Goal: Task Accomplishment & Management: Manage account settings

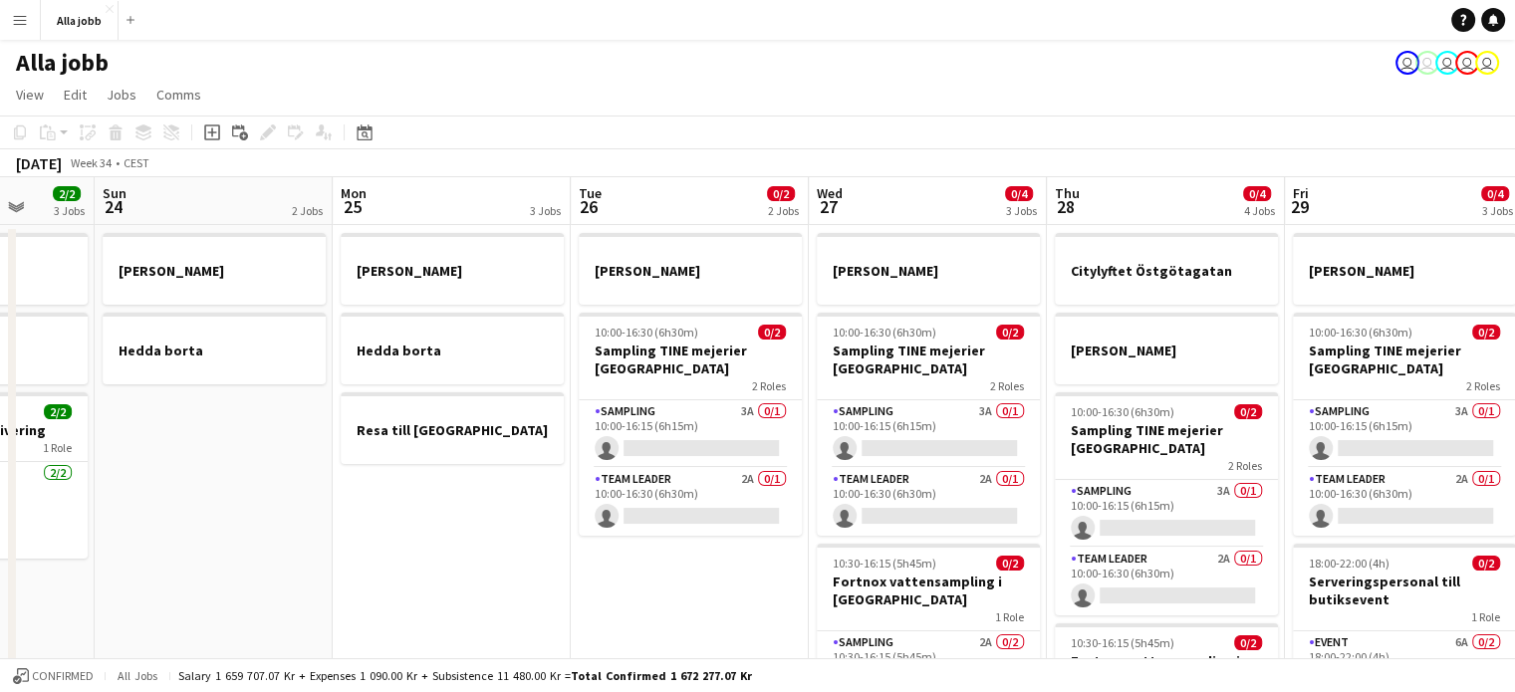
scroll to position [0, 861]
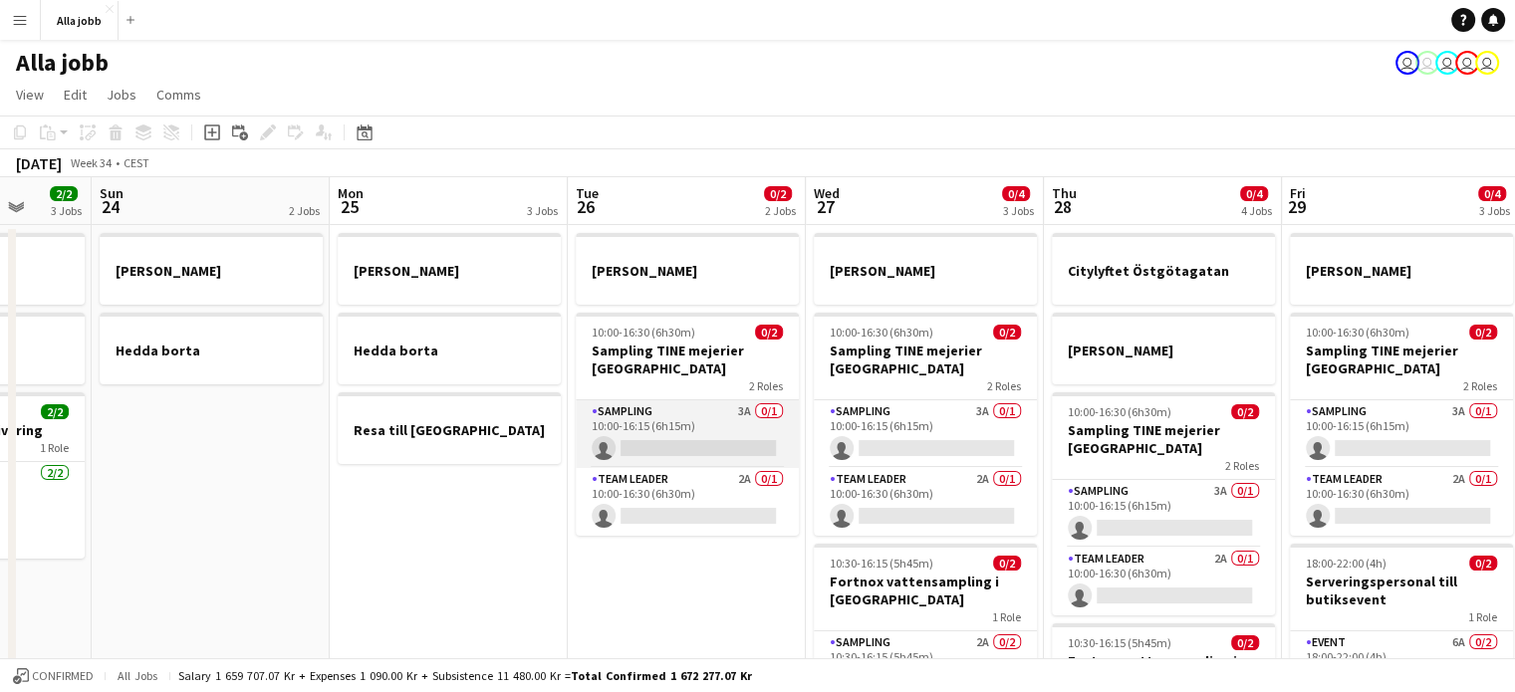
click at [678, 448] on app-card-role "Sampling 3A 0/1 10:00-16:15 (6h15m) single-neutral-actions" at bounding box center [687, 435] width 223 height 68
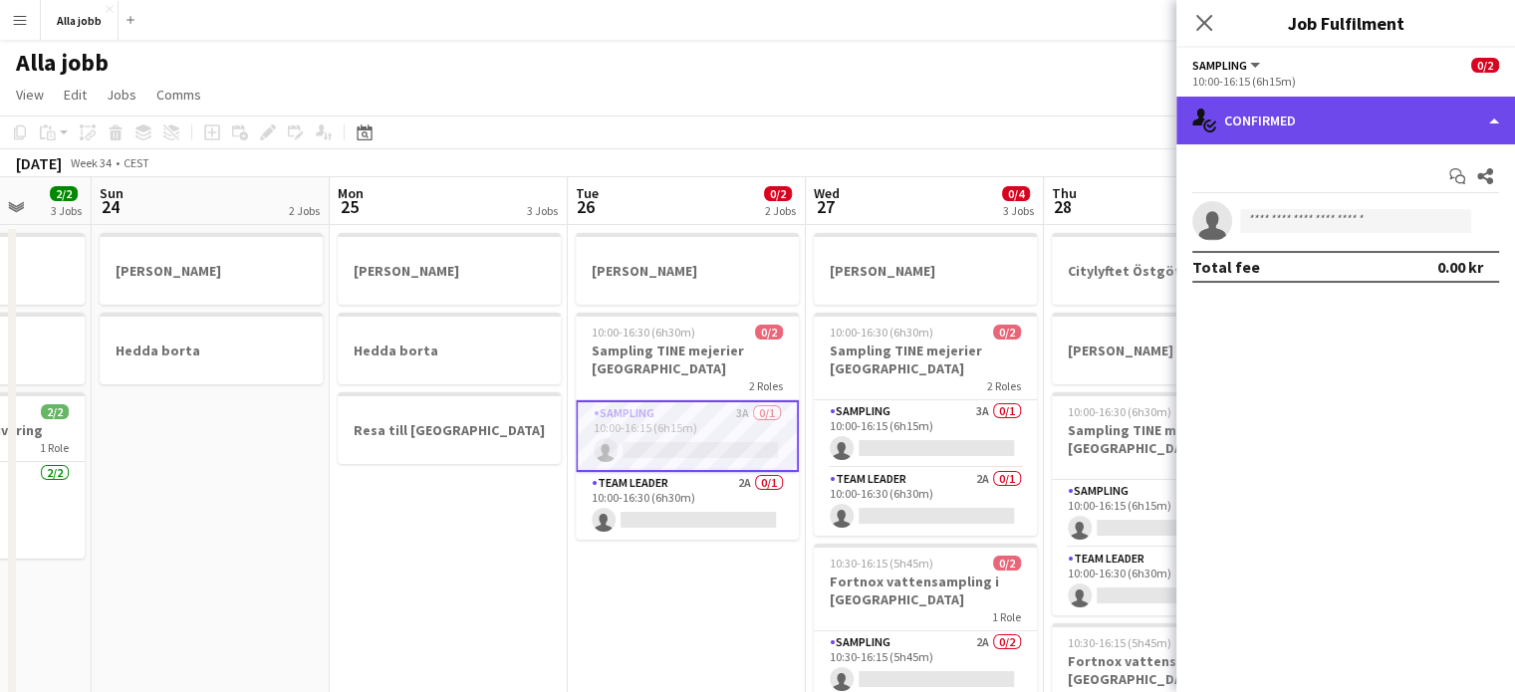
click at [1254, 125] on div "single-neutral-actions-check-2 Confirmed" at bounding box center [1346, 121] width 339 height 48
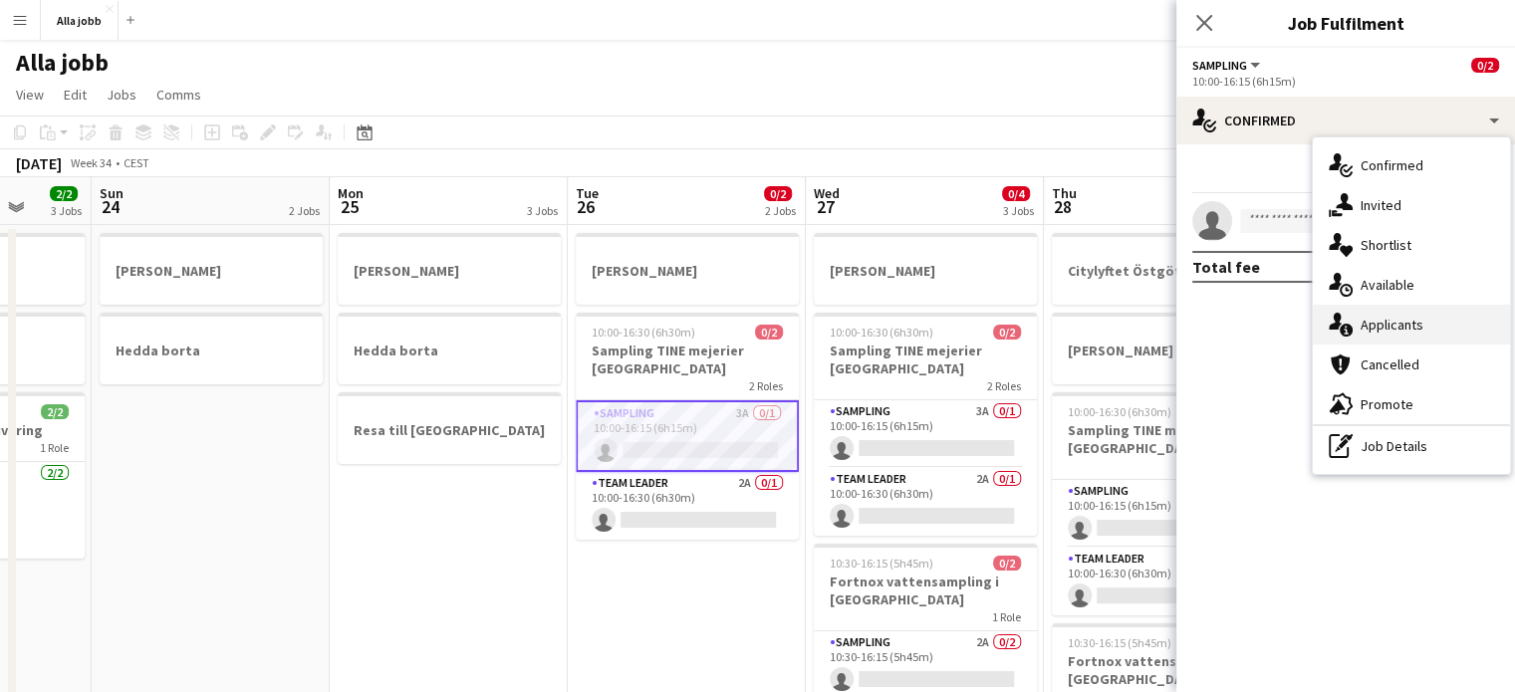
click at [1355, 331] on div "single-neutral-actions-information Applicants" at bounding box center [1411, 325] width 197 height 40
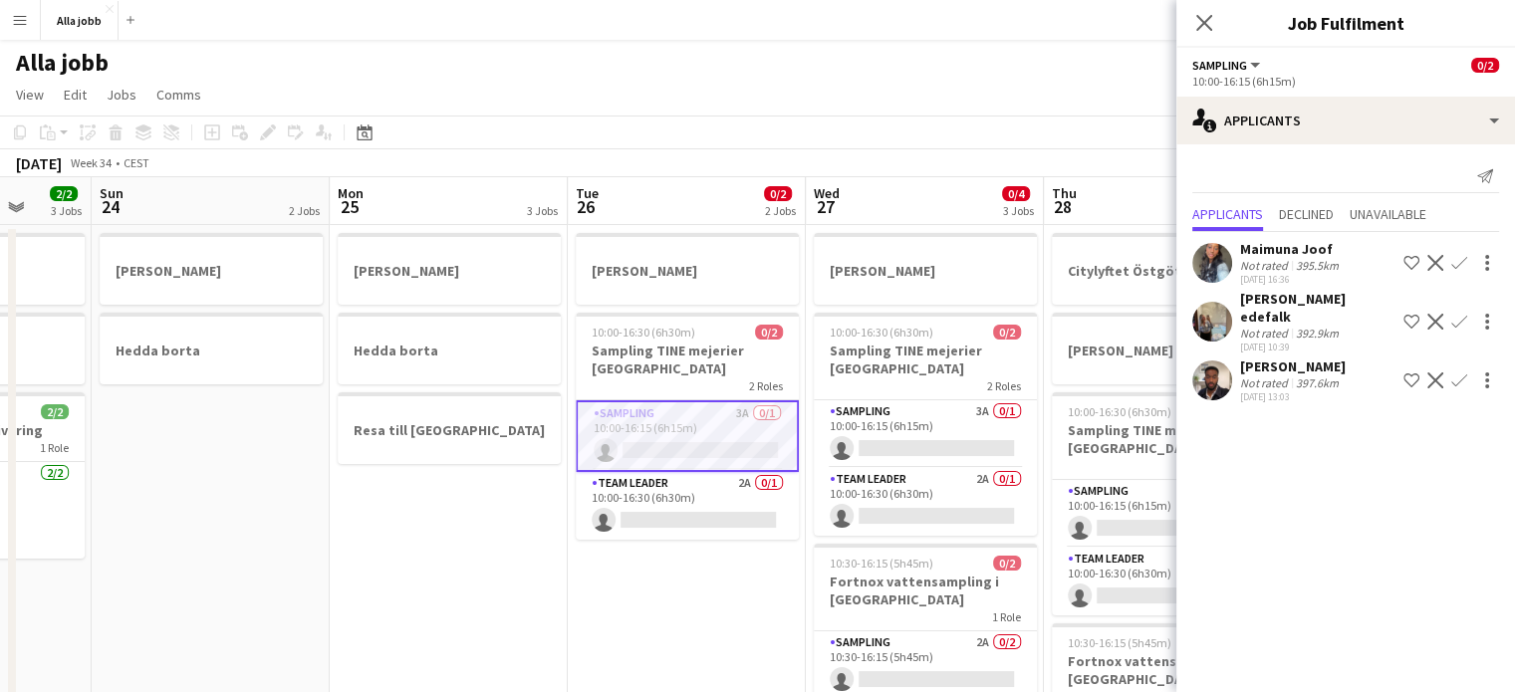
click at [459, 579] on app-date-cell "[PERSON_NAME] [PERSON_NAME] [PERSON_NAME] till [GEOGRAPHIC_DATA]" at bounding box center [449, 546] width 238 height 642
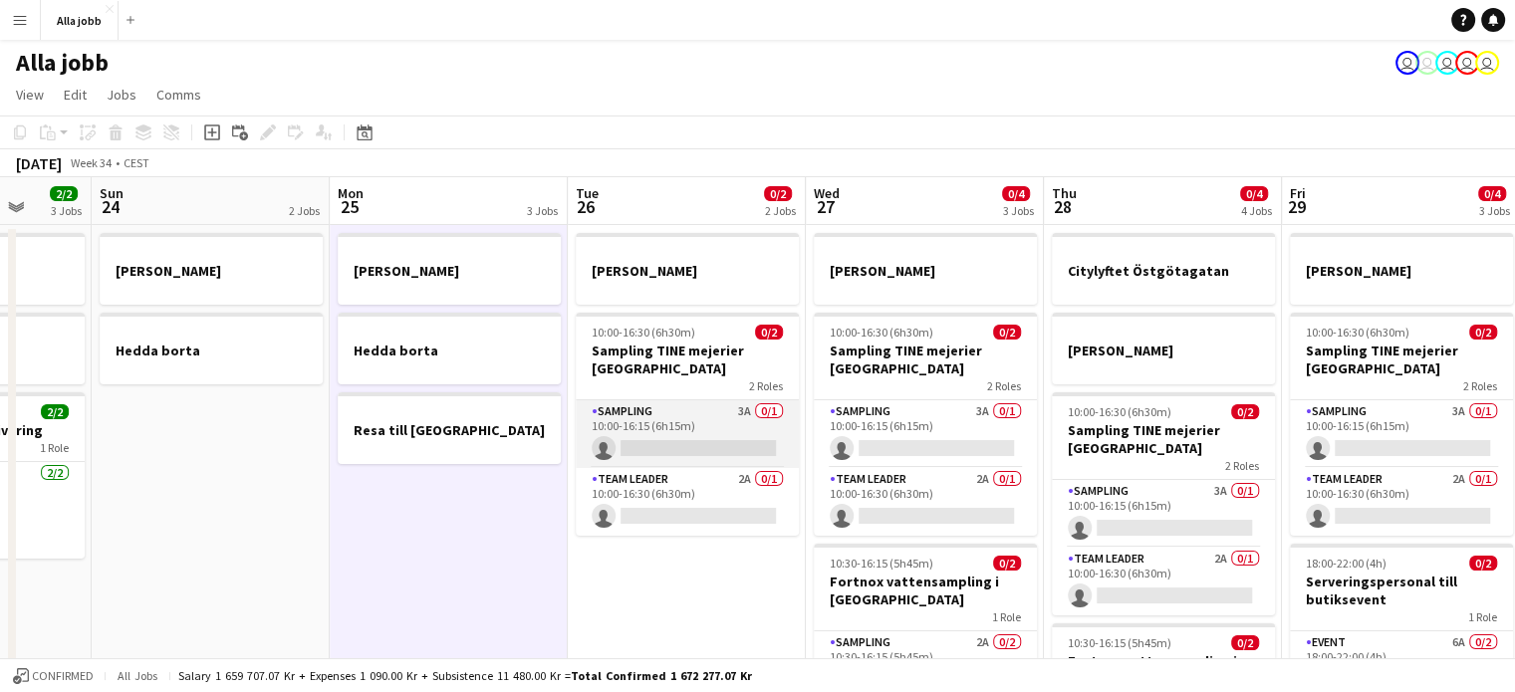
click at [680, 445] on app-card-role "Sampling 3A 0/1 10:00-16:15 (6h15m) single-neutral-actions" at bounding box center [687, 435] width 223 height 68
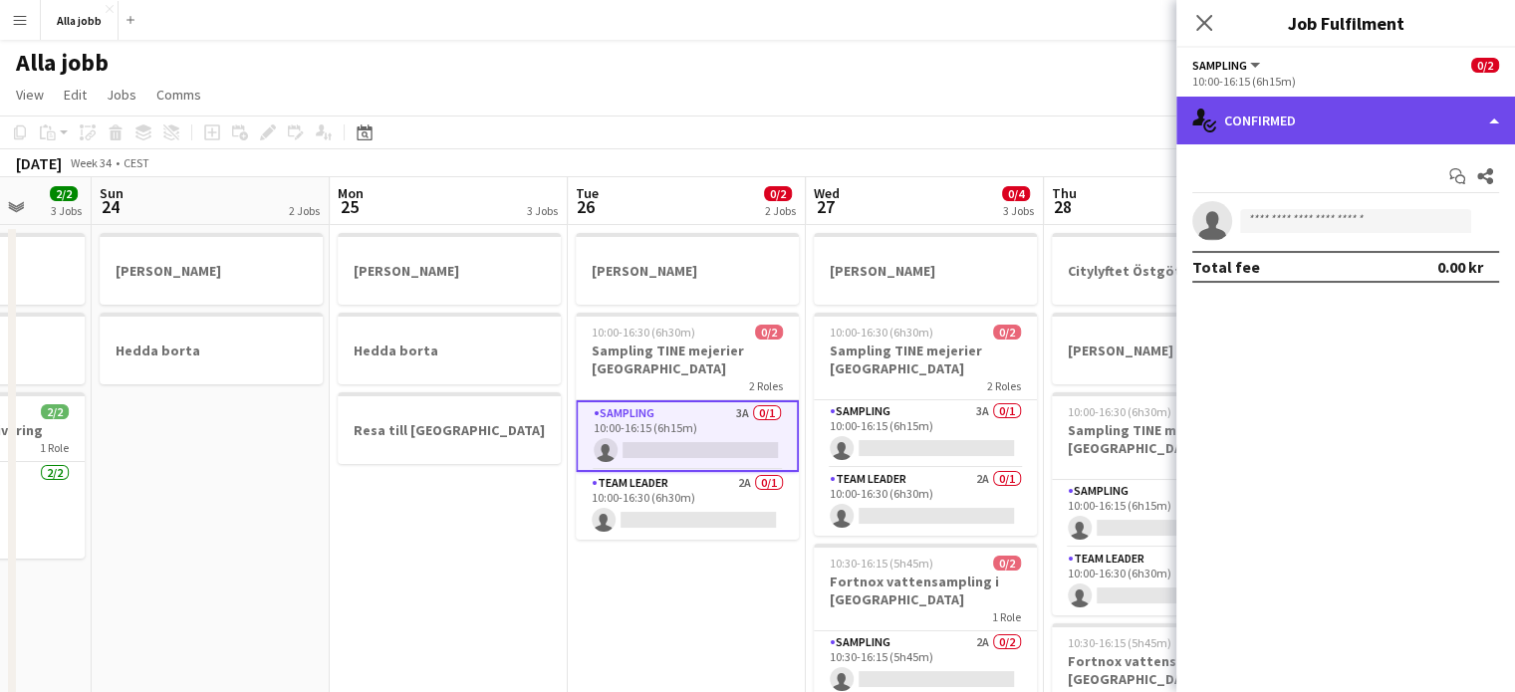
click at [1298, 131] on div "single-neutral-actions-check-2 Confirmed" at bounding box center [1346, 121] width 339 height 48
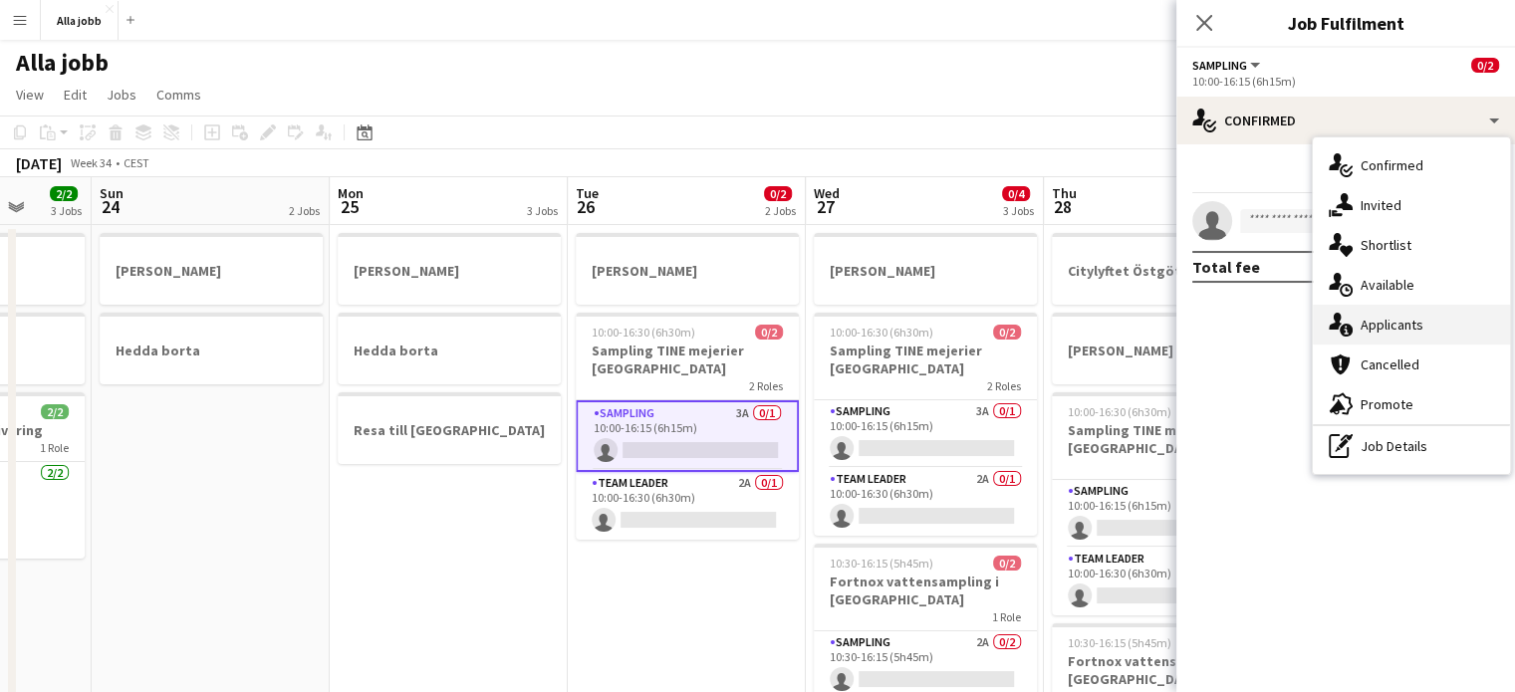
click at [1356, 320] on div "single-neutral-actions-information Applicants" at bounding box center [1411, 325] width 197 height 40
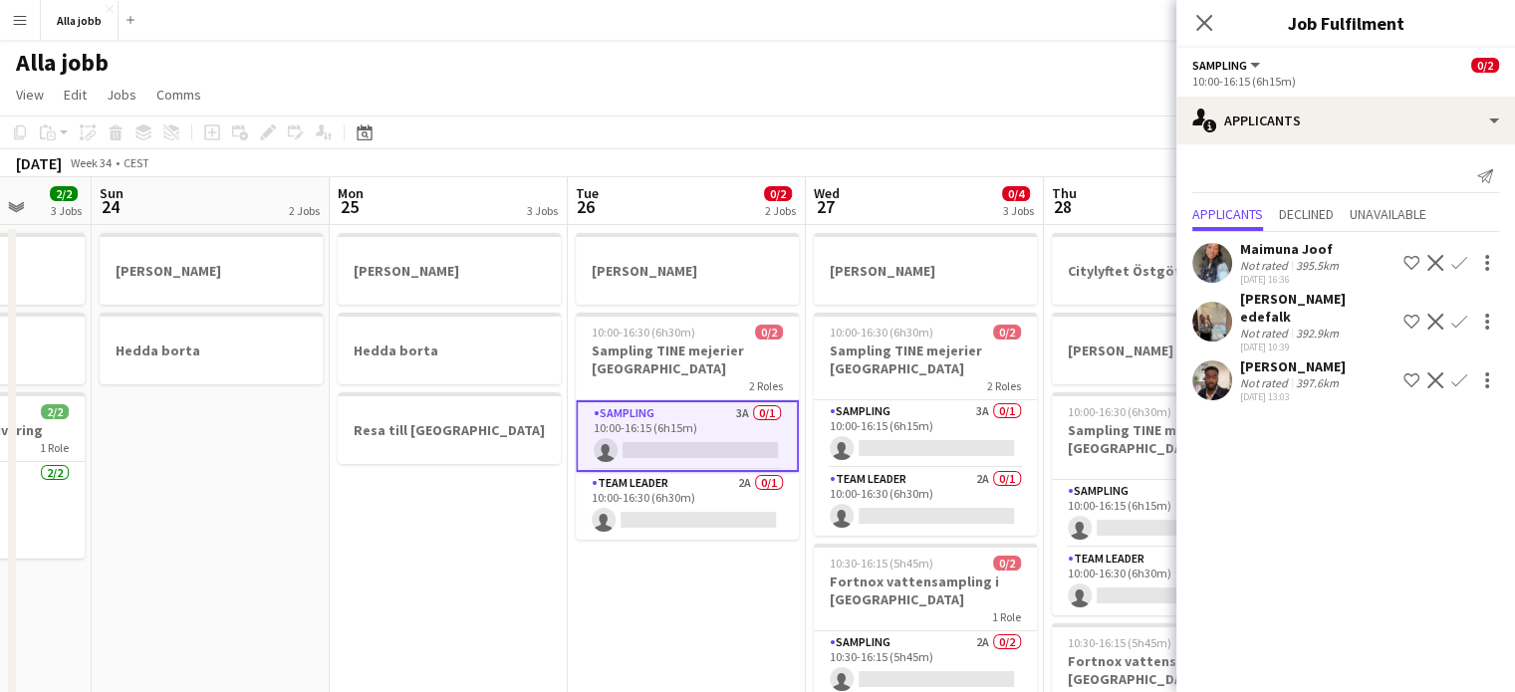
click at [570, 634] on app-date-cell "[PERSON_NAME] 10:00-16:30 (6h30m) 0/2 Sampling TINE mejerier Göteborg 2 Roles S…" at bounding box center [687, 546] width 238 height 642
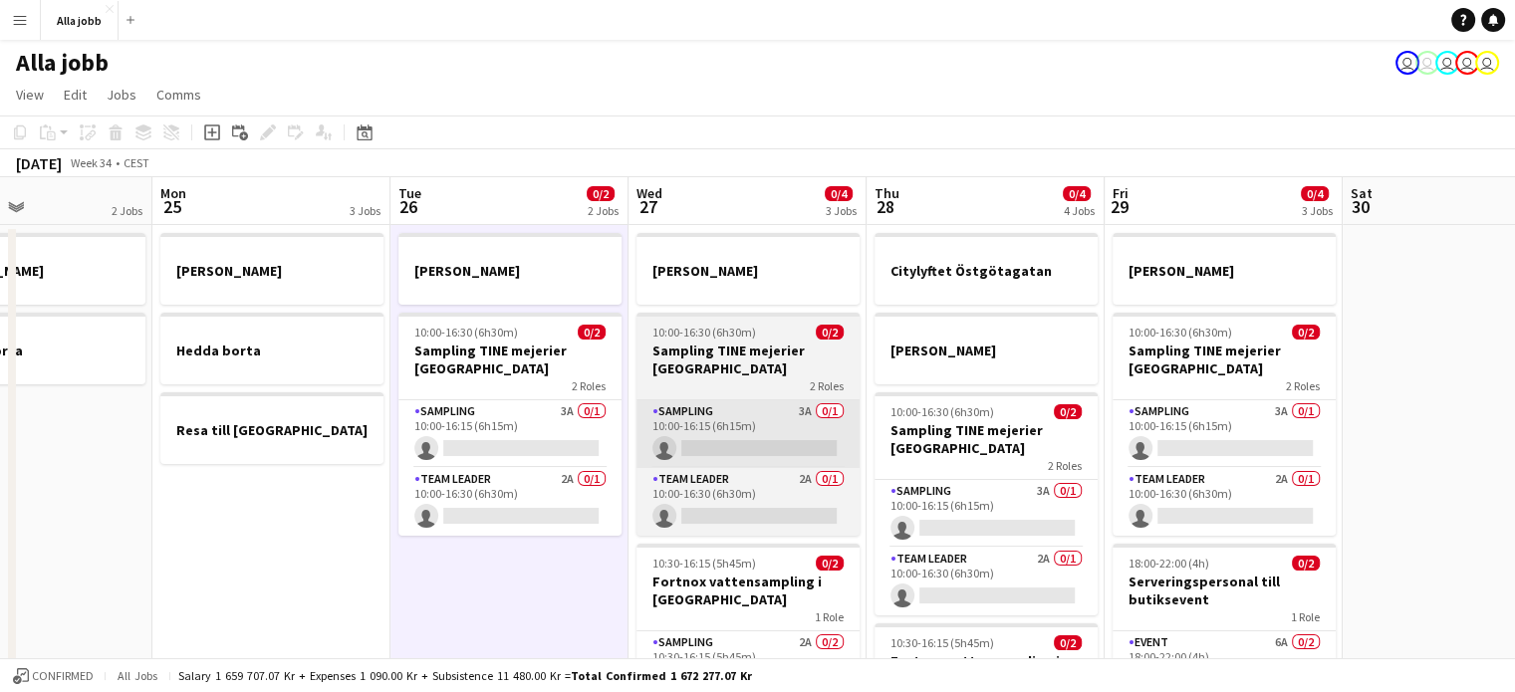
scroll to position [0, 545]
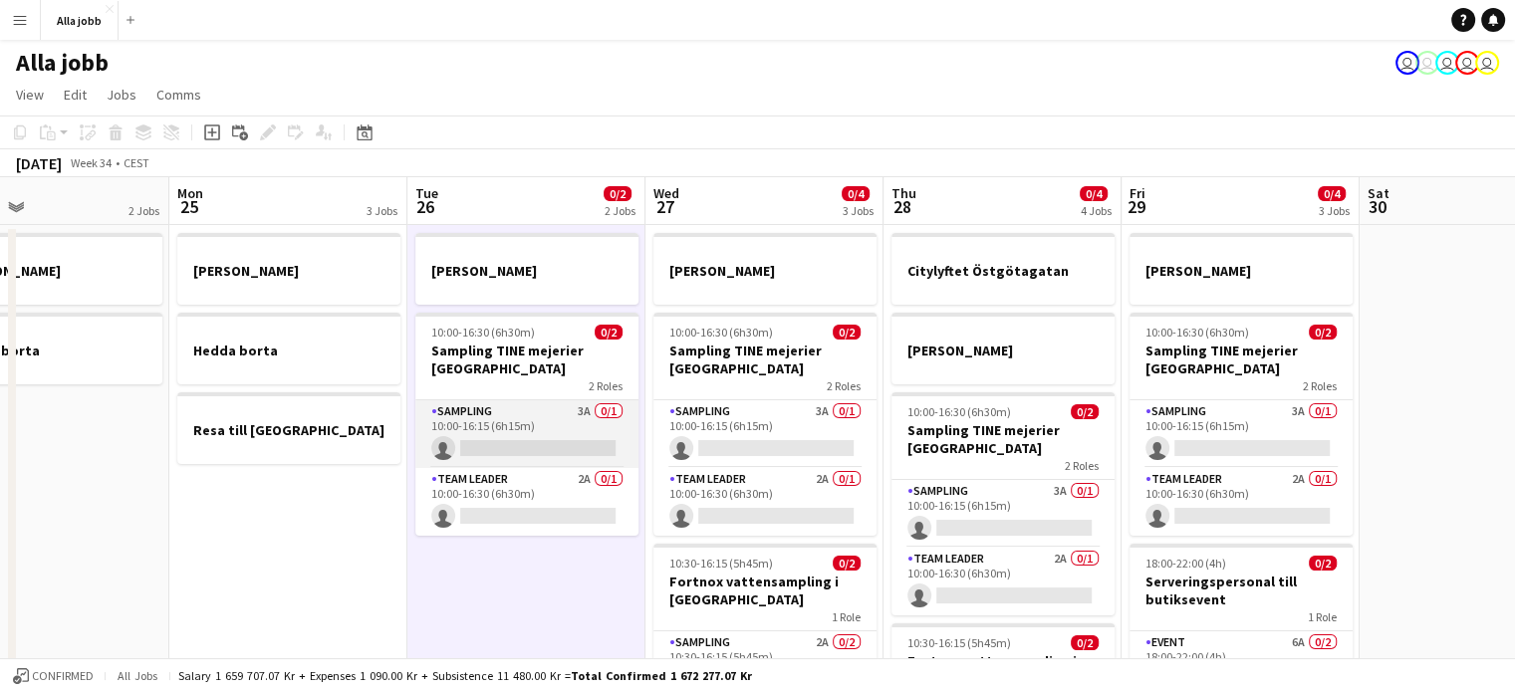
click at [570, 458] on app-card-role "Sampling 3A 0/1 10:00-16:15 (6h15m) single-neutral-actions" at bounding box center [526, 435] width 223 height 68
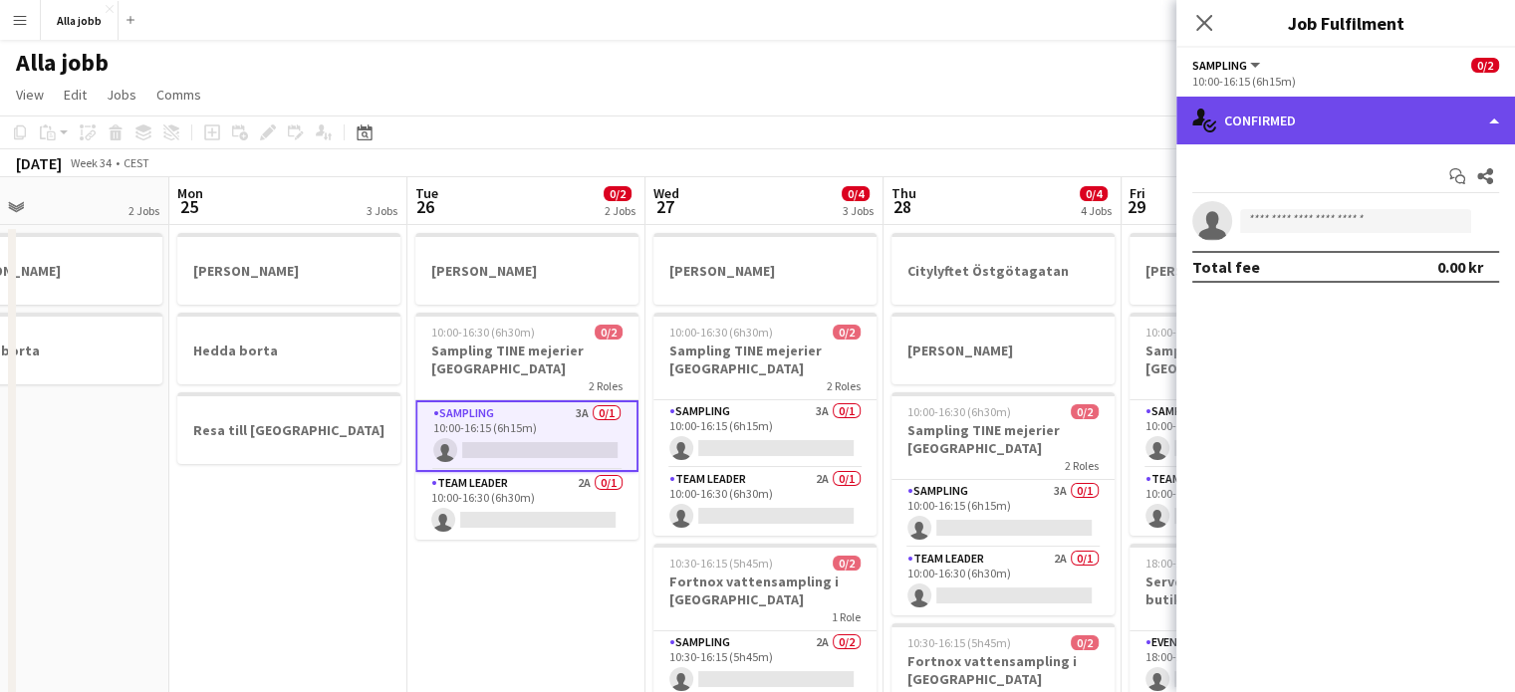
click at [1294, 138] on div "single-neutral-actions-check-2 Confirmed" at bounding box center [1346, 121] width 339 height 48
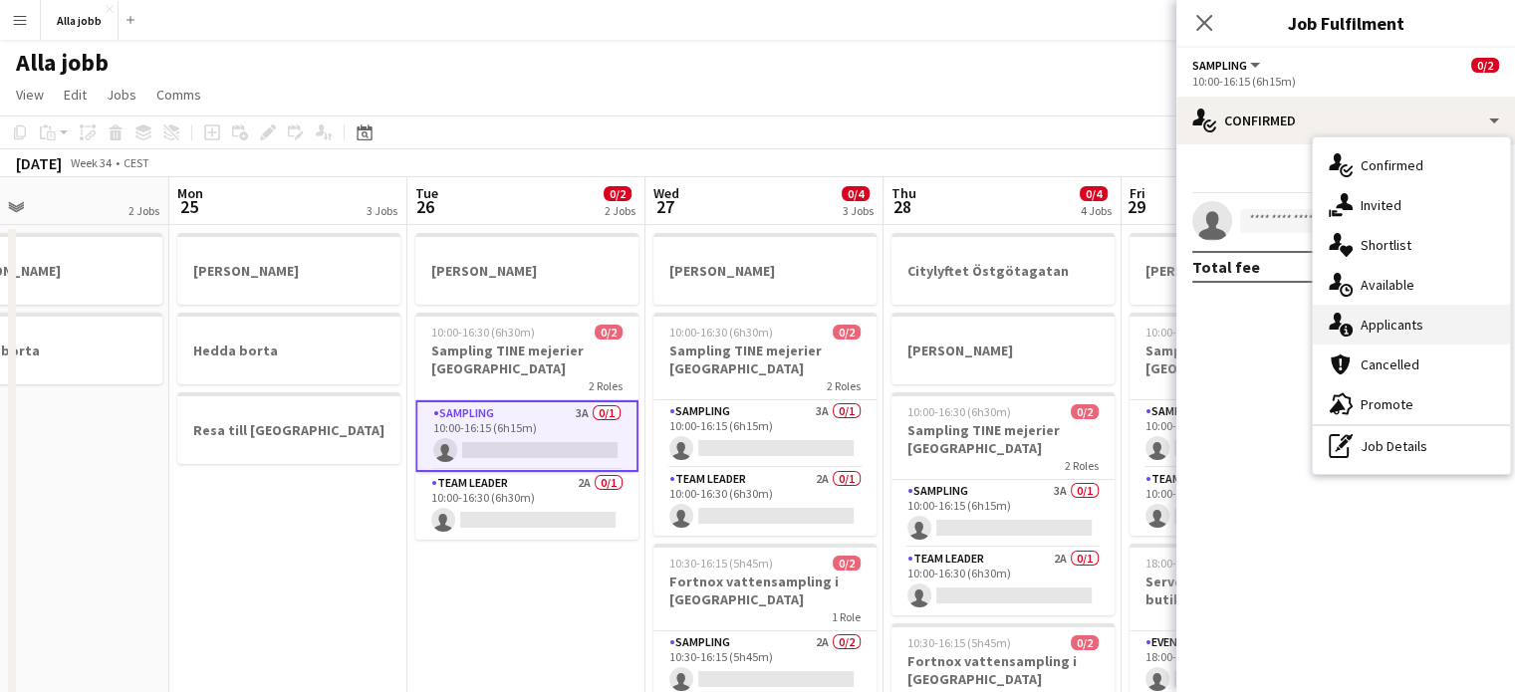
click at [1347, 341] on div "single-neutral-actions-information Applicants" at bounding box center [1411, 325] width 197 height 40
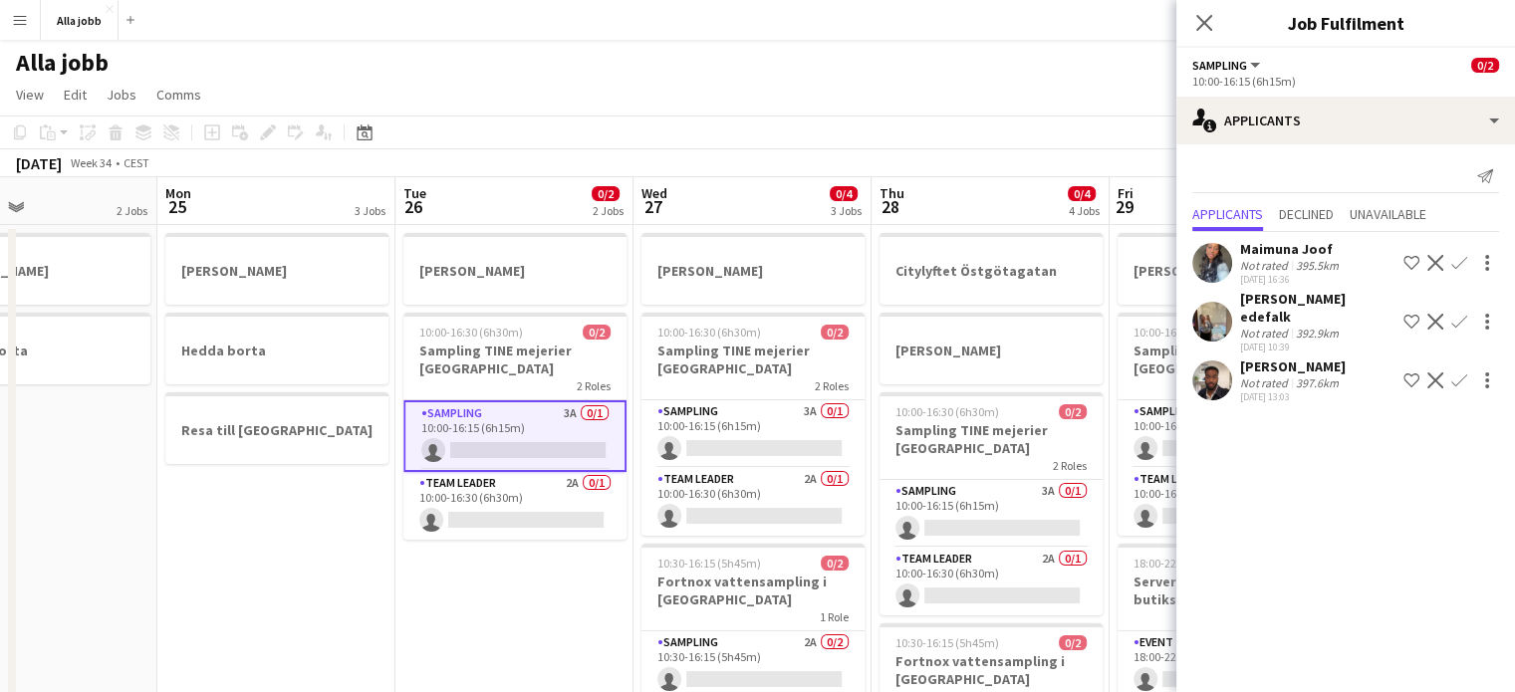
scroll to position [0, 555]
click at [451, 625] on app-date-cell "[PERSON_NAME] 10:00-16:30 (6h30m) 0/2 Sampling TINE mejerier Göteborg 2 Roles S…" at bounding box center [517, 546] width 238 height 642
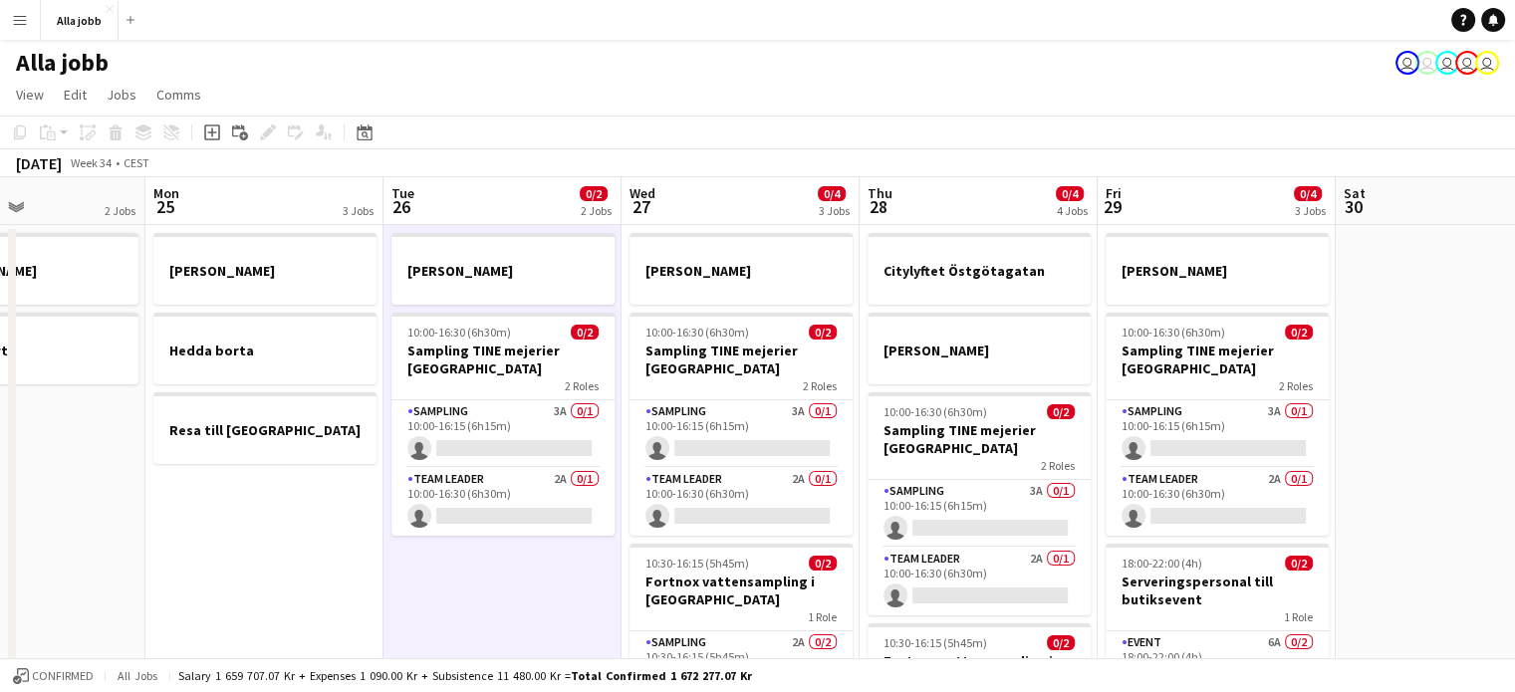
scroll to position [0, 567]
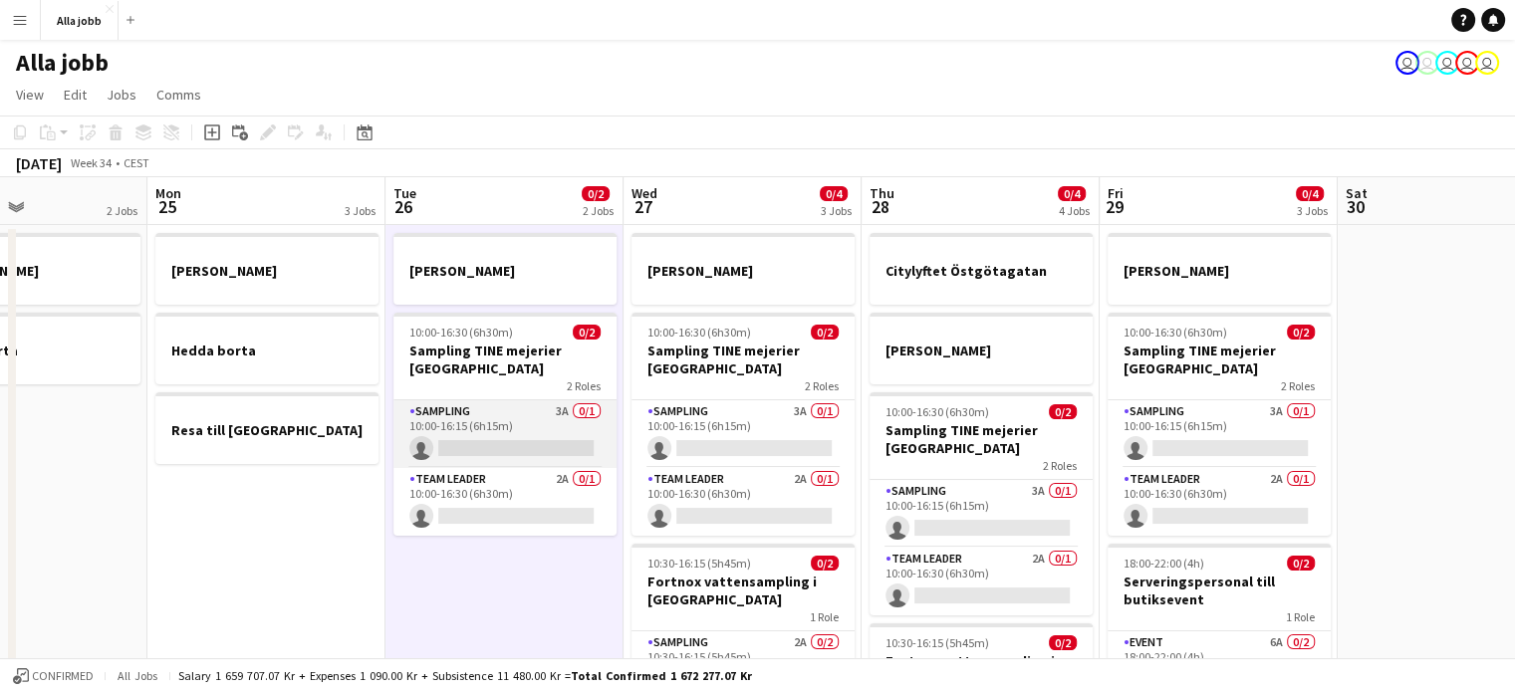
click at [554, 451] on app-card-role "Sampling 3A 0/1 10:00-16:15 (6h15m) single-neutral-actions" at bounding box center [505, 435] width 223 height 68
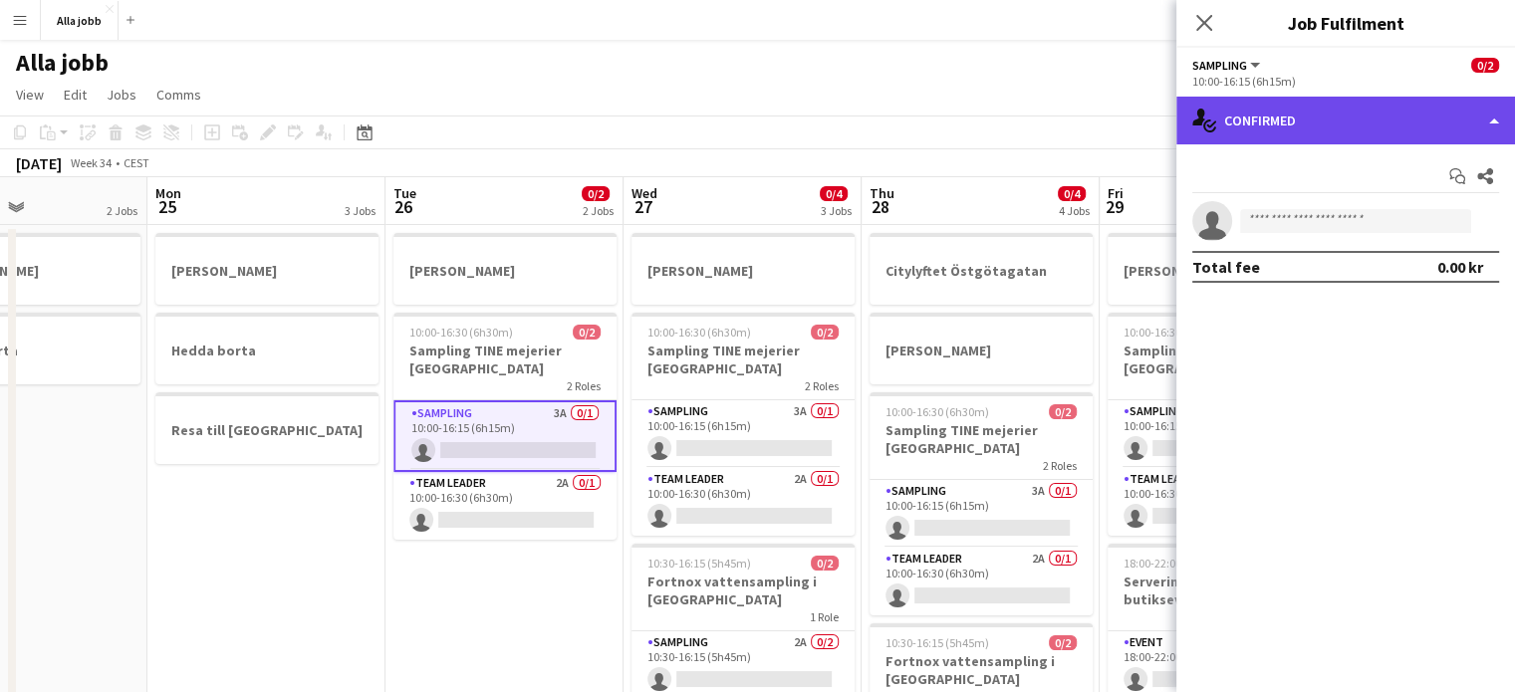
click at [1259, 135] on div "single-neutral-actions-check-2 Confirmed" at bounding box center [1346, 121] width 339 height 48
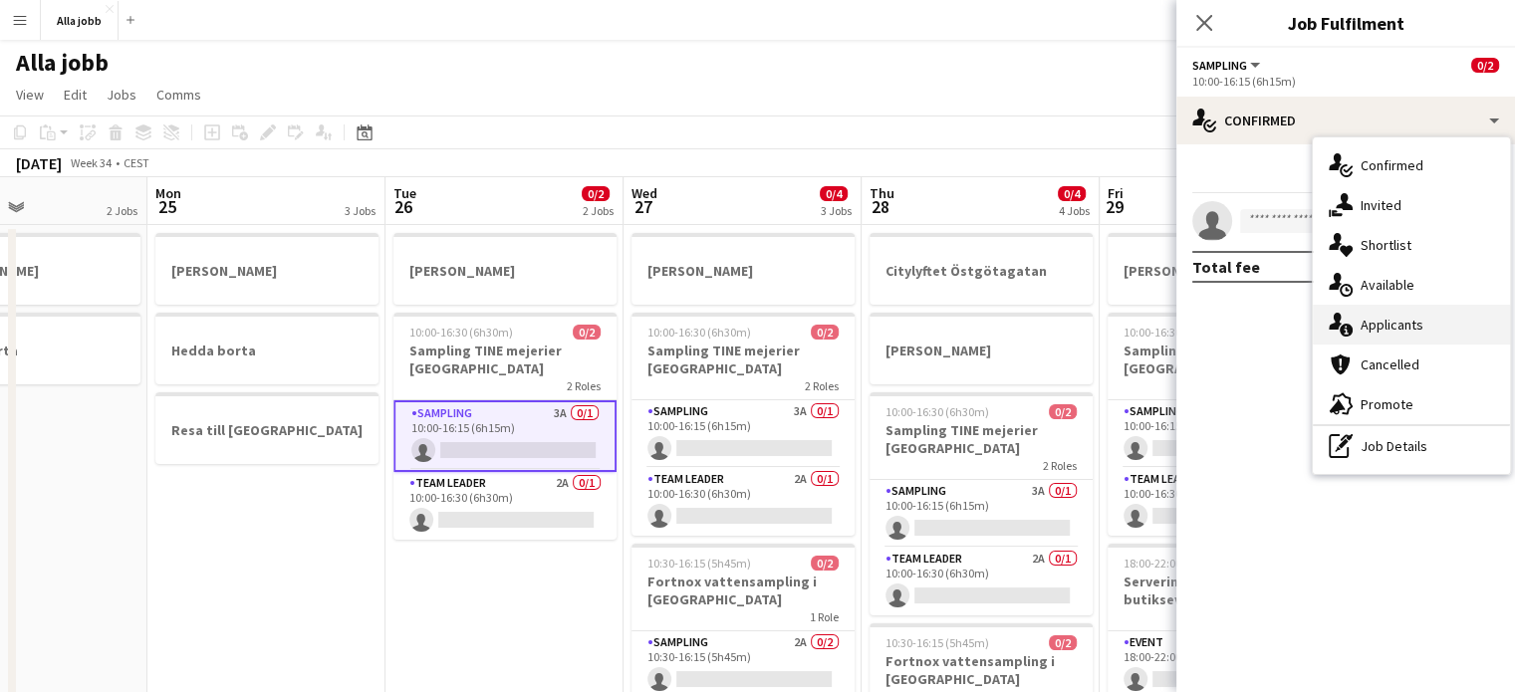
click at [1342, 322] on icon "single-neutral-actions-information" at bounding box center [1341, 325] width 24 height 24
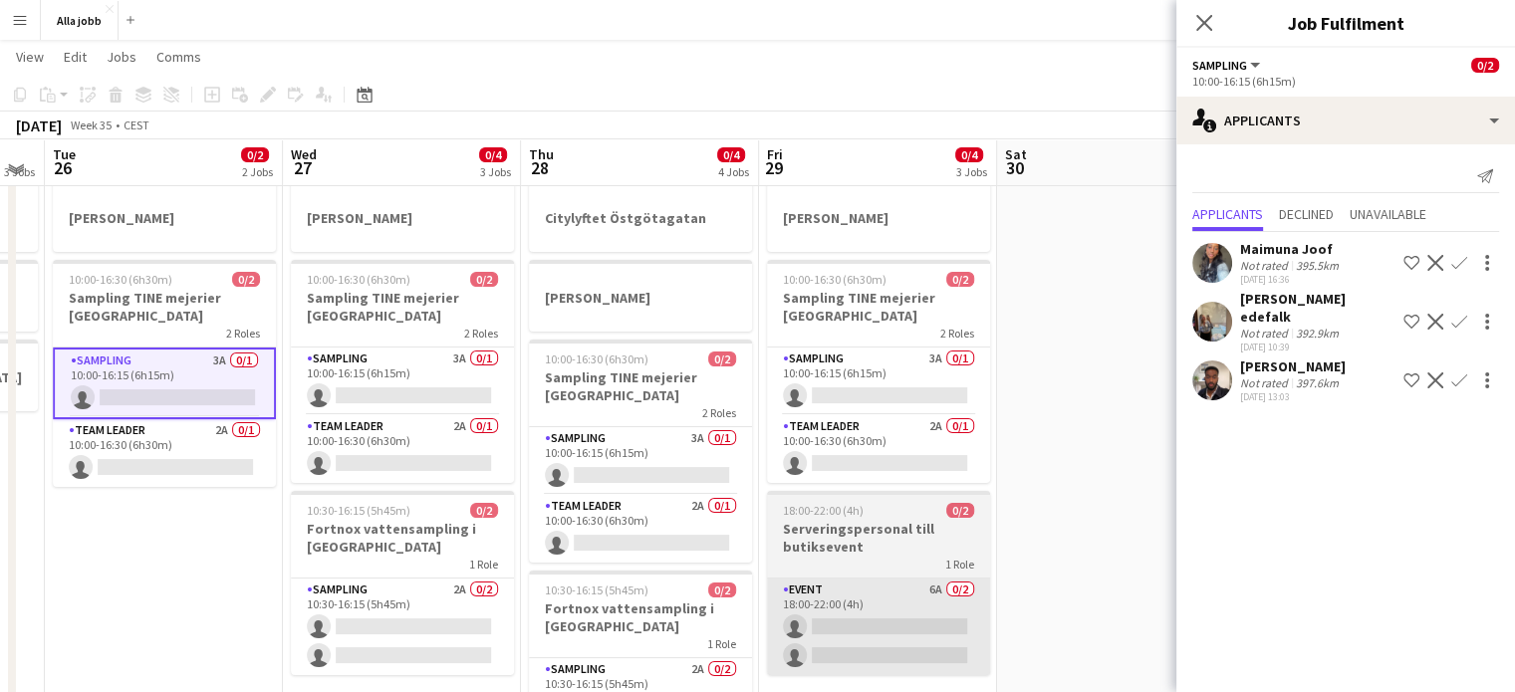
scroll to position [50, 0]
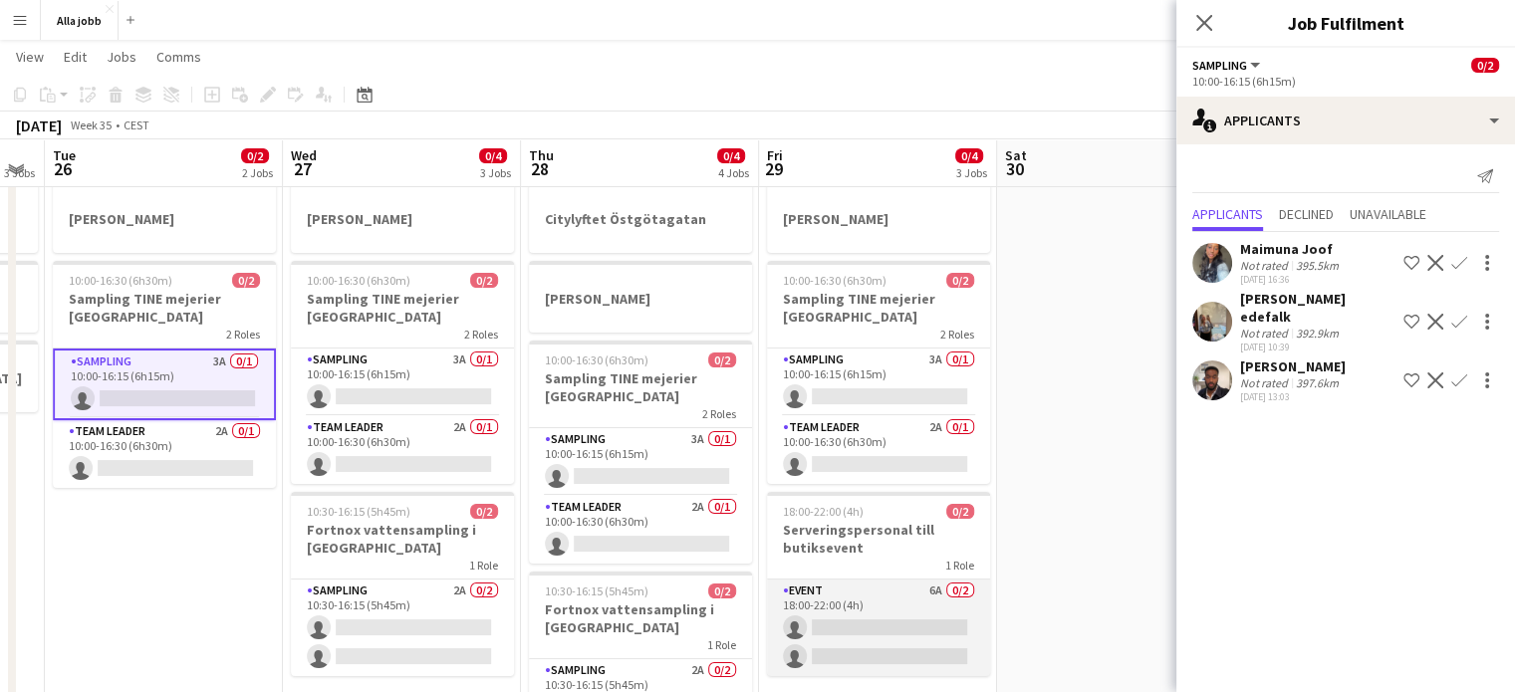
click at [879, 621] on app-card-role "Event 6A 0/2 18:00-22:00 (4h) single-neutral-actions single-neutral-actions" at bounding box center [878, 628] width 223 height 97
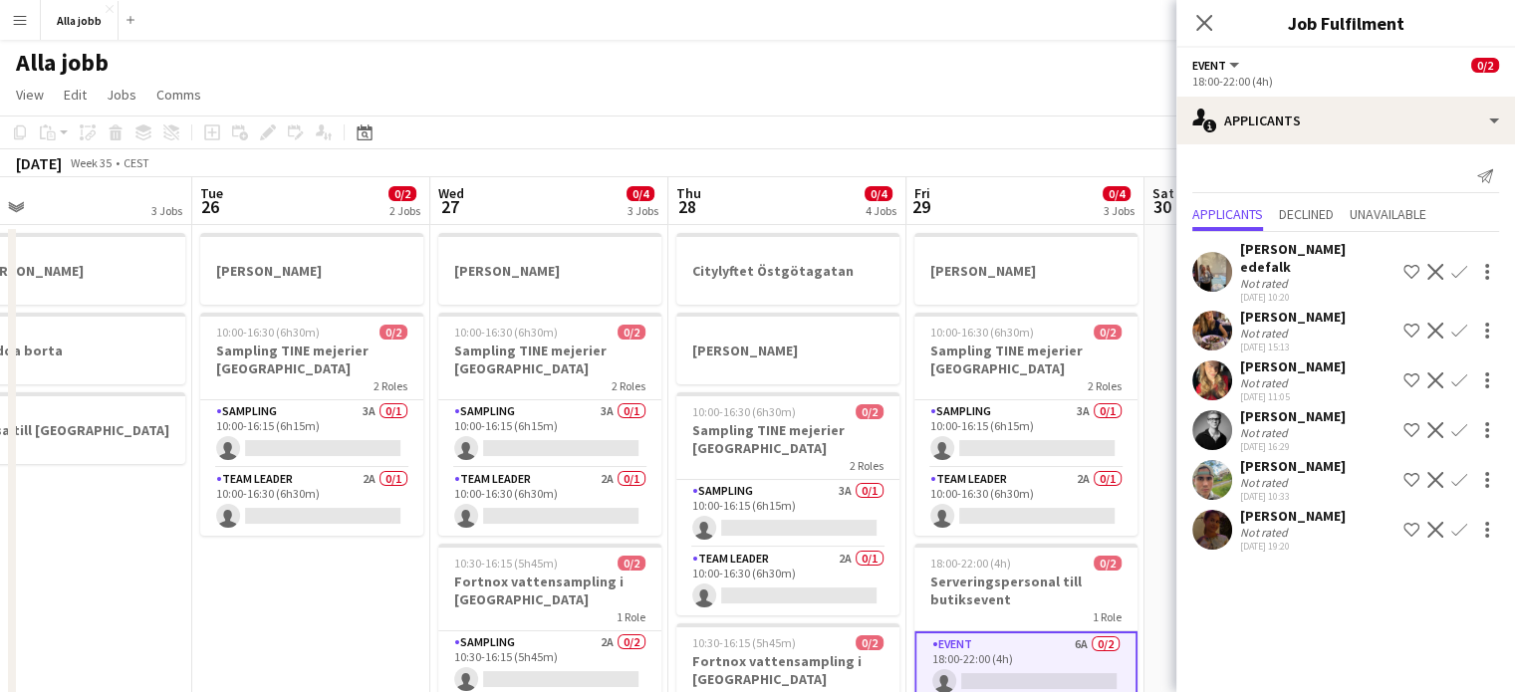
scroll to position [0, 502]
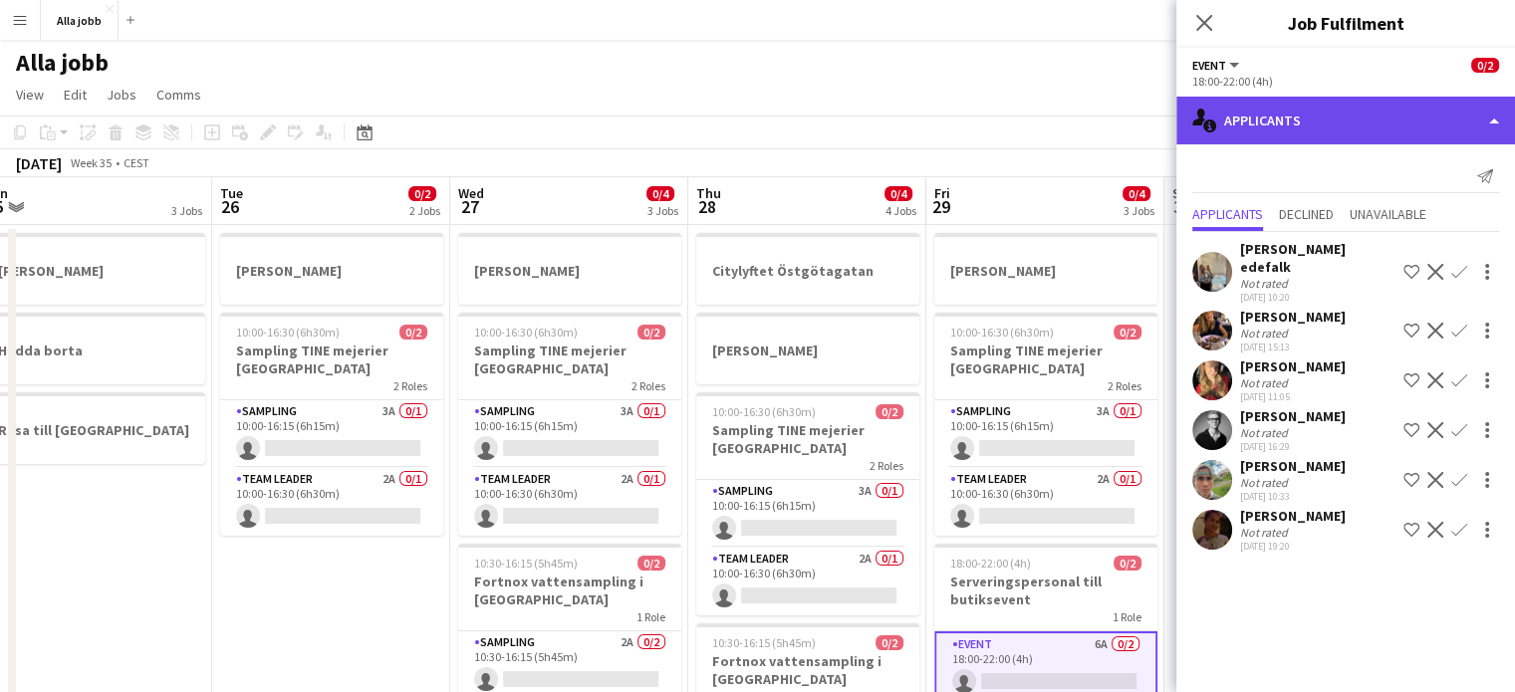
click at [1330, 137] on div "single-neutral-actions-information Applicants" at bounding box center [1346, 121] width 339 height 48
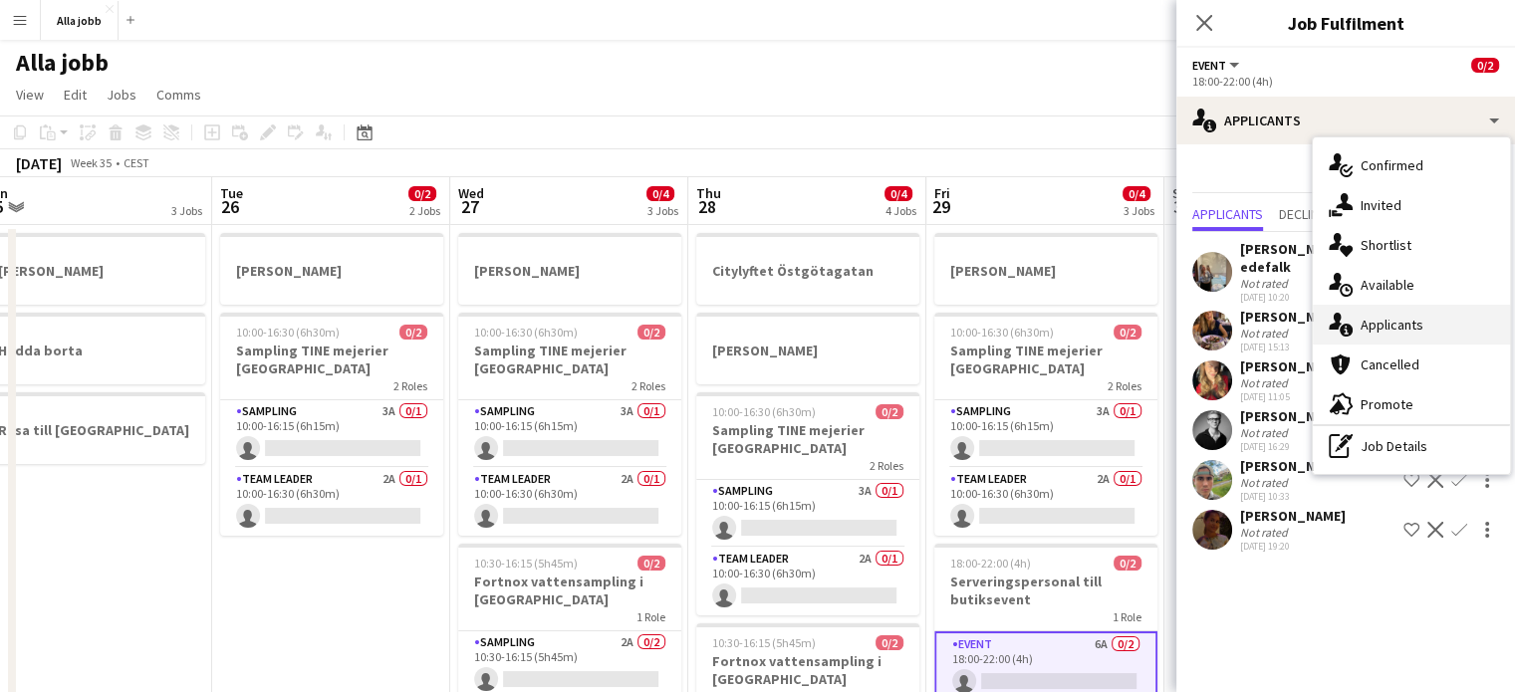
click at [1397, 314] on div "single-neutral-actions-information Applicants" at bounding box center [1411, 325] width 197 height 40
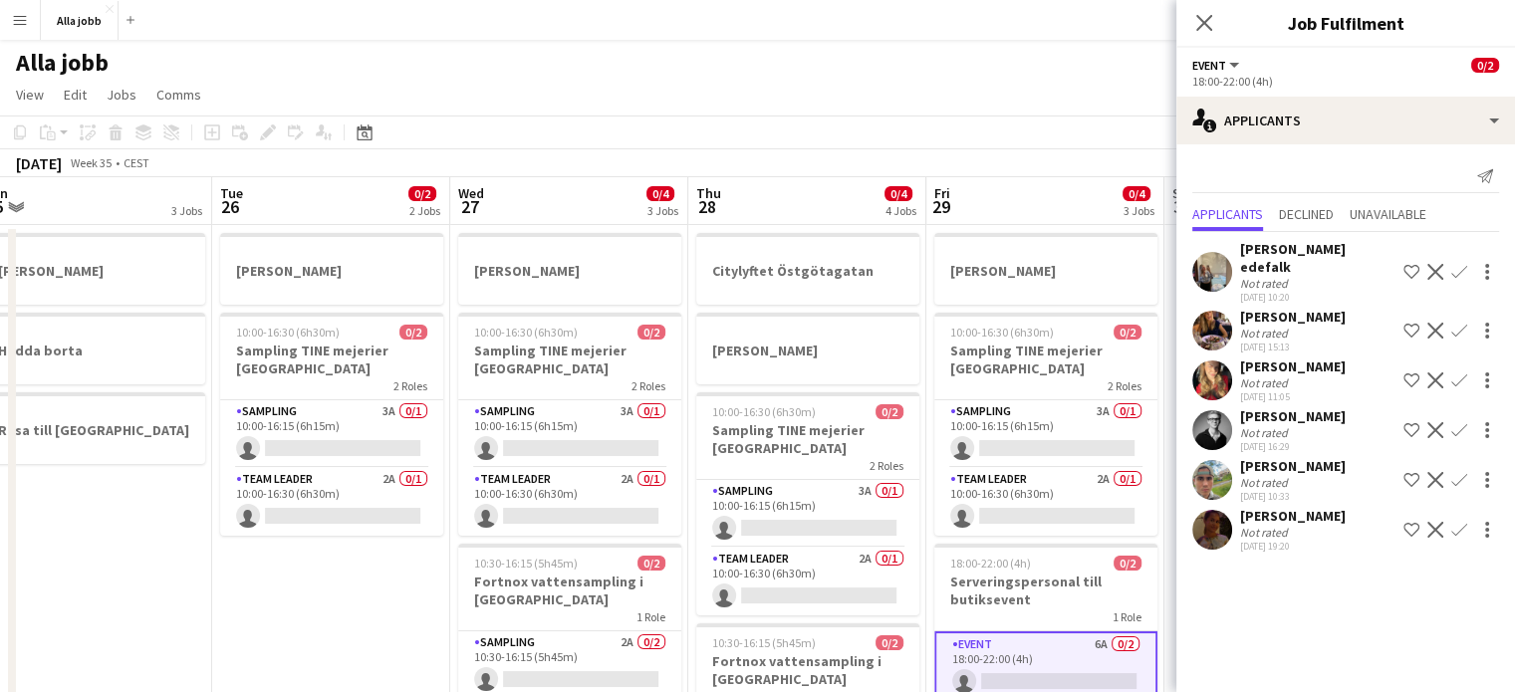
click at [905, 92] on app-page-menu "View Day view expanded Day view collapsed Month view Date picker Jump to [DATE]…" at bounding box center [757, 97] width 1515 height 38
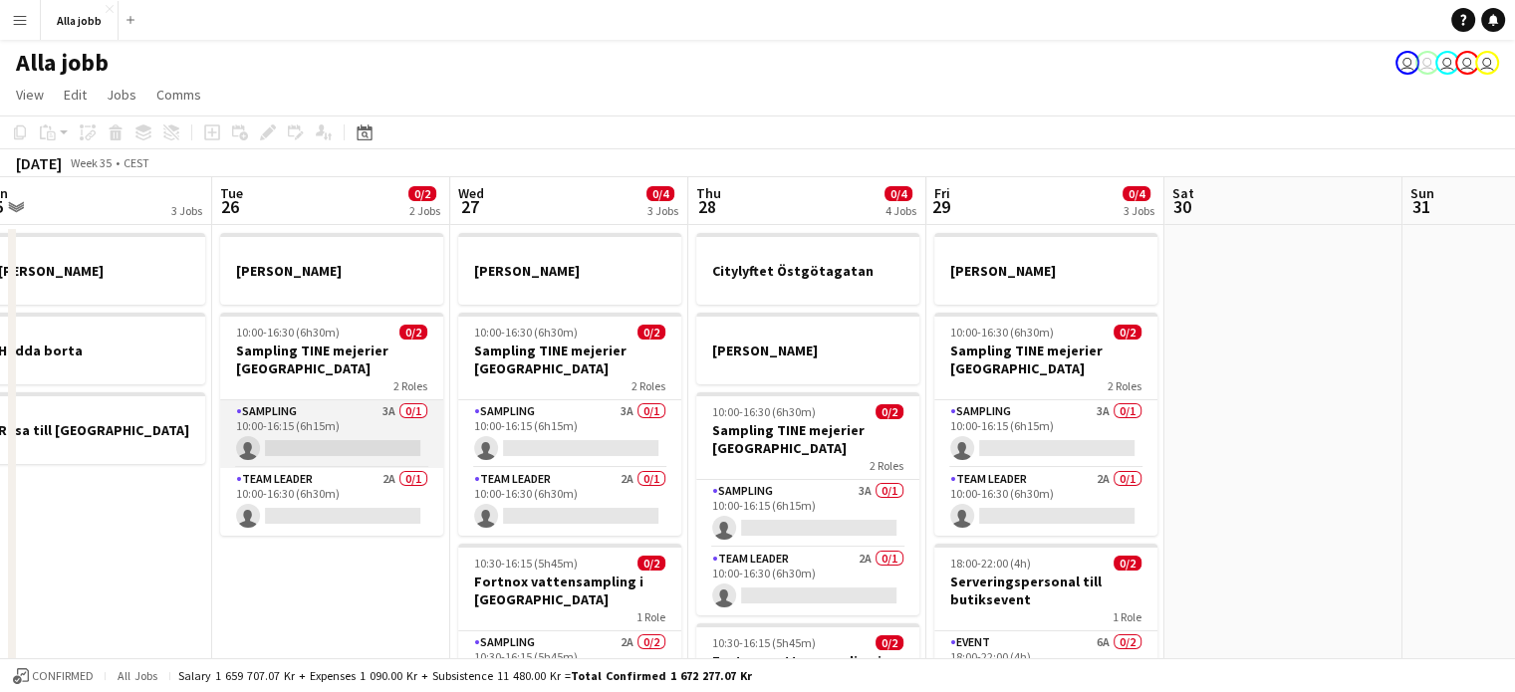
click at [379, 444] on app-card-role "Sampling 3A 0/1 10:00-16:15 (6h15m) single-neutral-actions" at bounding box center [331, 435] width 223 height 68
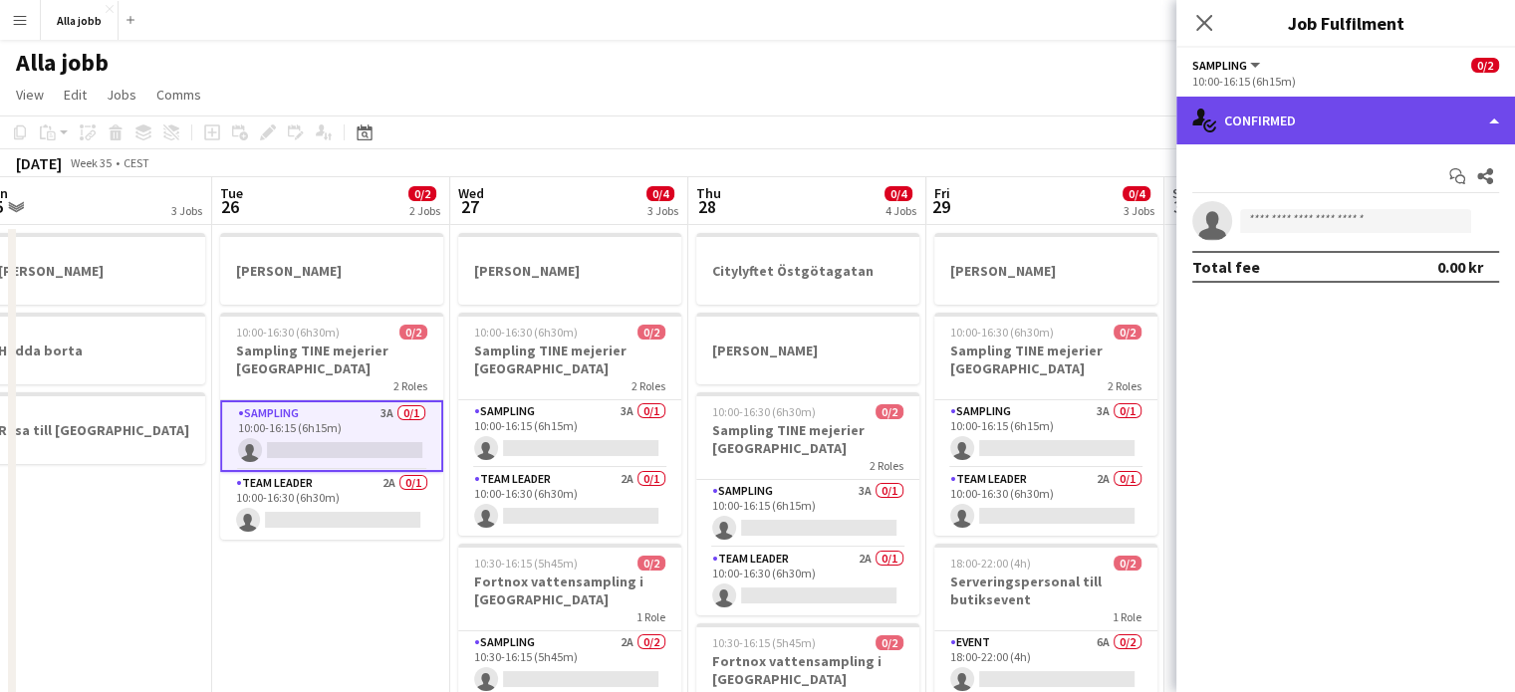
click at [1274, 126] on div "single-neutral-actions-check-2 Confirmed" at bounding box center [1346, 121] width 339 height 48
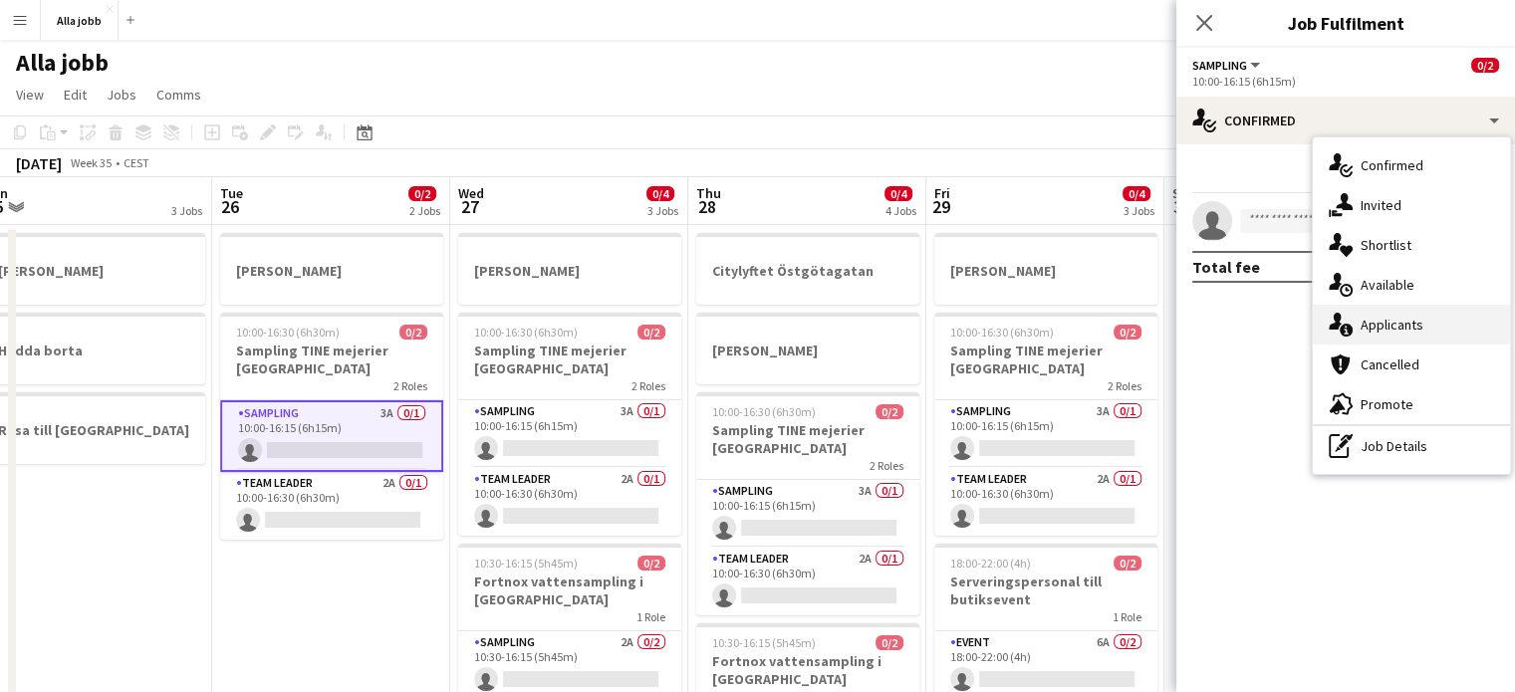
click at [1369, 331] on div "single-neutral-actions-information Applicants" at bounding box center [1411, 325] width 197 height 40
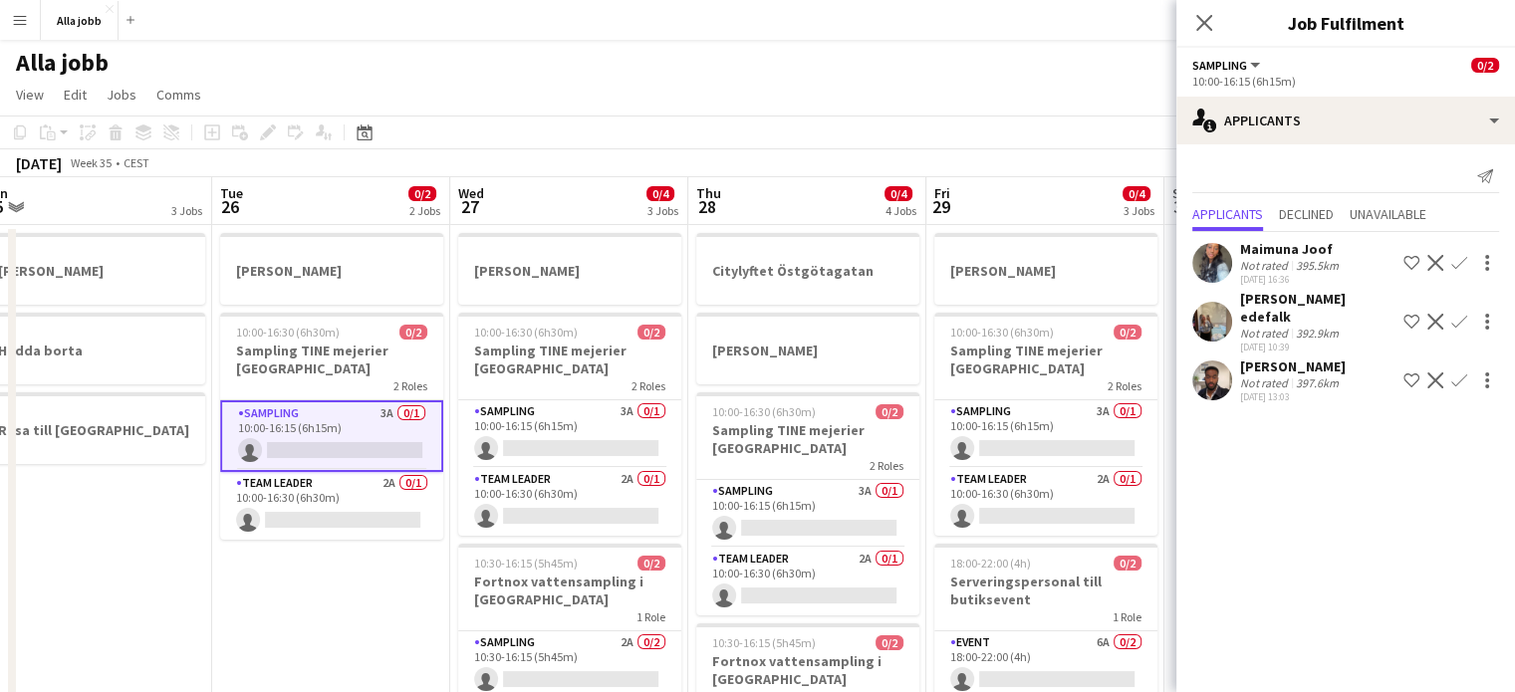
click at [797, 80] on app-page-menu "View Day view expanded Day view collapsed Month view Date picker Jump to [DATE]…" at bounding box center [757, 97] width 1515 height 38
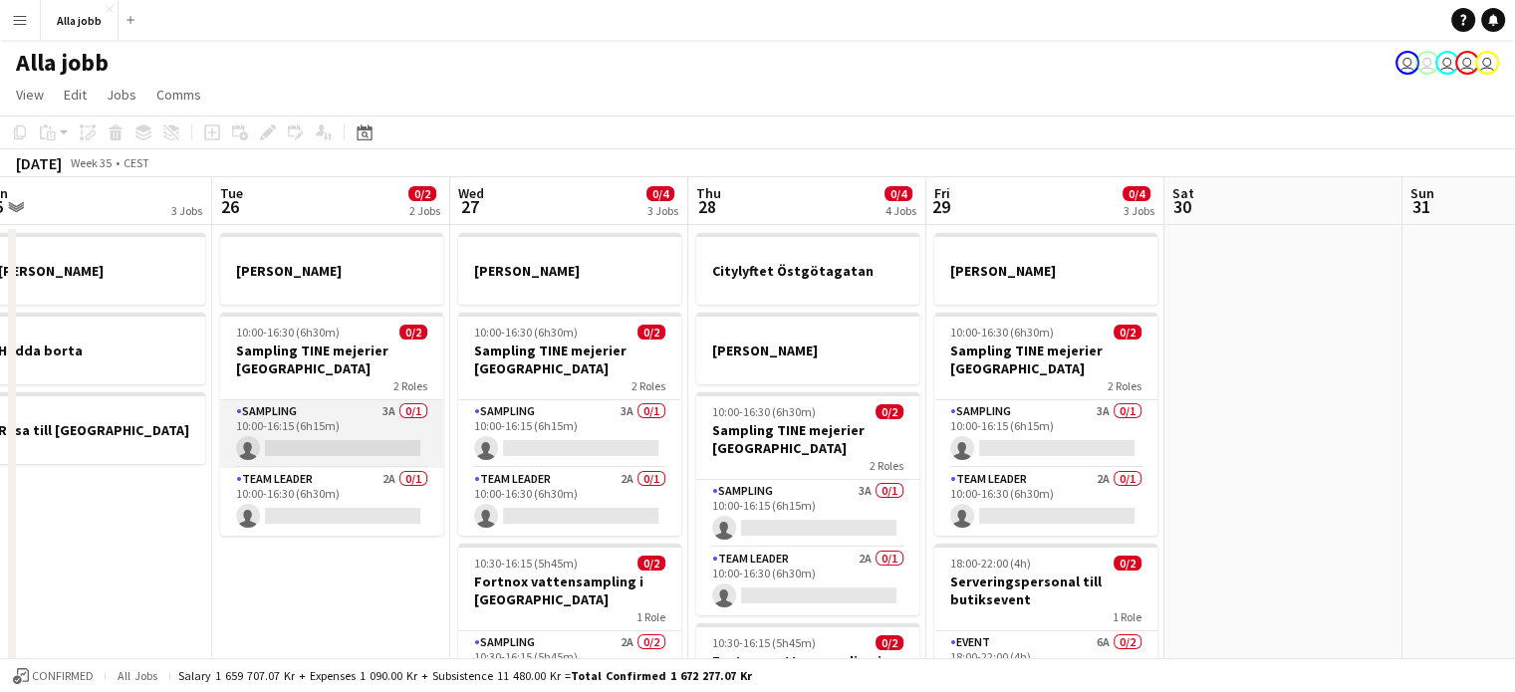
click at [363, 429] on app-card-role "Sampling 3A 0/1 10:00-16:15 (6h15m) single-neutral-actions" at bounding box center [331, 435] width 223 height 68
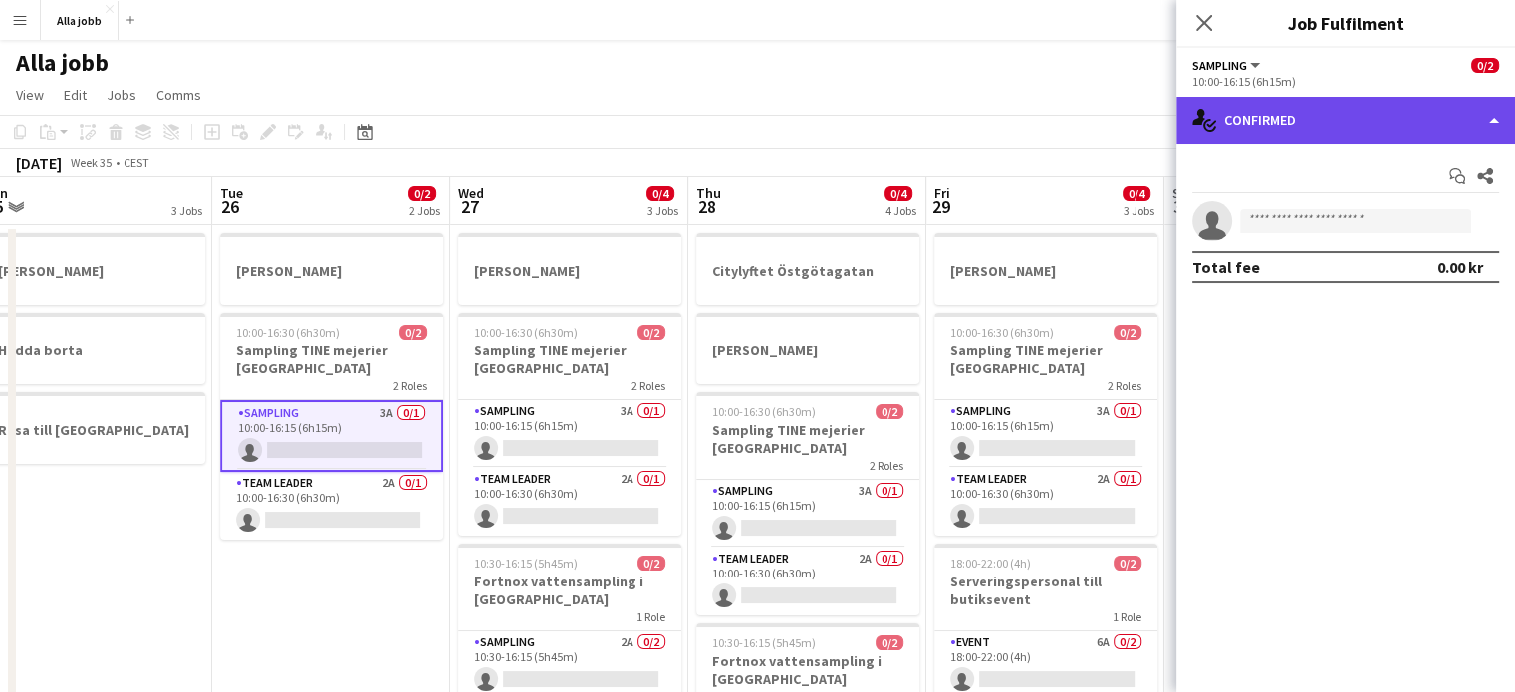
click at [1231, 124] on div "single-neutral-actions-check-2 Confirmed" at bounding box center [1346, 121] width 339 height 48
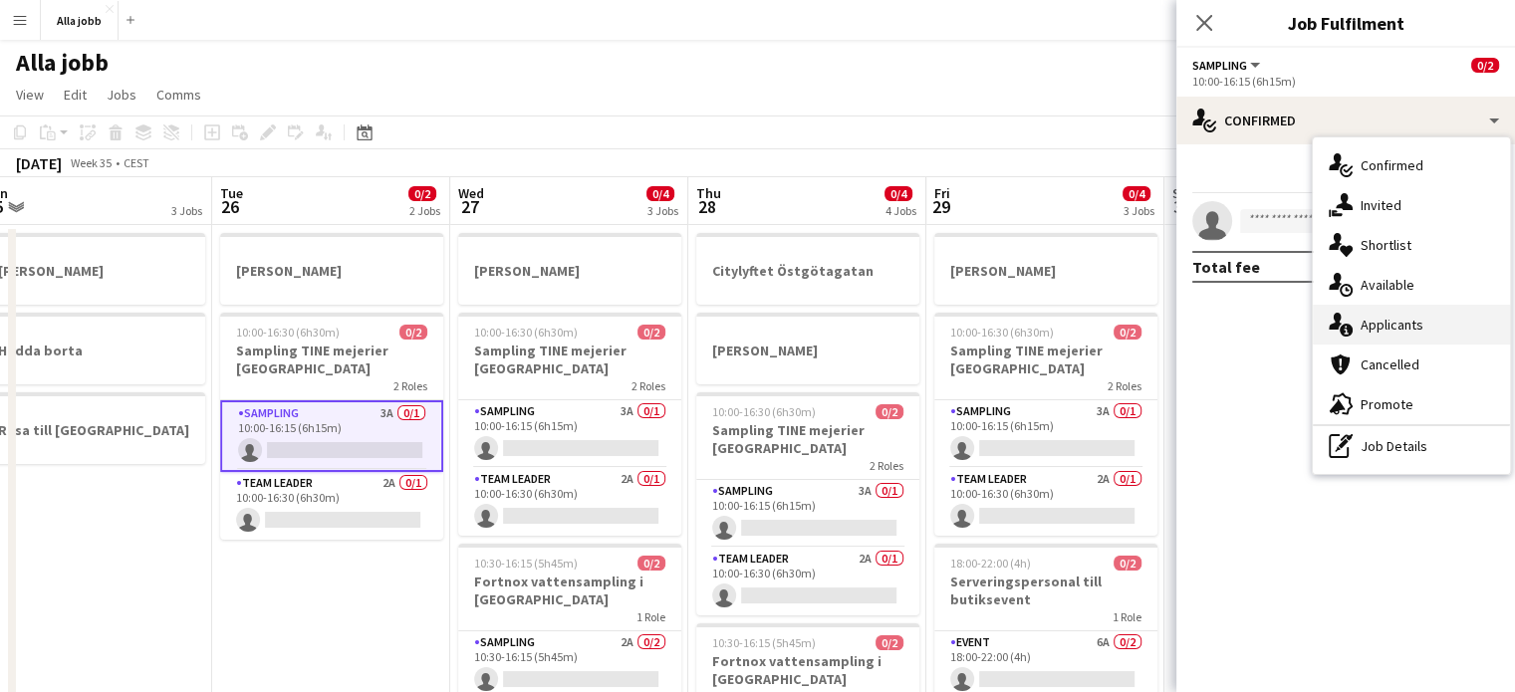
click at [1353, 324] on div "single-neutral-actions-information Applicants" at bounding box center [1411, 325] width 197 height 40
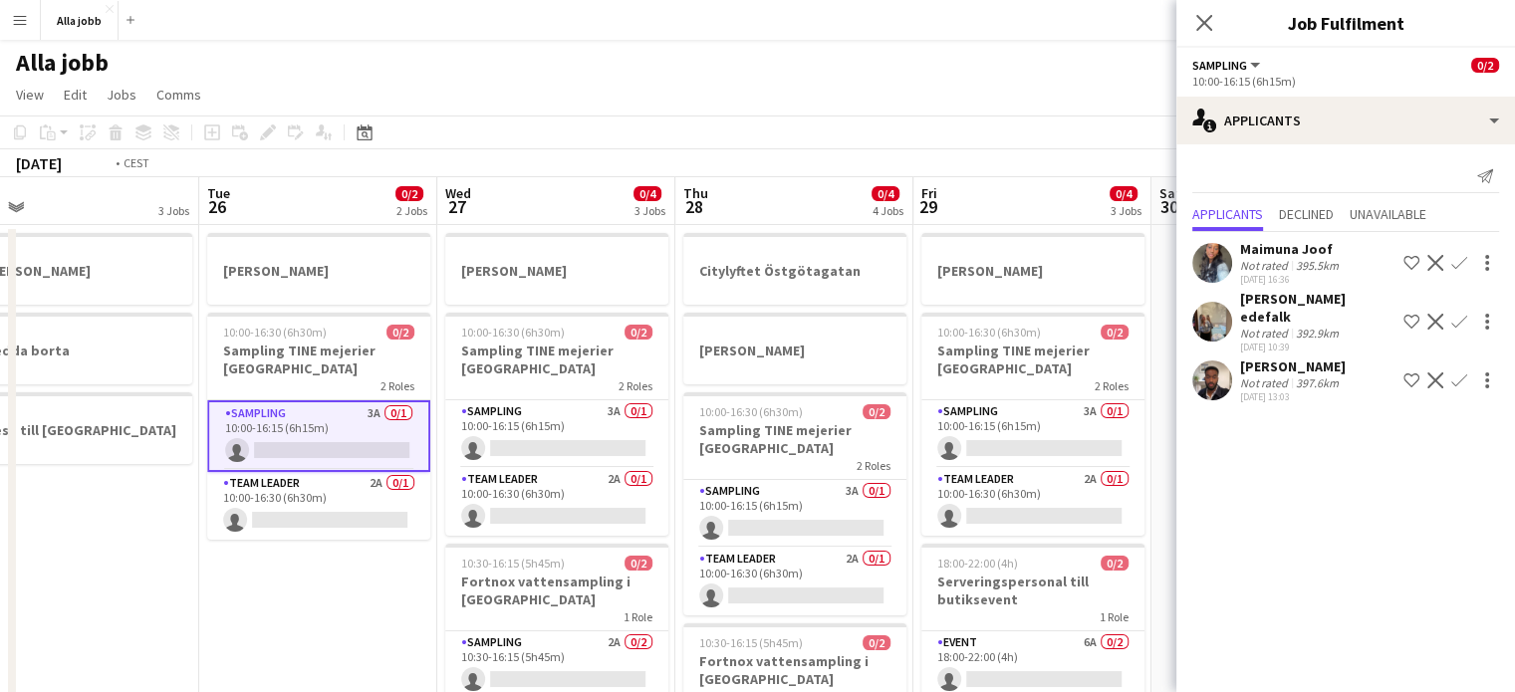
scroll to position [0, 766]
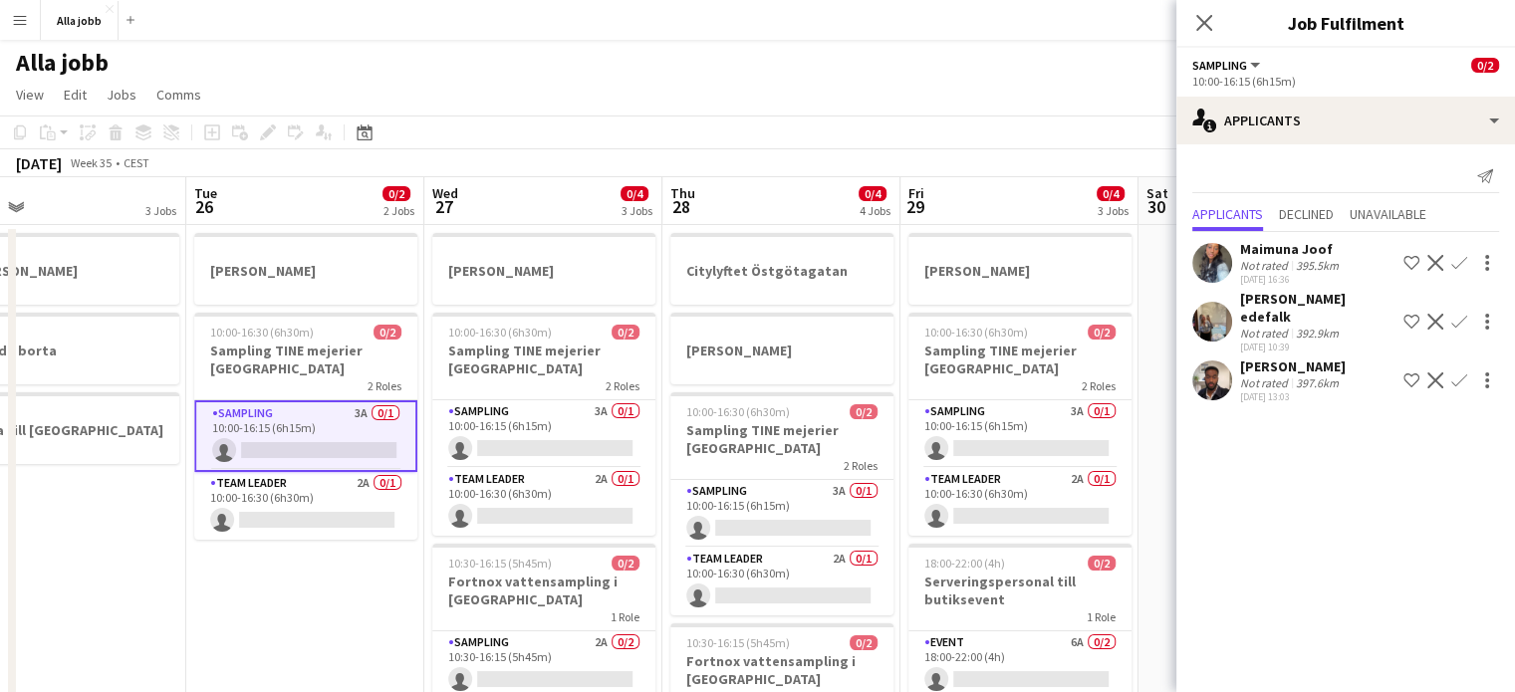
click at [832, 67] on div "[PERSON_NAME] user user user user user" at bounding box center [757, 59] width 1515 height 38
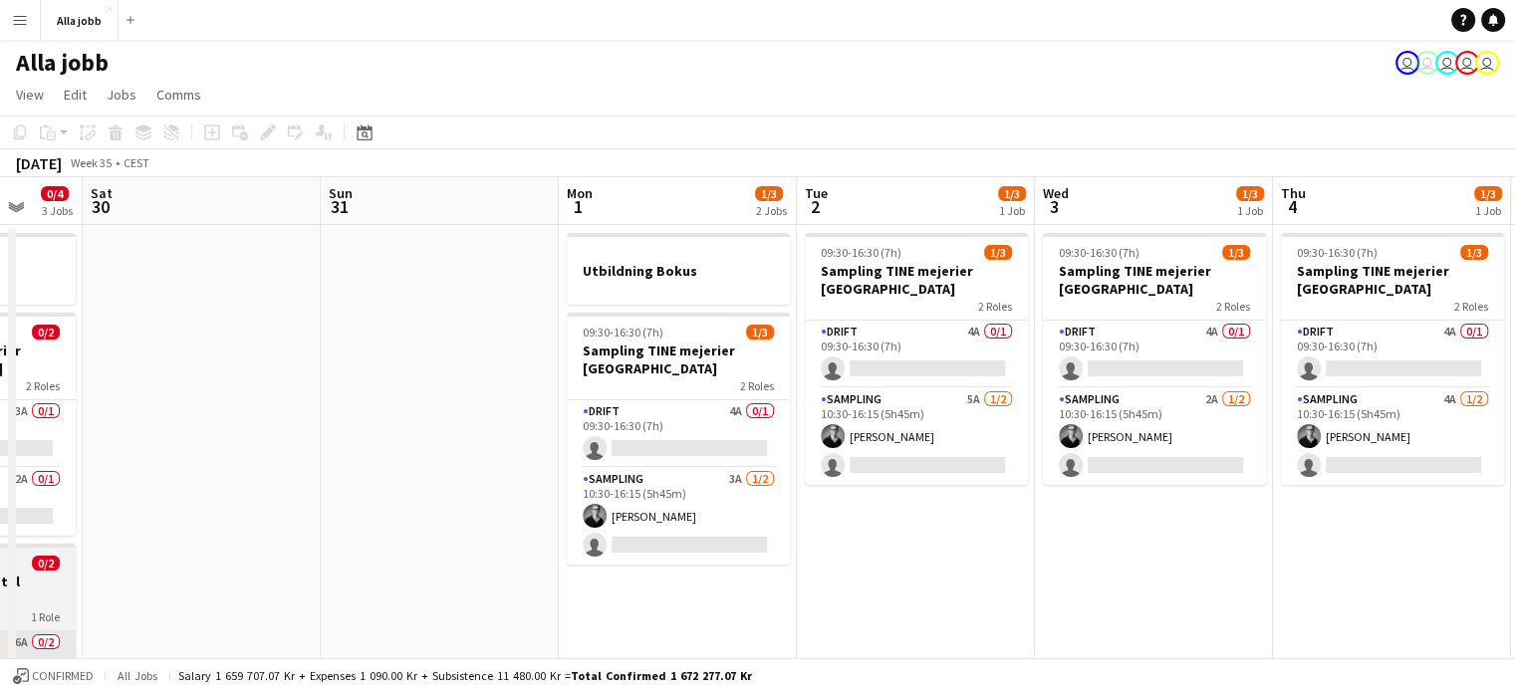
scroll to position [0, 871]
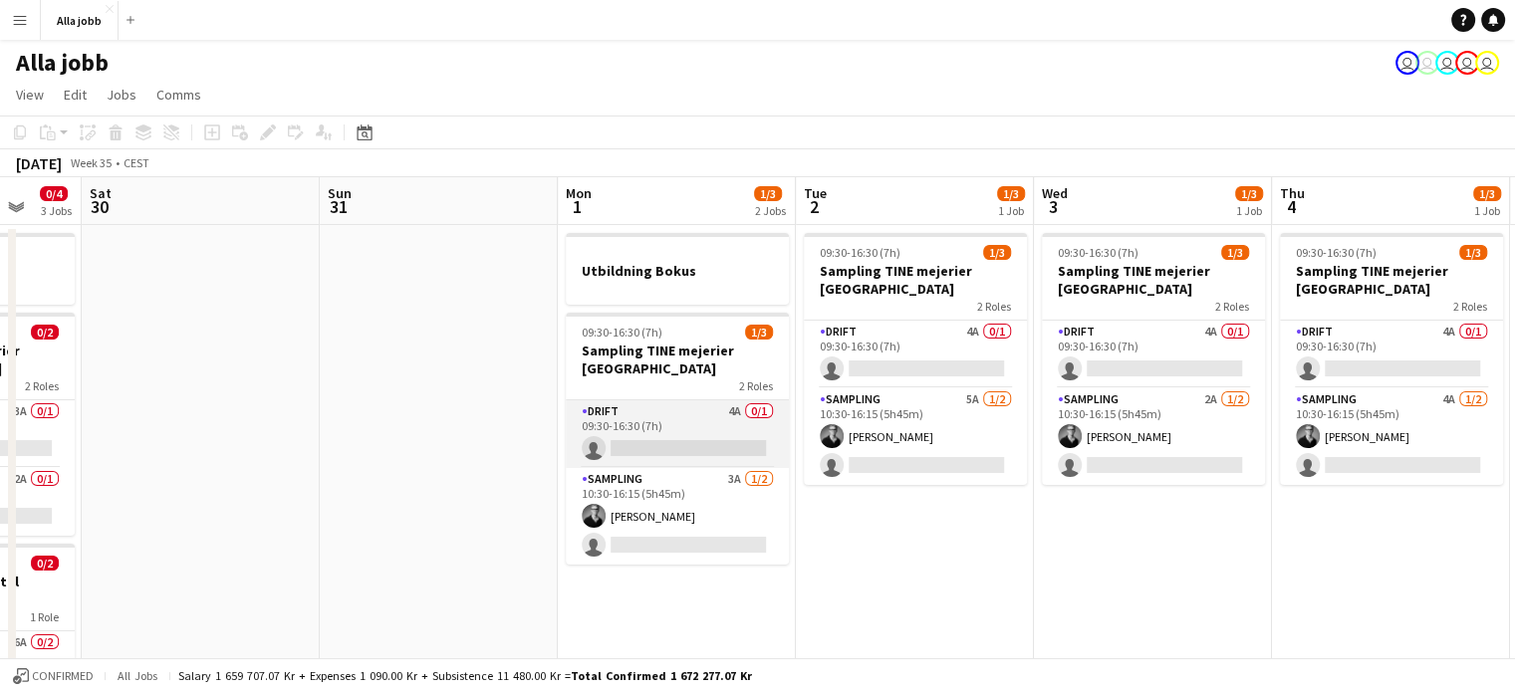
click at [709, 425] on app-card-role "Drift 4A 0/1 09:30-16:30 (7h) single-neutral-actions" at bounding box center [677, 435] width 223 height 68
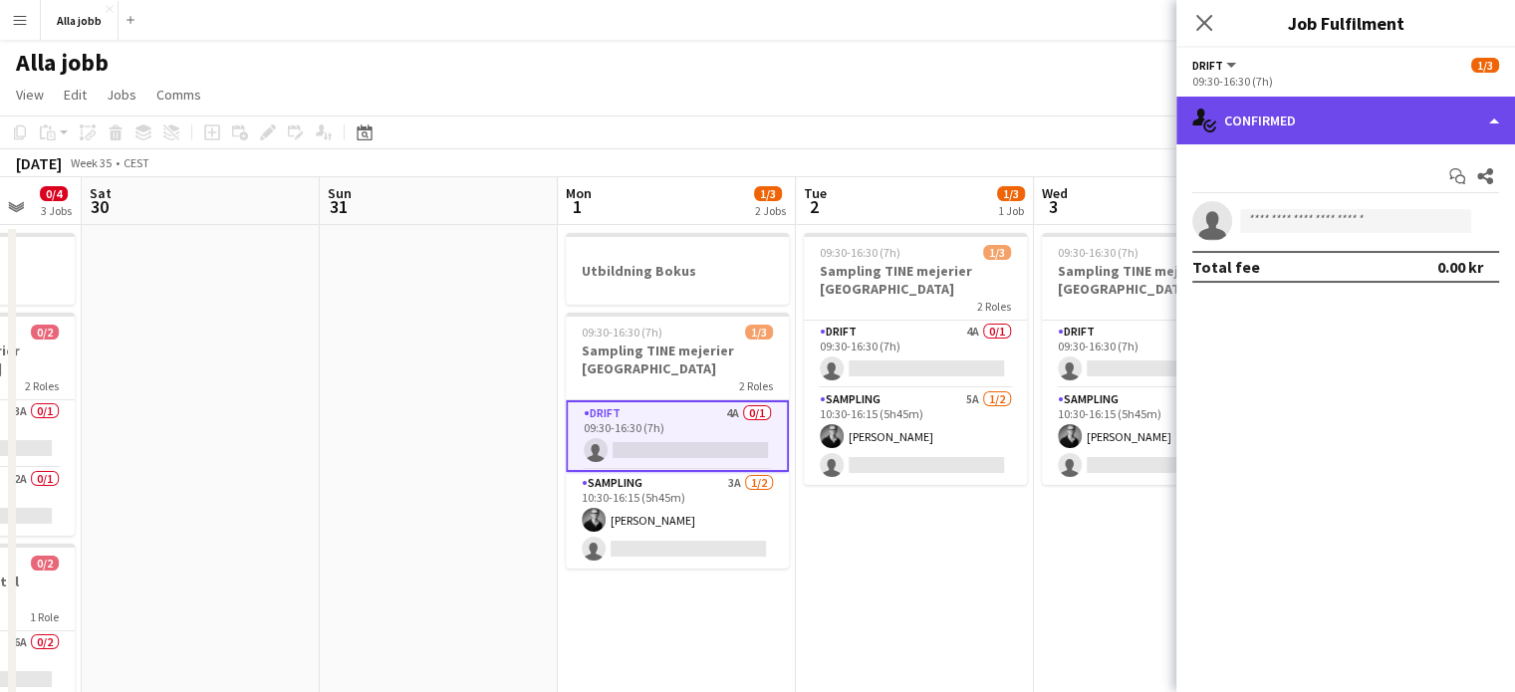
click at [1226, 120] on div "single-neutral-actions-check-2 Confirmed" at bounding box center [1346, 121] width 339 height 48
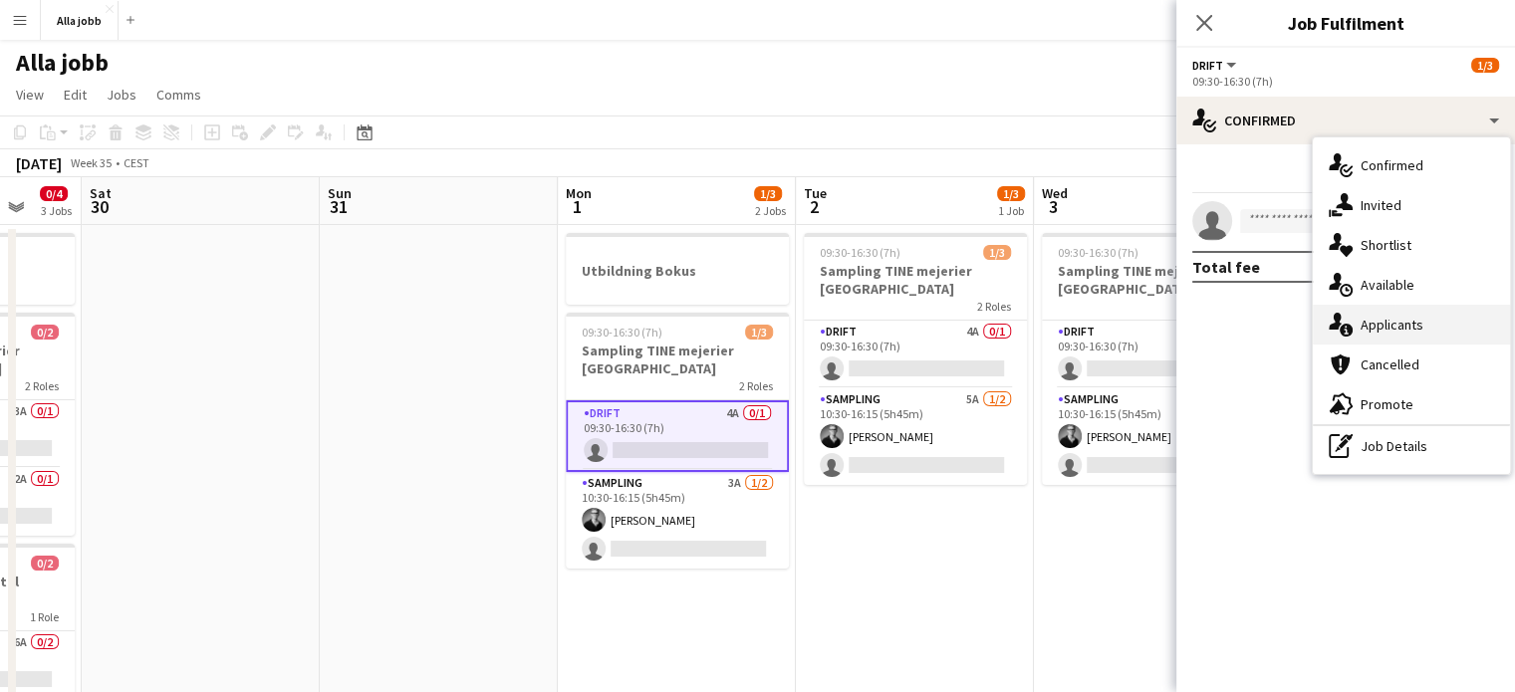
click at [1331, 315] on icon "single-neutral-actions-information" at bounding box center [1341, 325] width 24 height 24
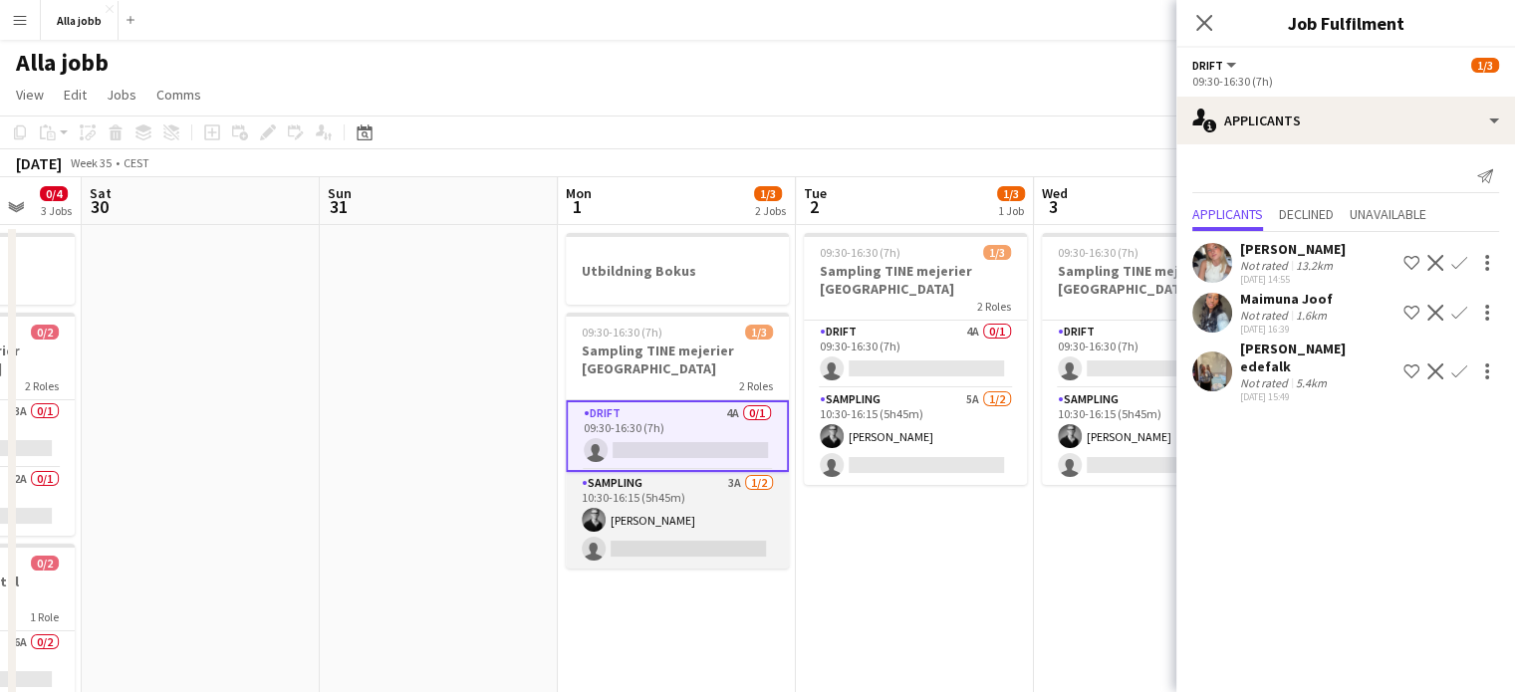
click at [661, 527] on app-card-role "Sampling 3A [DATE] 10:30-16:15 (5h45m) [PERSON_NAME] single-neutral-actions" at bounding box center [677, 520] width 223 height 97
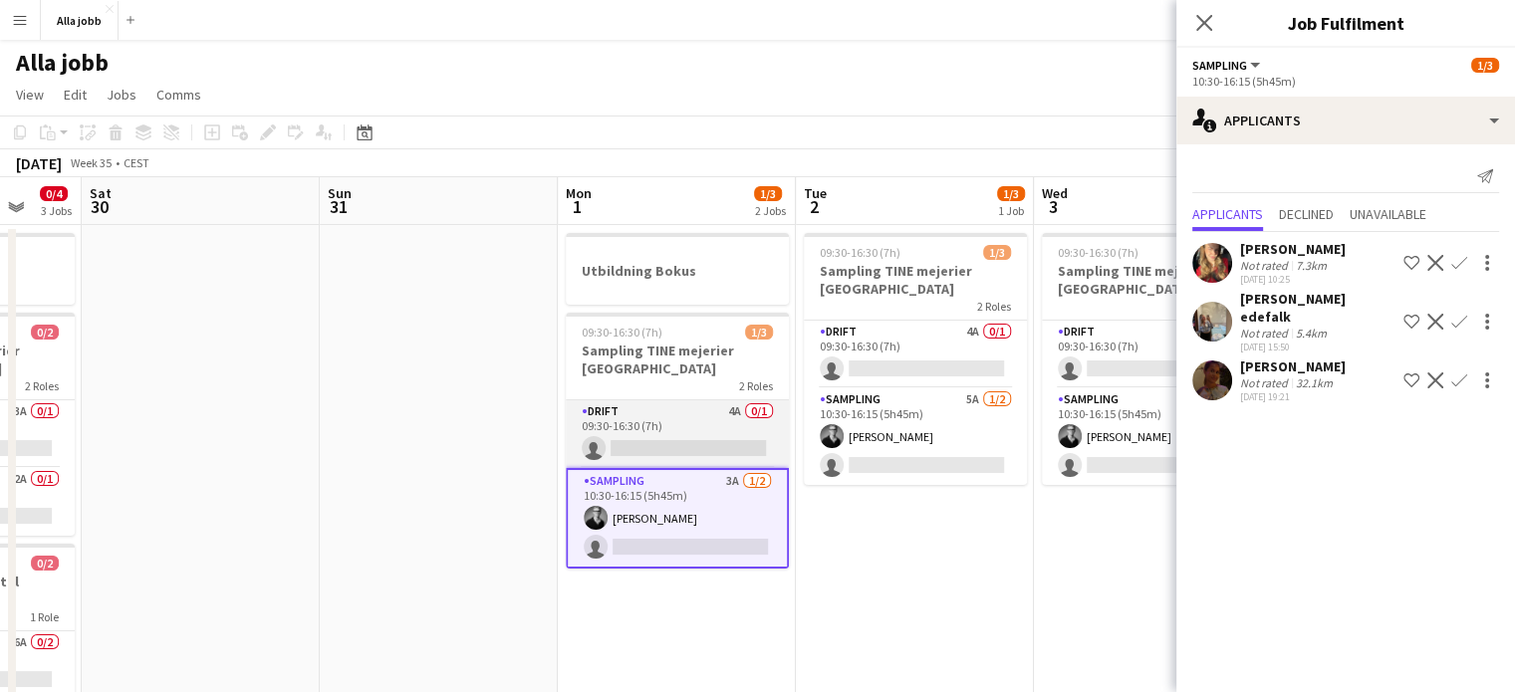
click at [675, 441] on app-card-role "Drift 4A 0/1 09:30-16:30 (7h) single-neutral-actions" at bounding box center [677, 435] width 223 height 68
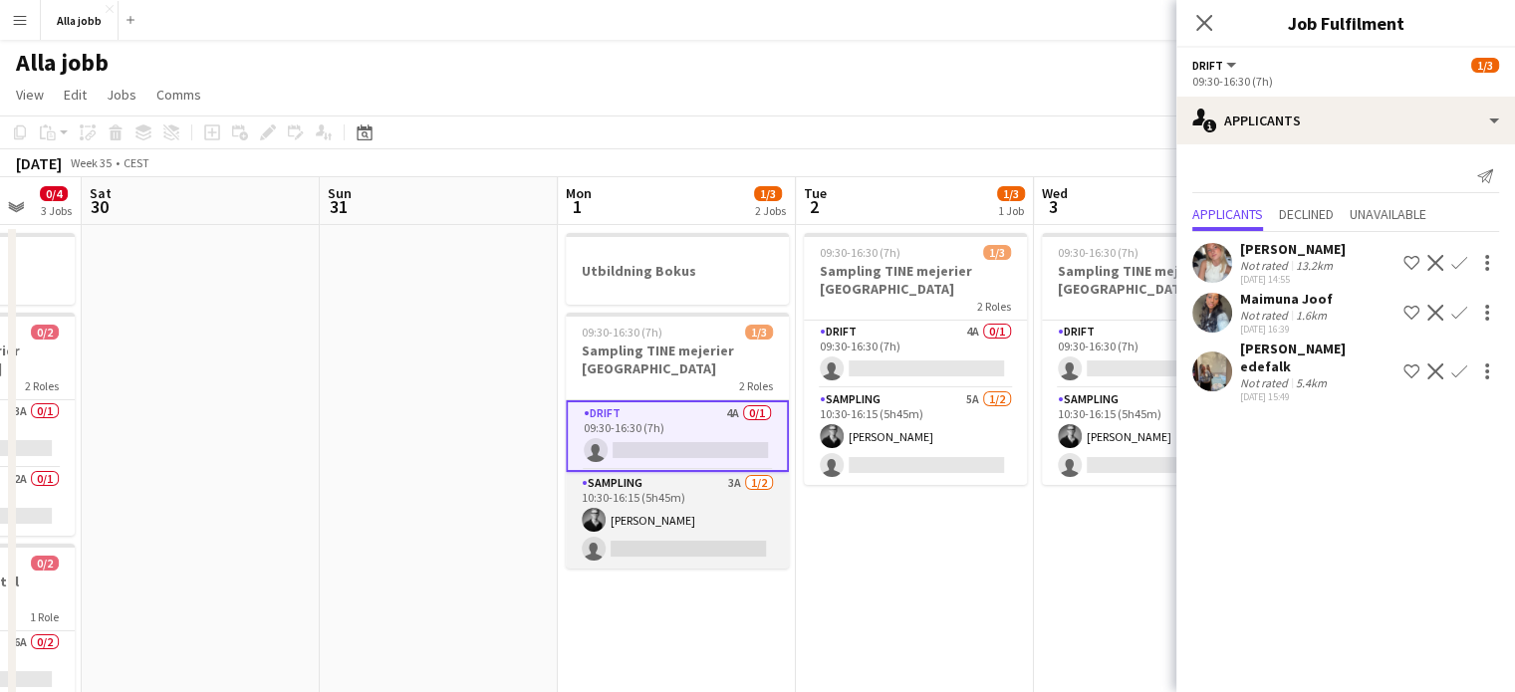
click at [688, 504] on app-card-role "Sampling 3A [DATE] 10:30-16:15 (5h45m) [PERSON_NAME] single-neutral-actions" at bounding box center [677, 520] width 223 height 97
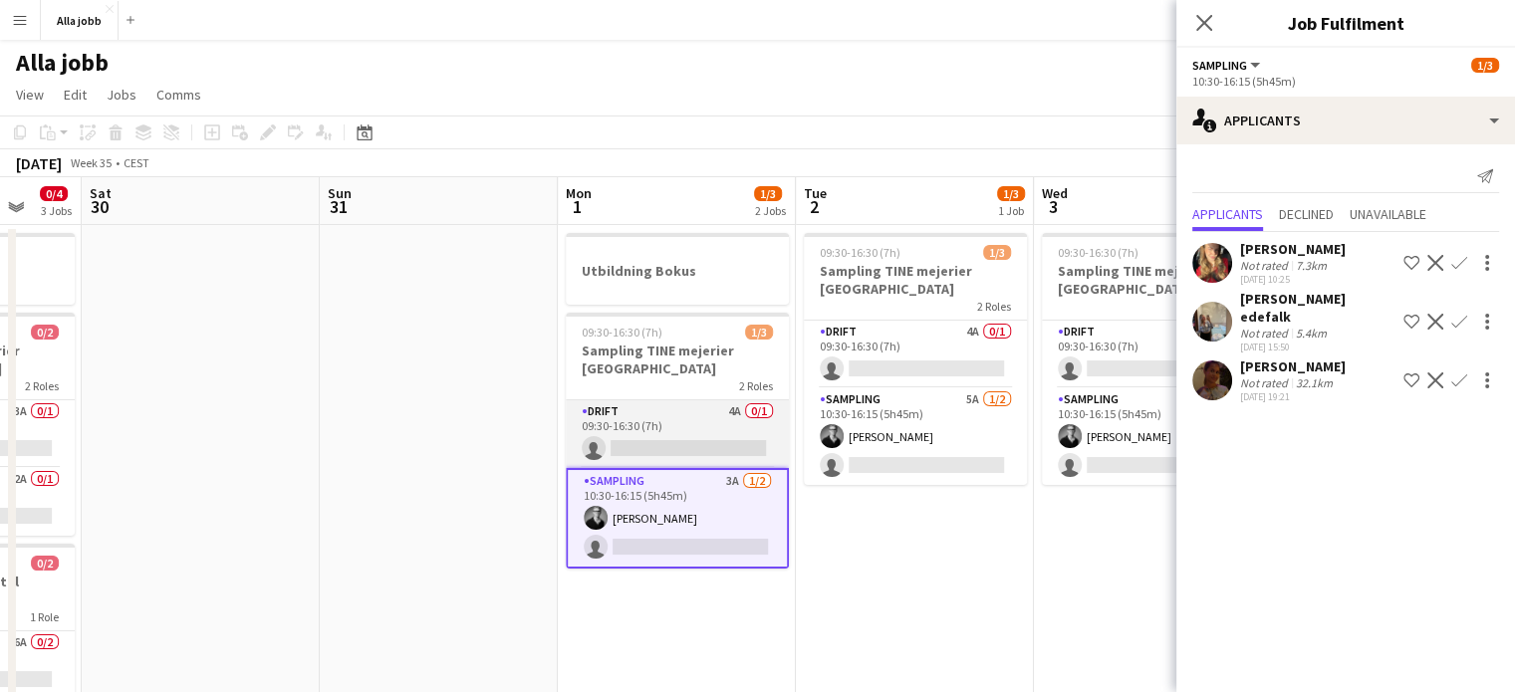
click at [677, 444] on app-card-role "Drift 4A 0/1 09:30-16:30 (7h) single-neutral-actions" at bounding box center [677, 435] width 223 height 68
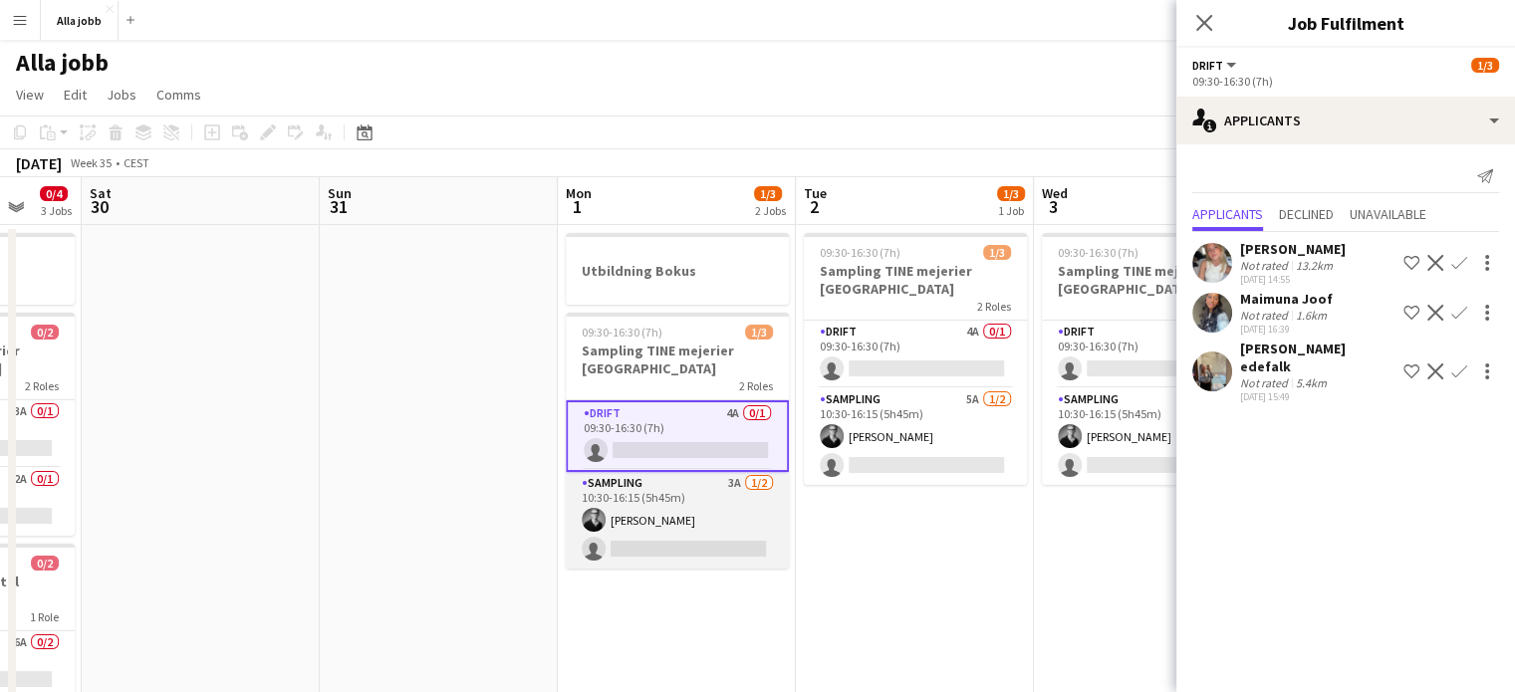
click at [681, 512] on app-card-role "Sampling 3A [DATE] 10:30-16:15 (5h45m) [PERSON_NAME] single-neutral-actions" at bounding box center [677, 520] width 223 height 97
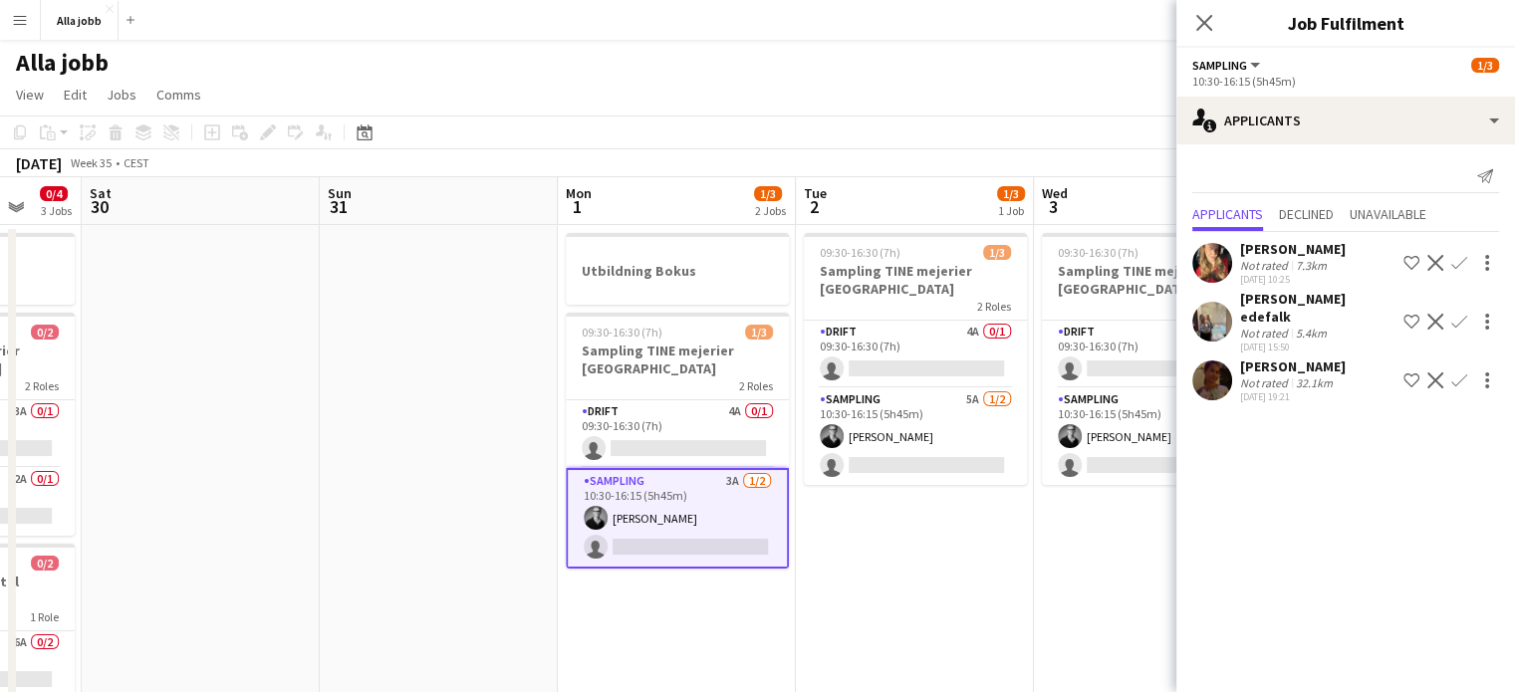
click at [473, 378] on app-date-cell at bounding box center [439, 546] width 238 height 642
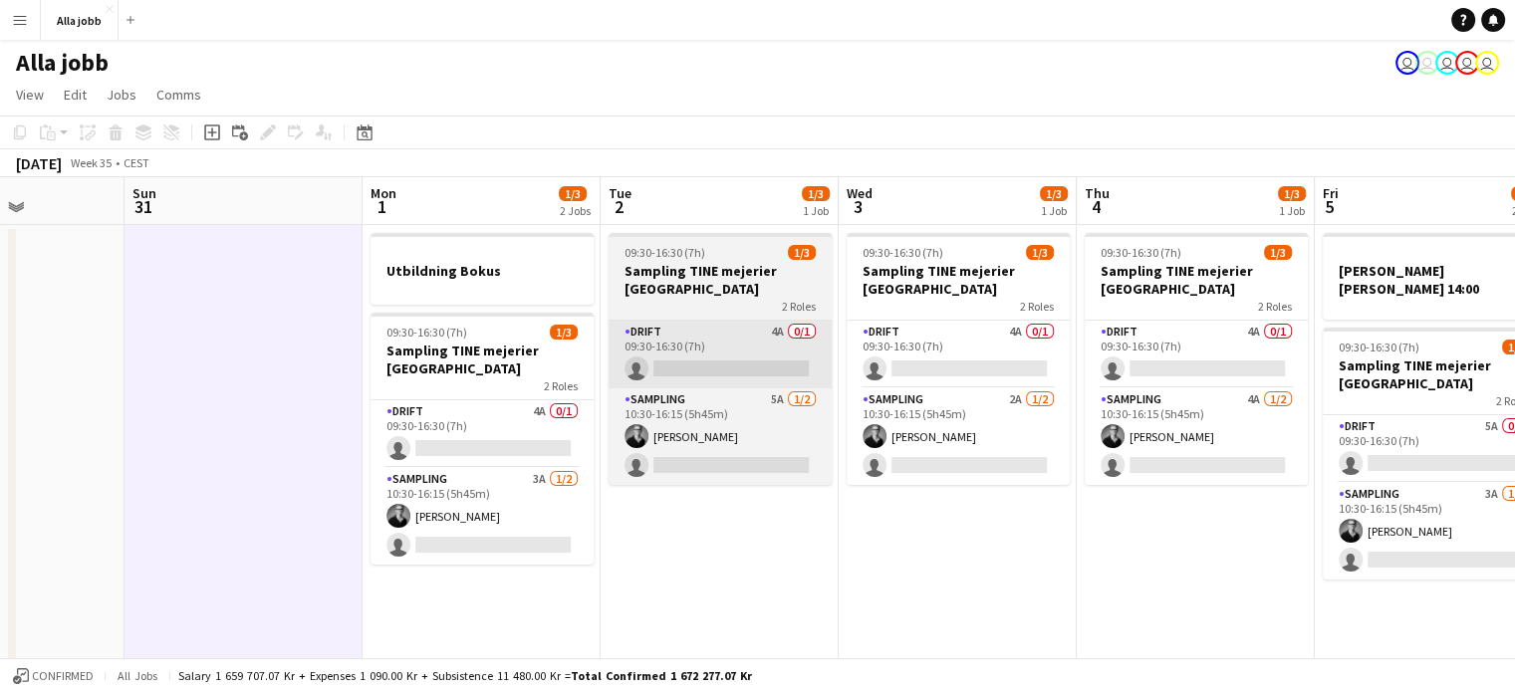
scroll to position [0, 590]
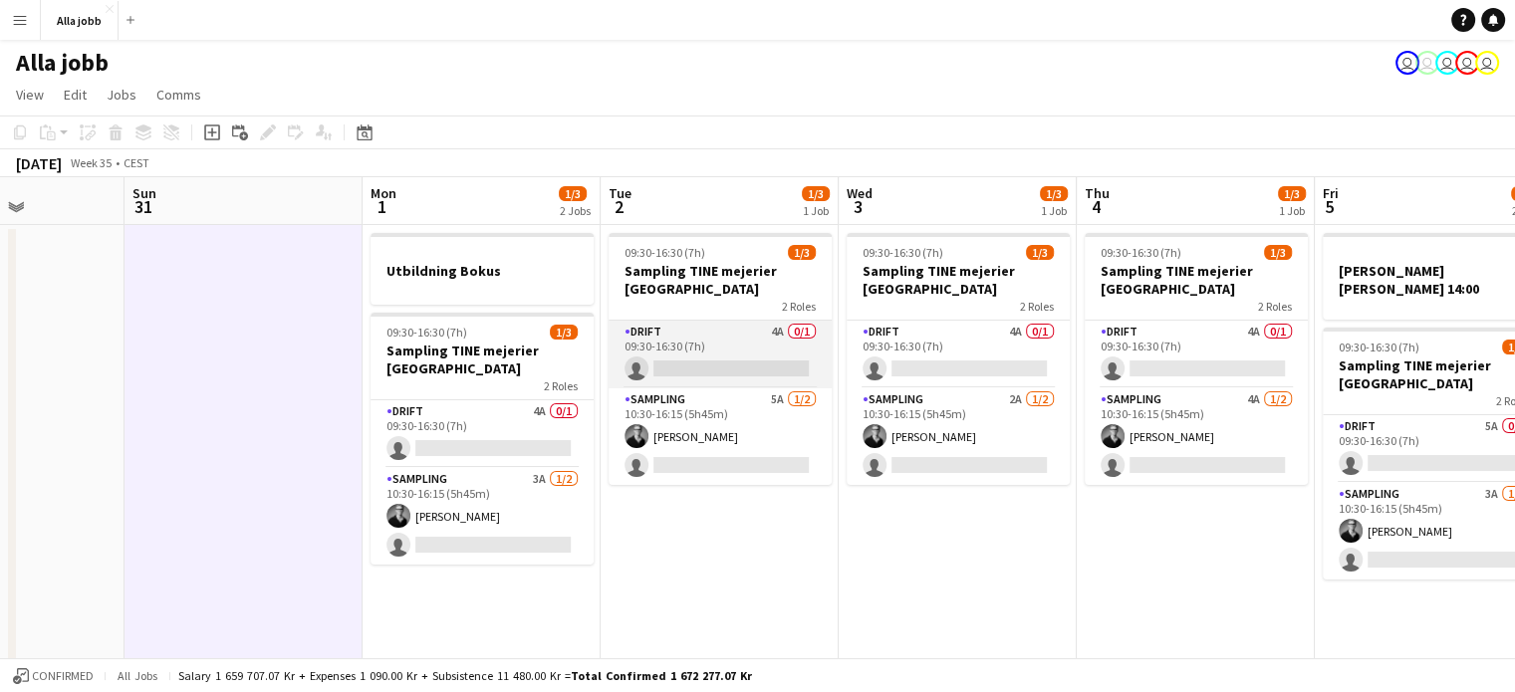
click at [682, 354] on app-card-role "Drift 4A 0/1 09:30-16:30 (7h) single-neutral-actions" at bounding box center [720, 355] width 223 height 68
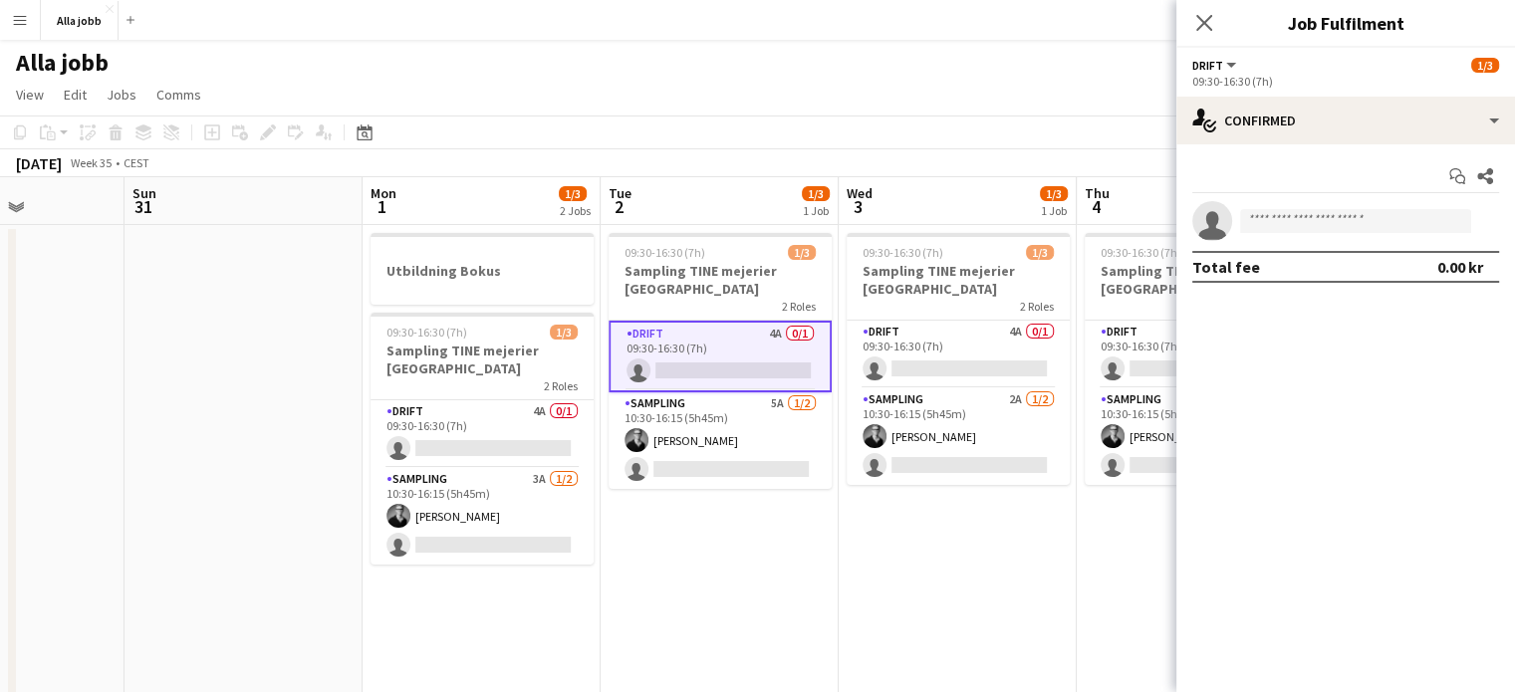
click at [901, 137] on app-toolbar "Copy Paste Paste Ctrl+V Paste with crew Ctrl+Shift+V Paste linked Job [GEOGRAPH…" at bounding box center [757, 133] width 1515 height 34
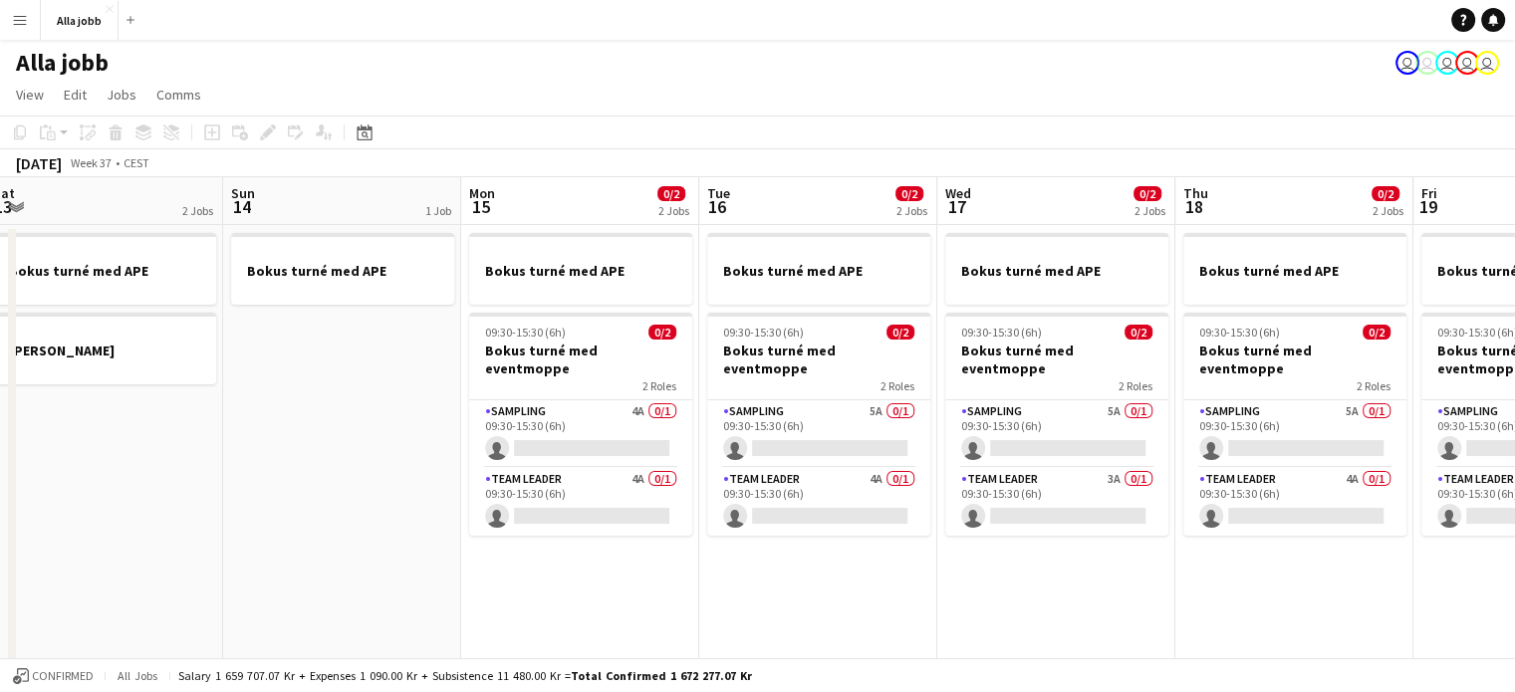
scroll to position [0, 735]
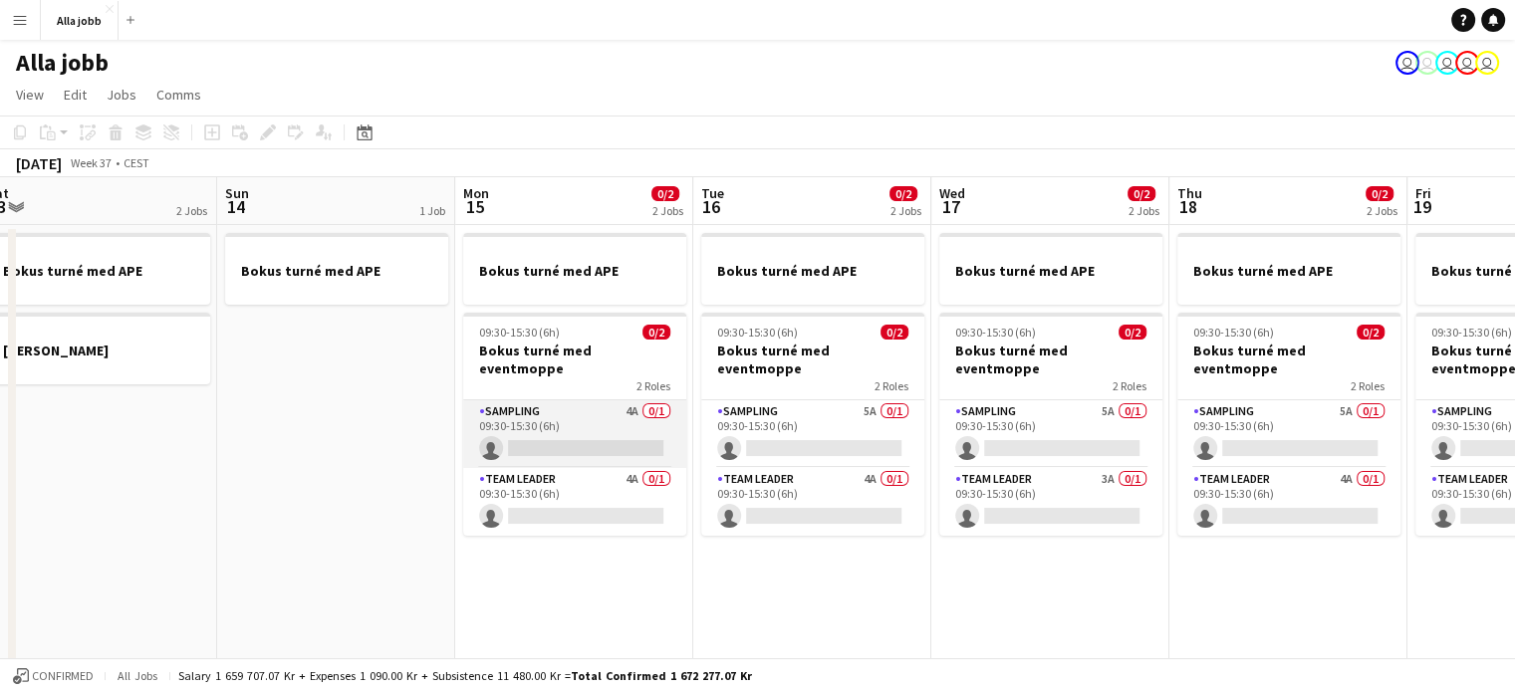
click at [642, 403] on app-card-role "Sampling 4A 0/1 09:30-15:30 (6h) single-neutral-actions" at bounding box center [574, 435] width 223 height 68
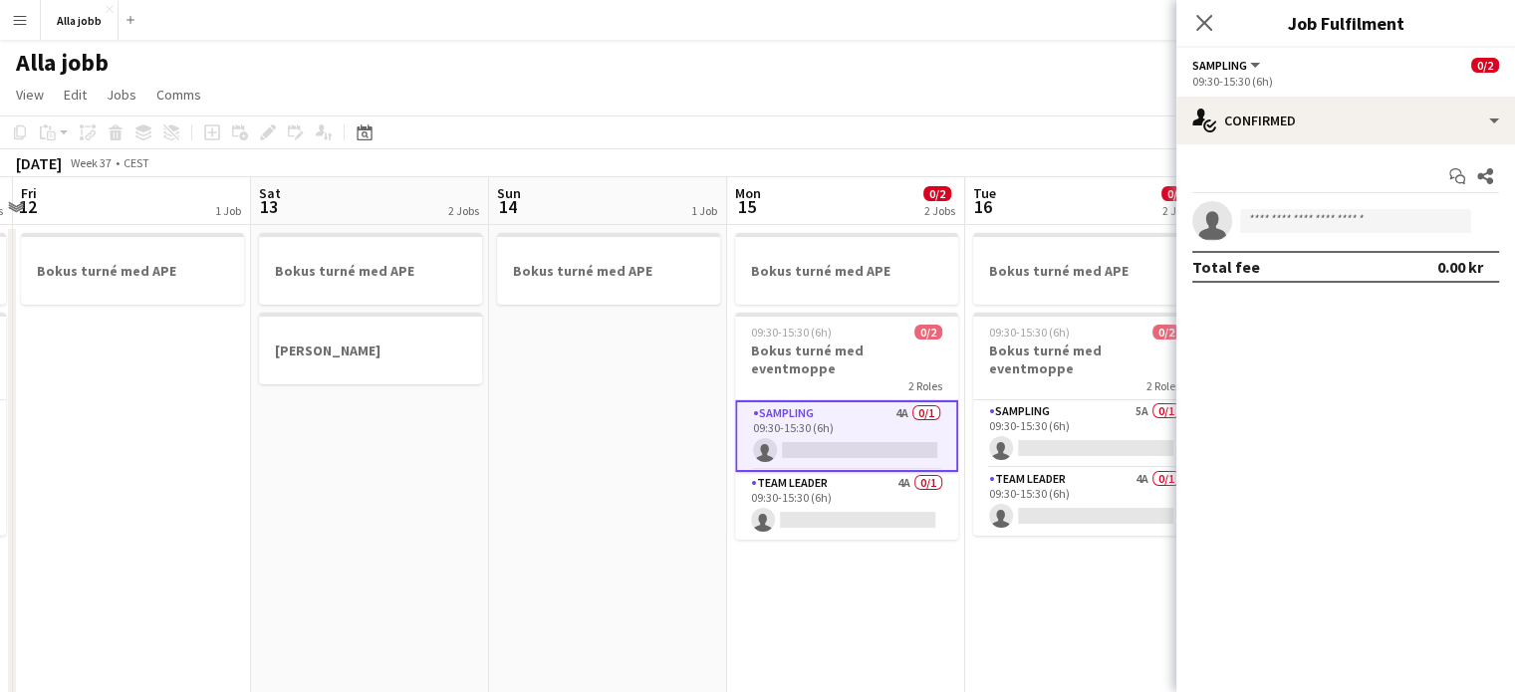
scroll to position [0, 713]
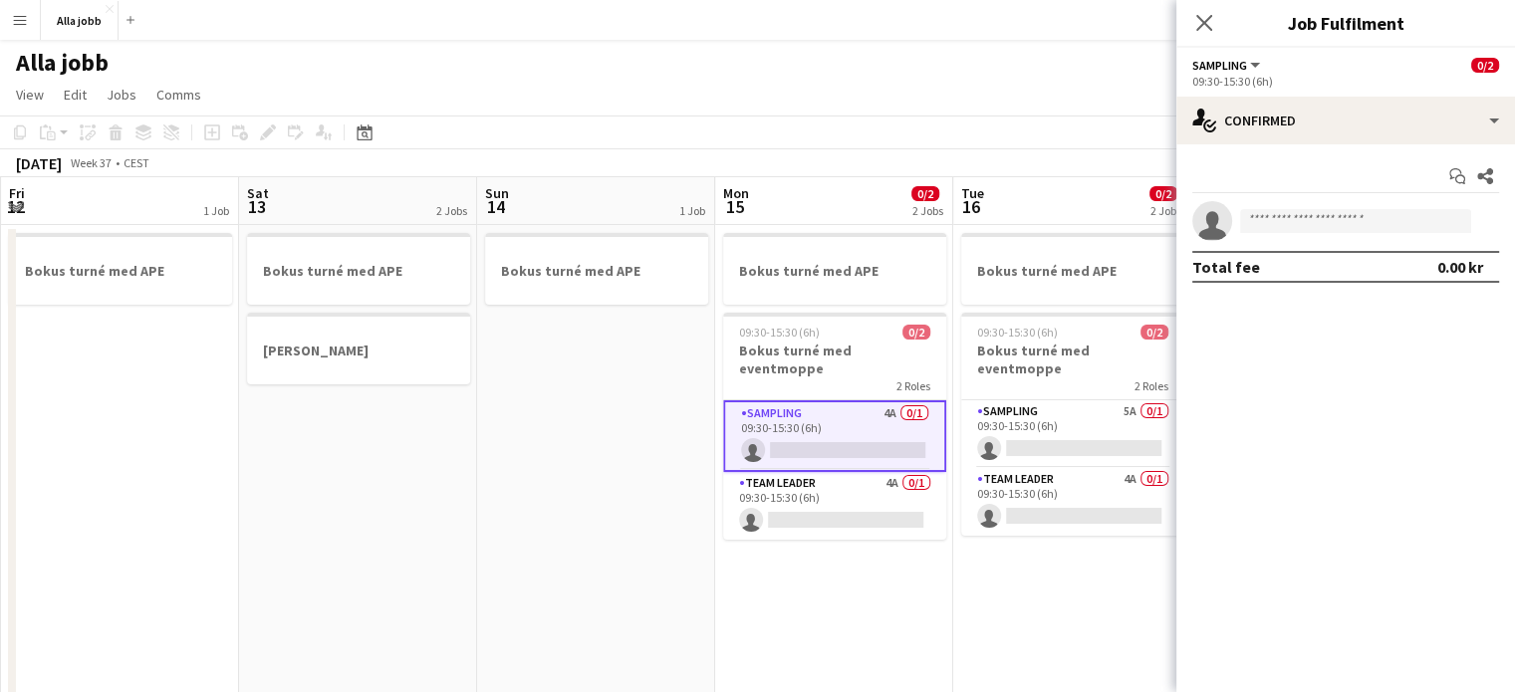
click at [1358, 259] on div "Total fee 0.00 kr" at bounding box center [1346, 267] width 307 height 32
click at [1331, 214] on input at bounding box center [1355, 221] width 231 height 24
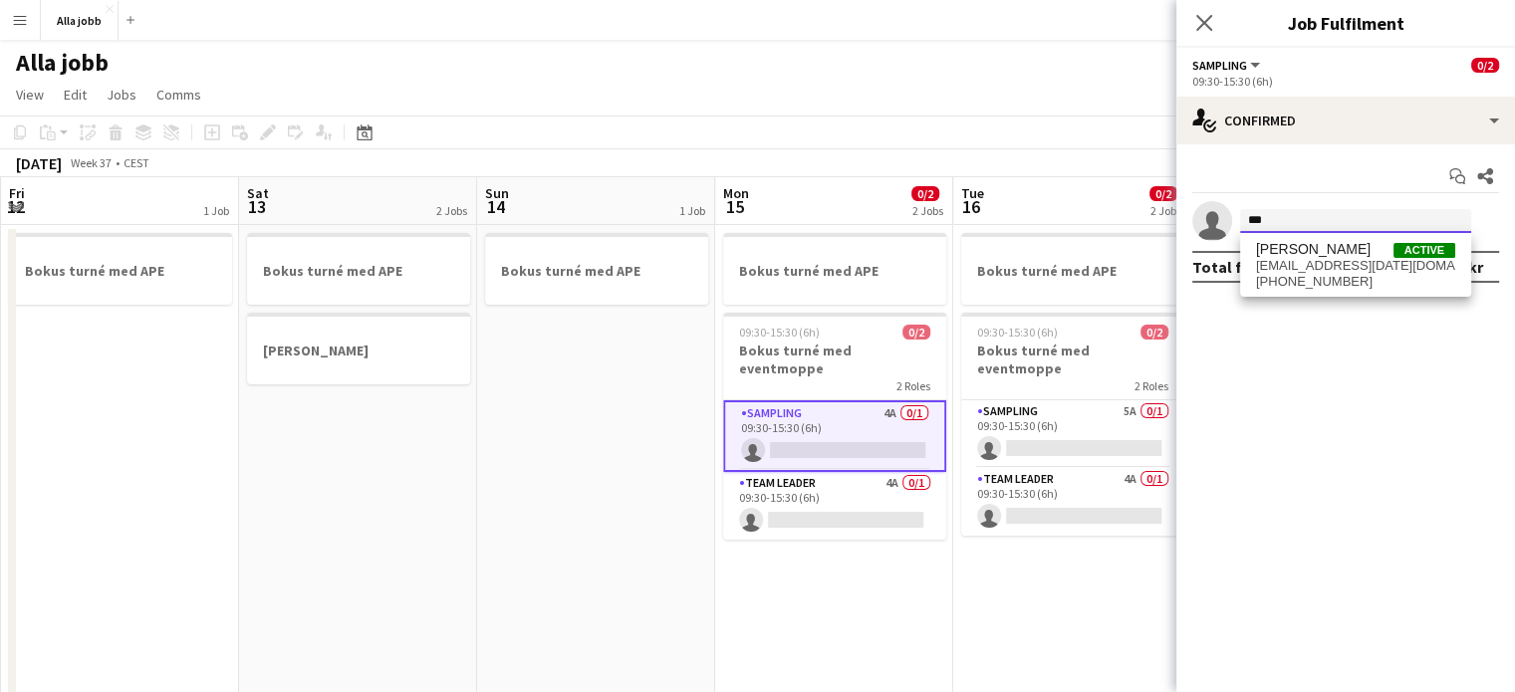
type input "***"
click at [1301, 92] on app-options-switcher "Sampling All roles [PERSON_NAME] 0/2 09:30-15:30 (6h)" at bounding box center [1346, 72] width 339 height 49
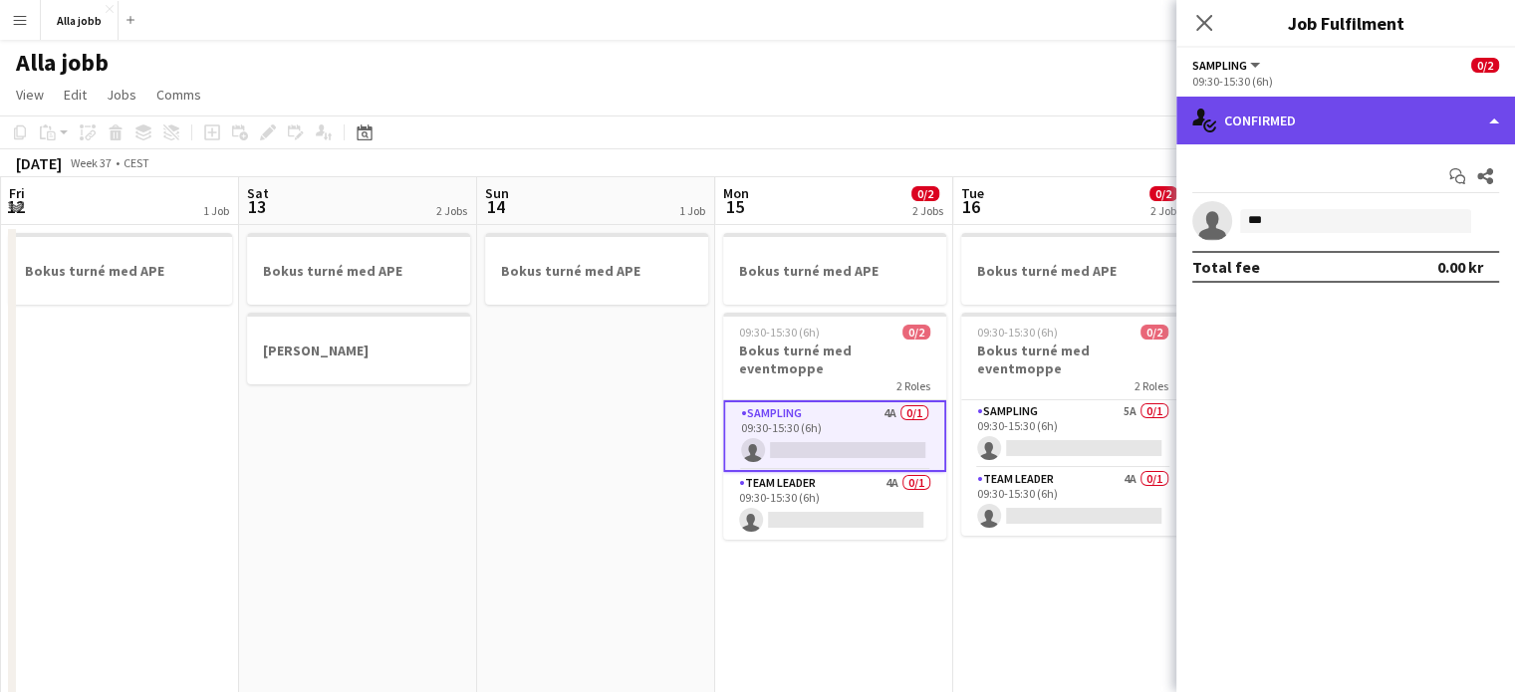
click at [1307, 109] on div "single-neutral-actions-check-2 Confirmed" at bounding box center [1346, 121] width 339 height 48
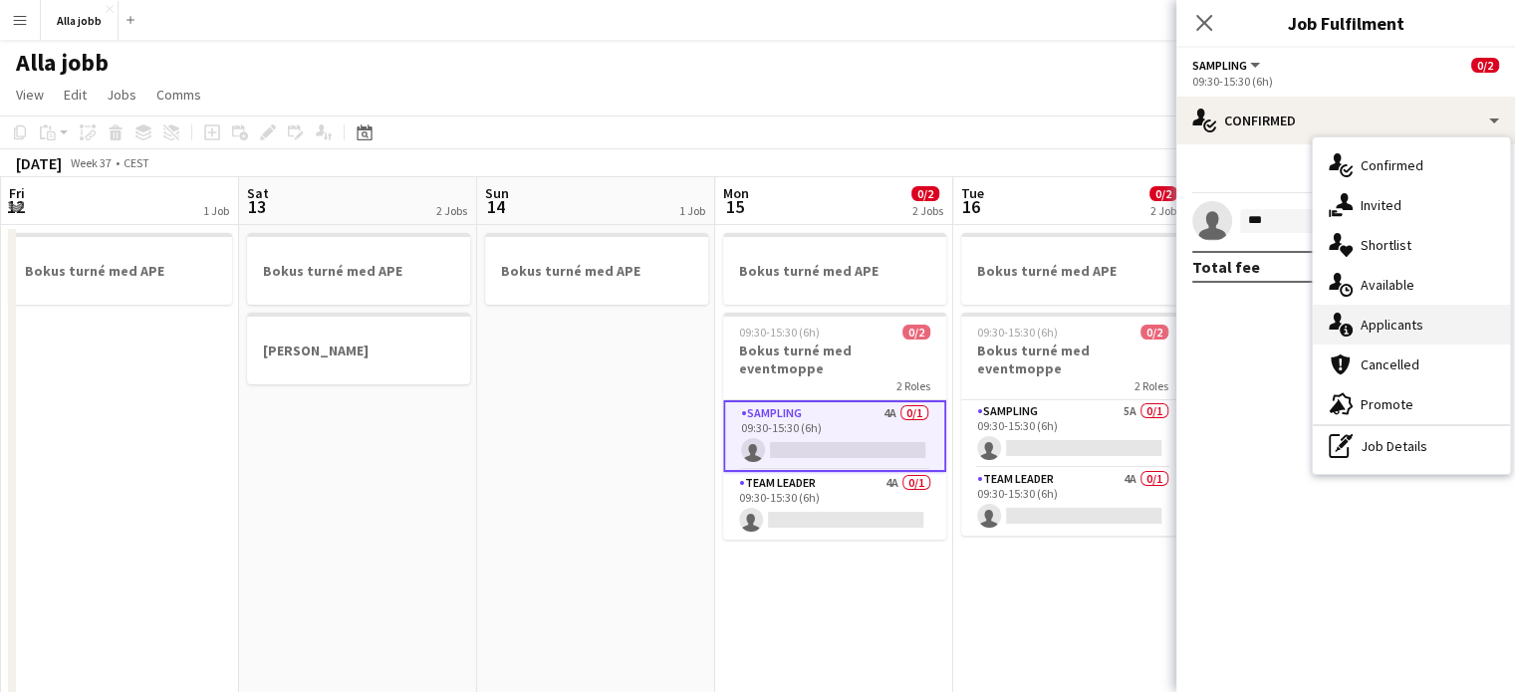
click at [1373, 330] on div "single-neutral-actions-information Applicants" at bounding box center [1411, 325] width 197 height 40
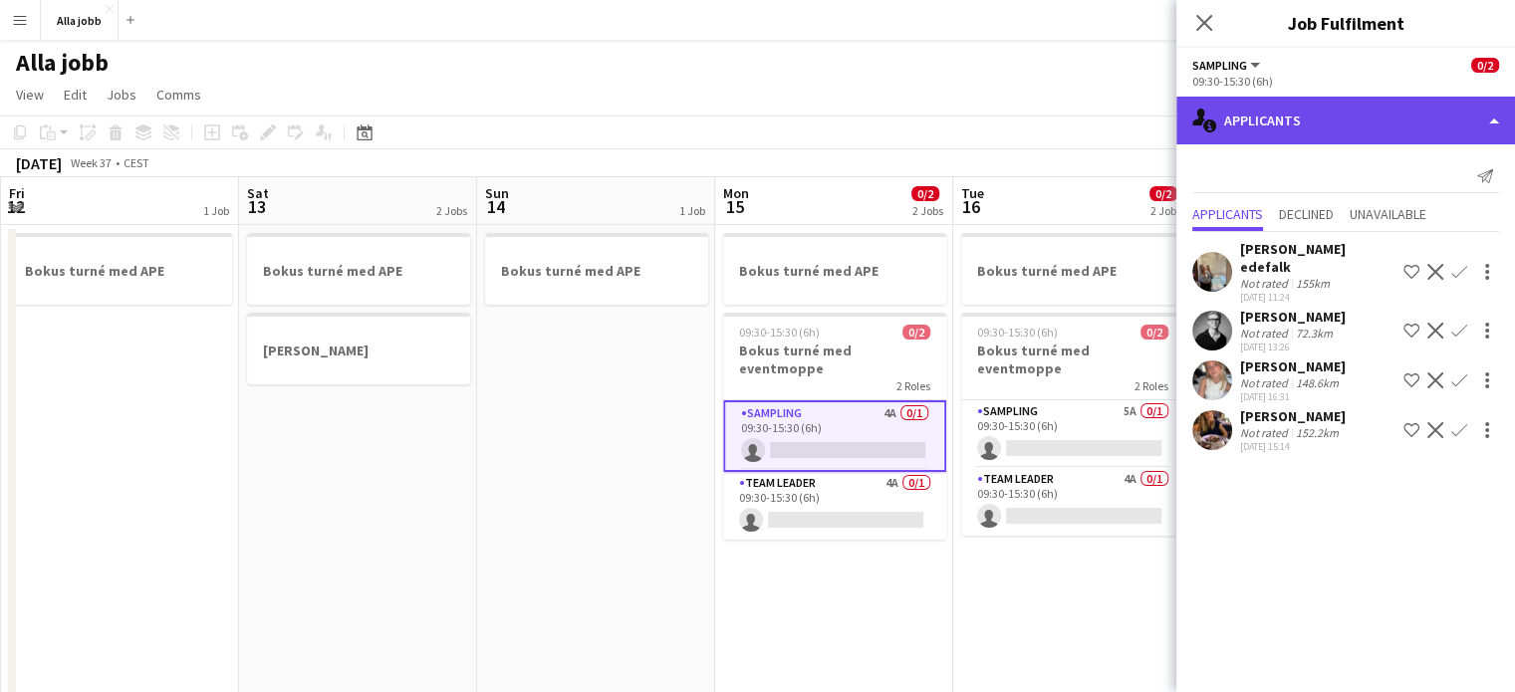
click at [1275, 138] on div "single-neutral-actions-information Applicants" at bounding box center [1346, 121] width 339 height 48
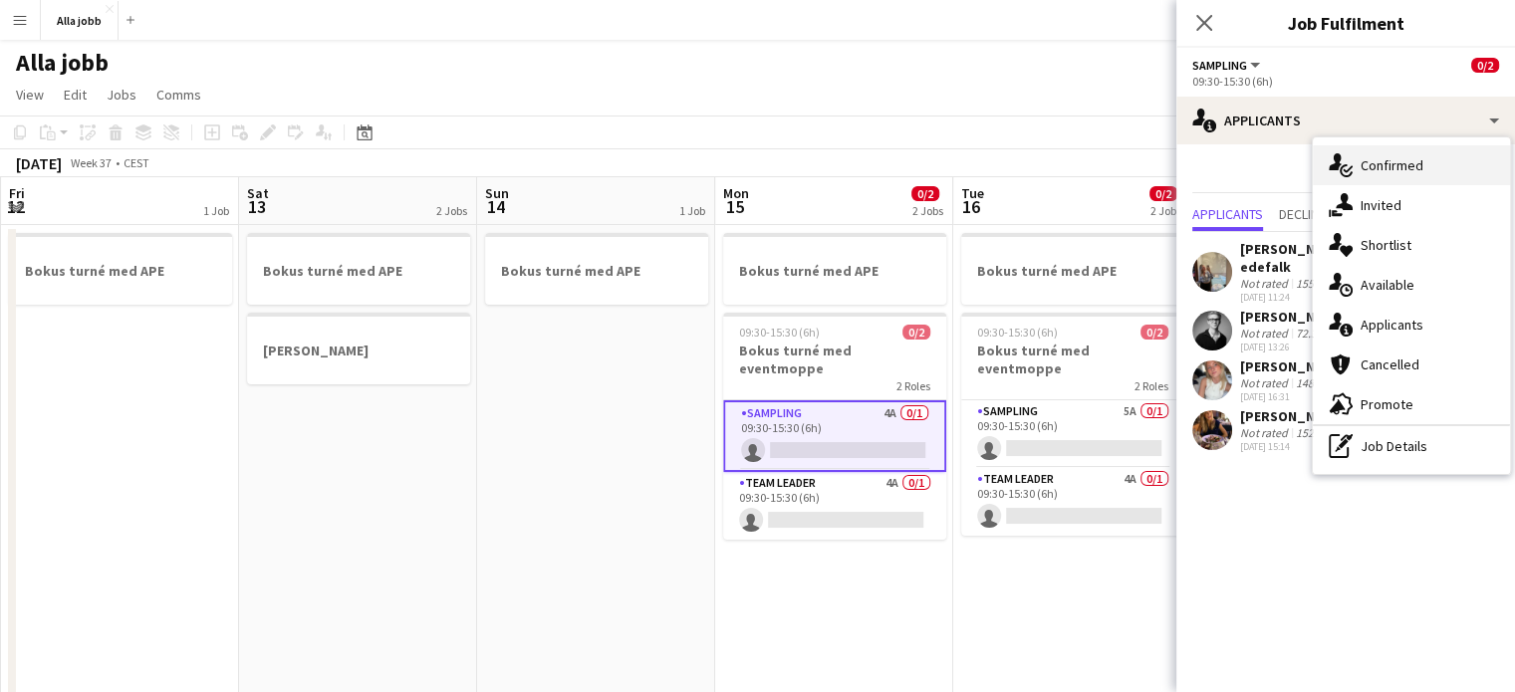
click at [1395, 165] on div "single-neutral-actions-check-2 Confirmed" at bounding box center [1411, 165] width 197 height 40
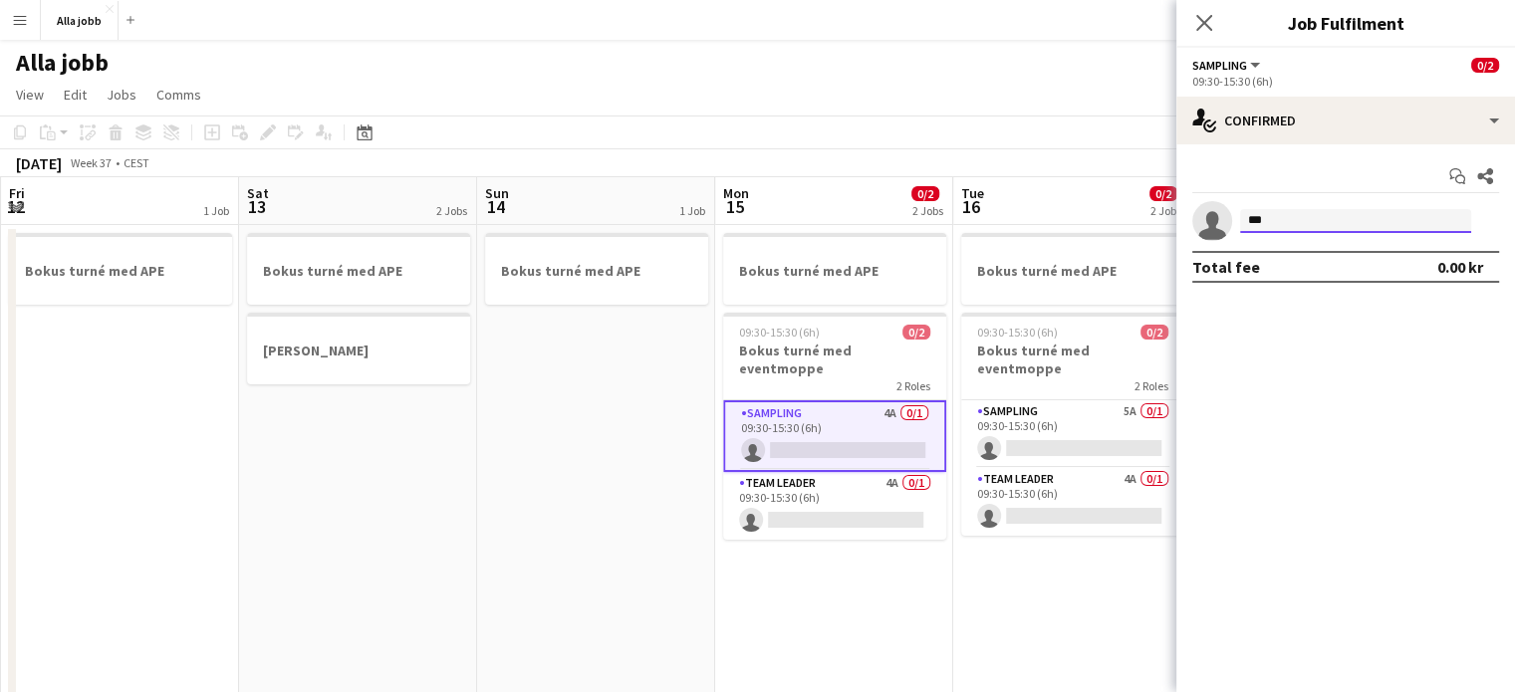
click at [1299, 222] on input "***" at bounding box center [1355, 221] width 231 height 24
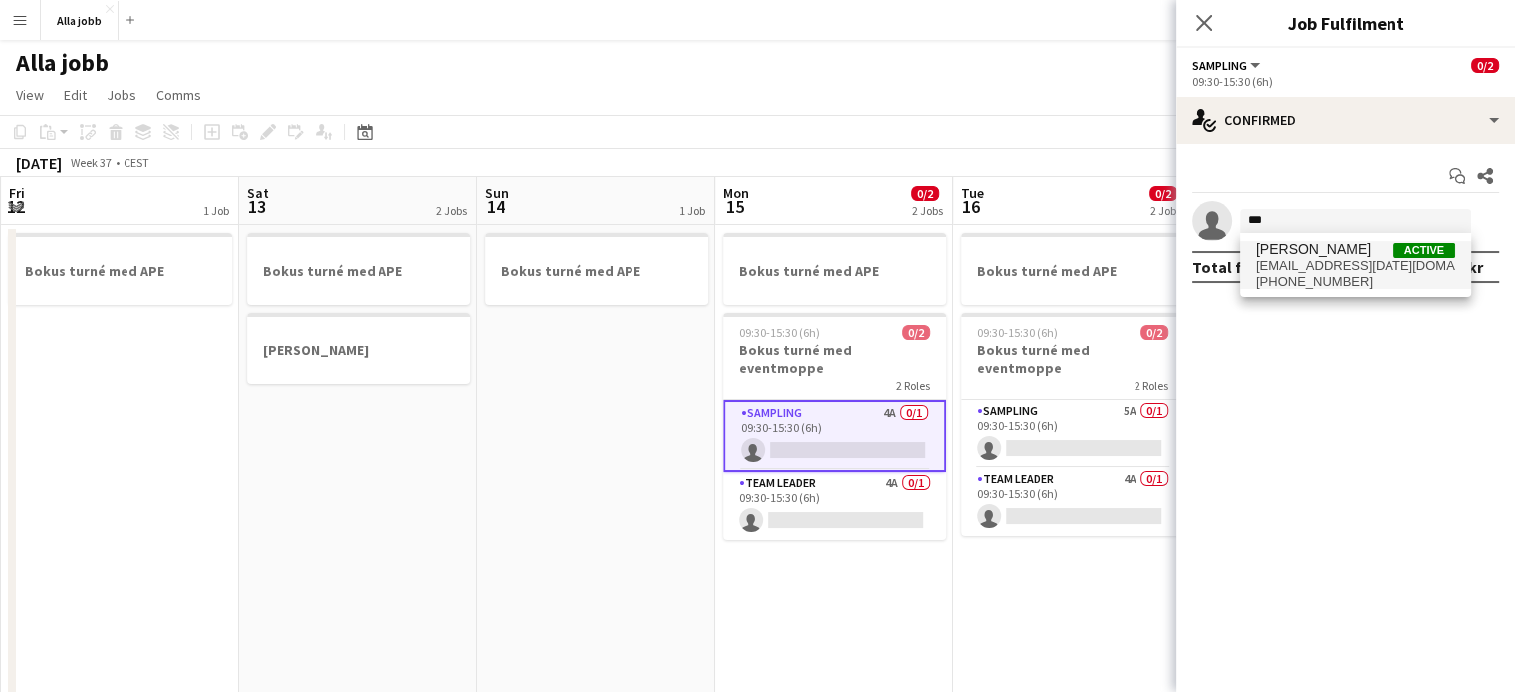
click at [1298, 275] on span "[PHONE_NUMBER]" at bounding box center [1355, 282] width 199 height 16
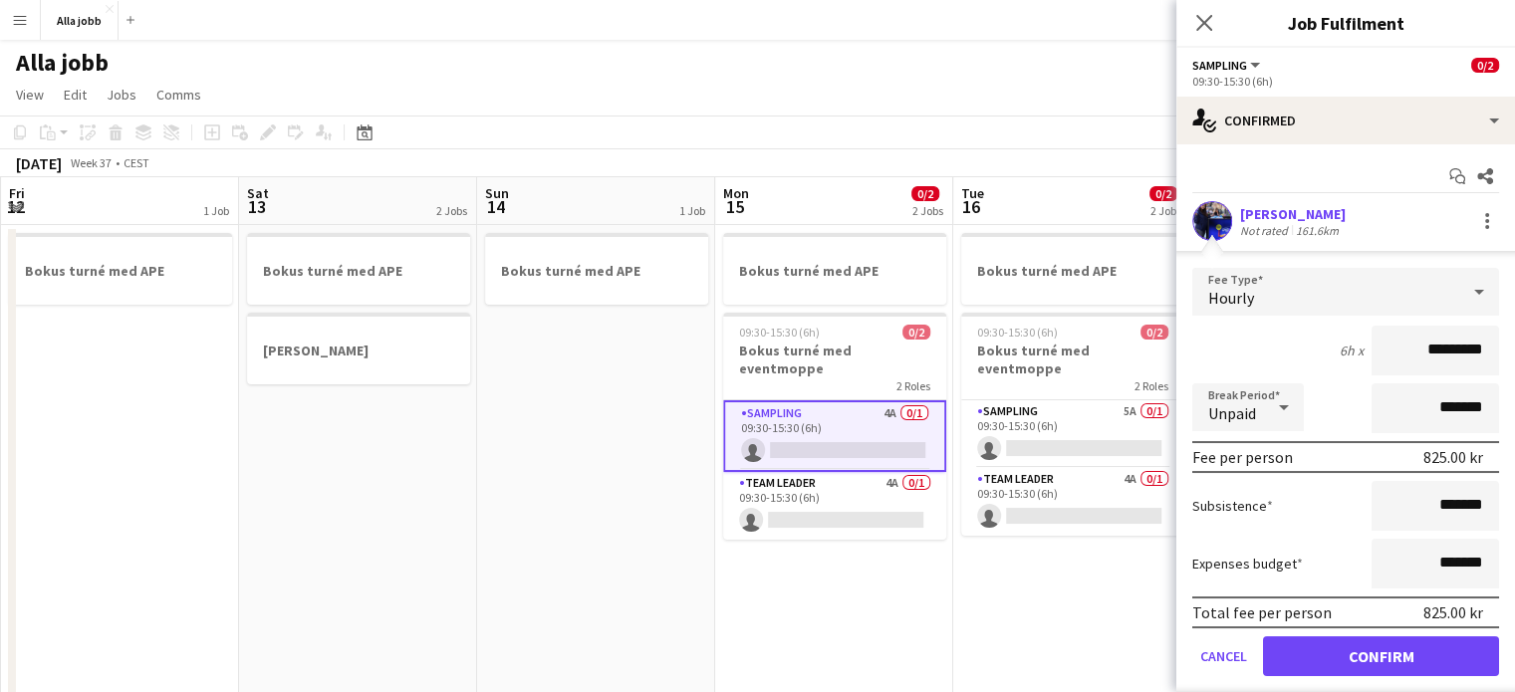
click at [1411, 345] on input "*********" at bounding box center [1436, 351] width 128 height 50
type input "******"
click button "Confirm" at bounding box center [1381, 657] width 236 height 40
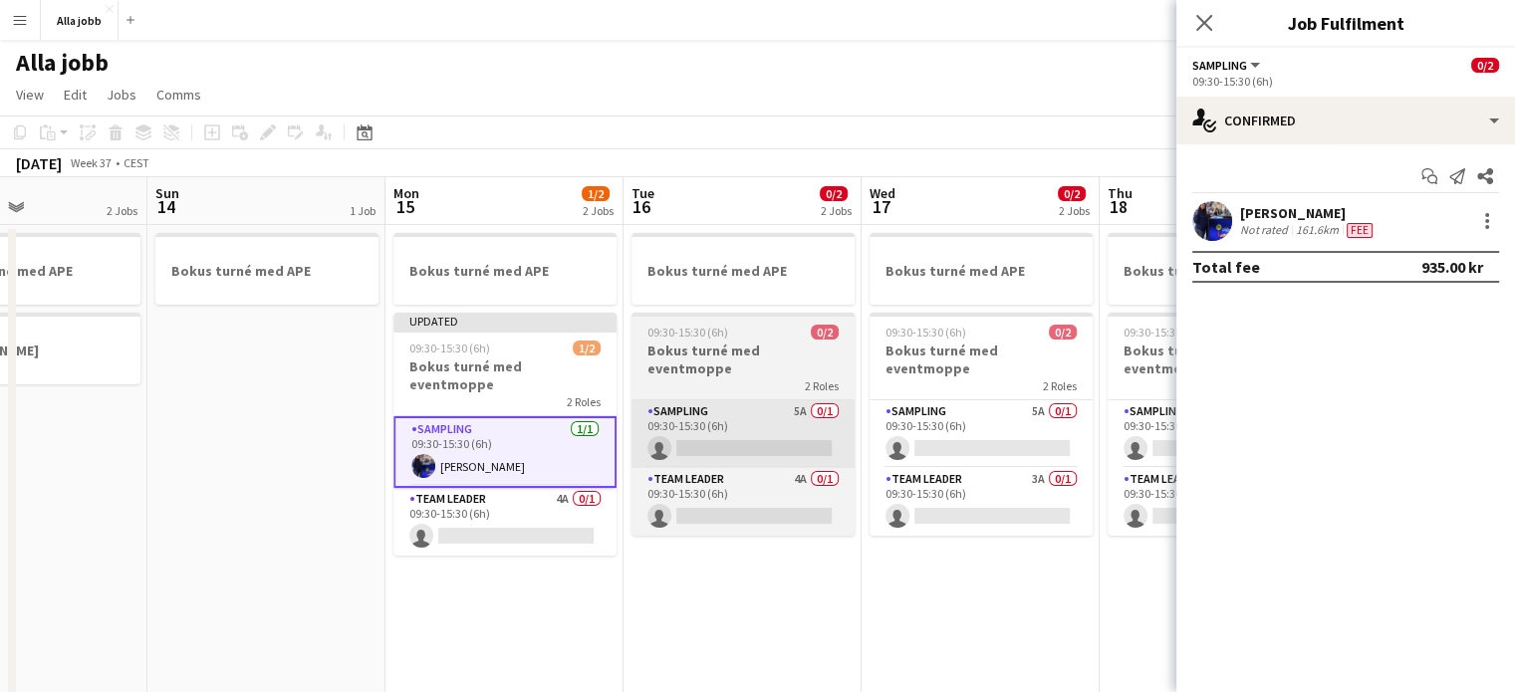
scroll to position [0, 571]
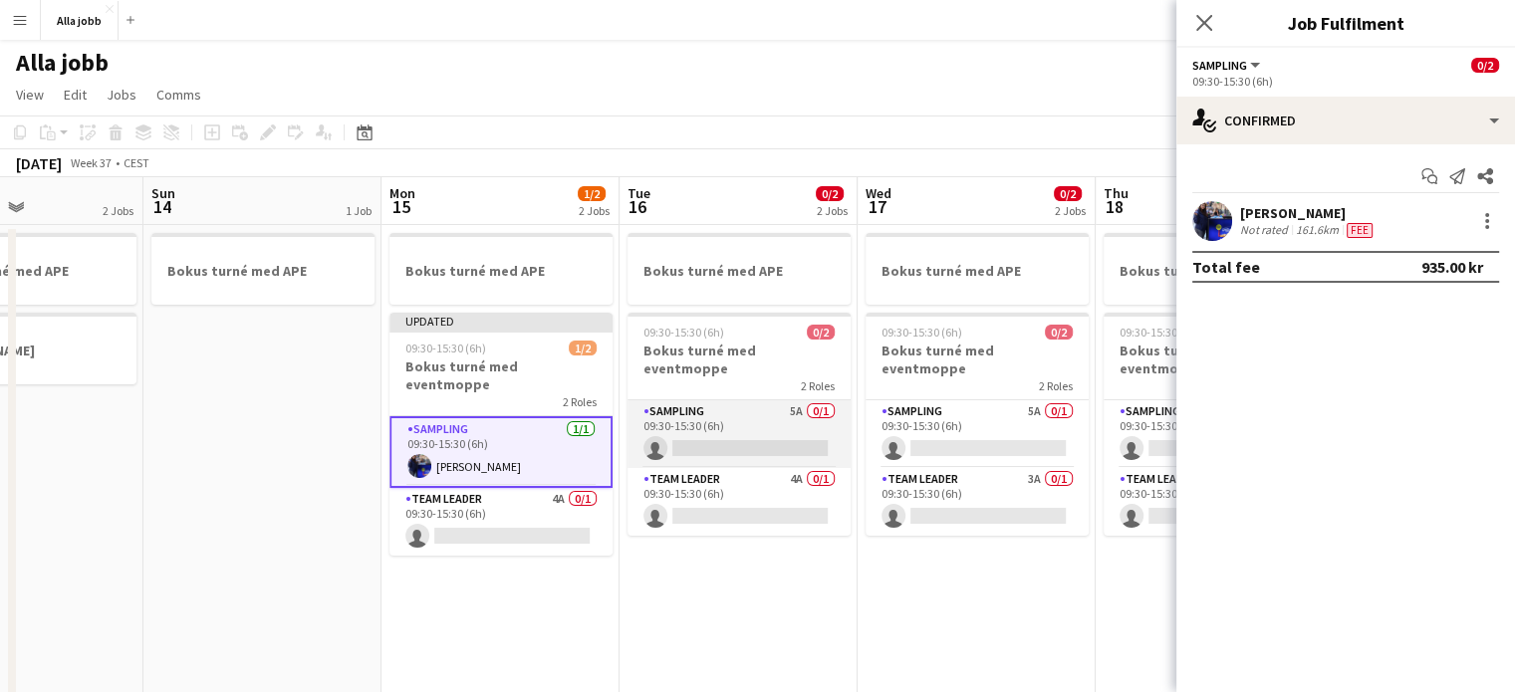
click at [796, 417] on app-card-role "Sampling 5A 0/1 09:30-15:30 (6h) single-neutral-actions" at bounding box center [739, 435] width 223 height 68
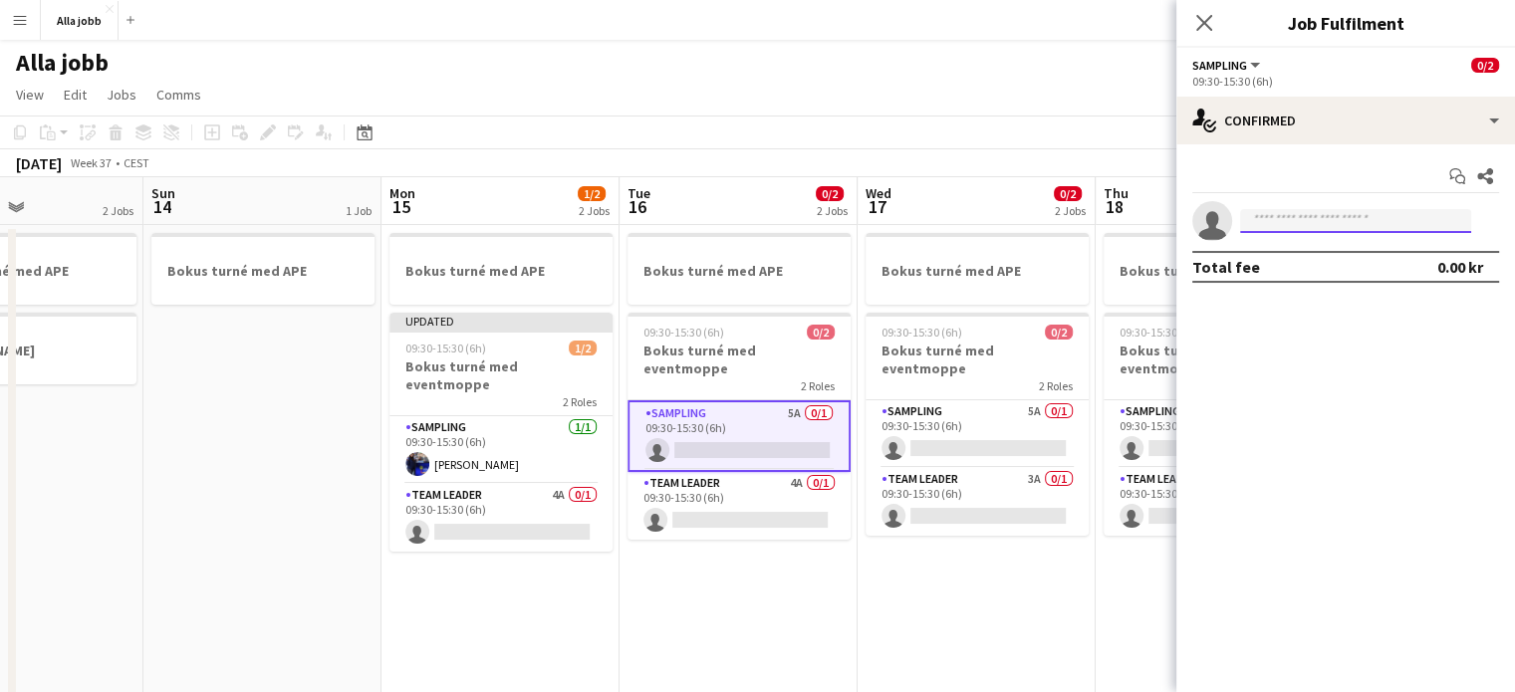
click at [1296, 215] on input at bounding box center [1355, 221] width 231 height 24
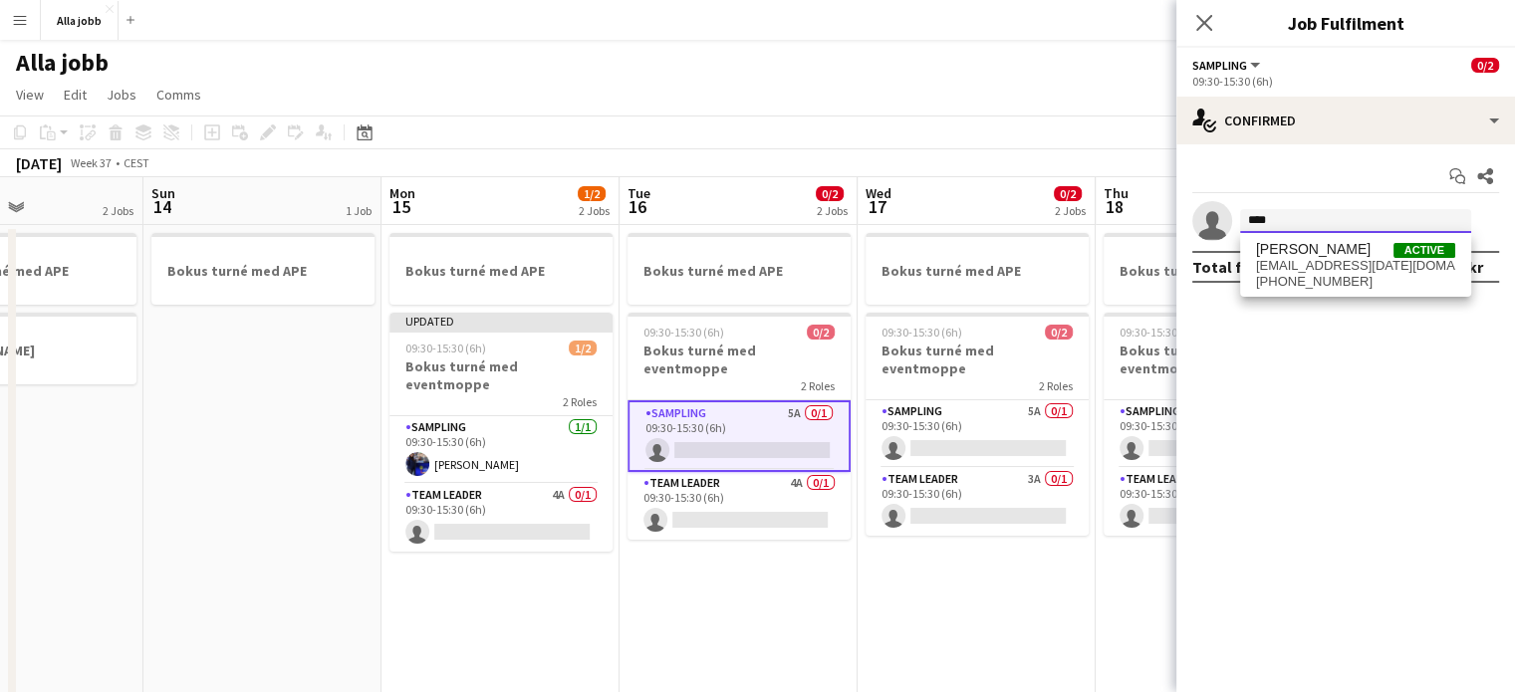
type input "****"
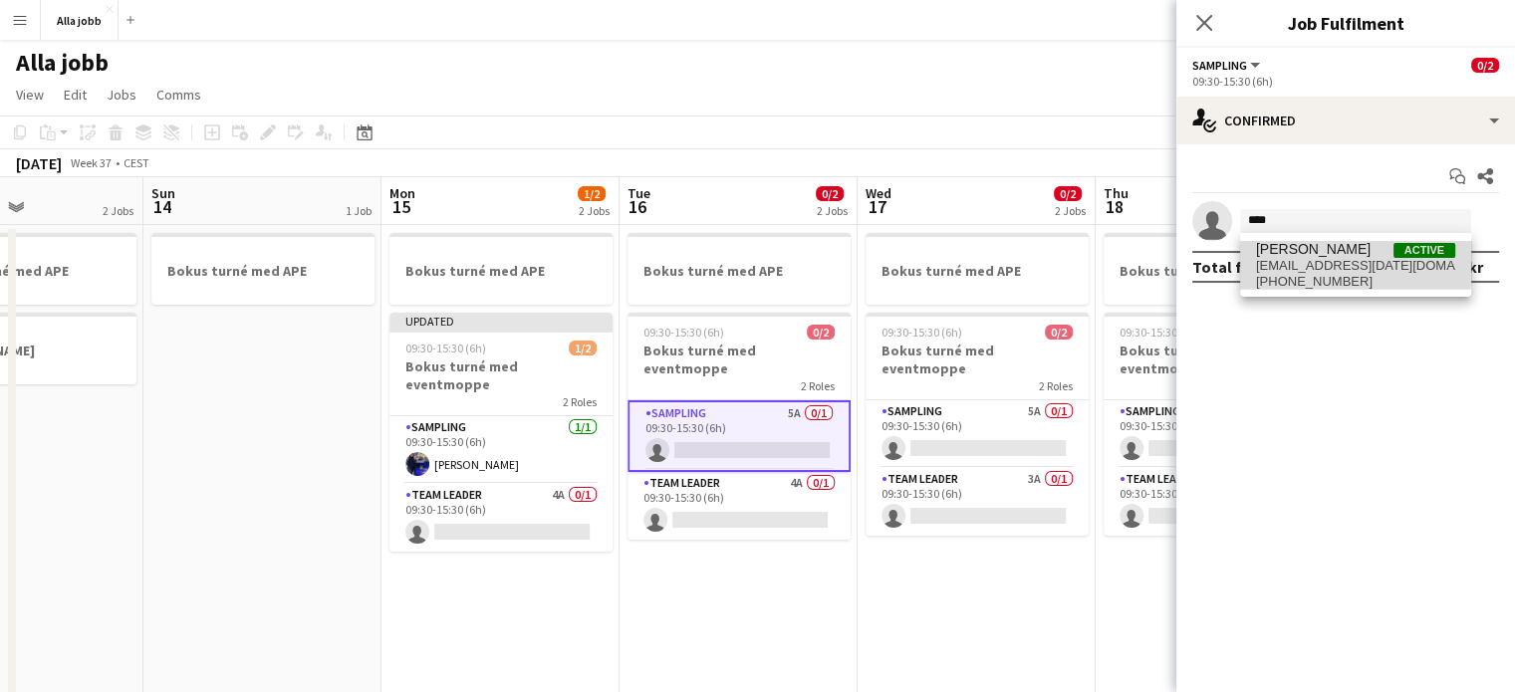
click at [1304, 250] on span "[PERSON_NAME]" at bounding box center [1313, 249] width 115 height 17
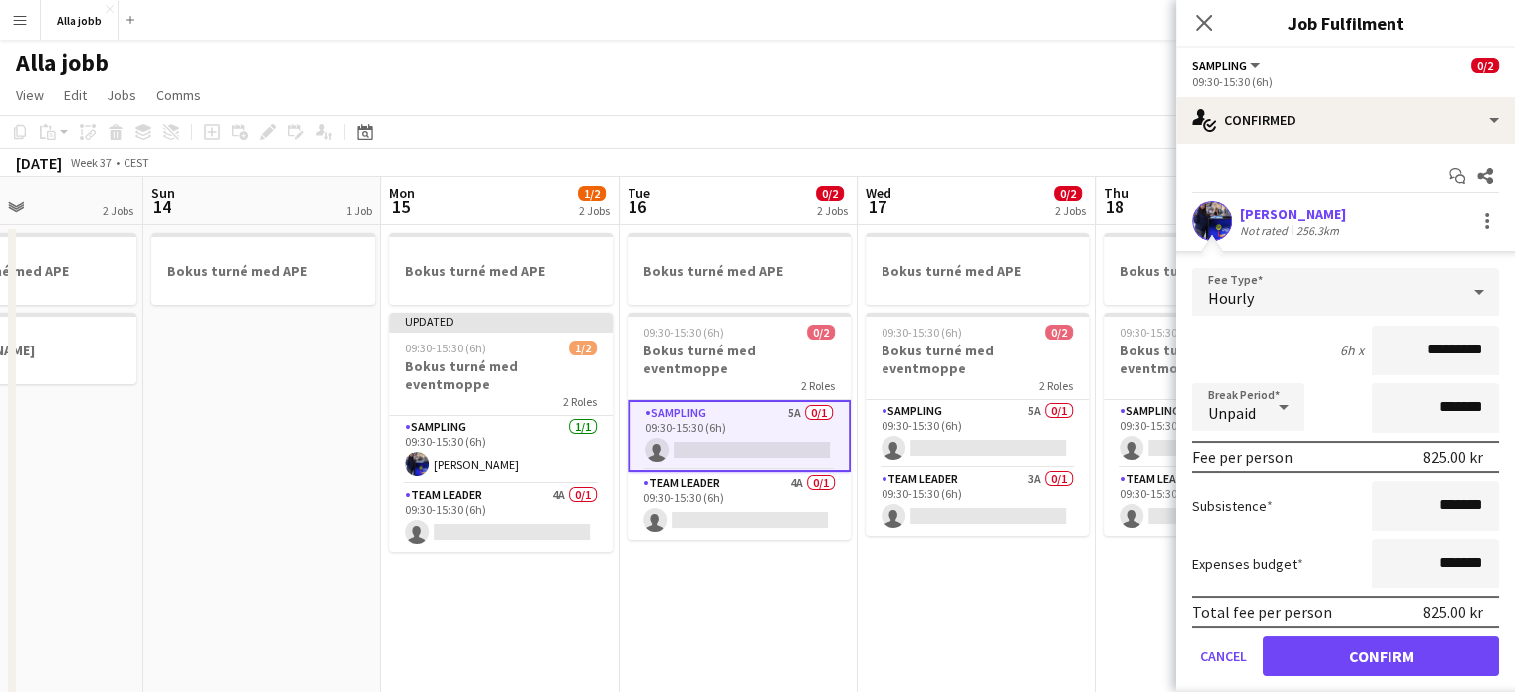
click at [1422, 341] on input "*********" at bounding box center [1436, 351] width 128 height 50
type input "******"
click button "Confirm" at bounding box center [1381, 657] width 236 height 40
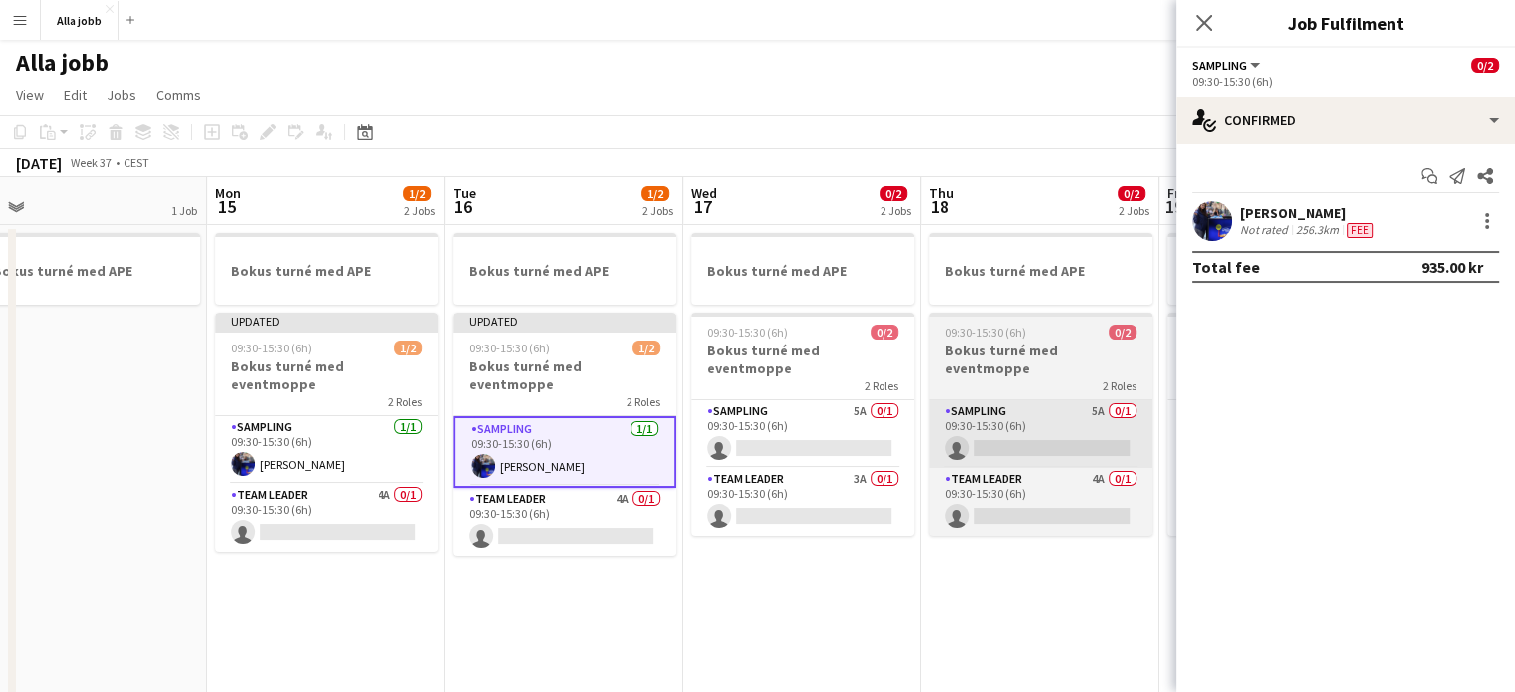
scroll to position [0, 746]
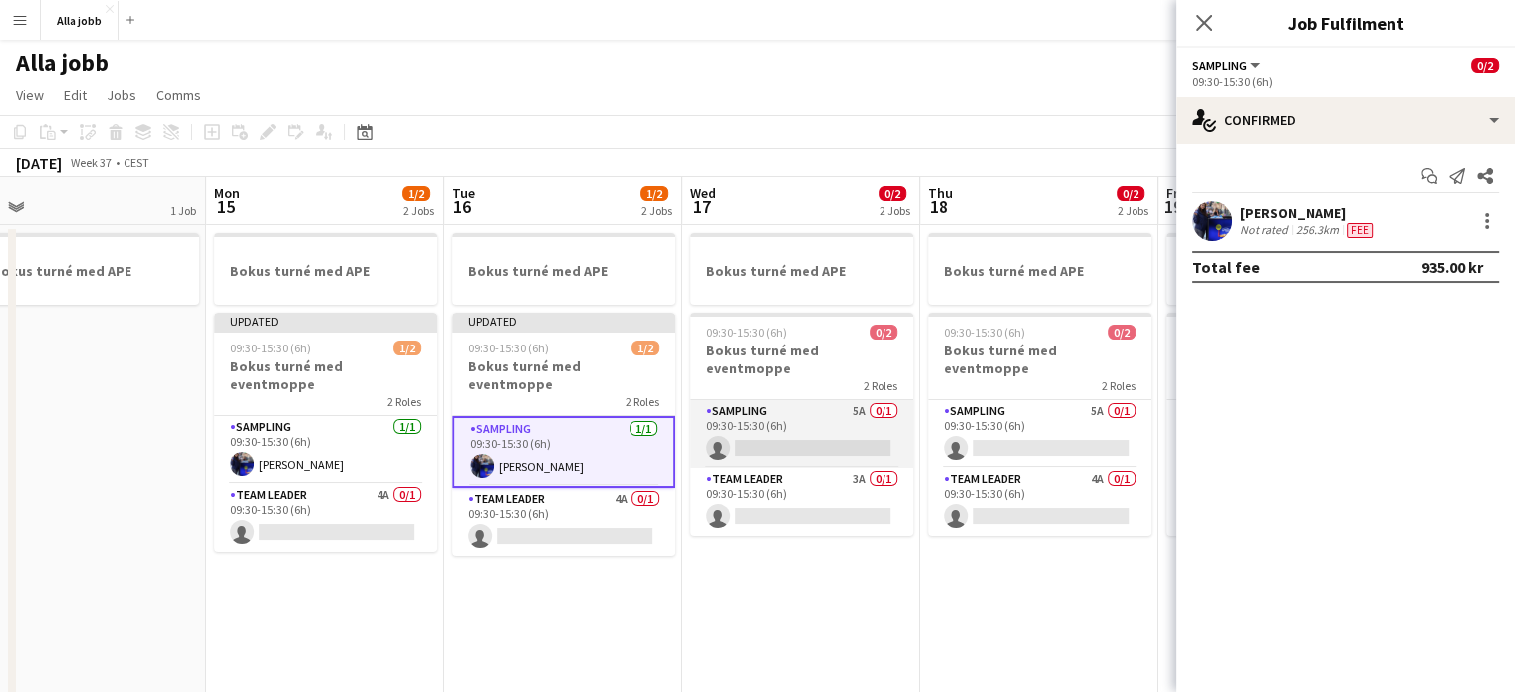
click at [842, 404] on app-card-role "Sampling 5A 0/1 09:30-15:30 (6h) single-neutral-actions" at bounding box center [801, 435] width 223 height 68
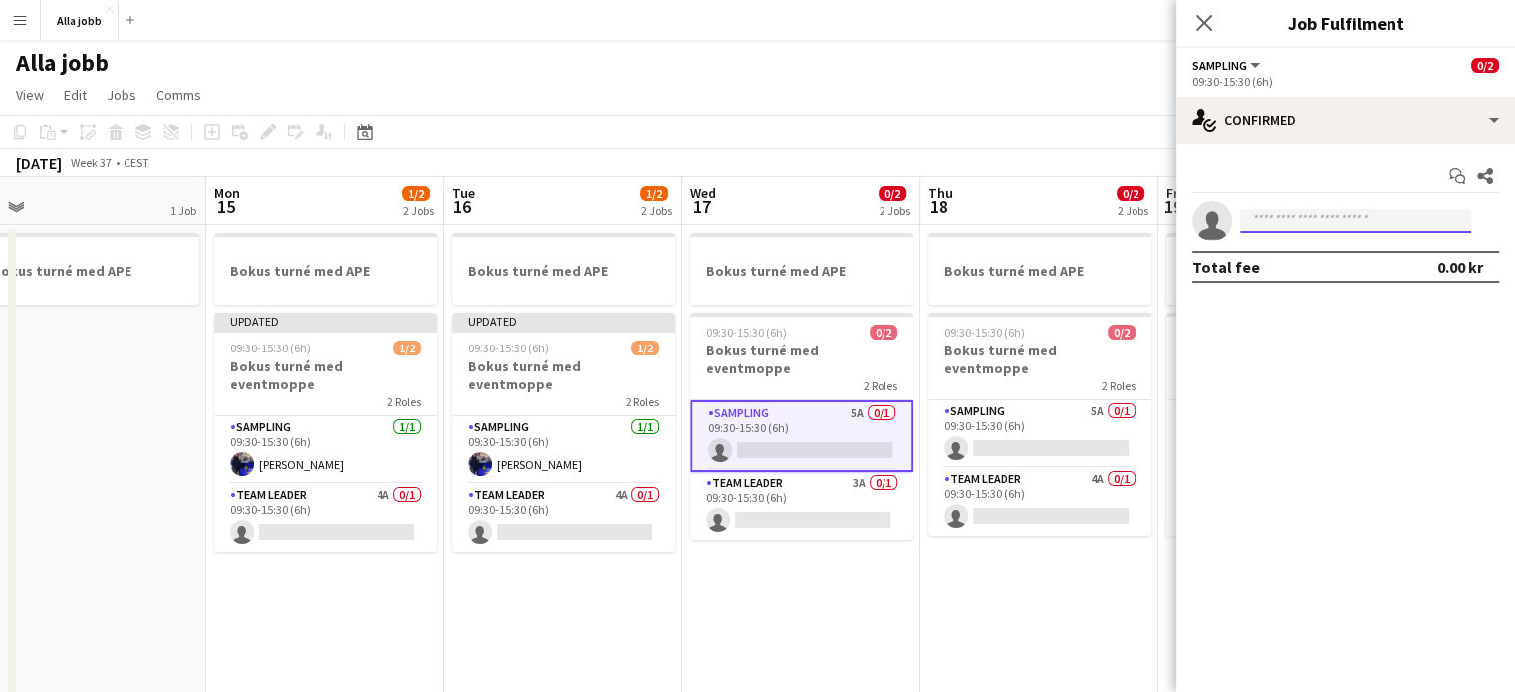
click at [1288, 222] on input at bounding box center [1355, 221] width 231 height 24
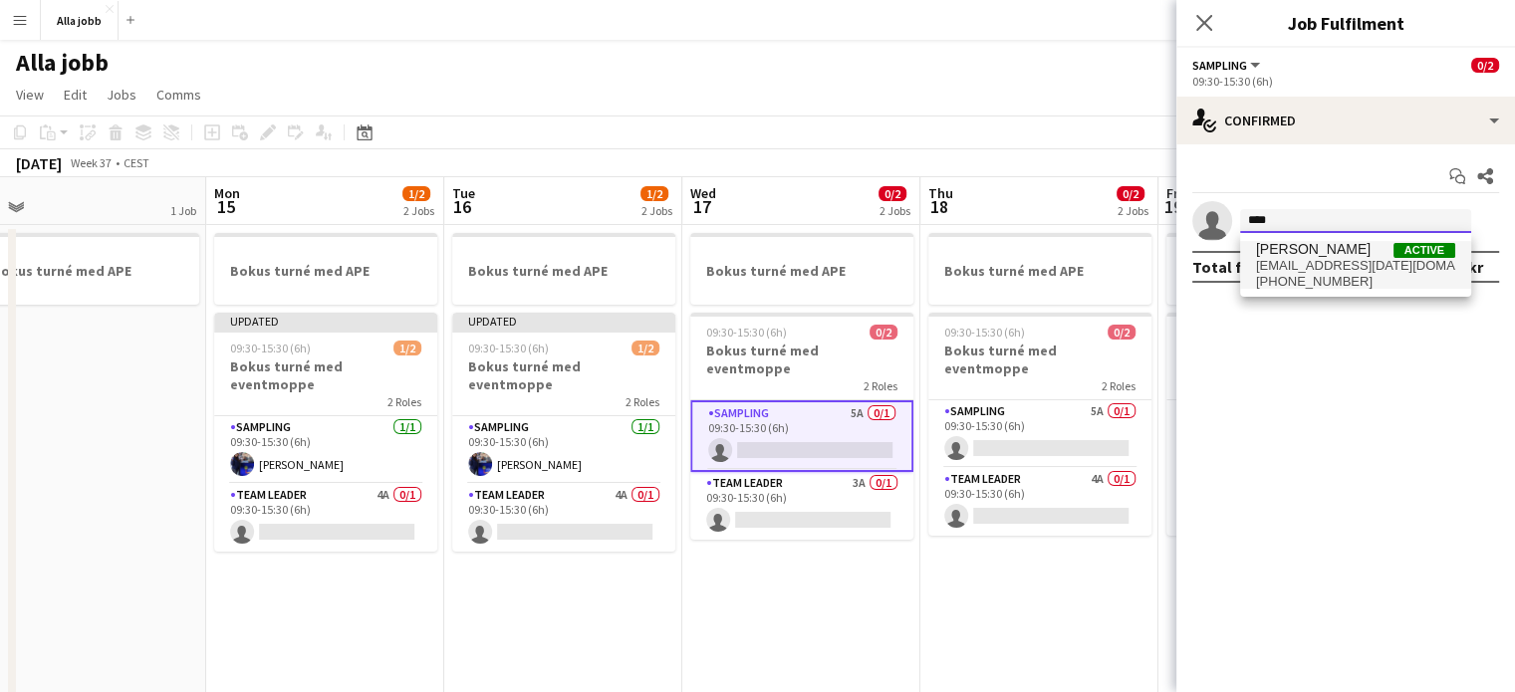
type input "****"
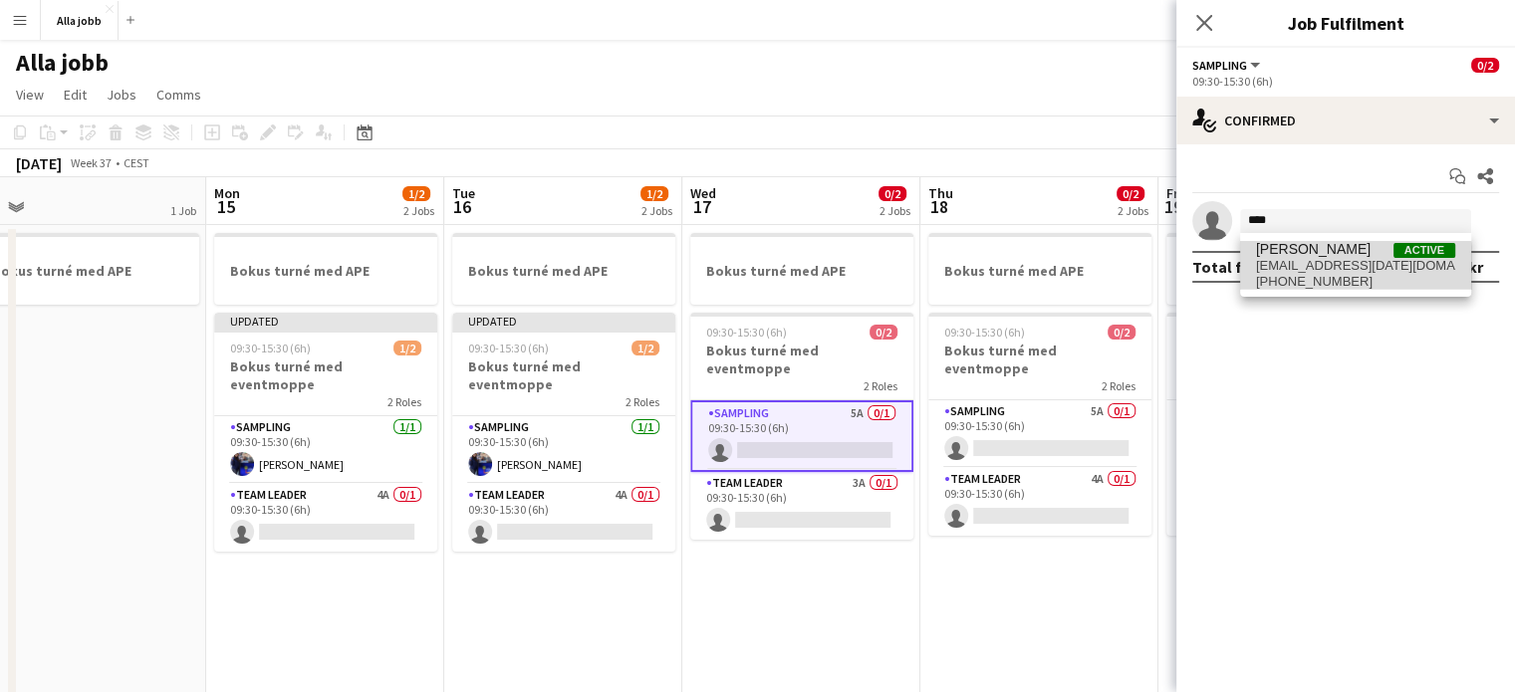
click at [1307, 272] on span "[EMAIL_ADDRESS][DATE][DOMAIN_NAME]" at bounding box center [1355, 266] width 199 height 16
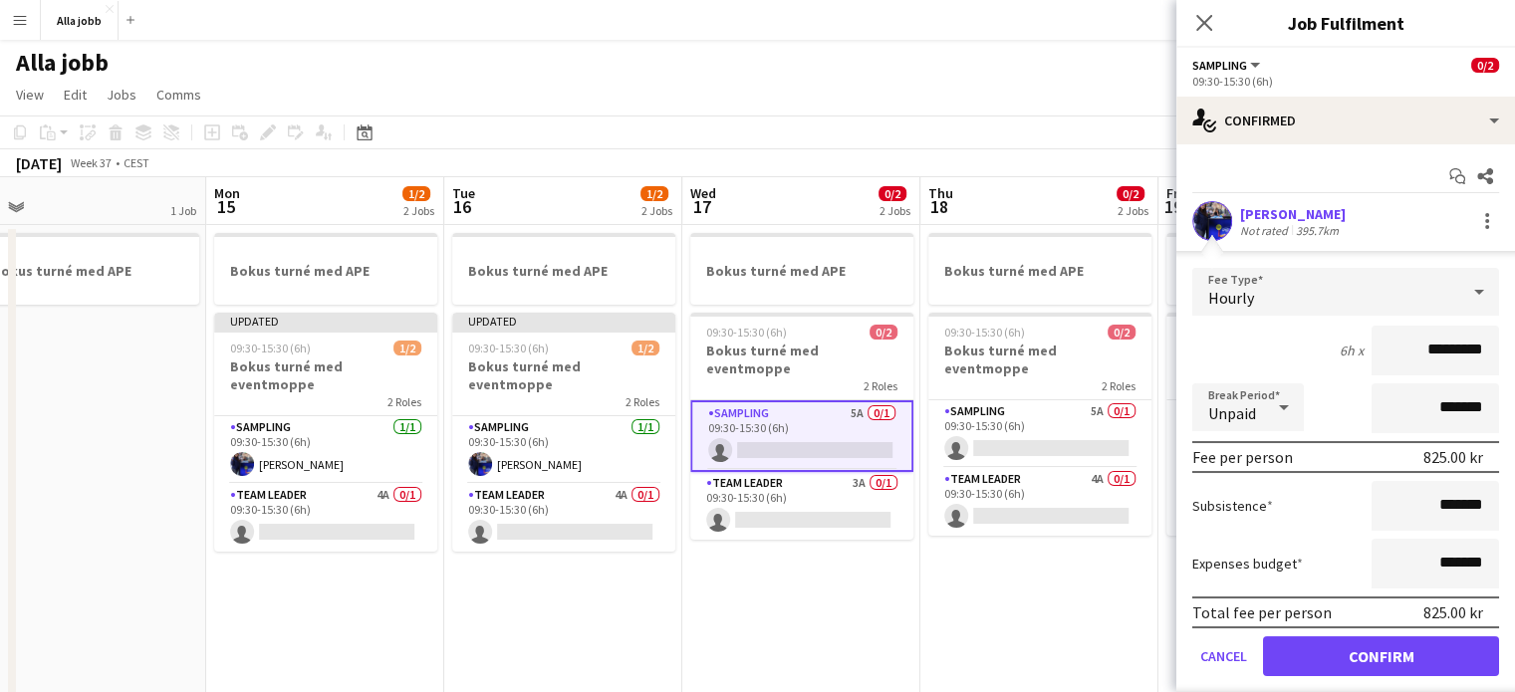
click at [1418, 346] on input "*********" at bounding box center [1436, 351] width 128 height 50
type input "******"
click button "Confirm" at bounding box center [1381, 657] width 236 height 40
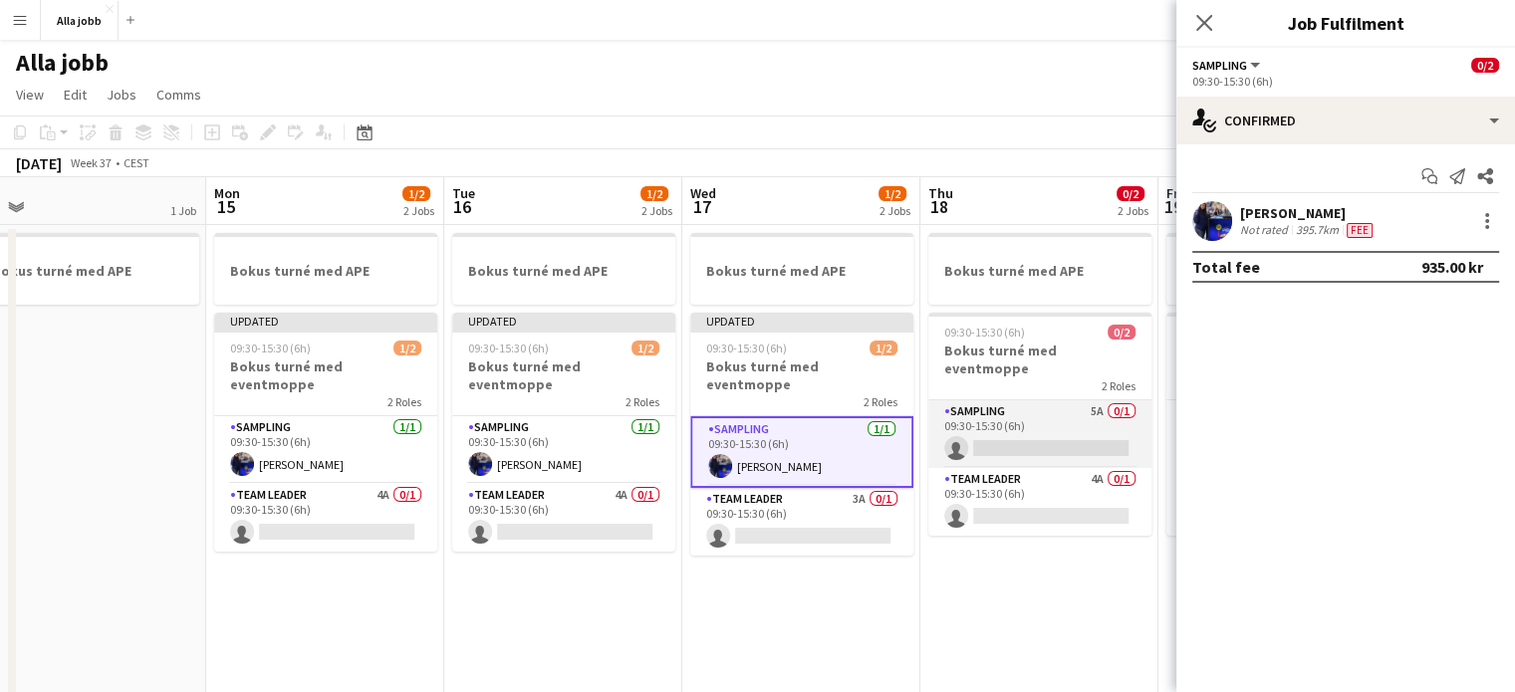
click at [1076, 410] on app-card-role "Sampling 5A 0/1 09:30-15:30 (6h) single-neutral-actions" at bounding box center [1040, 435] width 223 height 68
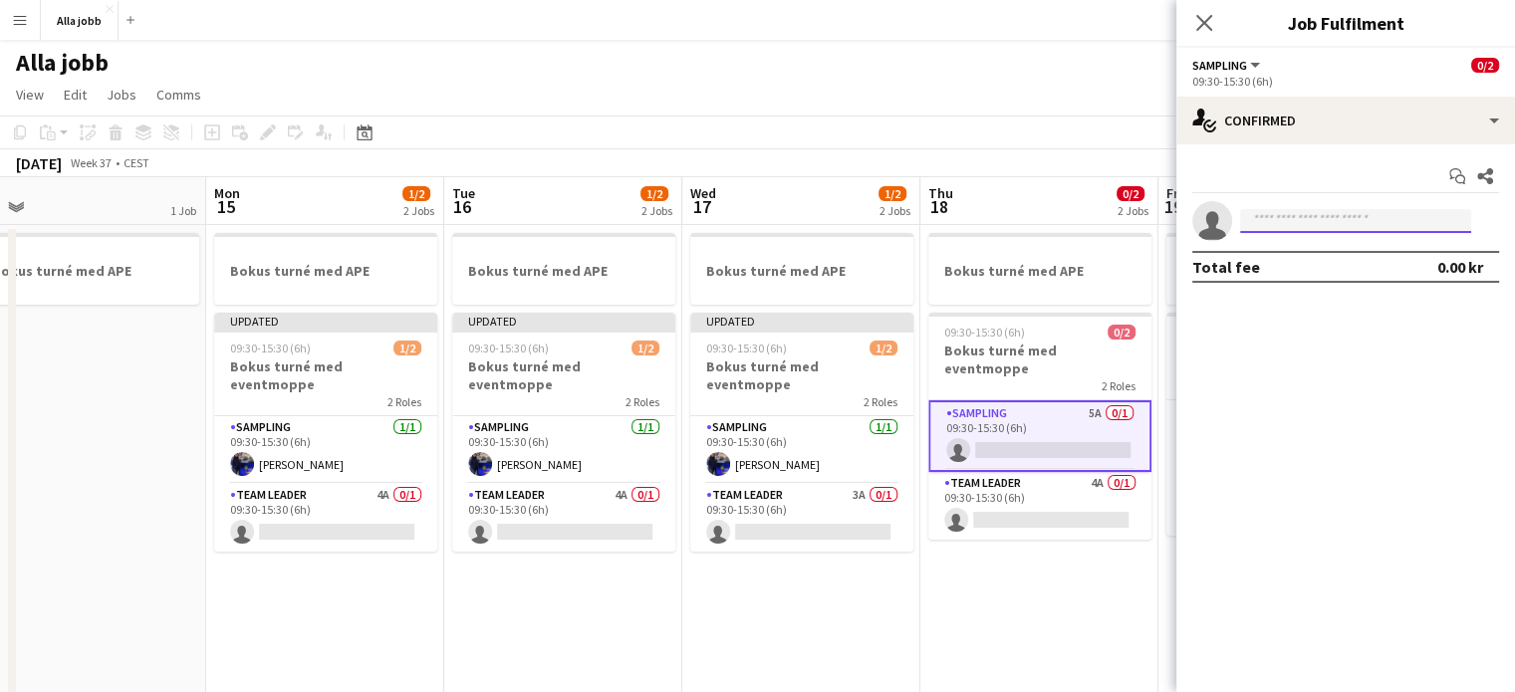
click at [1291, 216] on input at bounding box center [1355, 221] width 231 height 24
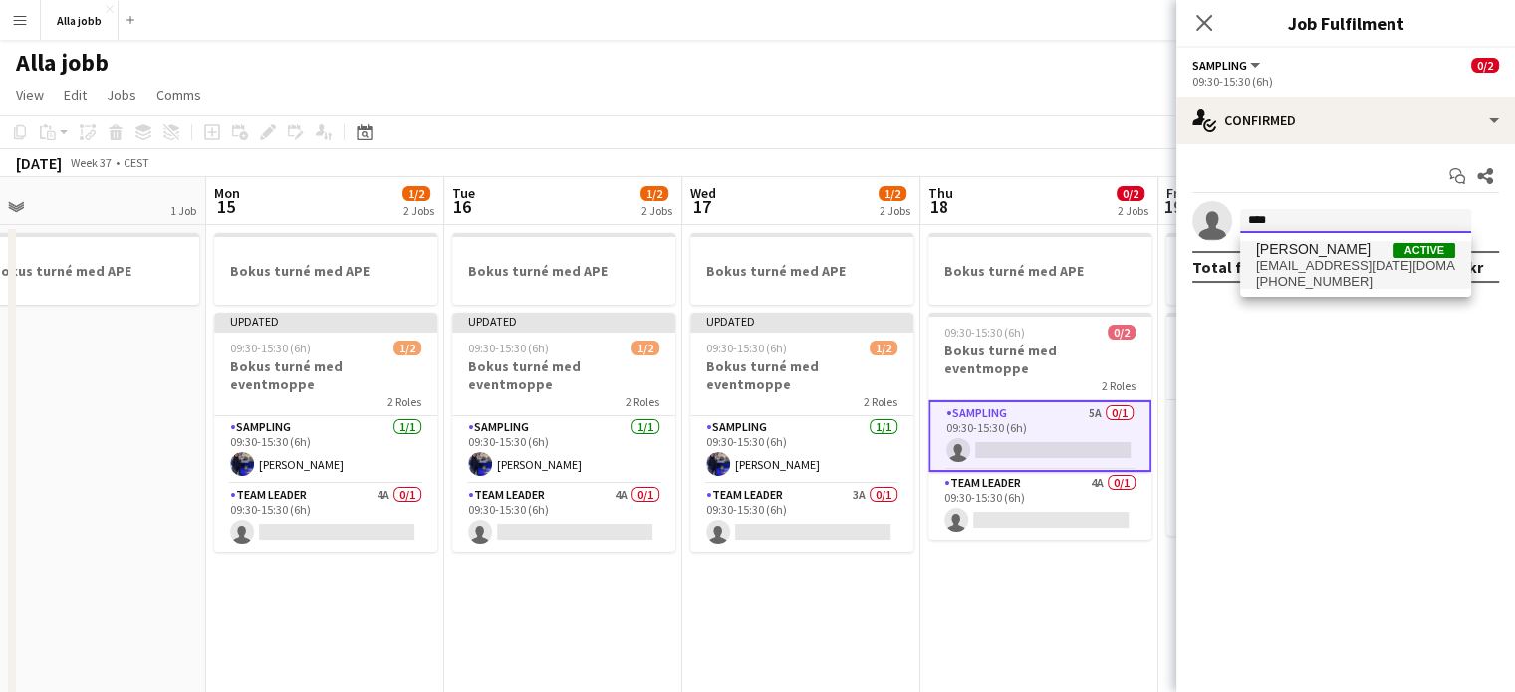
type input "****"
click at [1287, 266] on span "[EMAIL_ADDRESS][DATE][DOMAIN_NAME]" at bounding box center [1355, 266] width 199 height 16
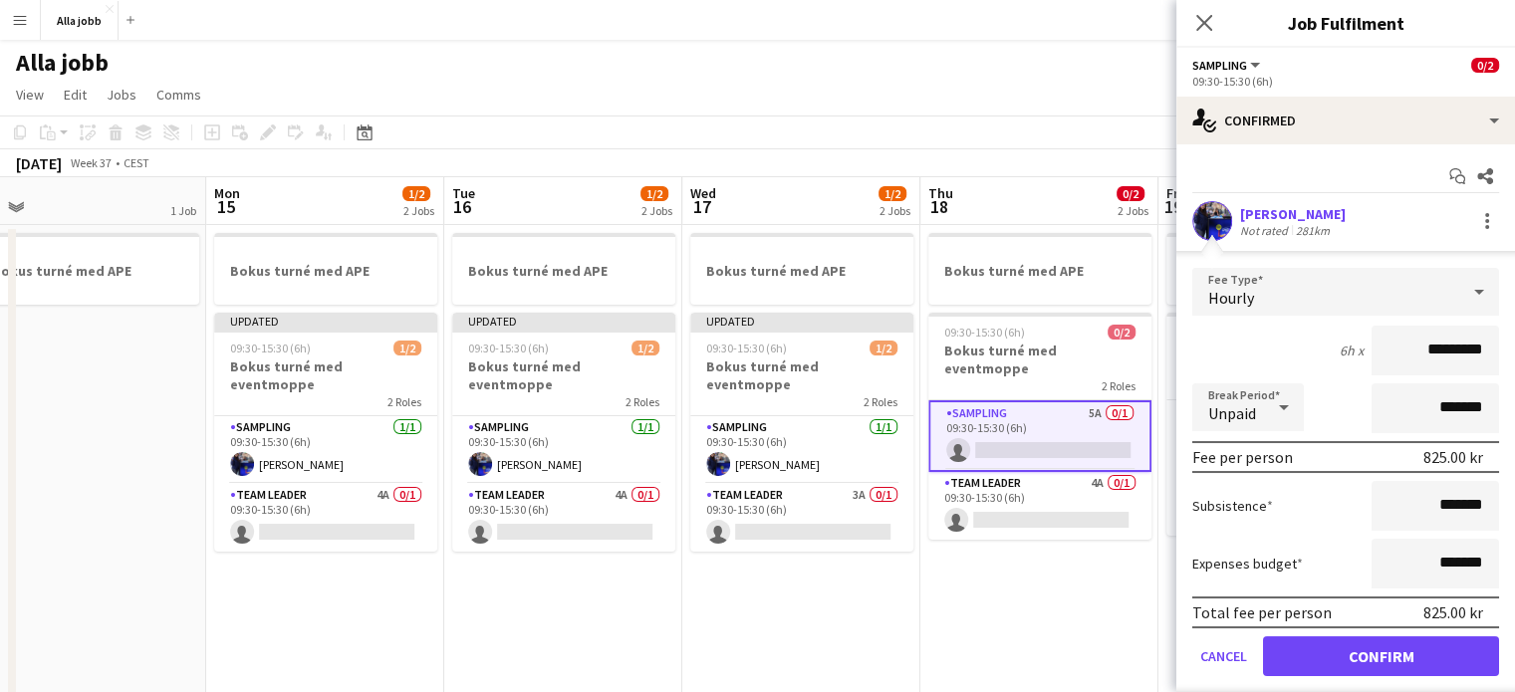
click at [1412, 346] on input "*********" at bounding box center [1436, 351] width 128 height 50
type input "******"
click button "Confirm" at bounding box center [1381, 657] width 236 height 40
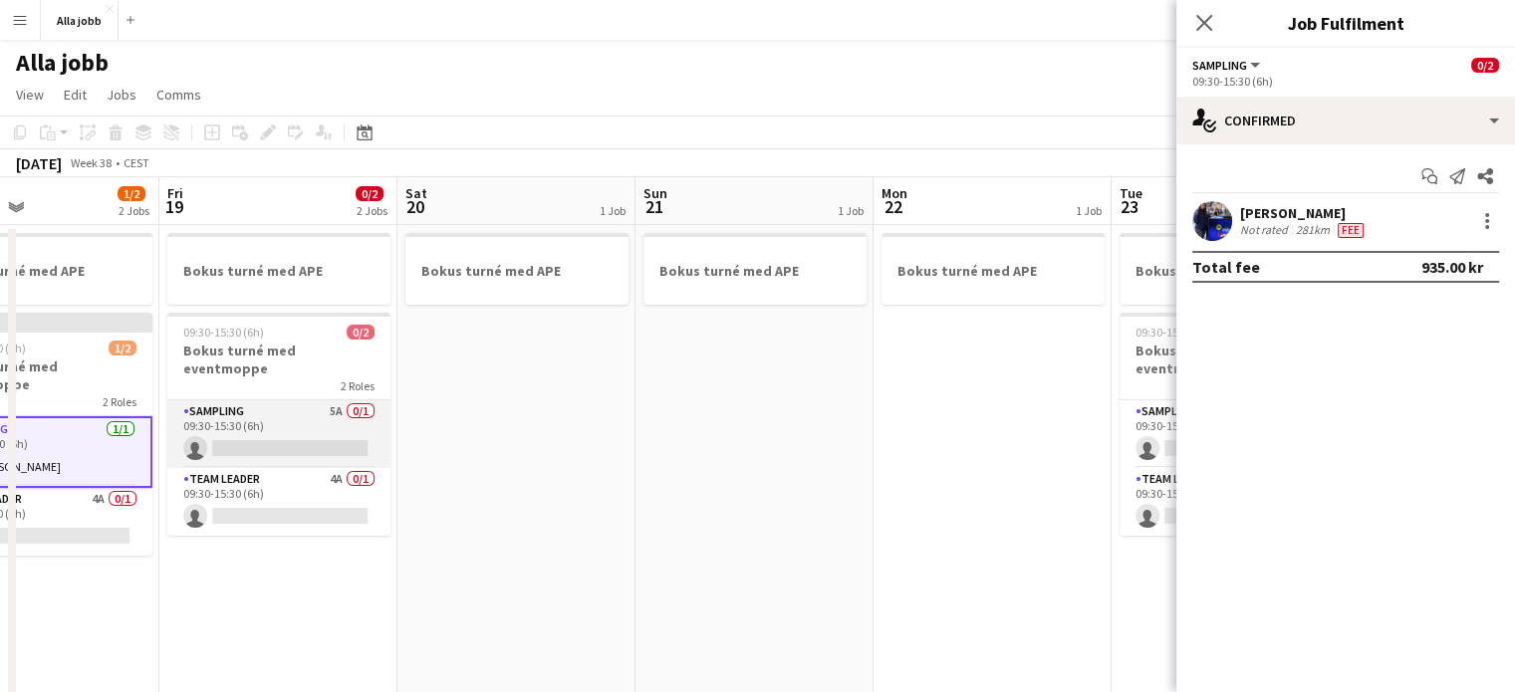
scroll to position [0, 795]
click at [291, 405] on app-card-role "Sampling 5A 0/1 09:30-15:30 (6h) single-neutral-actions" at bounding box center [276, 435] width 223 height 68
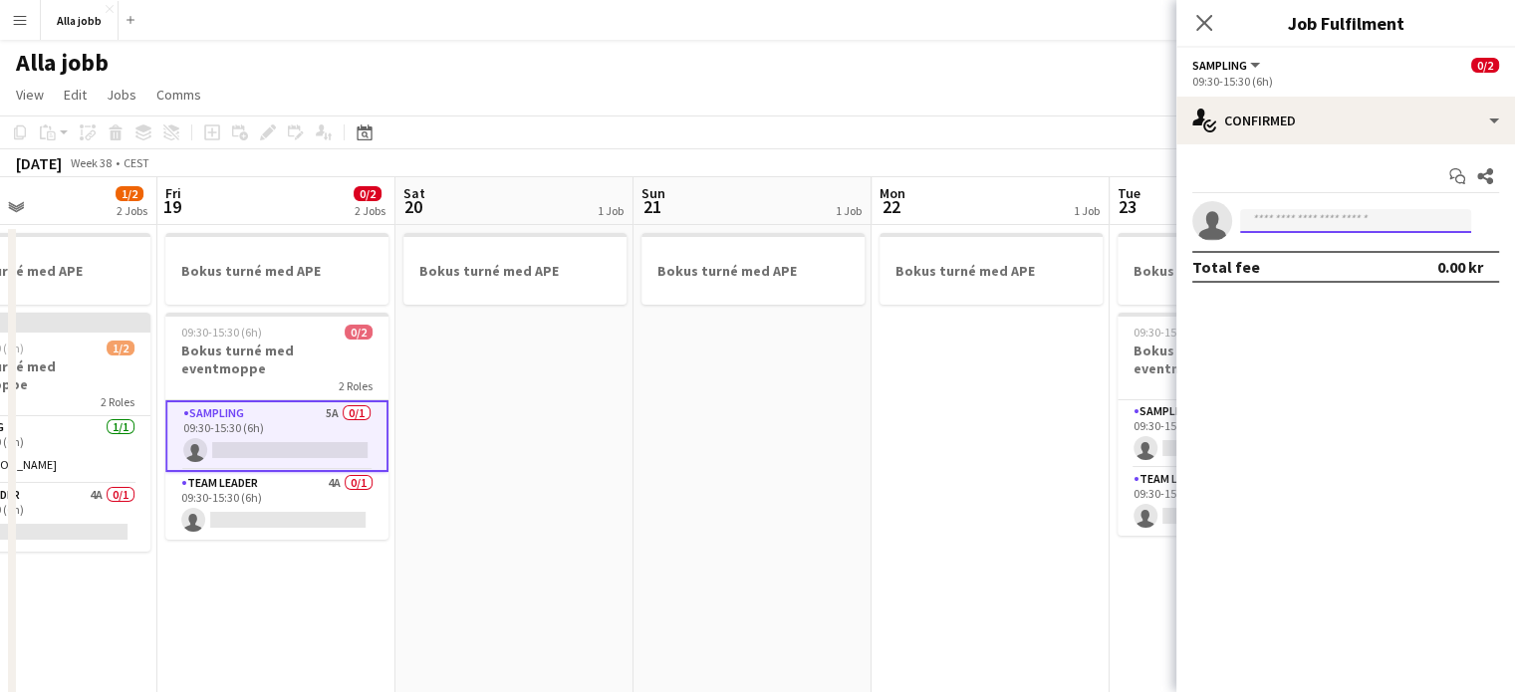
click at [1297, 230] on input at bounding box center [1355, 221] width 231 height 24
type input "*"
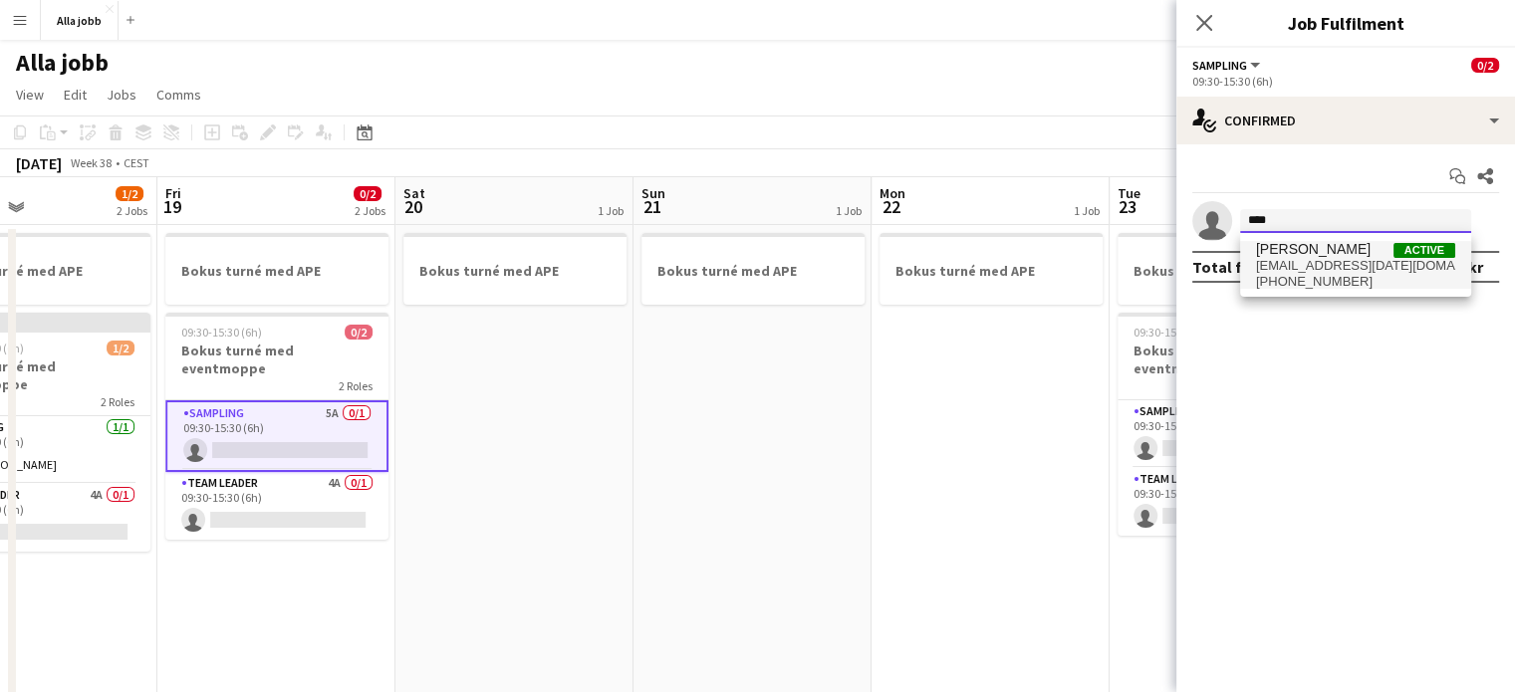
type input "****"
click at [1307, 258] on span "[EMAIL_ADDRESS][DATE][DOMAIN_NAME]" at bounding box center [1355, 266] width 199 height 16
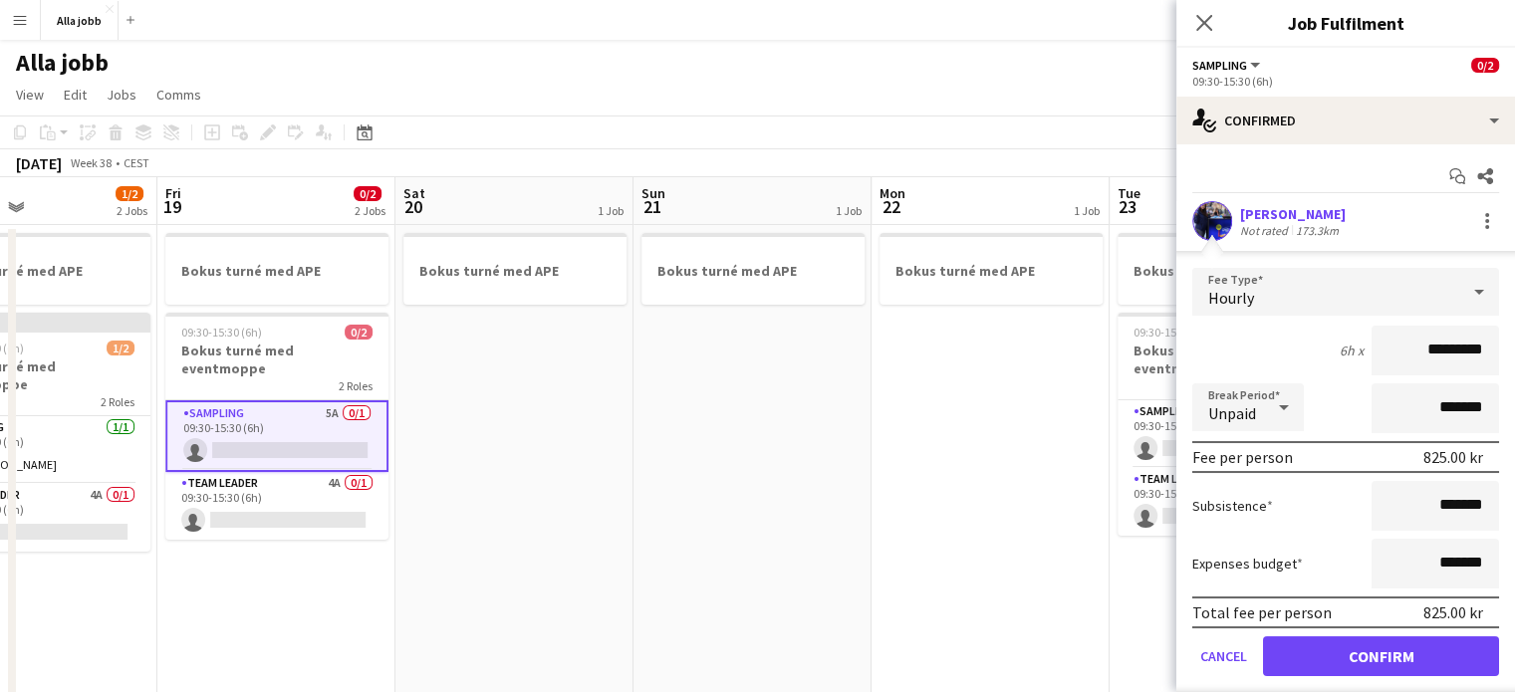
click at [1407, 354] on input "*********" at bounding box center [1436, 351] width 128 height 50
type input "******"
click button "Confirm" at bounding box center [1381, 657] width 236 height 40
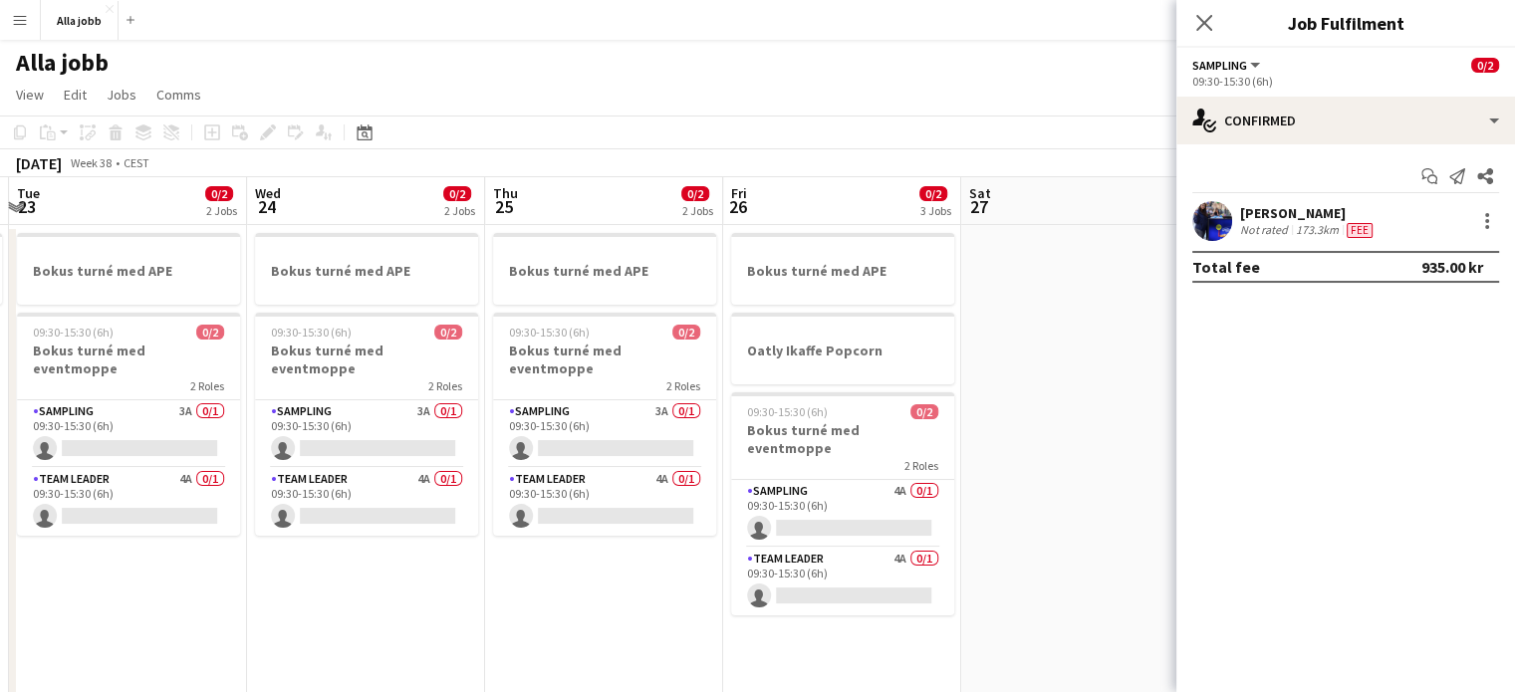
scroll to position [0, 506]
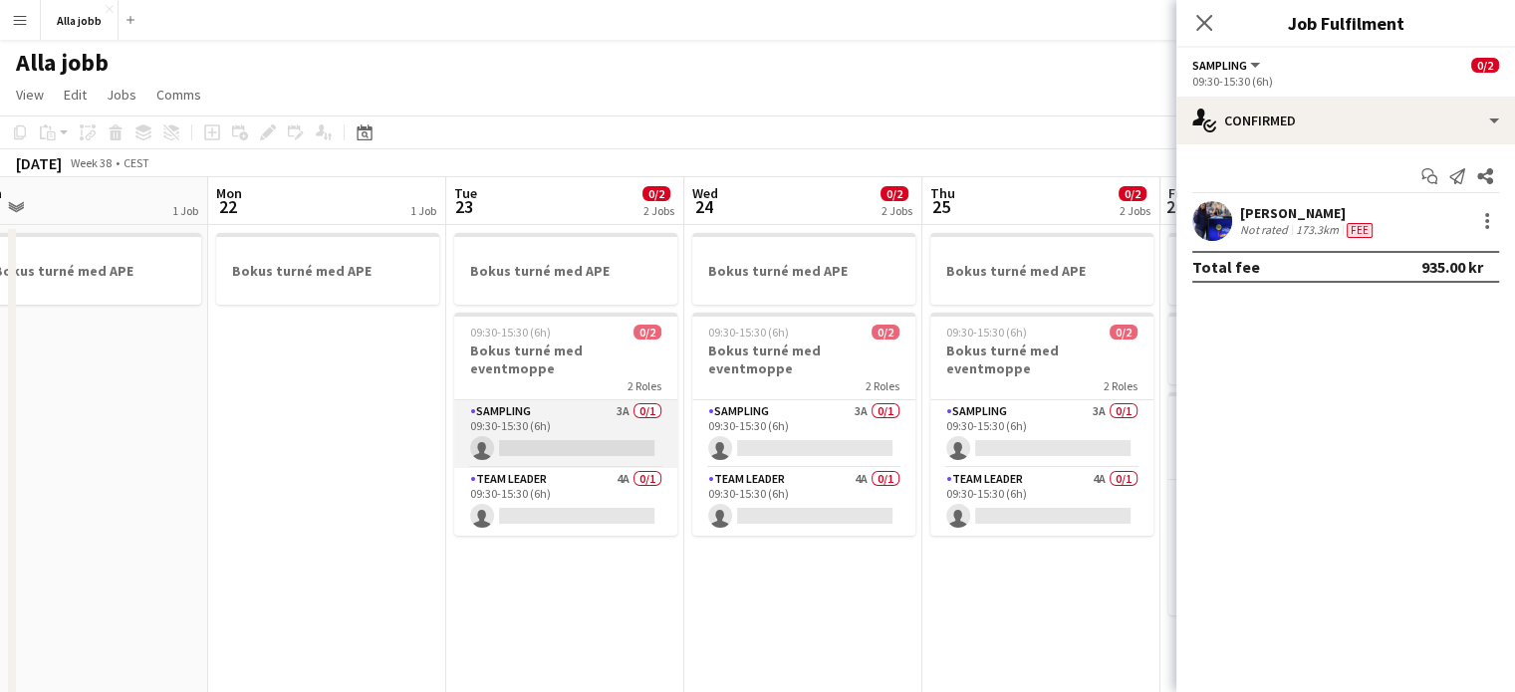
click at [610, 402] on app-card-role "Sampling 3A 0/1 09:30-15:30 (6h) single-neutral-actions" at bounding box center [565, 435] width 223 height 68
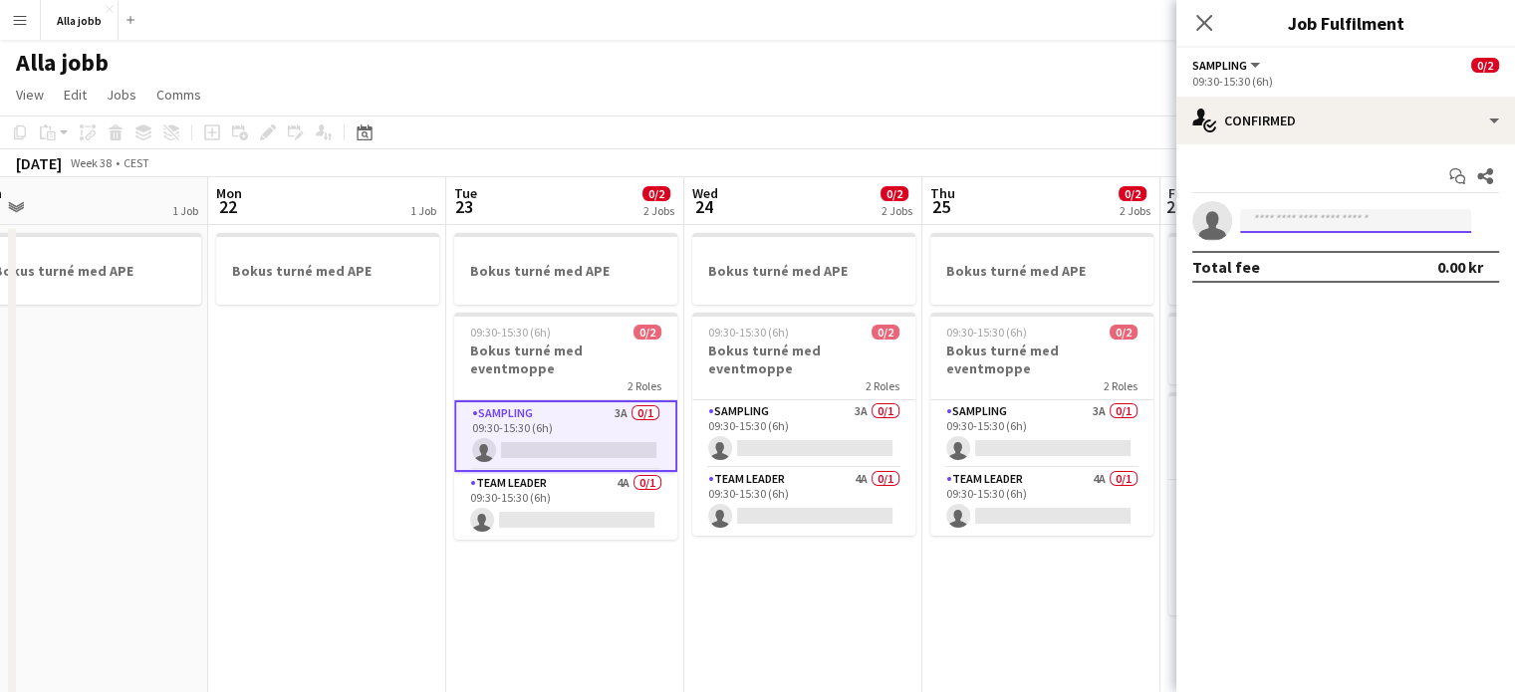
click at [1366, 214] on input at bounding box center [1355, 221] width 231 height 24
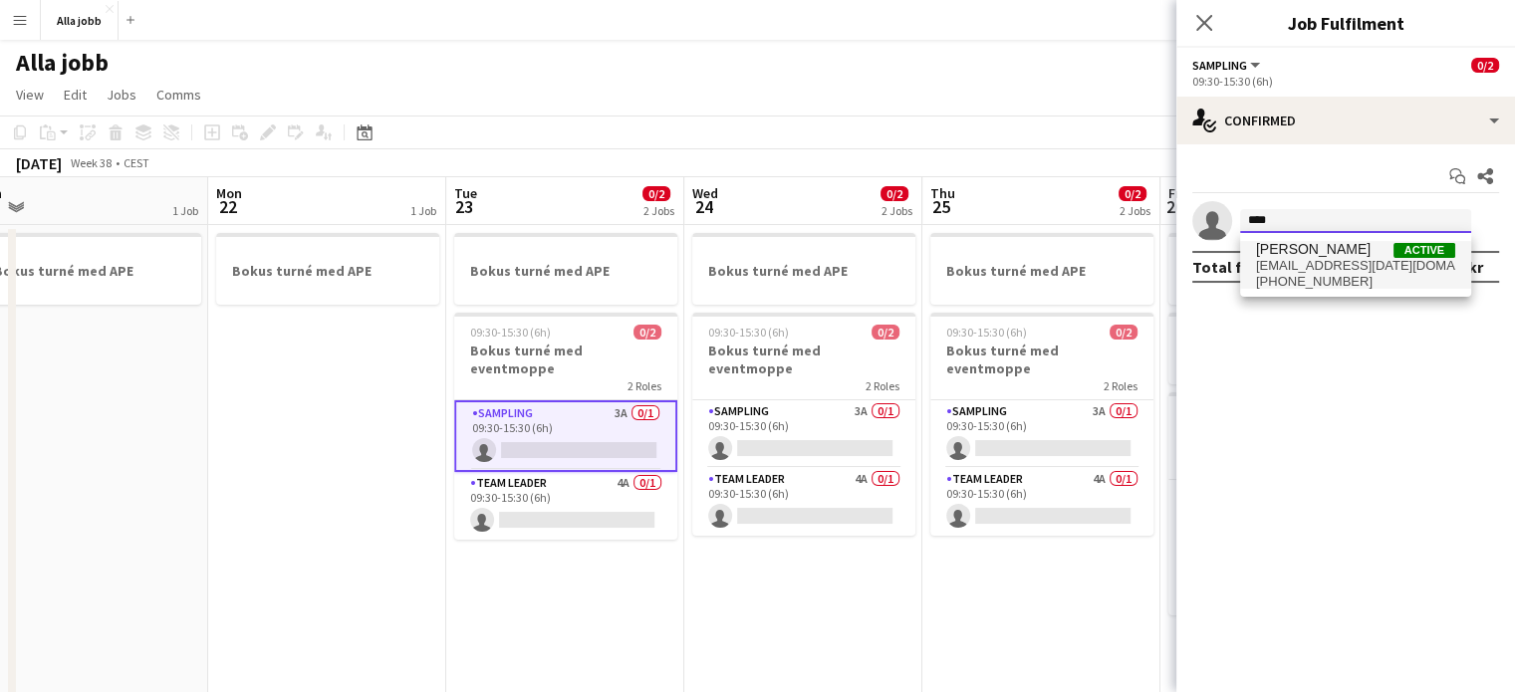
type input "****"
click at [1334, 274] on span "[PHONE_NUMBER]" at bounding box center [1355, 282] width 199 height 16
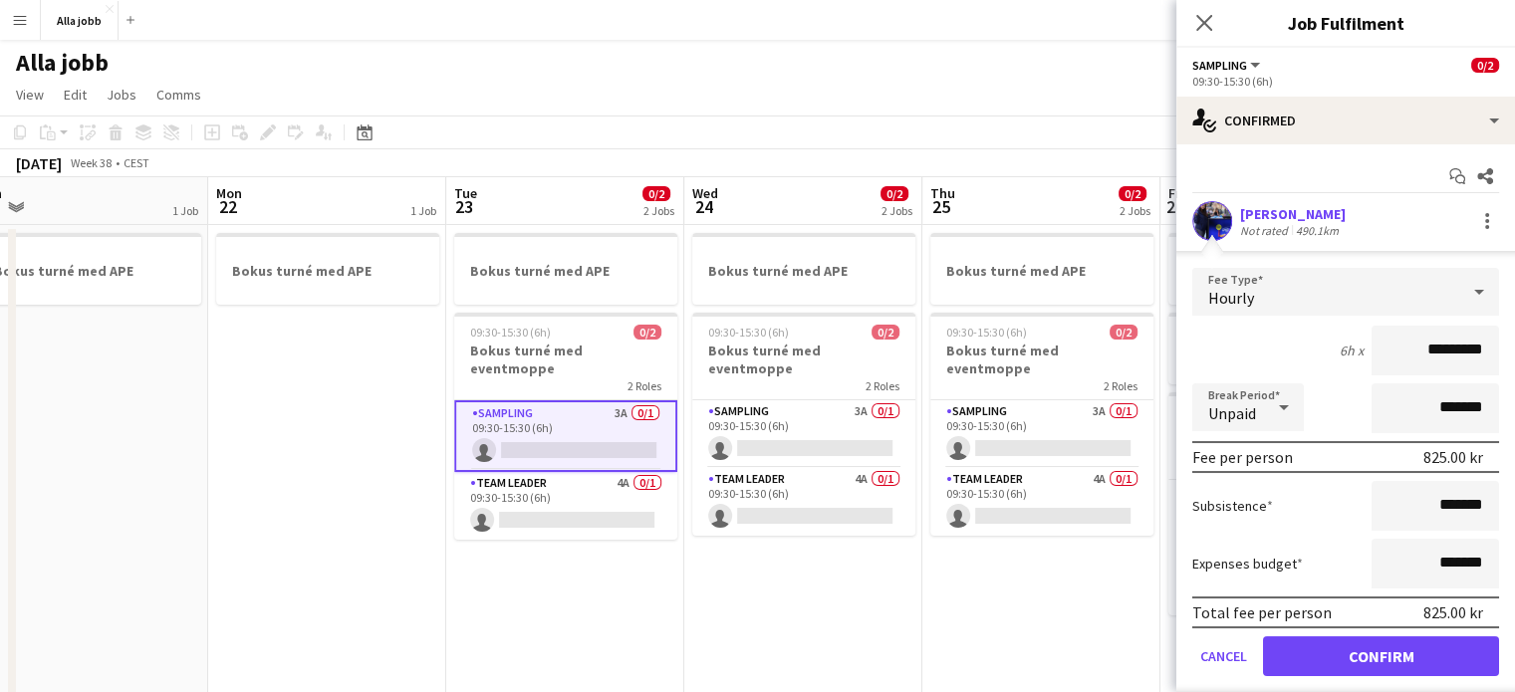
click at [1419, 352] on input "*********" at bounding box center [1436, 351] width 128 height 50
type input "******"
click button "Confirm" at bounding box center [1381, 657] width 236 height 40
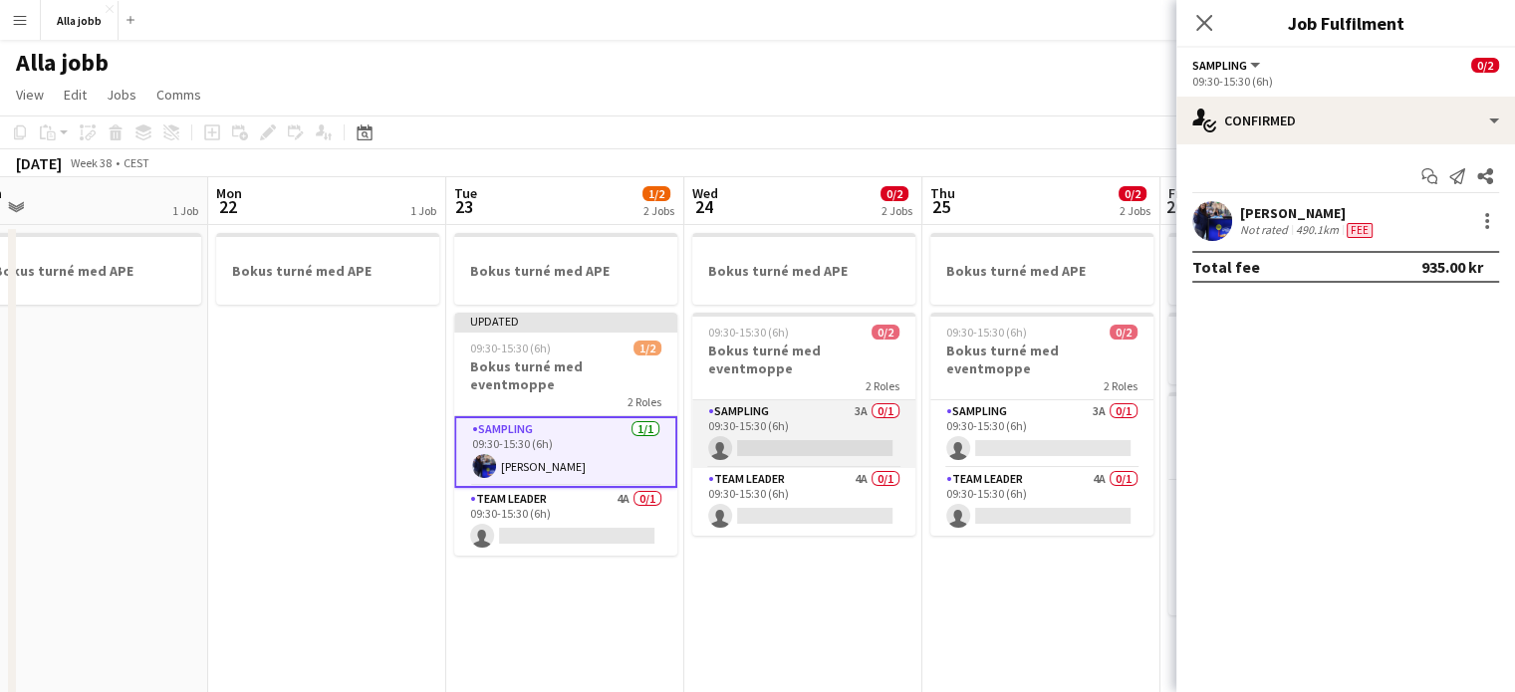
click at [801, 420] on app-card-role "Sampling 3A 0/1 09:30-15:30 (6h) single-neutral-actions" at bounding box center [803, 435] width 223 height 68
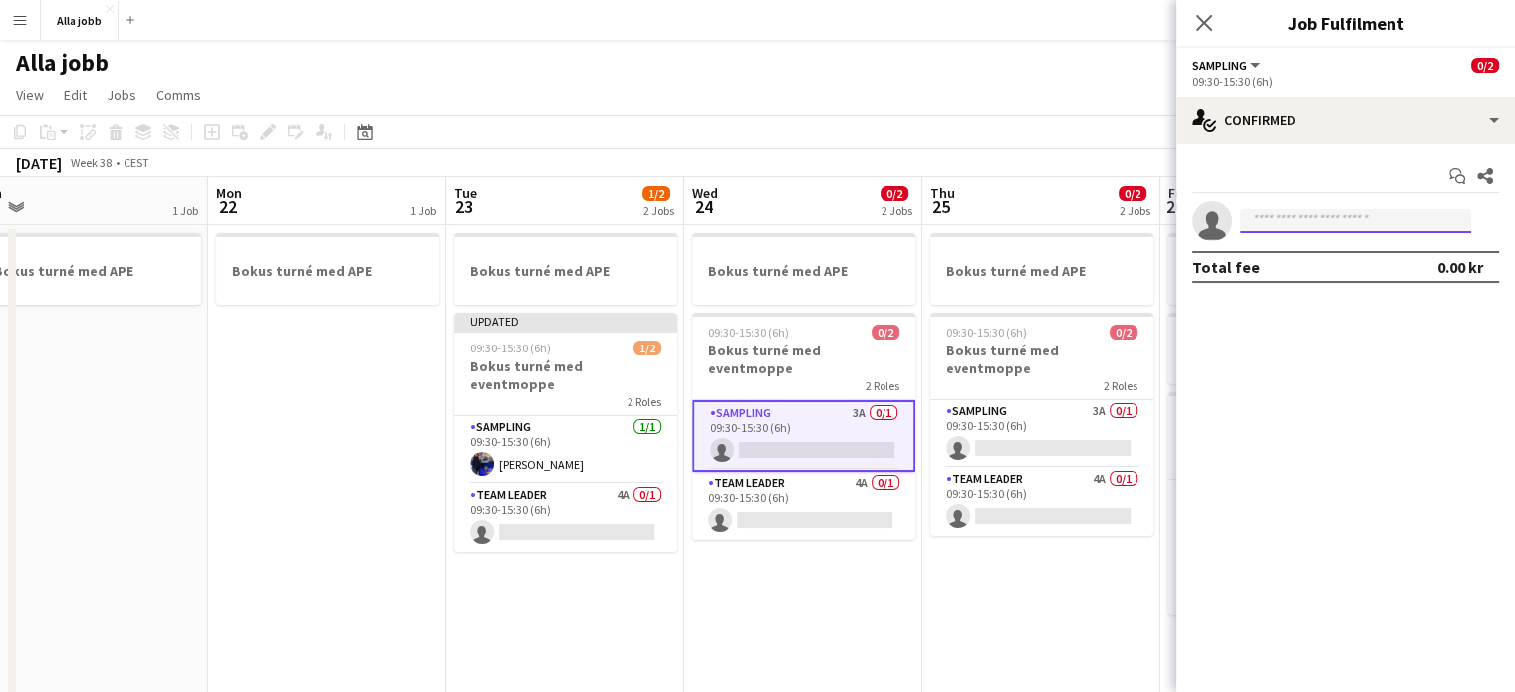
click at [1323, 220] on input at bounding box center [1355, 221] width 231 height 24
type input "*"
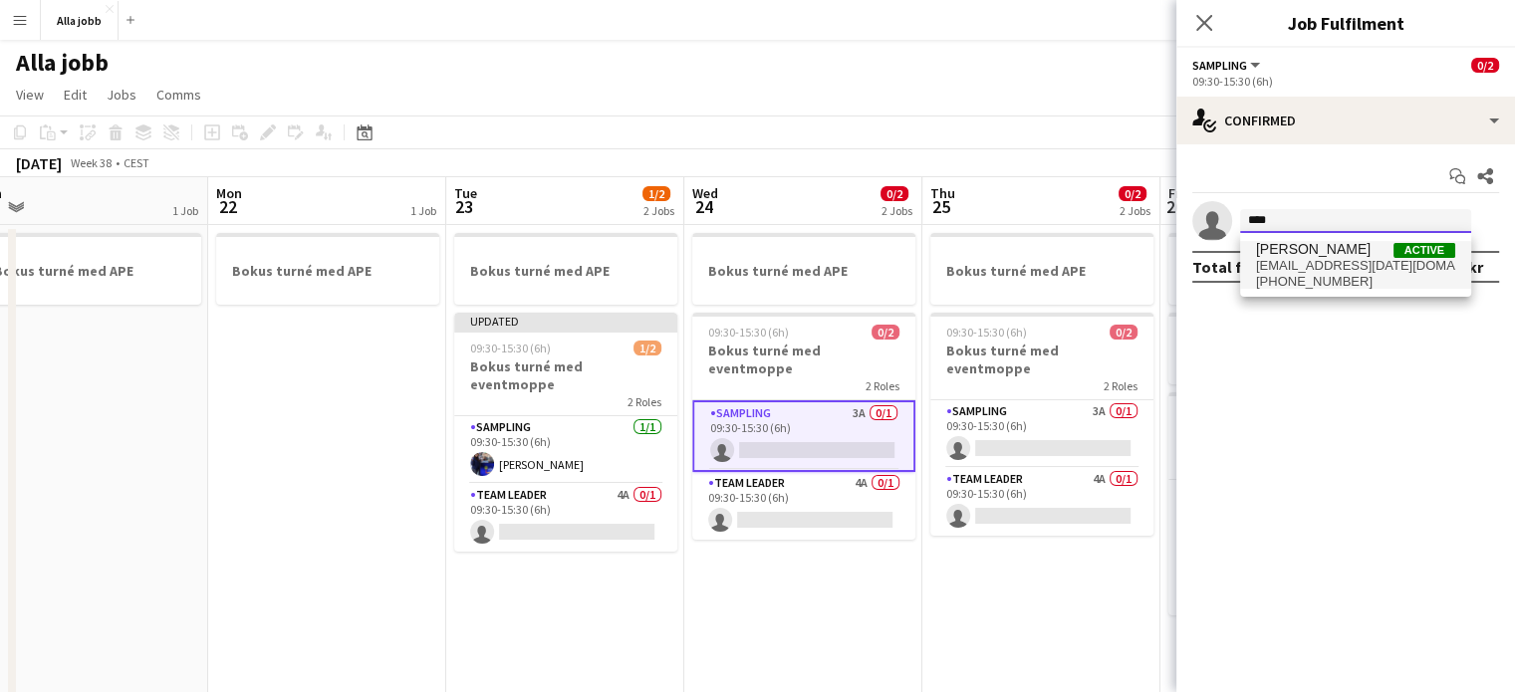
type input "****"
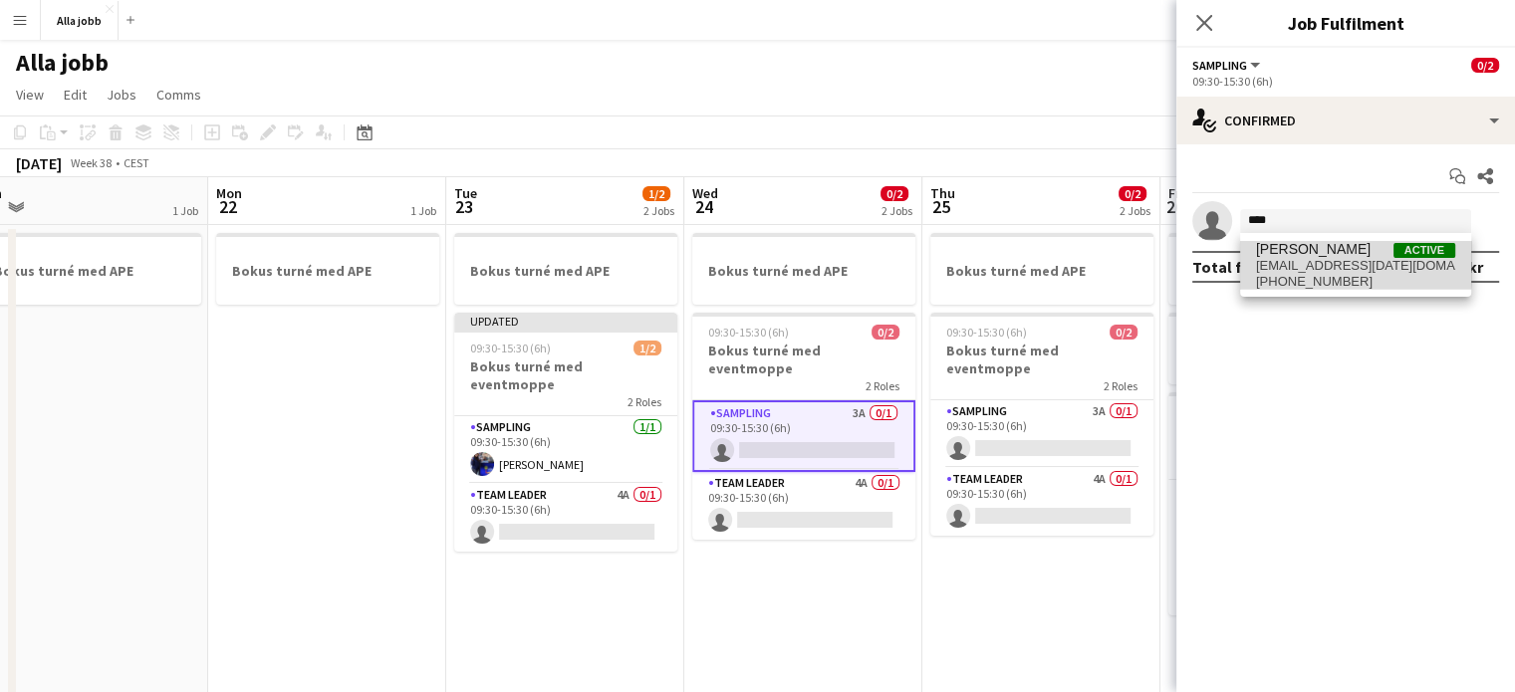
click at [1286, 251] on span "[PERSON_NAME]" at bounding box center [1313, 249] width 115 height 17
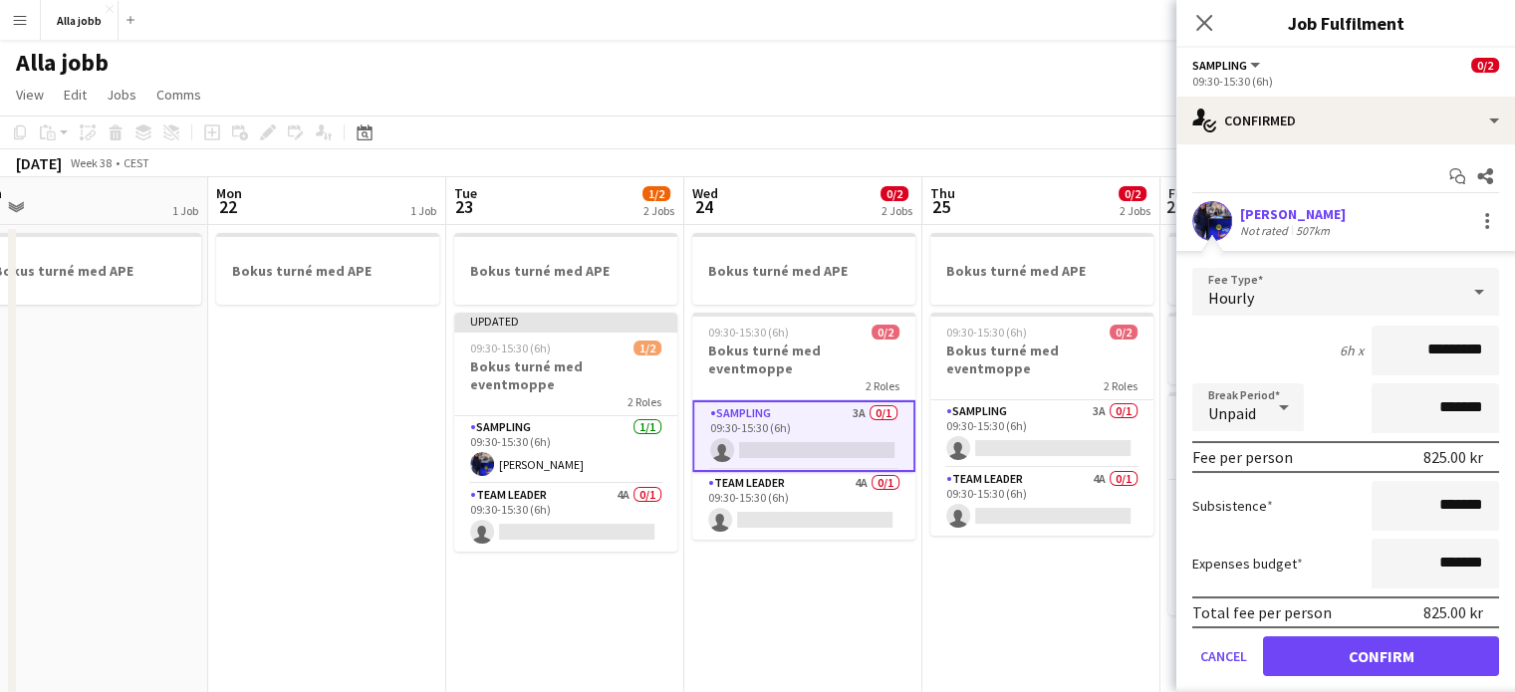
click at [1417, 347] on input "*********" at bounding box center [1436, 351] width 128 height 50
type input "******"
click button "Confirm" at bounding box center [1381, 657] width 236 height 40
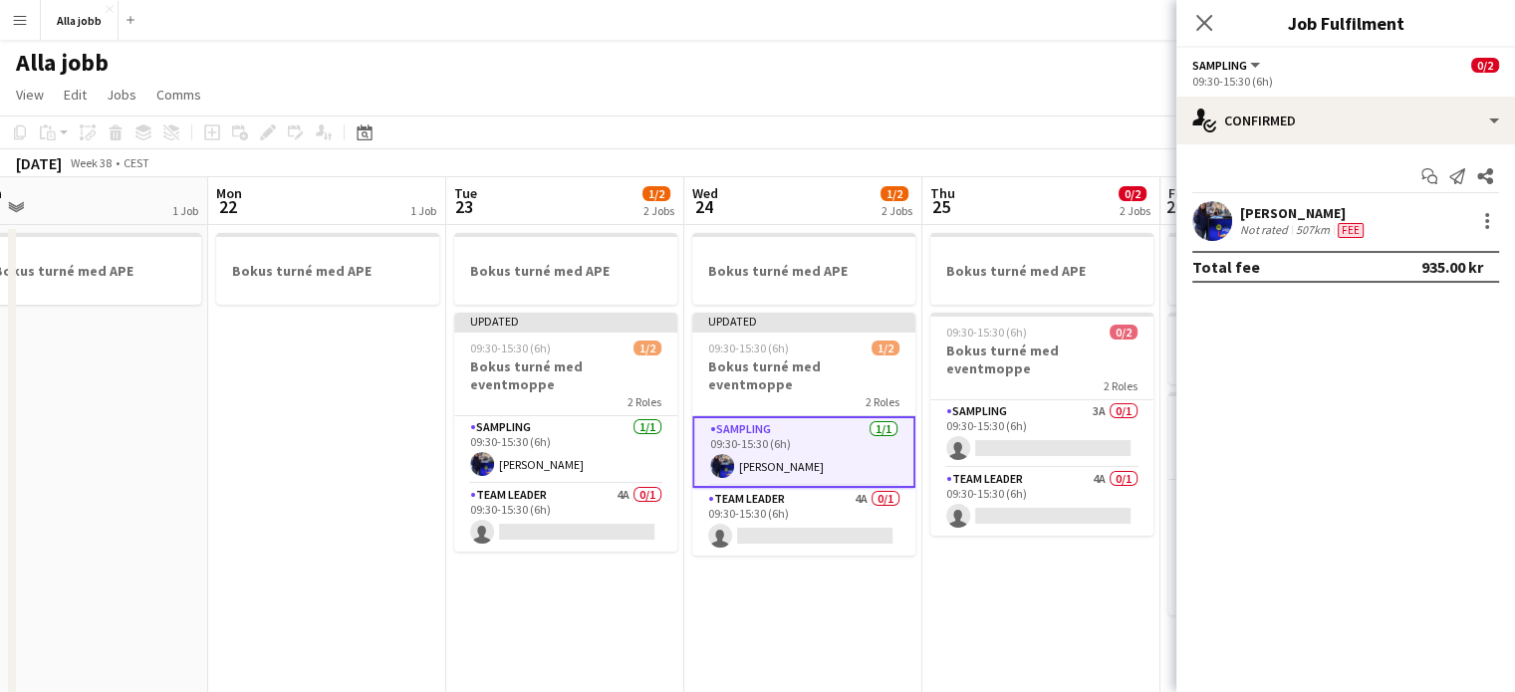
scroll to position [0, 729]
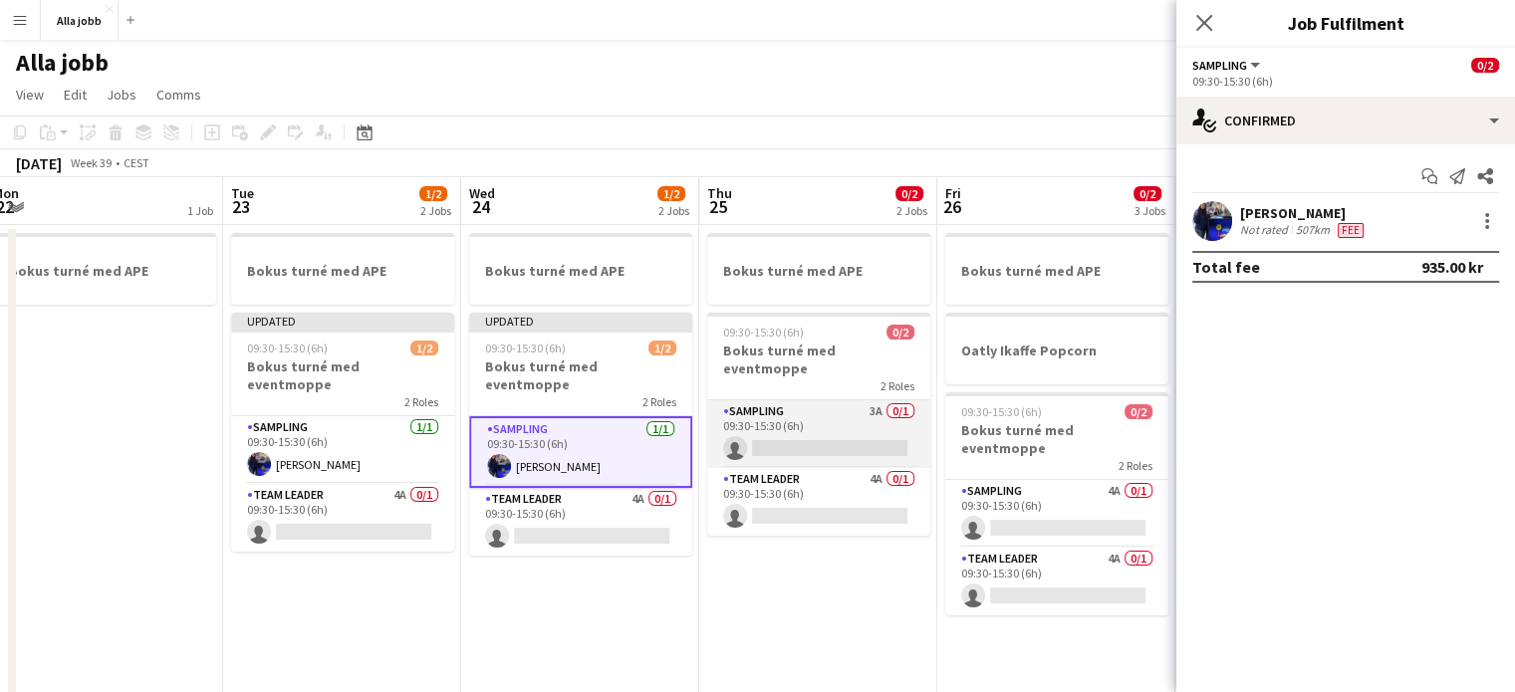
click at [849, 417] on app-card-role "Sampling 3A 0/1 09:30-15:30 (6h) single-neutral-actions" at bounding box center [818, 435] width 223 height 68
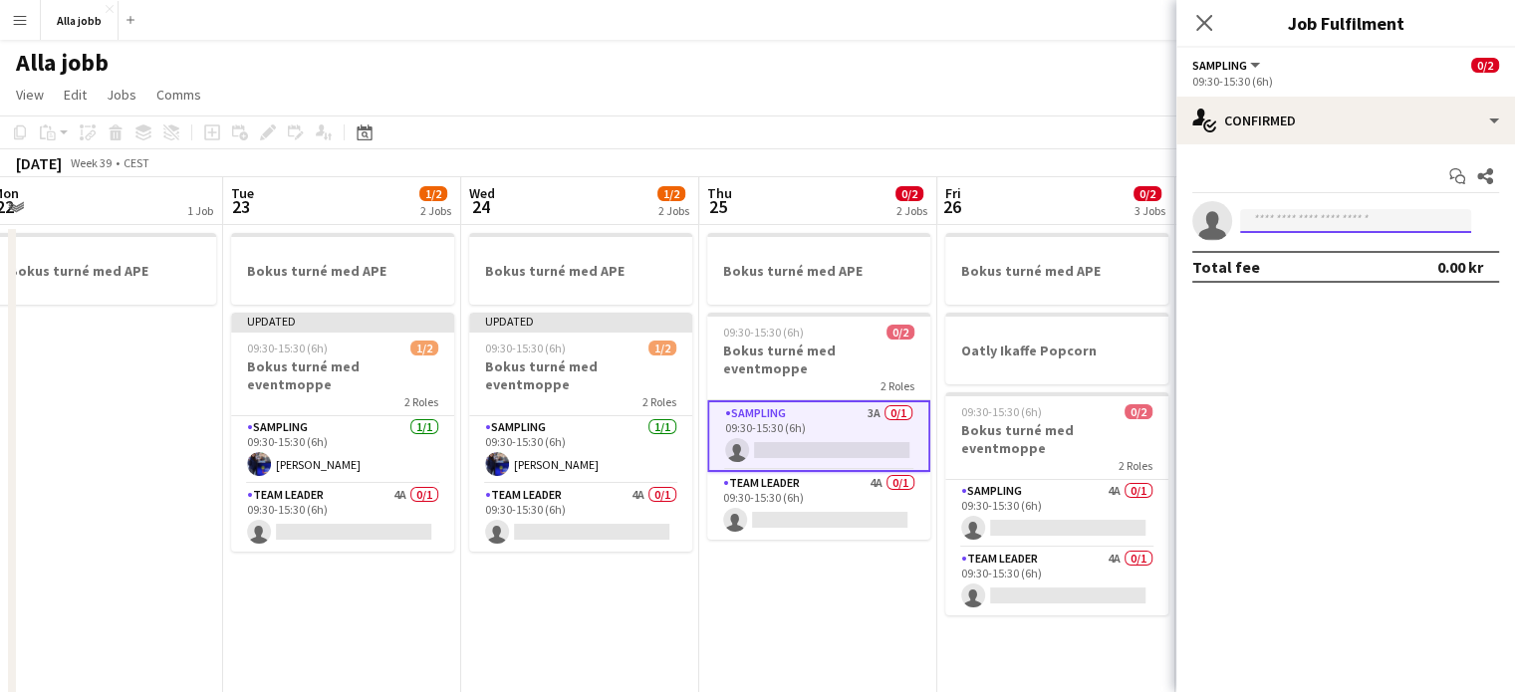
click at [1303, 221] on input at bounding box center [1355, 221] width 231 height 24
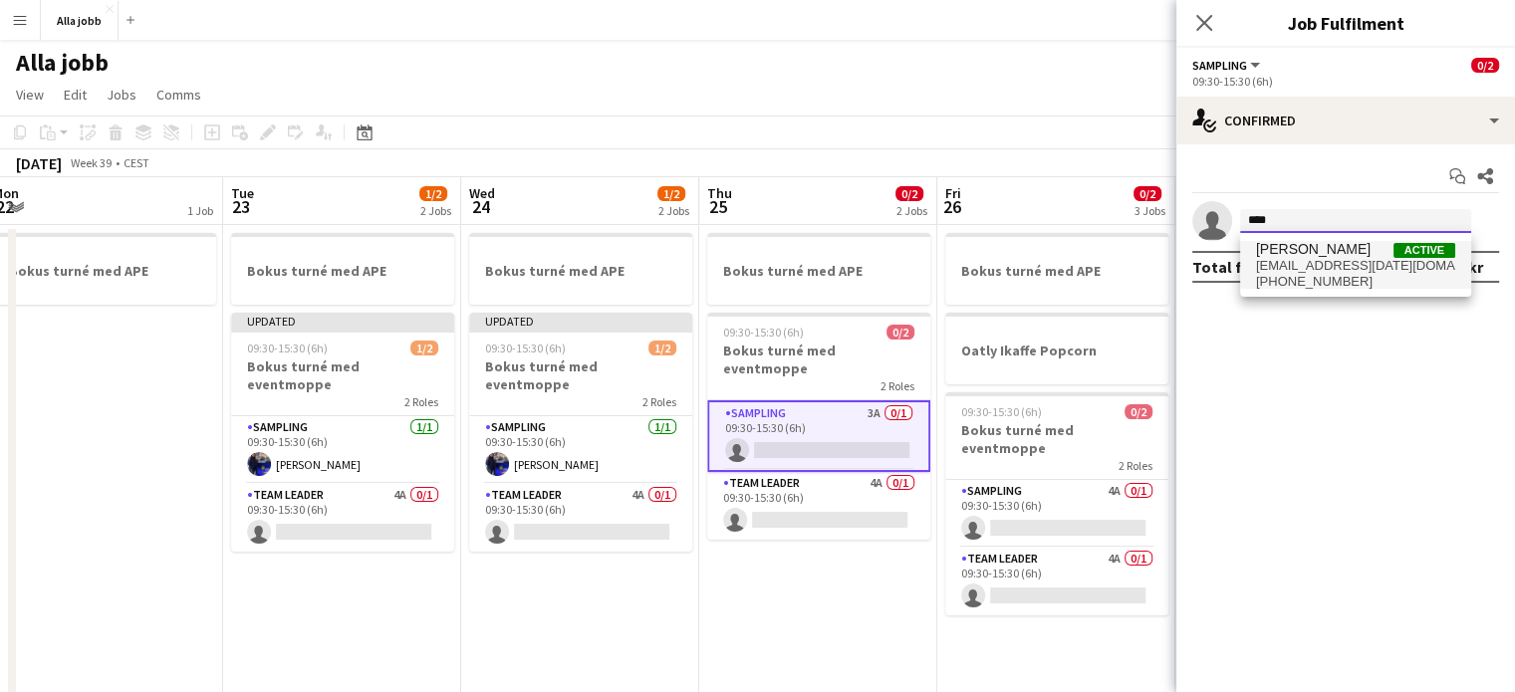
type input "****"
click at [1302, 242] on span "[PERSON_NAME]" at bounding box center [1313, 249] width 115 height 17
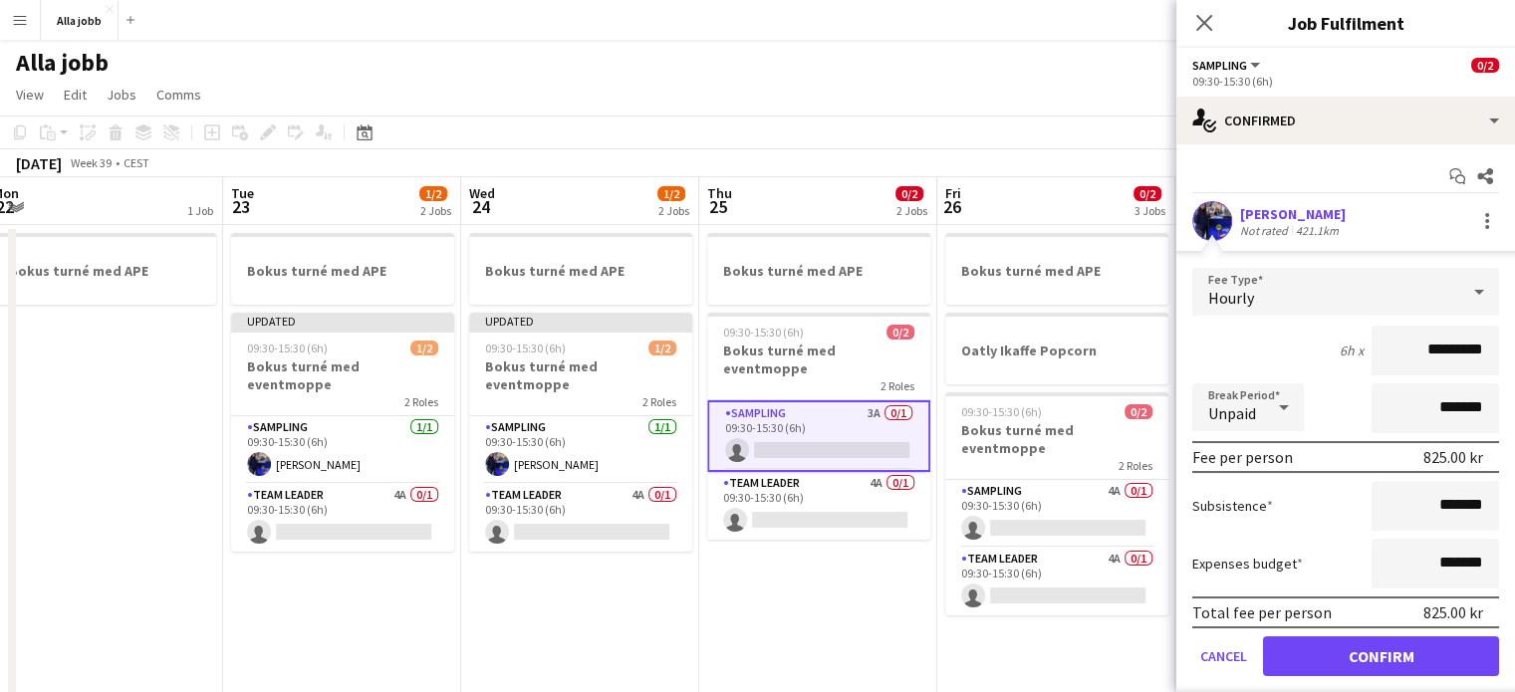
click at [1409, 352] on input "*********" at bounding box center [1436, 351] width 128 height 50
type input "******"
click button "Confirm" at bounding box center [1381, 657] width 236 height 40
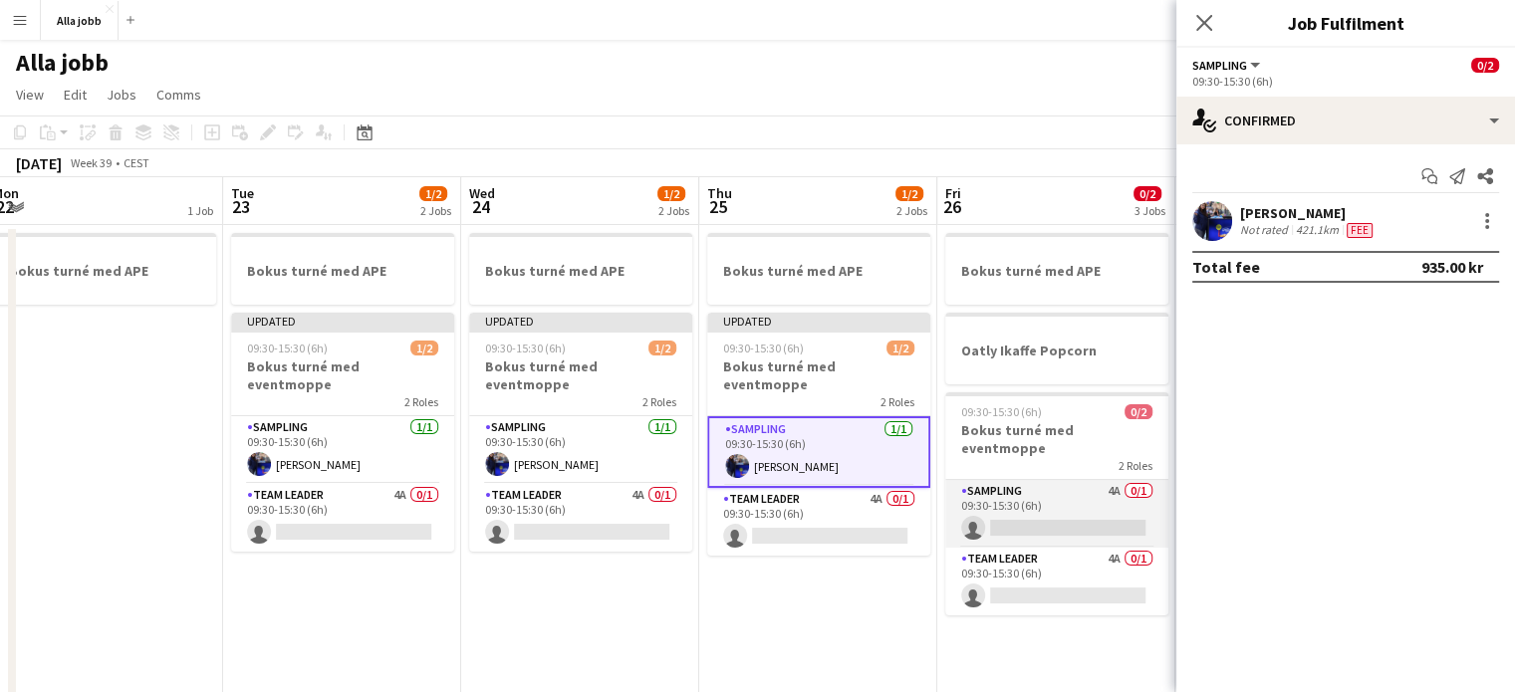
click at [1048, 515] on app-card-role "Sampling 4A 0/1 09:30-15:30 (6h) single-neutral-actions" at bounding box center [1057, 514] width 223 height 68
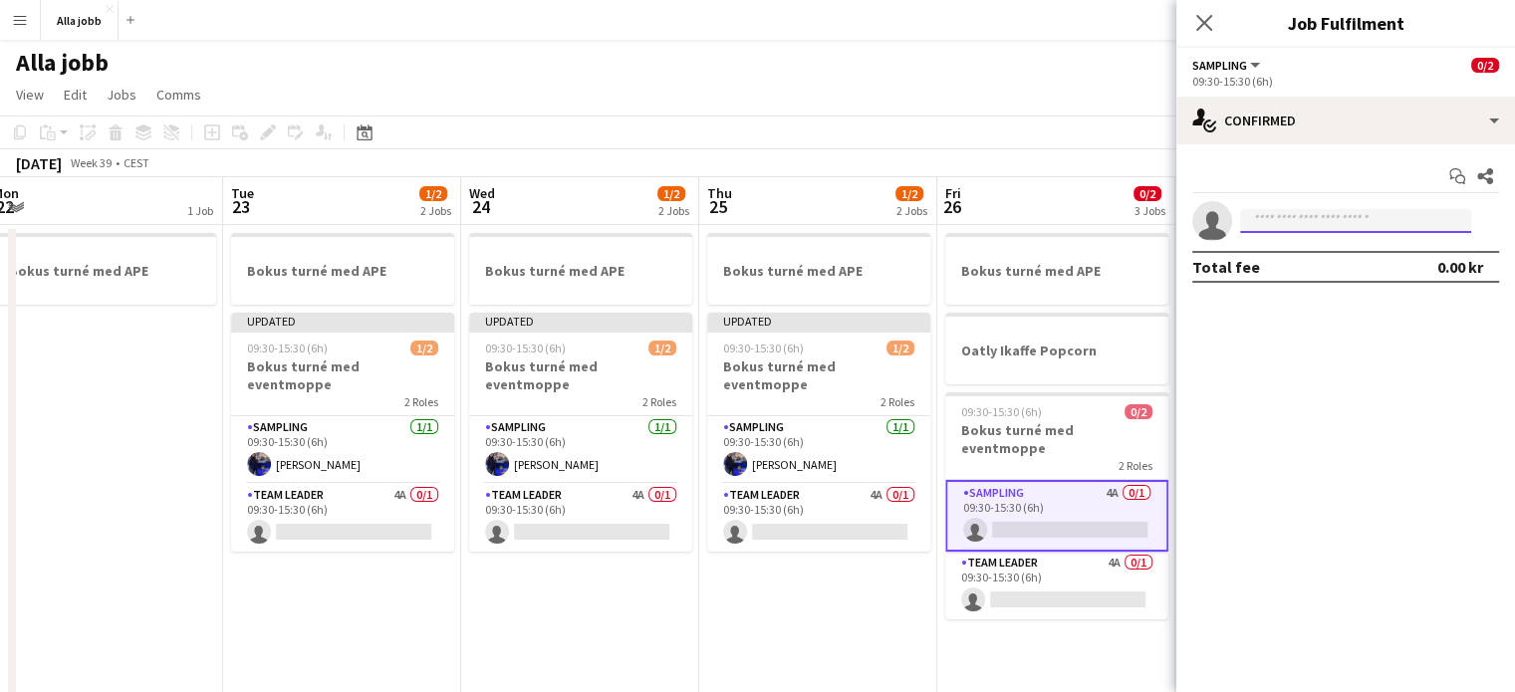
click at [1325, 226] on input at bounding box center [1355, 221] width 231 height 24
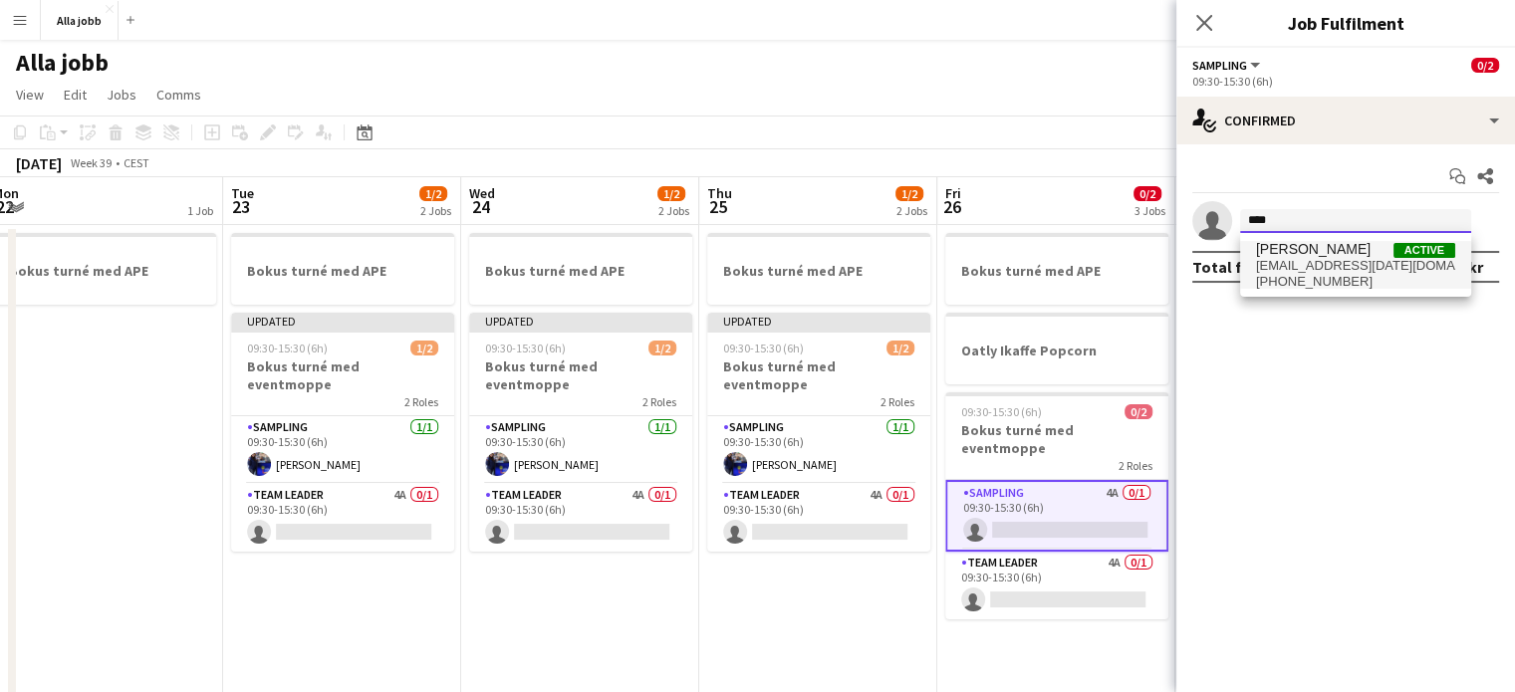
type input "****"
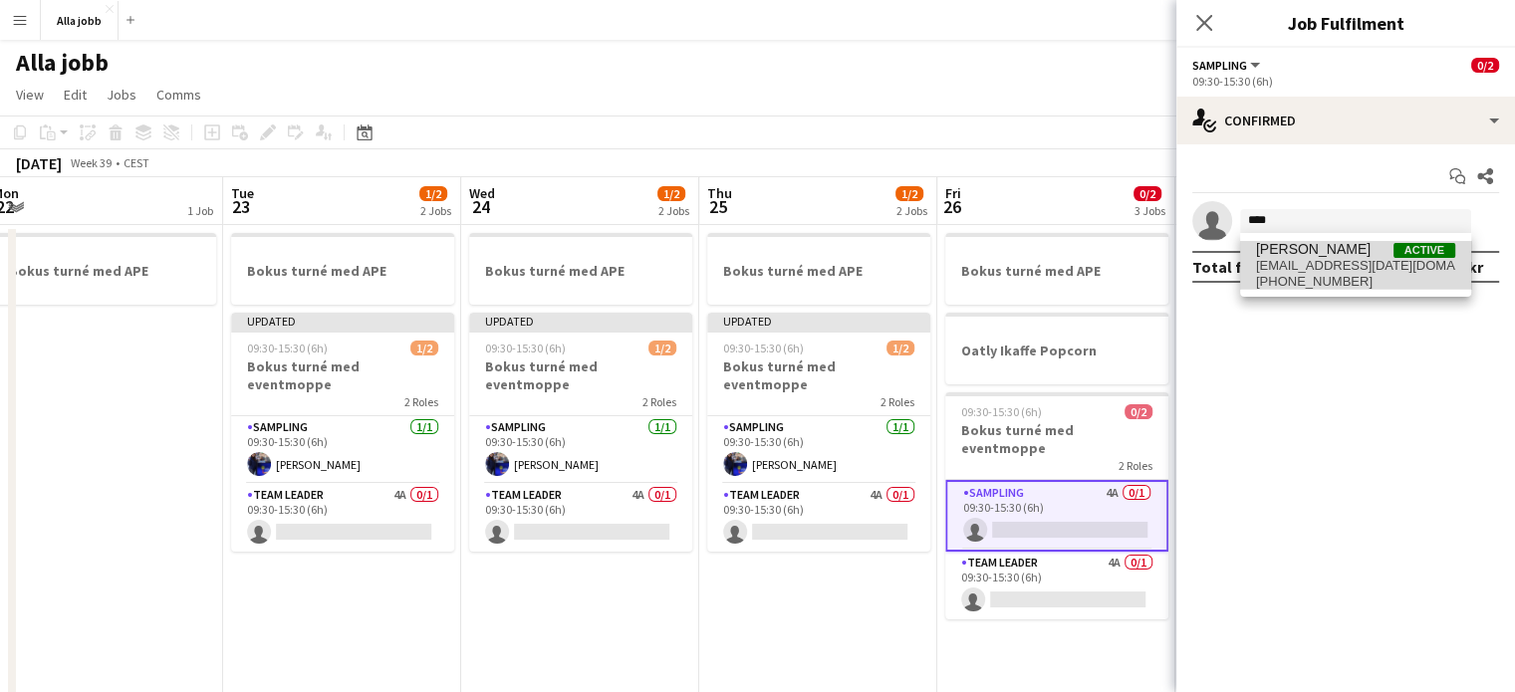
click at [1368, 277] on span "[PHONE_NUMBER]" at bounding box center [1355, 282] width 199 height 16
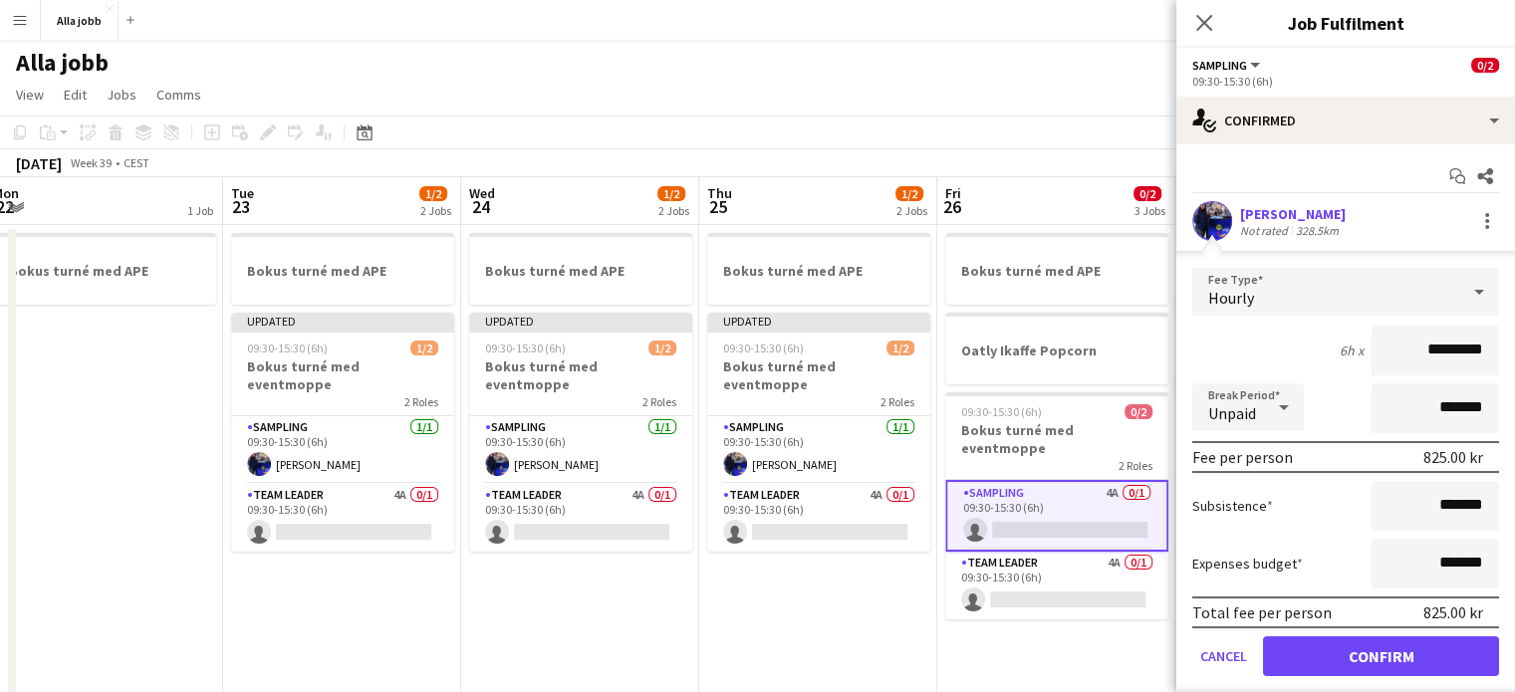
click at [1416, 352] on input "*********" at bounding box center [1436, 351] width 128 height 50
type input "******"
click button "Confirm" at bounding box center [1381, 657] width 236 height 40
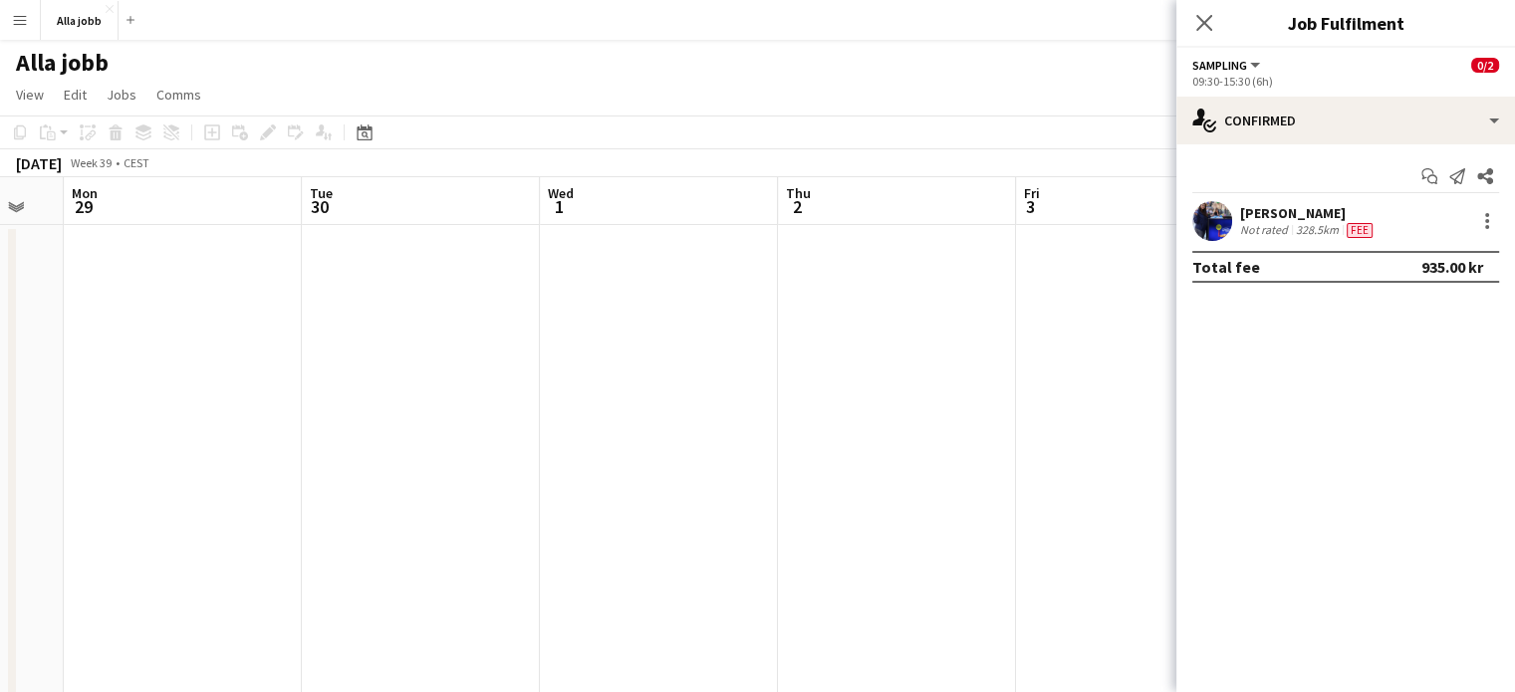
scroll to position [0, 893]
click at [1128, 370] on app-date-cell at bounding box center [1131, 546] width 238 height 642
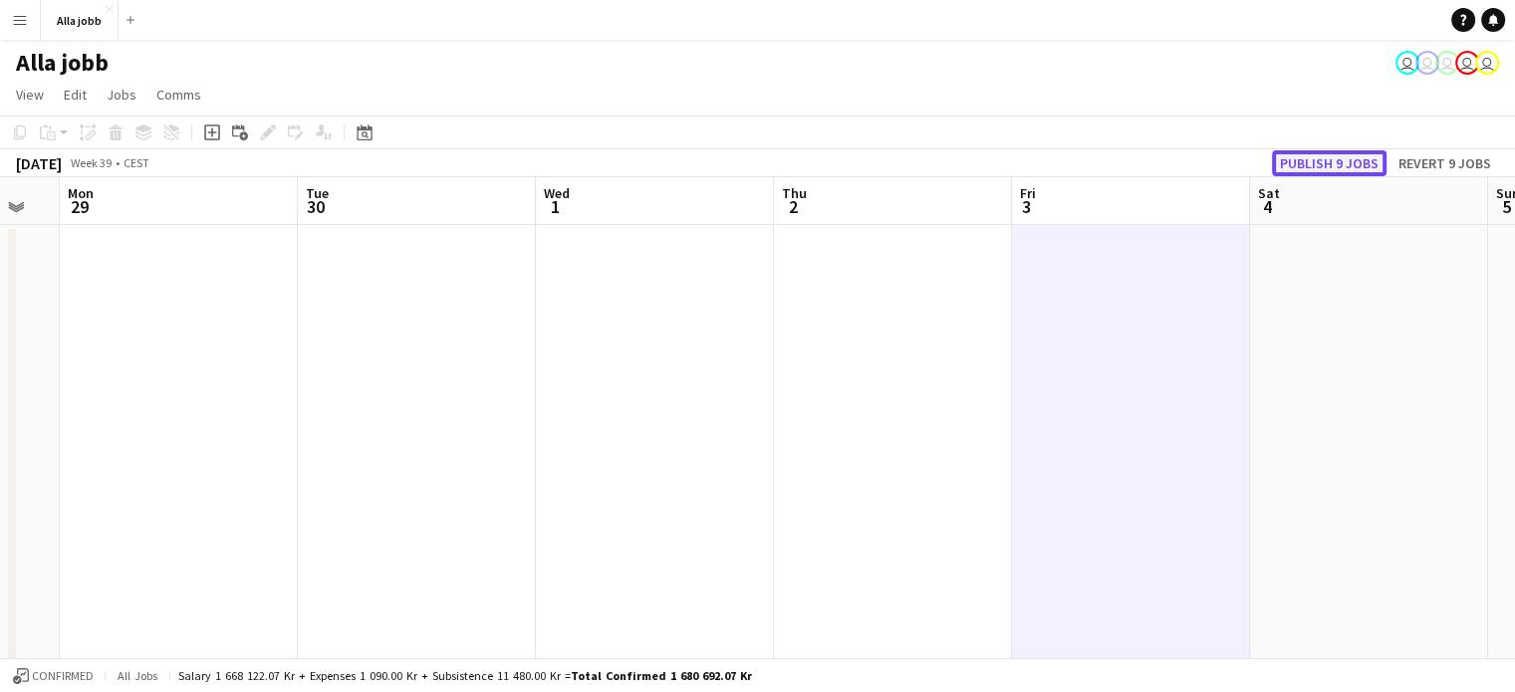
click at [1343, 159] on button "Publish 9 jobs" at bounding box center [1329, 163] width 115 height 26
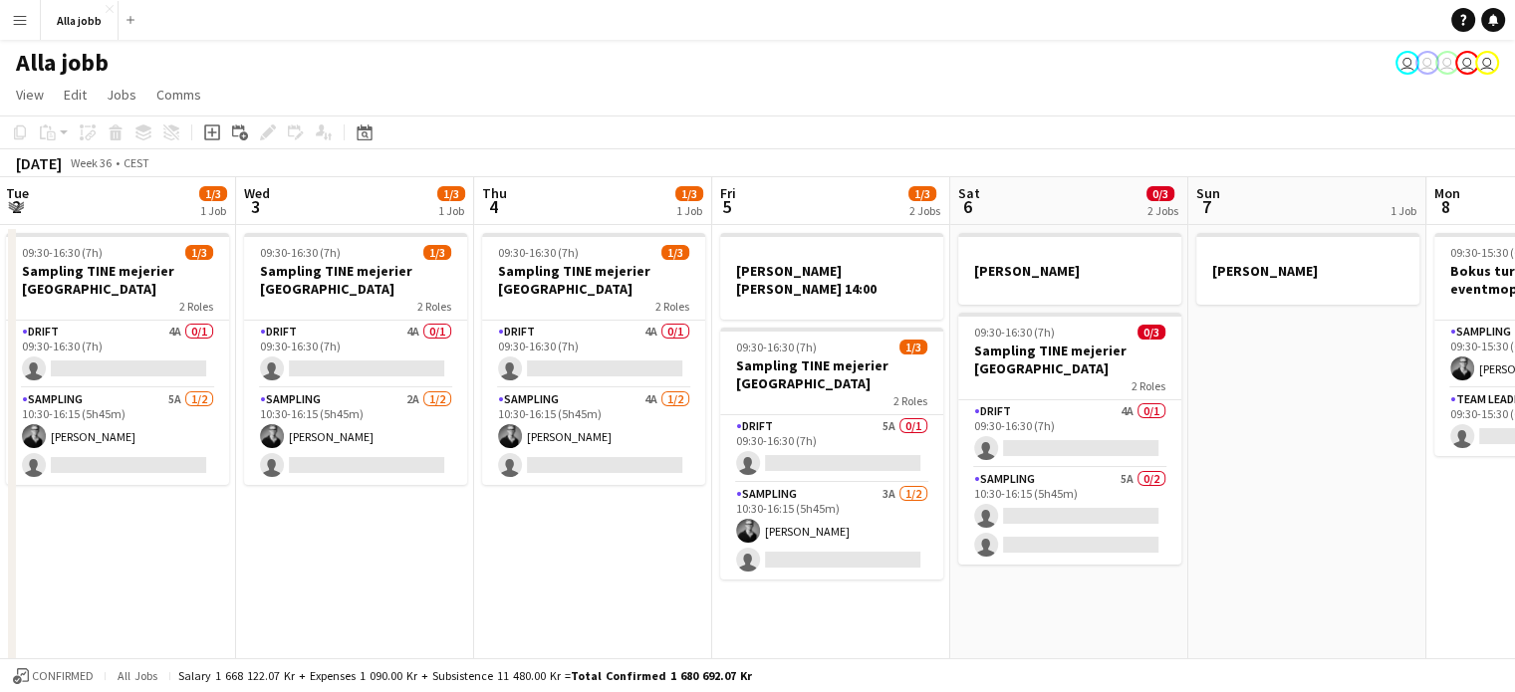
scroll to position [0, 473]
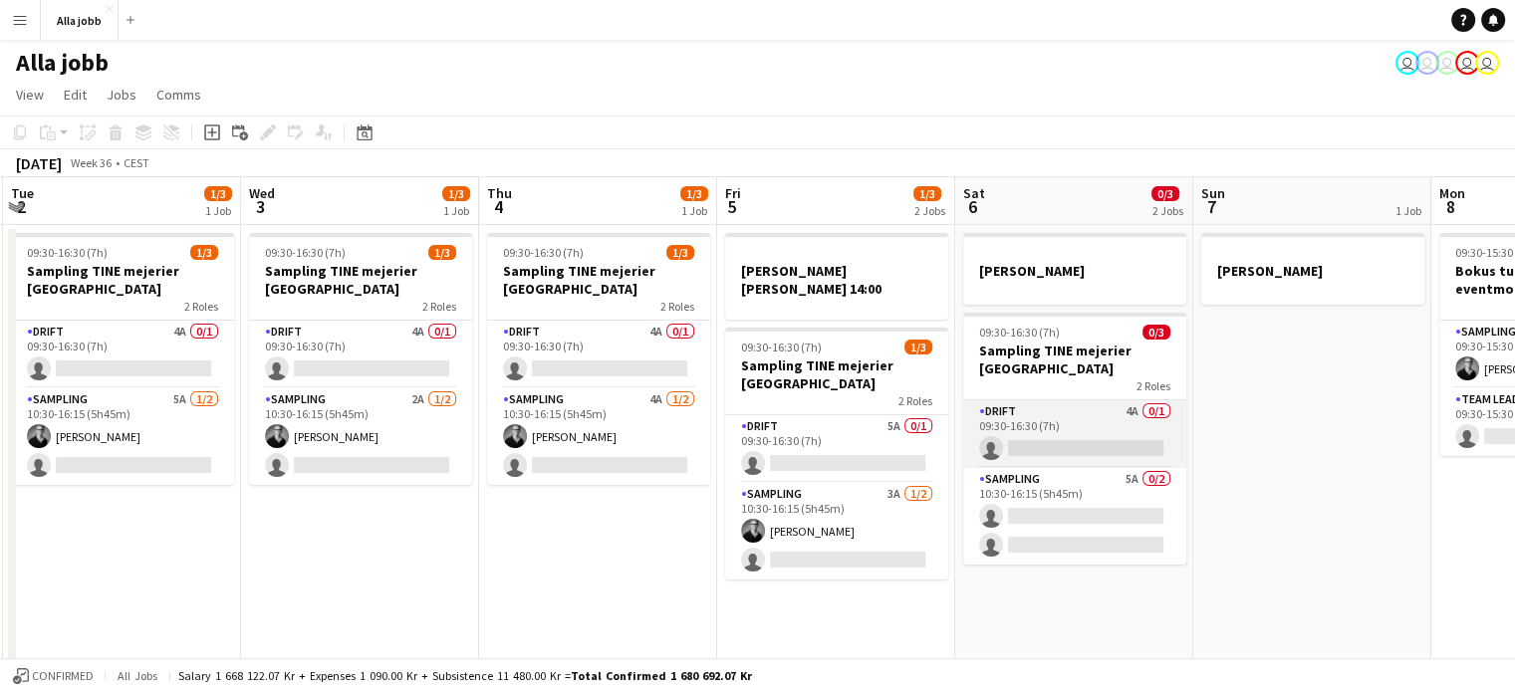
click at [1097, 429] on app-card-role "Drift 4A 0/1 09:30-16:30 (7h) single-neutral-actions" at bounding box center [1074, 435] width 223 height 68
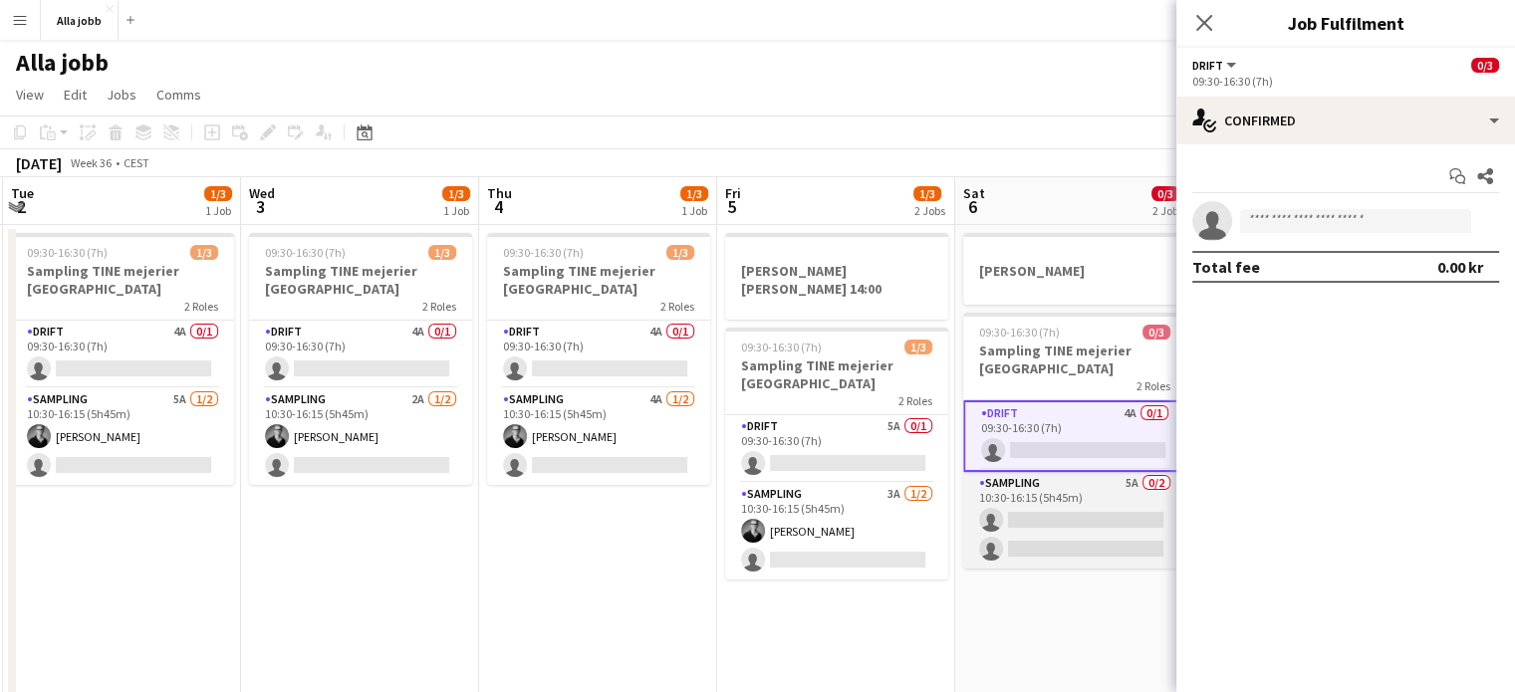
click at [1006, 537] on app-card-role "Sampling 5A 0/2 10:30-16:15 (5h45m) single-neutral-actions single-neutral-actio…" at bounding box center [1074, 520] width 223 height 97
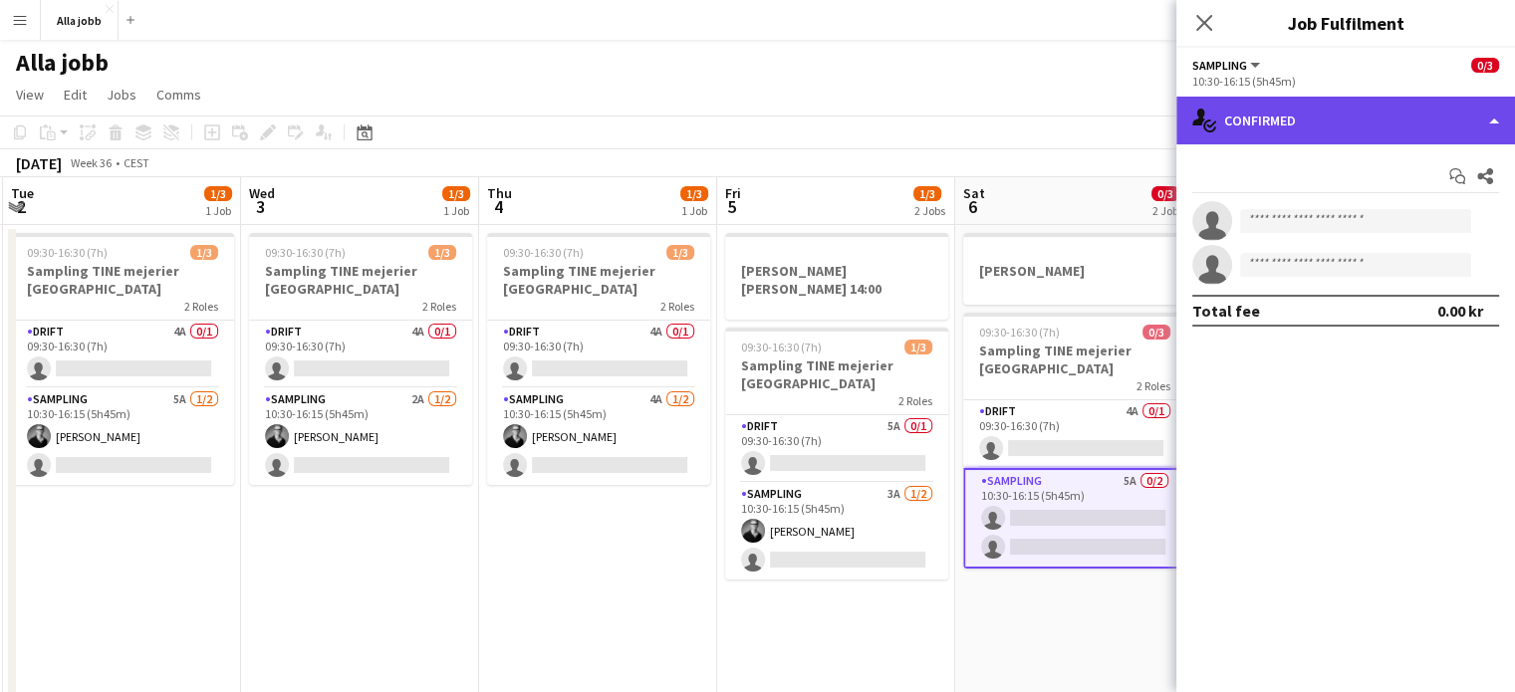
click at [1250, 139] on div "single-neutral-actions-check-2 Confirmed" at bounding box center [1346, 121] width 339 height 48
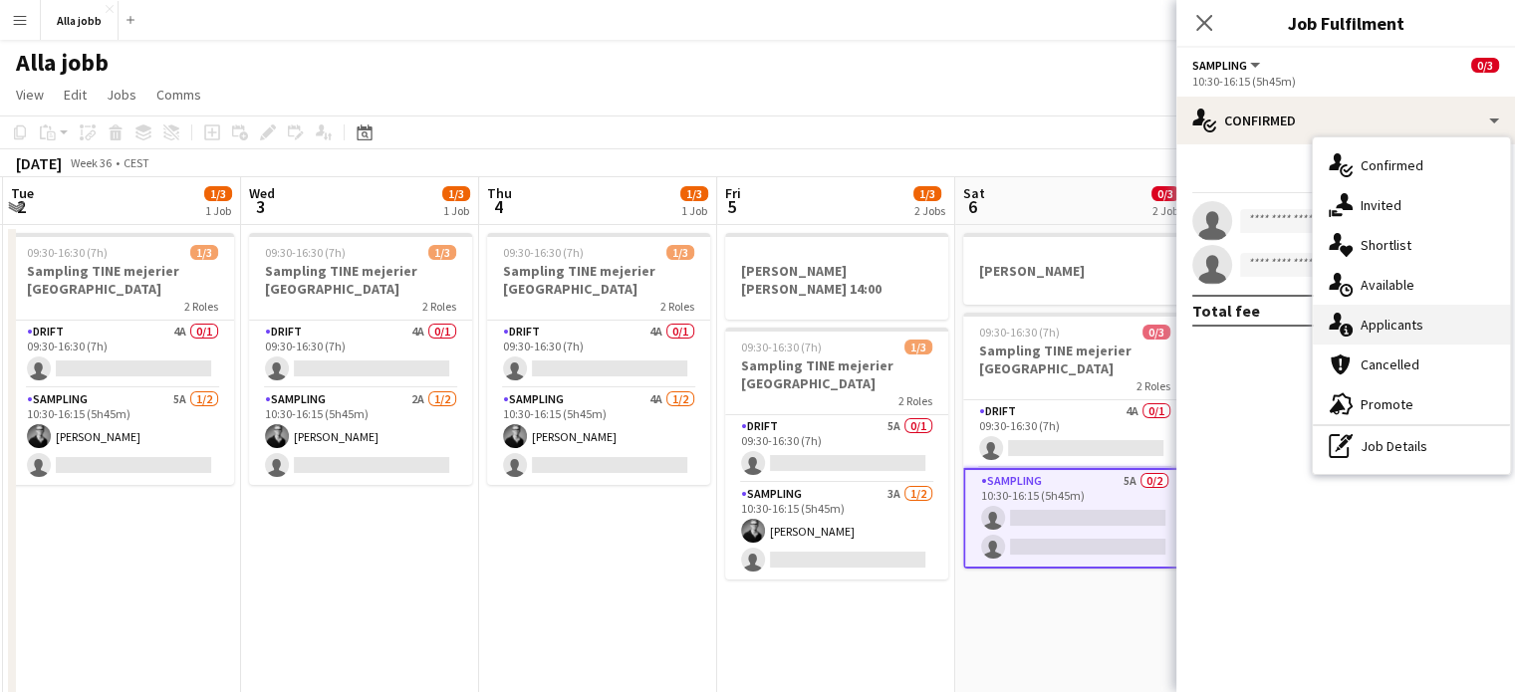
click at [1374, 329] on div "single-neutral-actions-information Applicants" at bounding box center [1411, 325] width 197 height 40
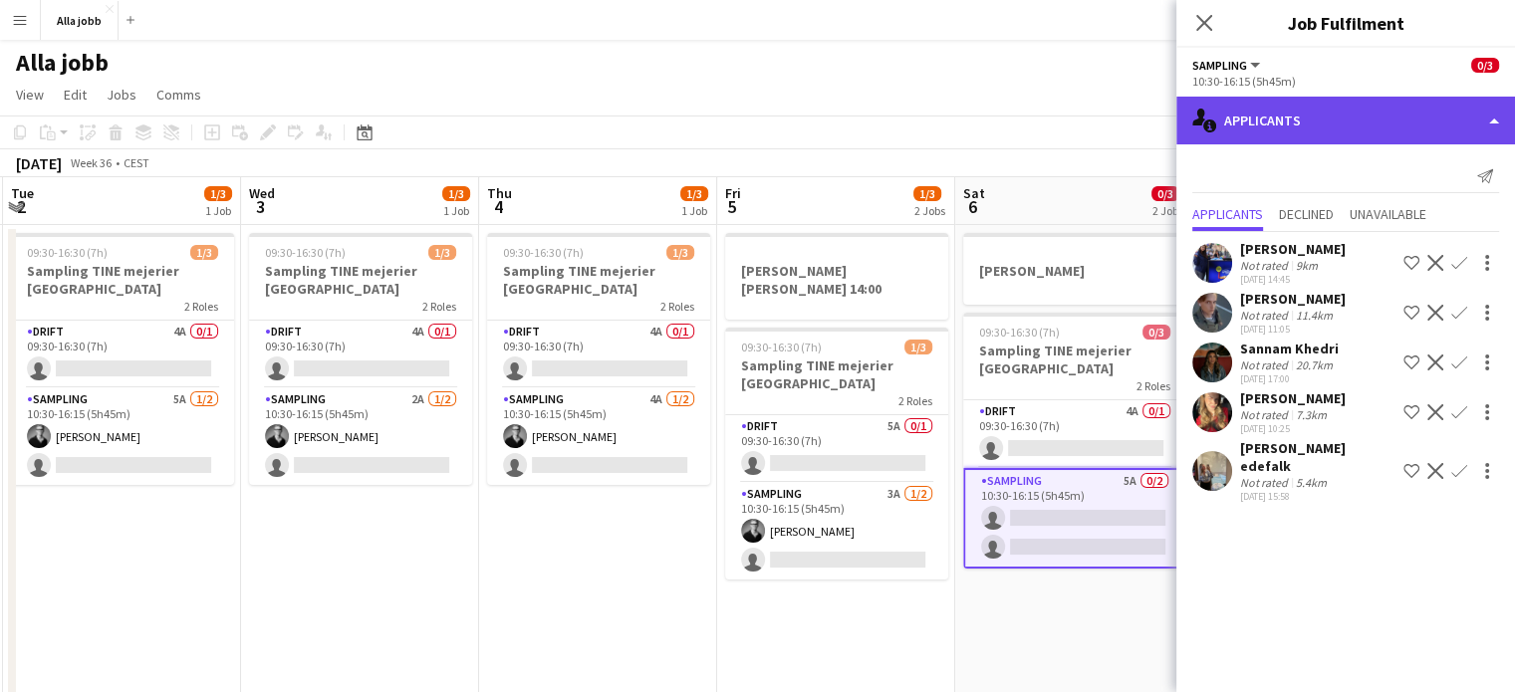
click at [1332, 130] on div "single-neutral-actions-information Applicants" at bounding box center [1346, 121] width 339 height 48
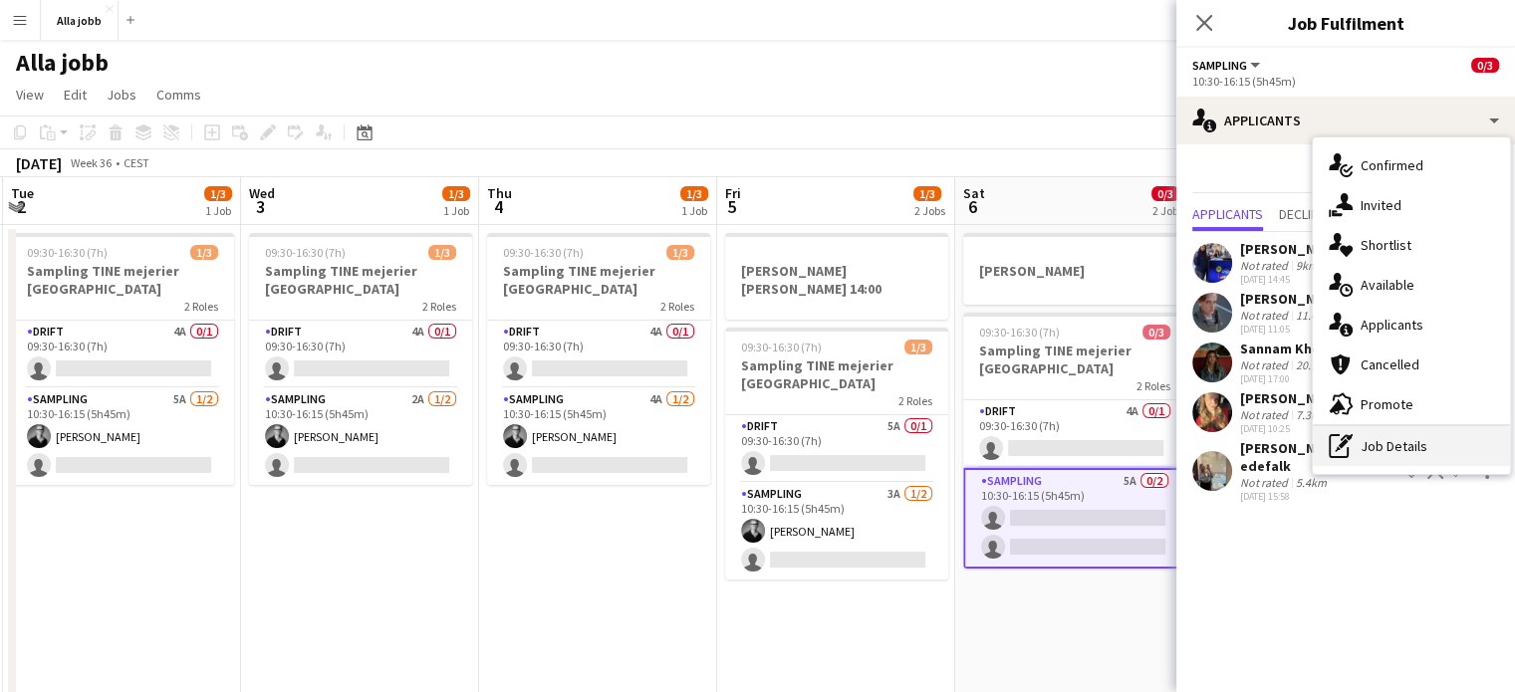
click at [1416, 448] on div "pen-write Job Details" at bounding box center [1411, 446] width 197 height 40
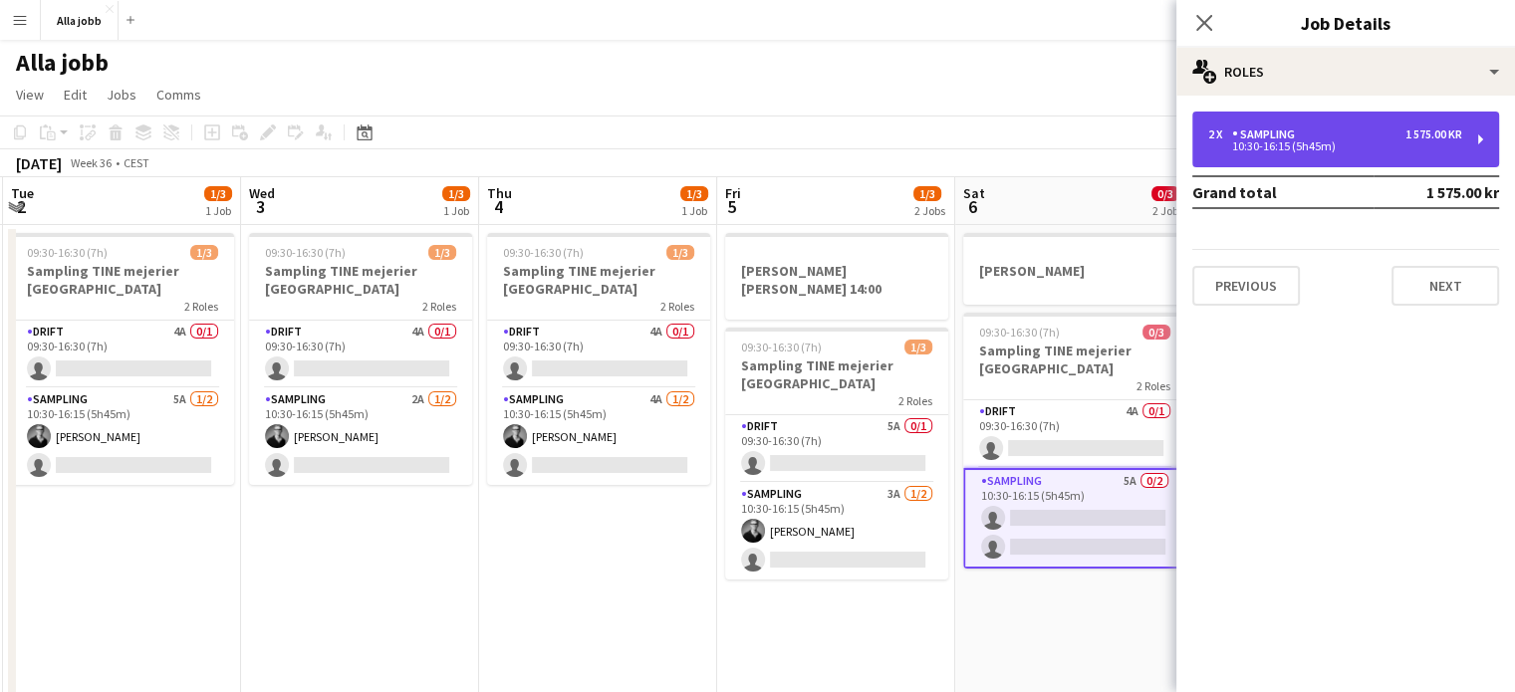
click at [1355, 157] on div "2 x Sampling 1 575.00 kr 10:30-16:15 (5h45m)" at bounding box center [1346, 140] width 307 height 56
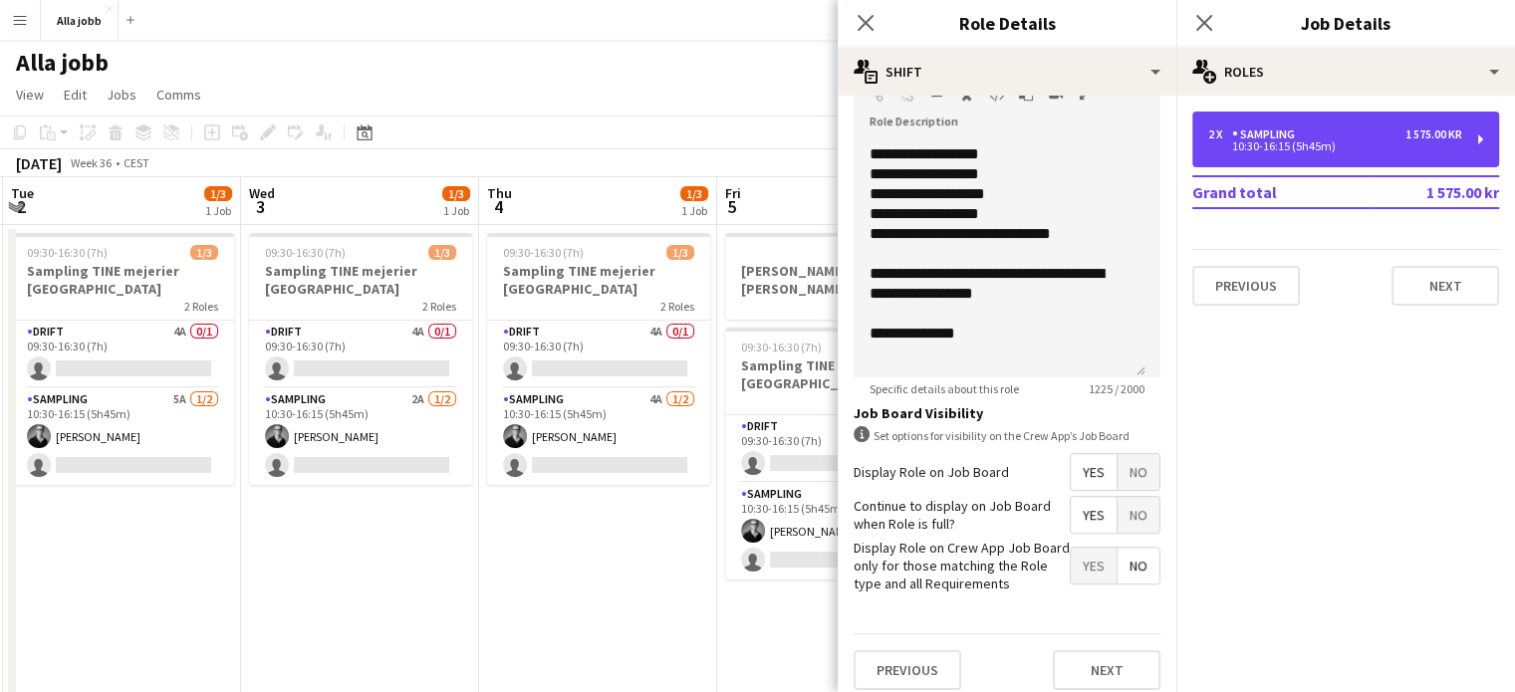
scroll to position [649, 0]
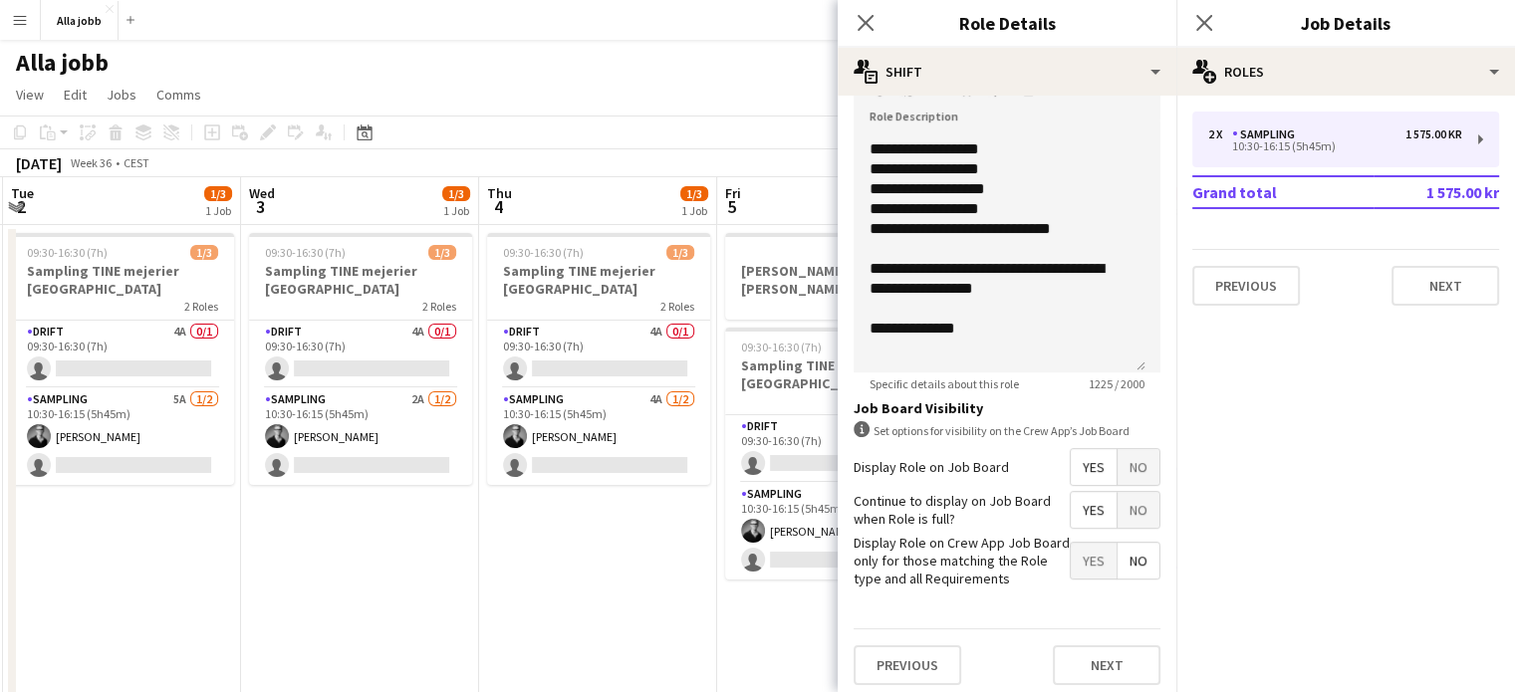
click at [601, 634] on app-date-cell "09:30-16:30 (7h) 1/3 Sampling TINE mejerier Stockholm 2 Roles Drift 4A 0/1 09:3…" at bounding box center [598, 546] width 238 height 642
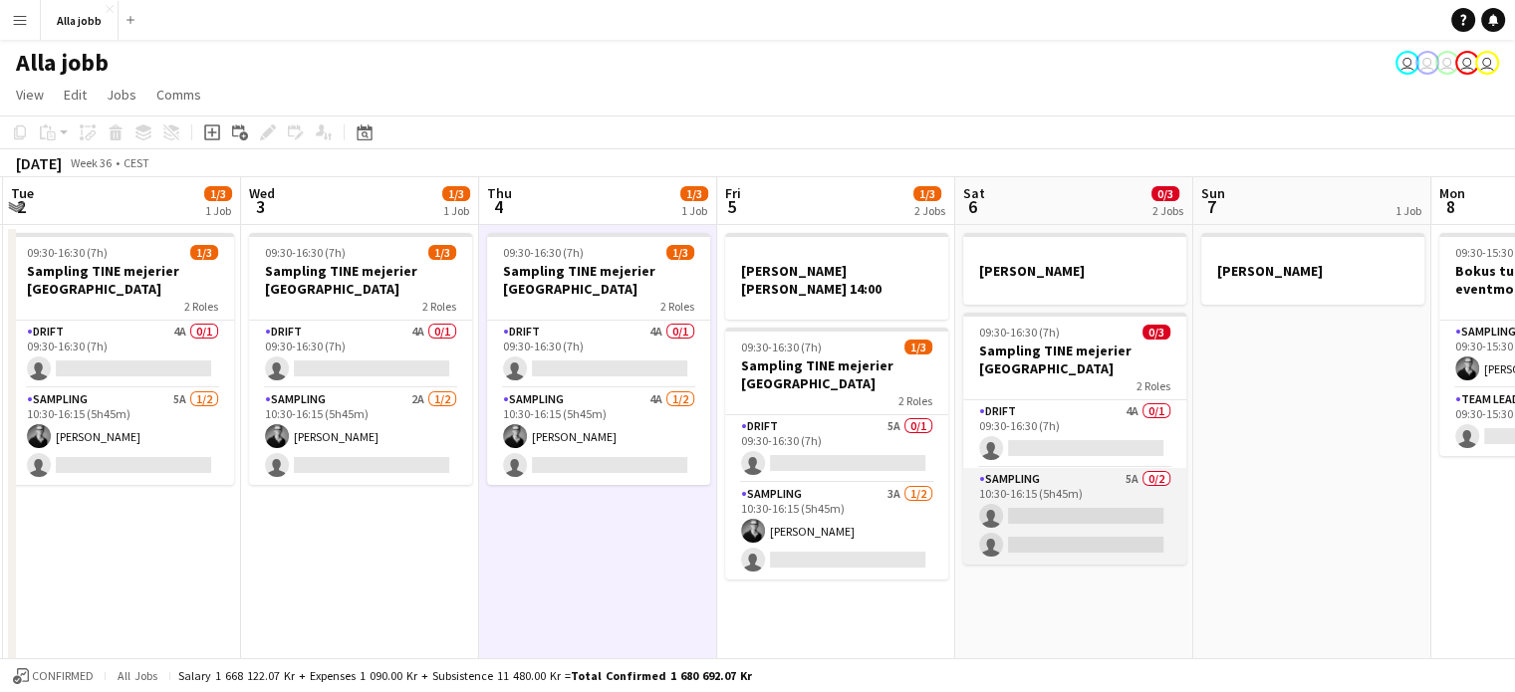
click at [1043, 526] on app-card-role "Sampling 5A 0/2 10:30-16:15 (5h45m) single-neutral-actions single-neutral-actio…" at bounding box center [1074, 516] width 223 height 97
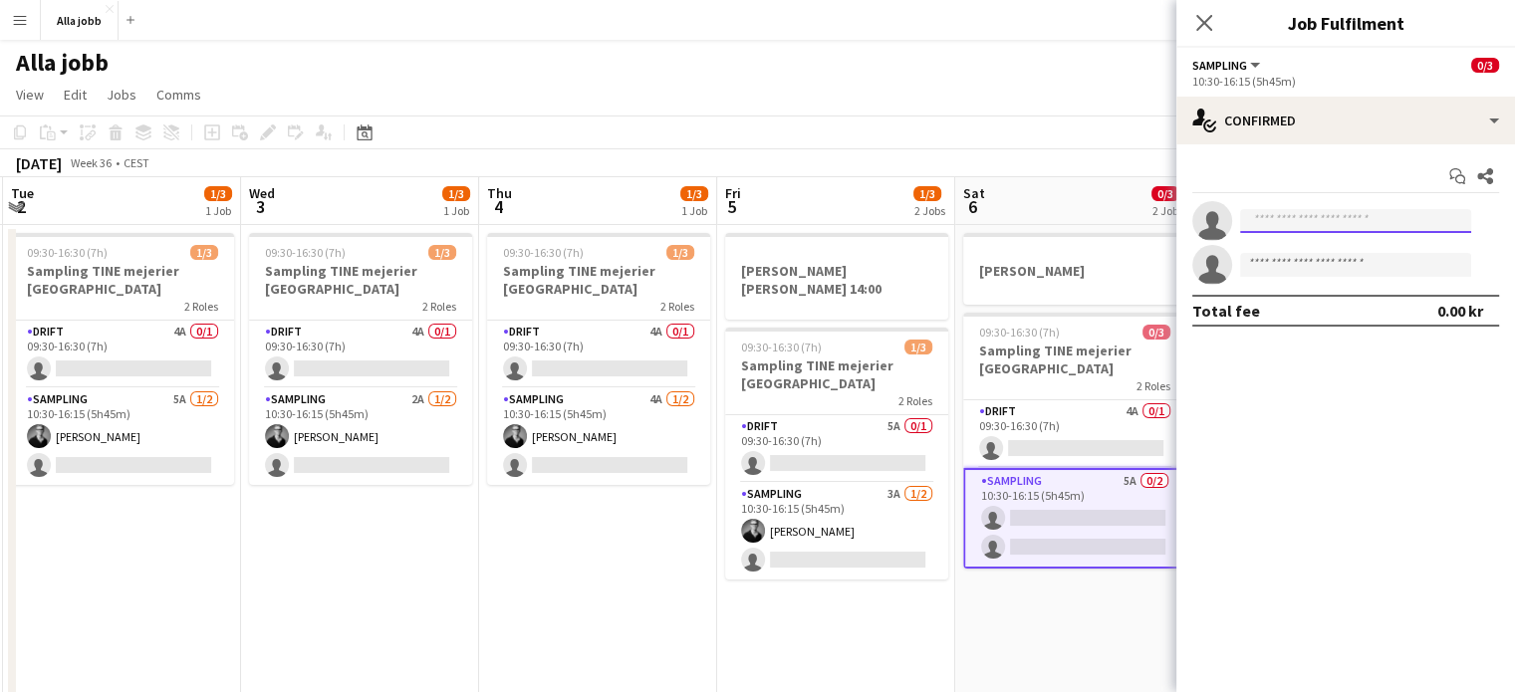
click at [1299, 230] on input at bounding box center [1355, 221] width 231 height 24
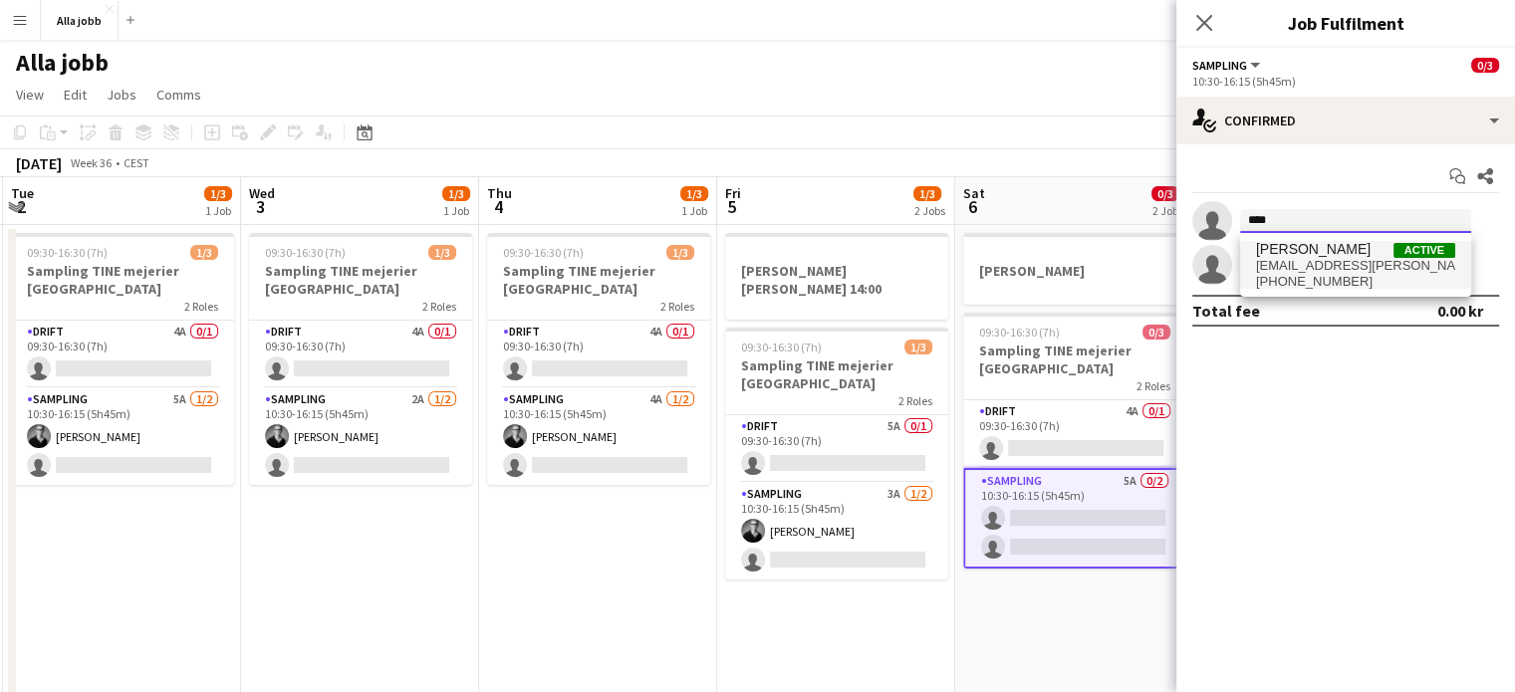
type input "****"
click at [1319, 287] on span "[PHONE_NUMBER]" at bounding box center [1355, 282] width 199 height 16
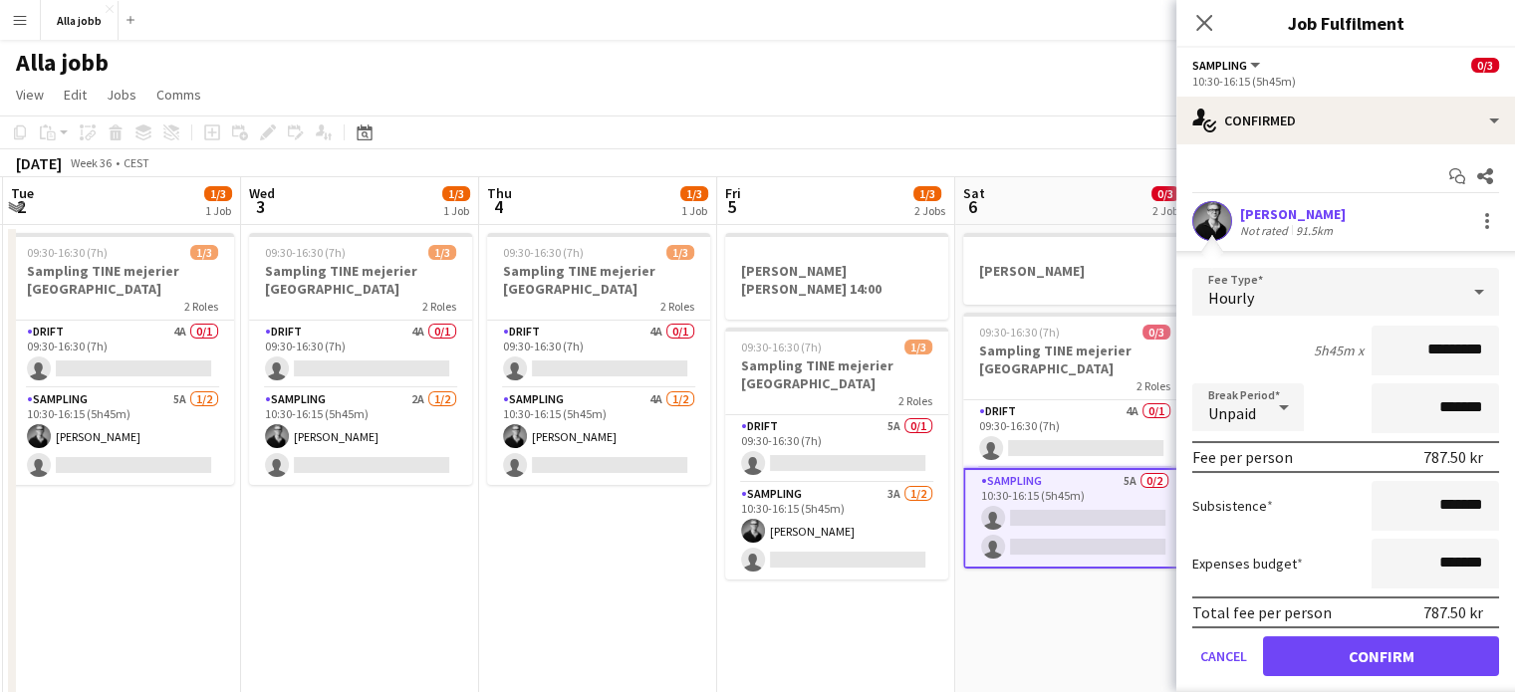
click at [1423, 345] on input "*********" at bounding box center [1436, 351] width 128 height 50
type input "******"
click button "Confirm" at bounding box center [1381, 657] width 236 height 40
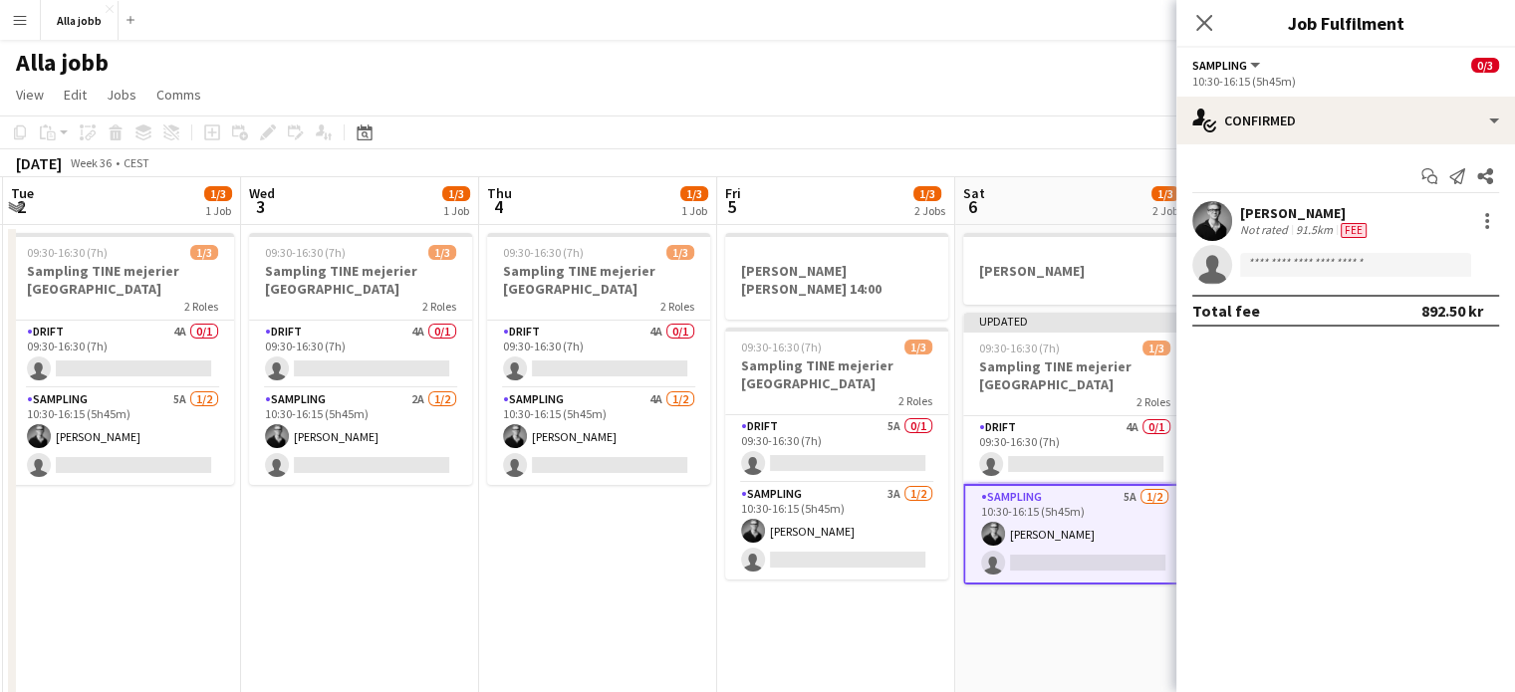
click at [783, 624] on app-date-cell "[PERSON_NAME] [PERSON_NAME] 14:00 09:30-16:30 (7h) 1/3 Sampling TINE mejerier S…" at bounding box center [836, 546] width 238 height 642
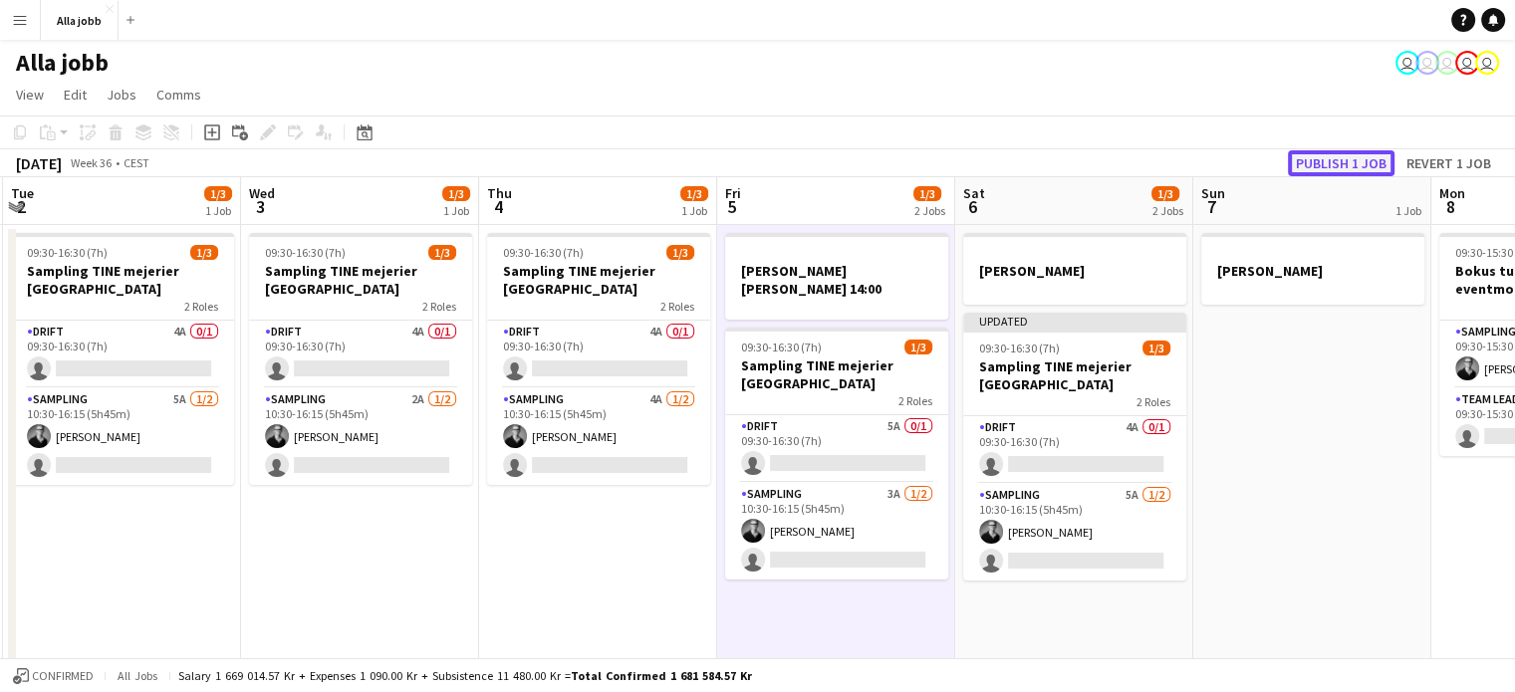
click at [1349, 164] on button "Publish 1 job" at bounding box center [1341, 163] width 107 height 26
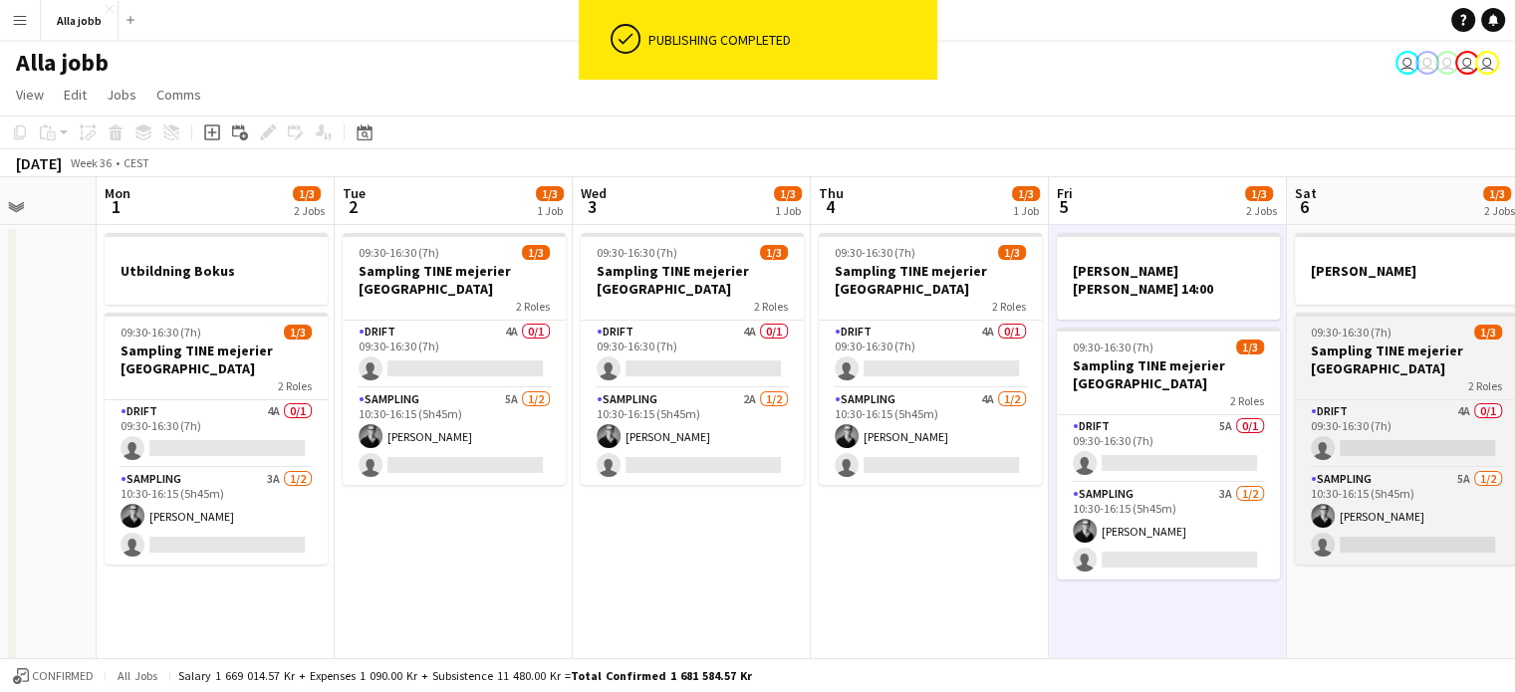
scroll to position [0, 521]
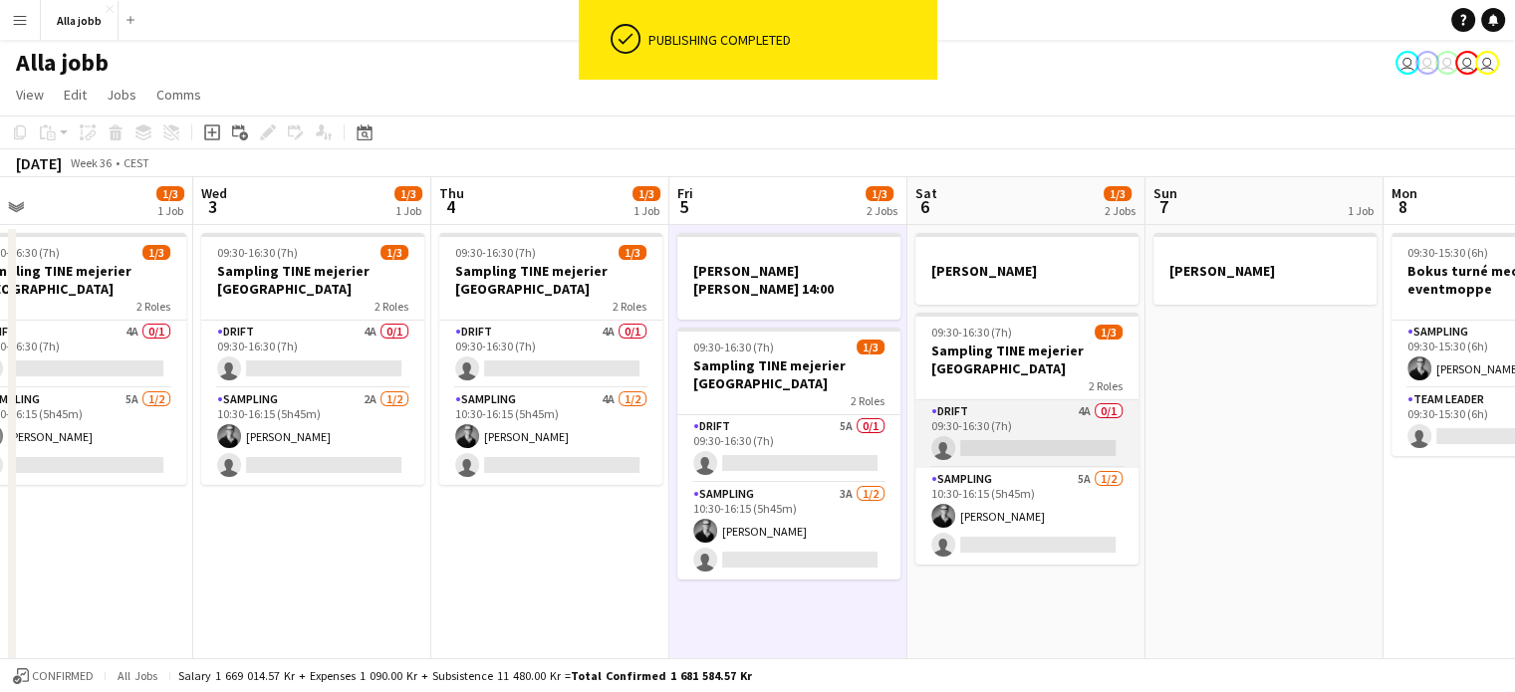
click at [1064, 444] on app-card-role "Drift 4A 0/1 09:30-16:30 (7h) single-neutral-actions" at bounding box center [1027, 435] width 223 height 68
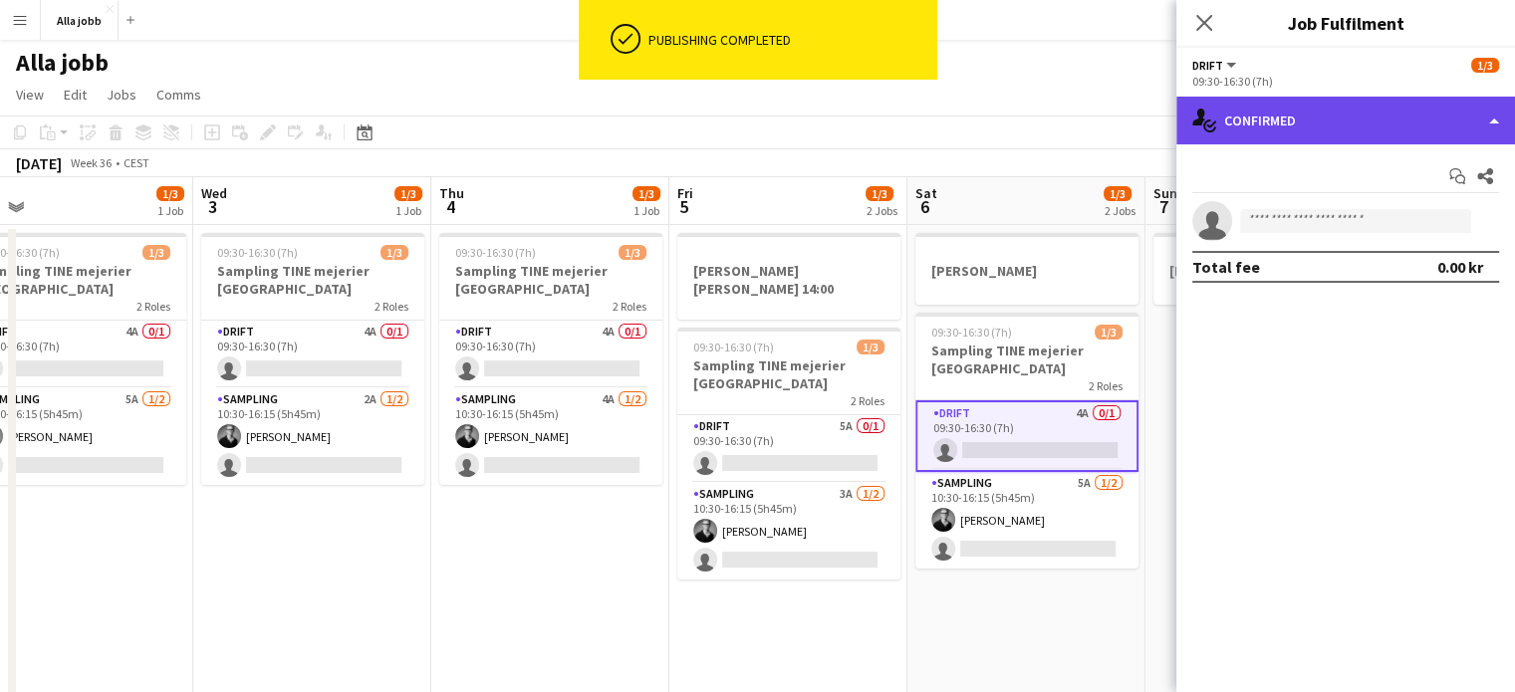
click at [1357, 112] on div "single-neutral-actions-check-2 Confirmed" at bounding box center [1346, 121] width 339 height 48
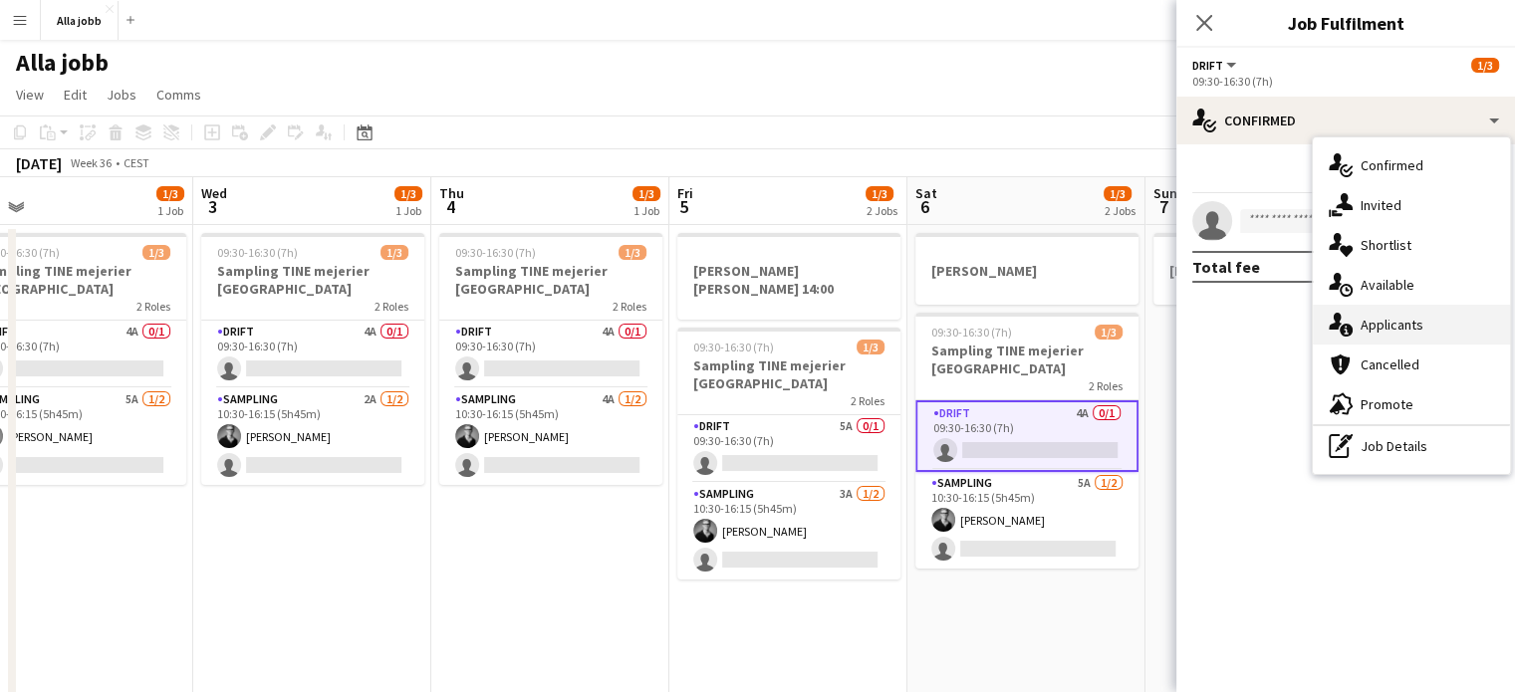
click at [1377, 326] on div "single-neutral-actions-information Applicants" at bounding box center [1411, 325] width 197 height 40
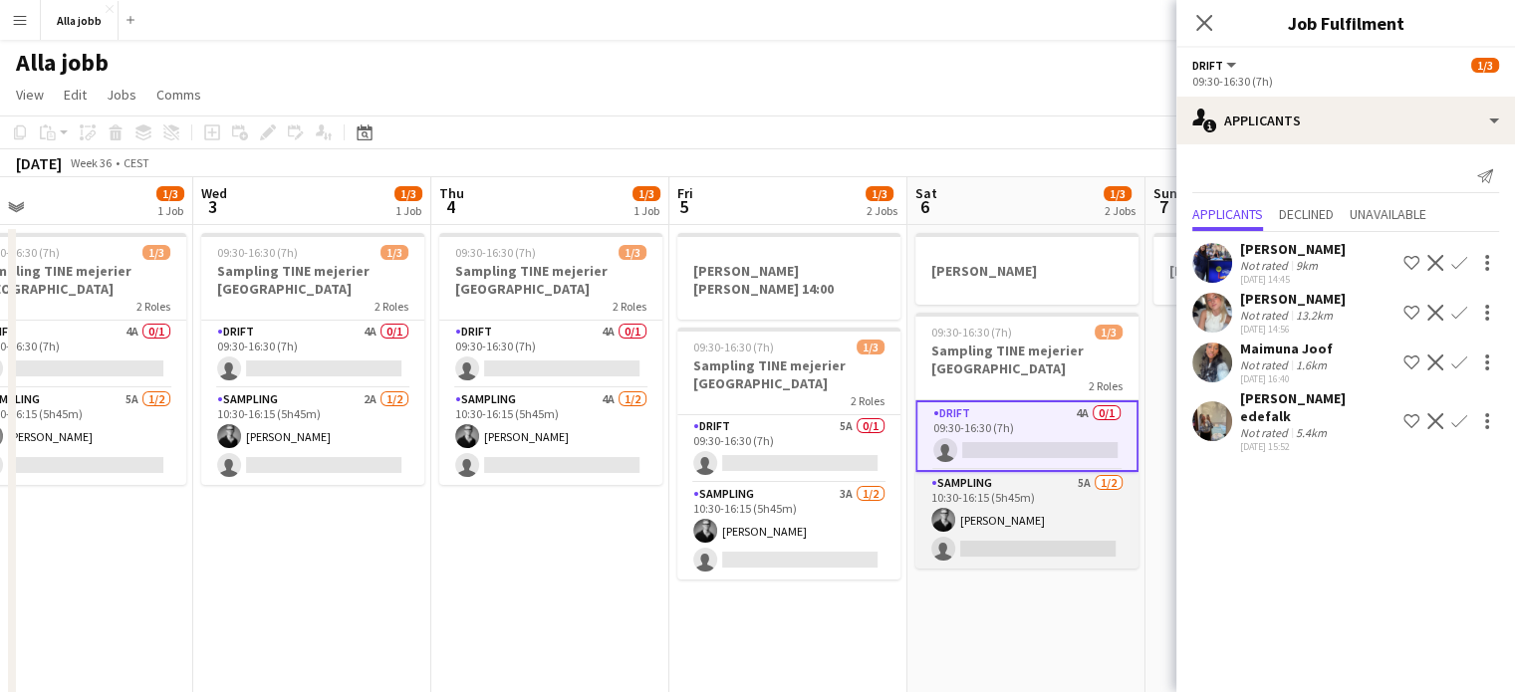
click at [966, 530] on app-card-role "Sampling 5A [DATE] 10:30-16:15 (5h45m) [PERSON_NAME] single-neutral-actions" at bounding box center [1027, 520] width 223 height 97
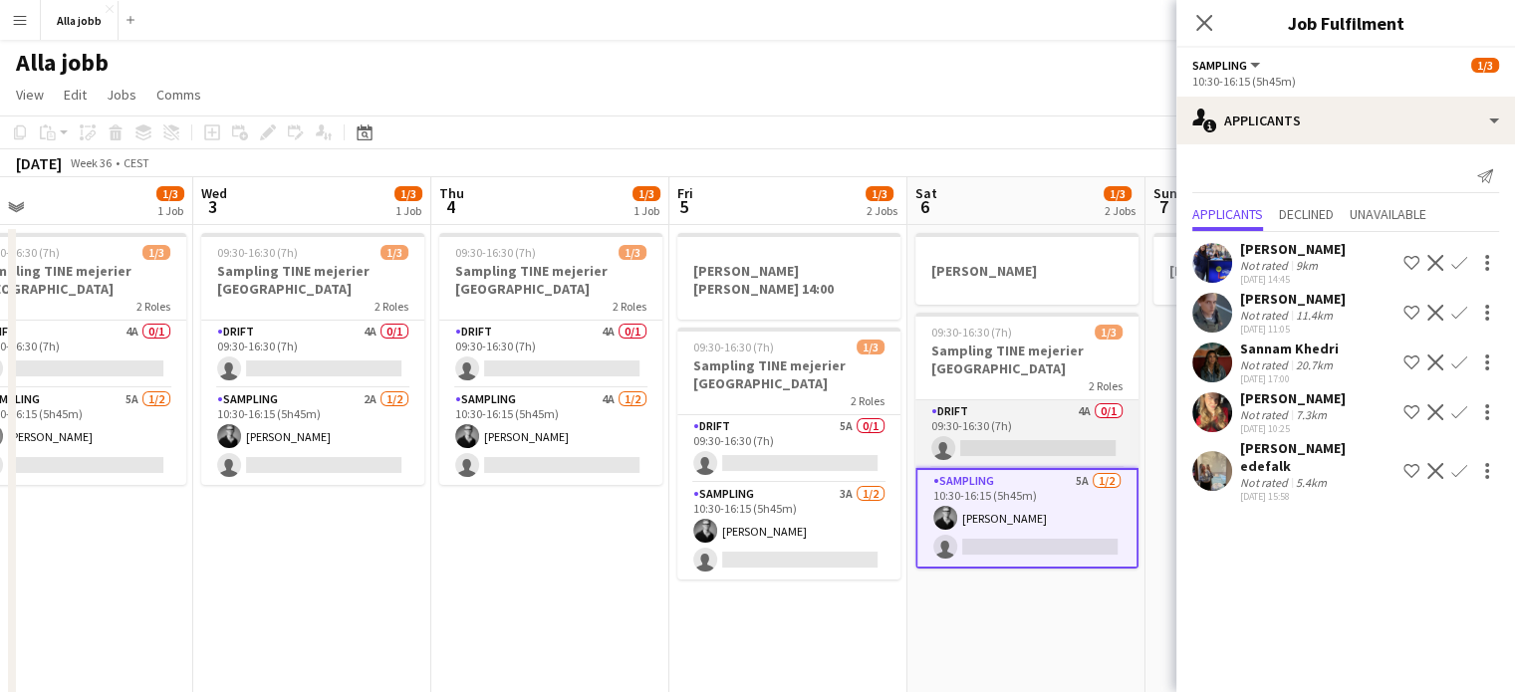
click at [1025, 437] on app-card-role "Drift 4A 0/1 09:30-16:30 (7h) single-neutral-actions" at bounding box center [1027, 435] width 223 height 68
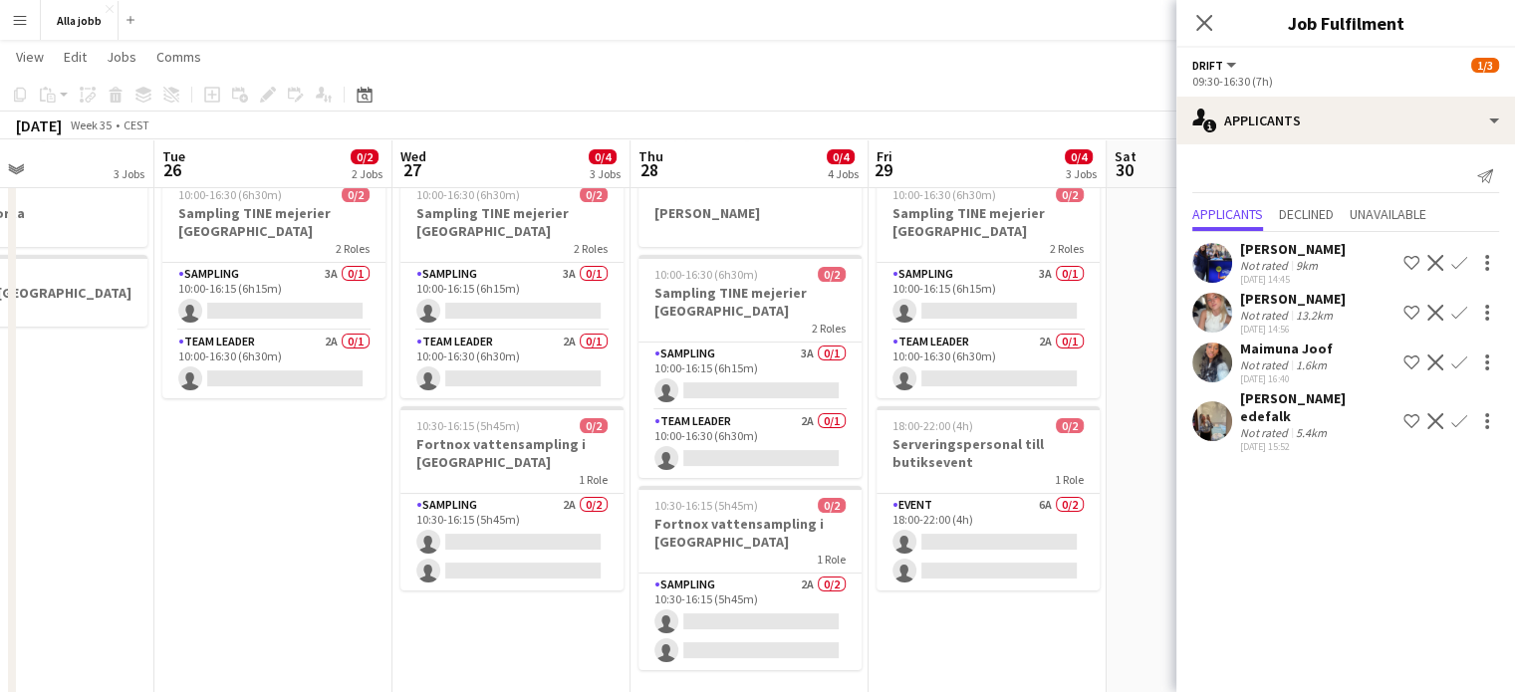
scroll to position [137, 0]
click at [724, 377] on app-card-role "Sampling 3A 0/1 10:00-16:15 (6h15m) single-neutral-actions" at bounding box center [750, 375] width 223 height 68
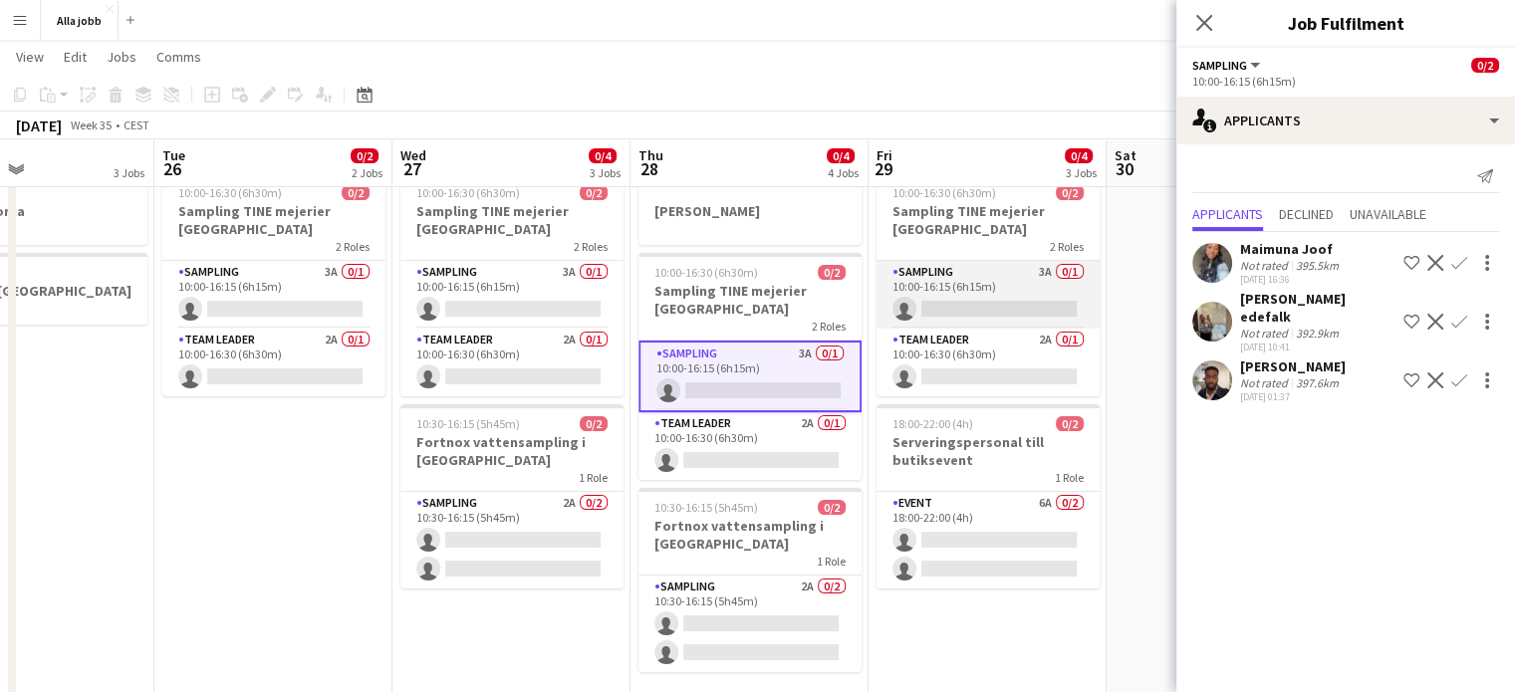
click at [1000, 290] on app-card-role "Sampling 3A 0/1 10:00-16:15 (6h15m) single-neutral-actions" at bounding box center [988, 295] width 223 height 68
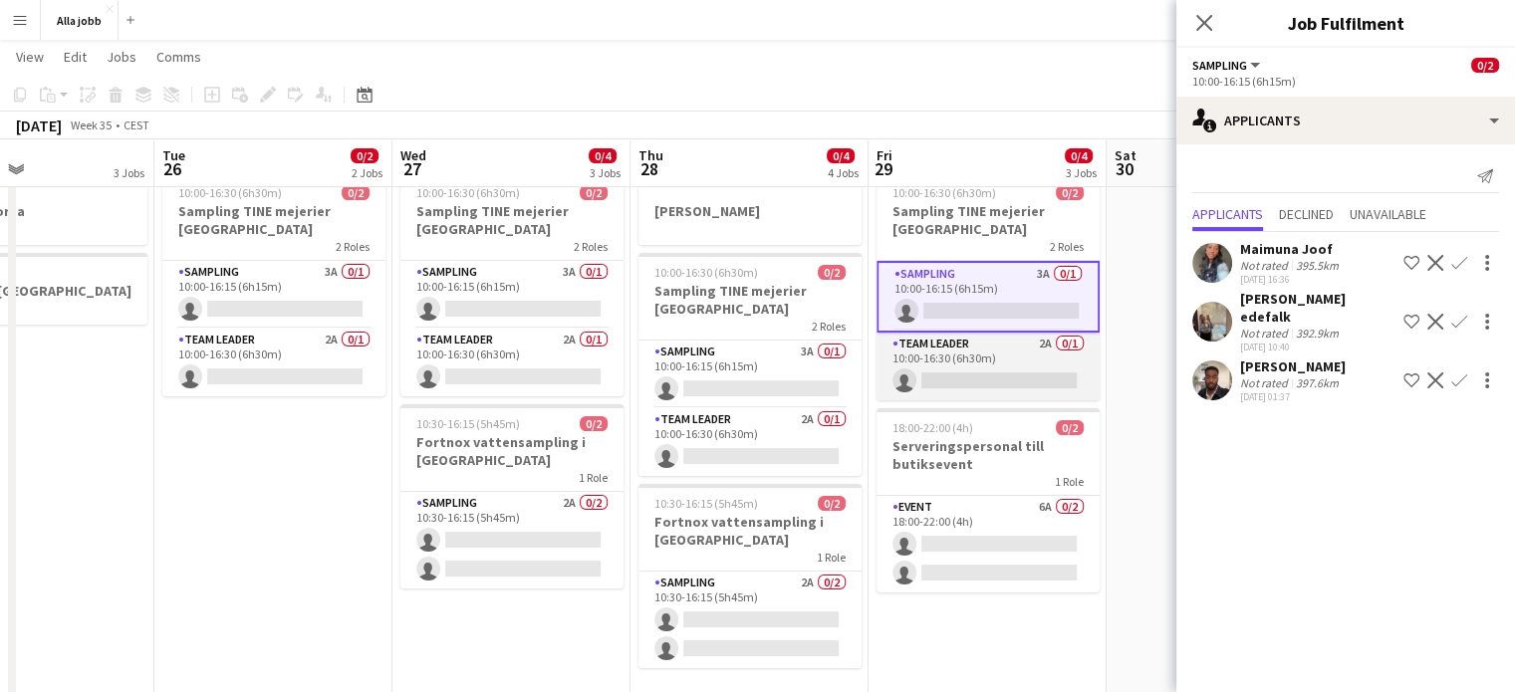
click at [988, 336] on app-card-role "Team Leader 2A 0/1 10:00-16:30 (6h30m) single-neutral-actions" at bounding box center [988, 367] width 223 height 68
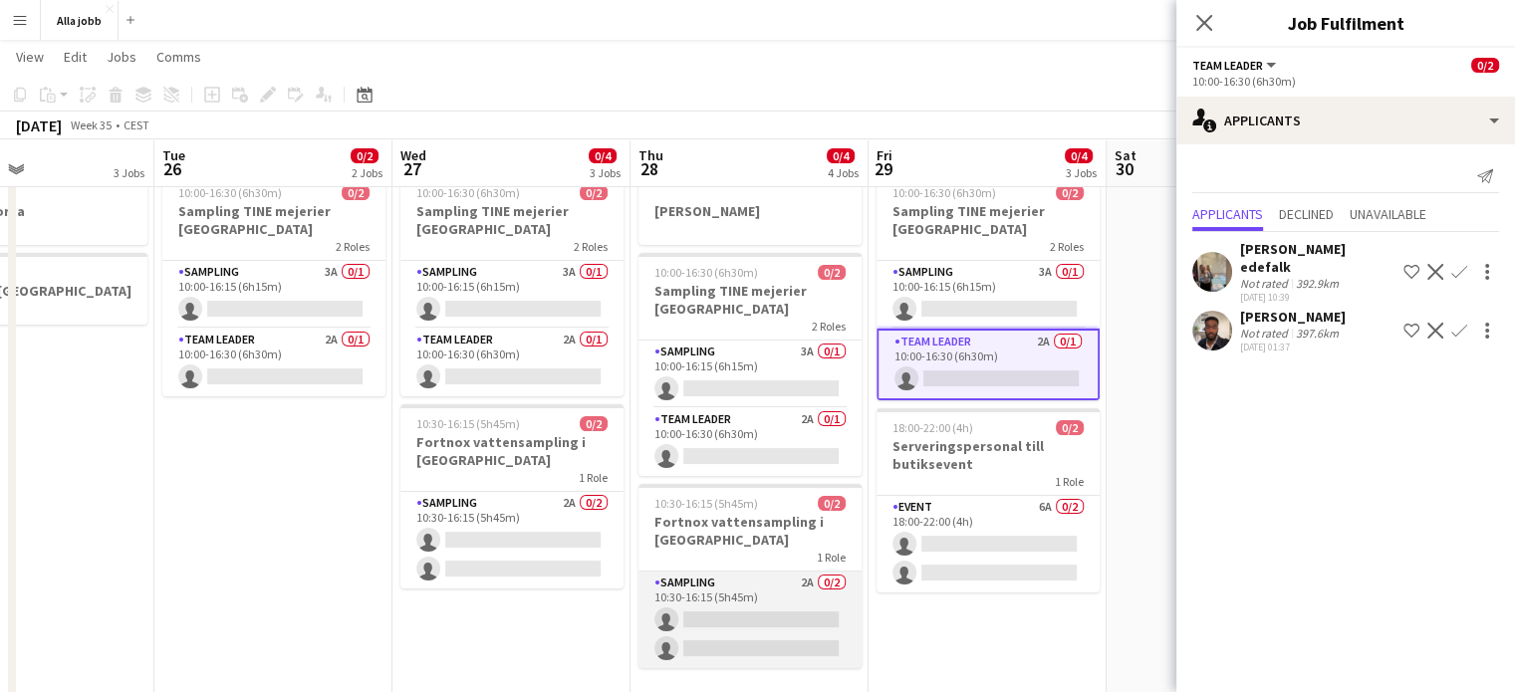
click at [713, 579] on app-card-role "Sampling 2A 0/2 10:30-16:15 (5h45m) single-neutral-actions single-neutral-actio…" at bounding box center [750, 620] width 223 height 97
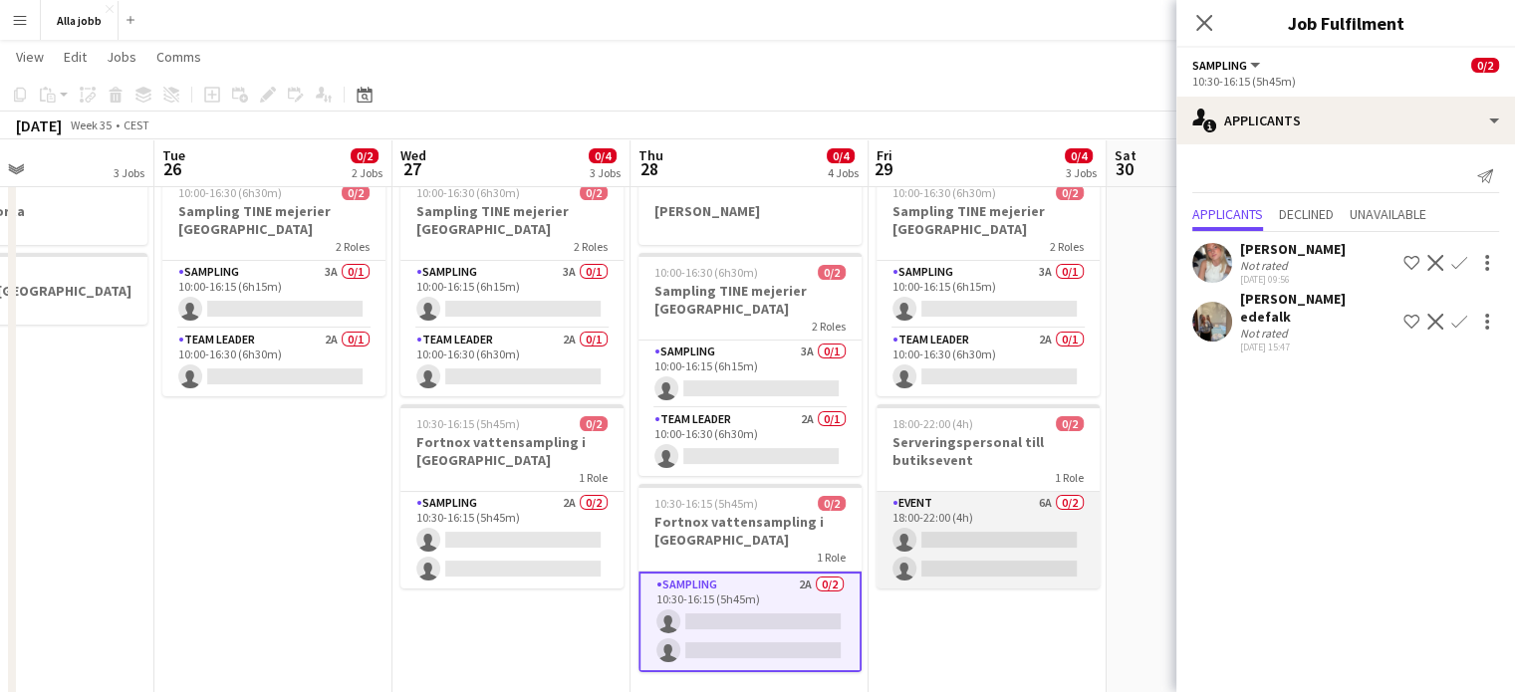
click at [1047, 550] on app-card-role "Event 6A 0/2 18:00-22:00 (4h) single-neutral-actions single-neutral-actions" at bounding box center [988, 540] width 223 height 97
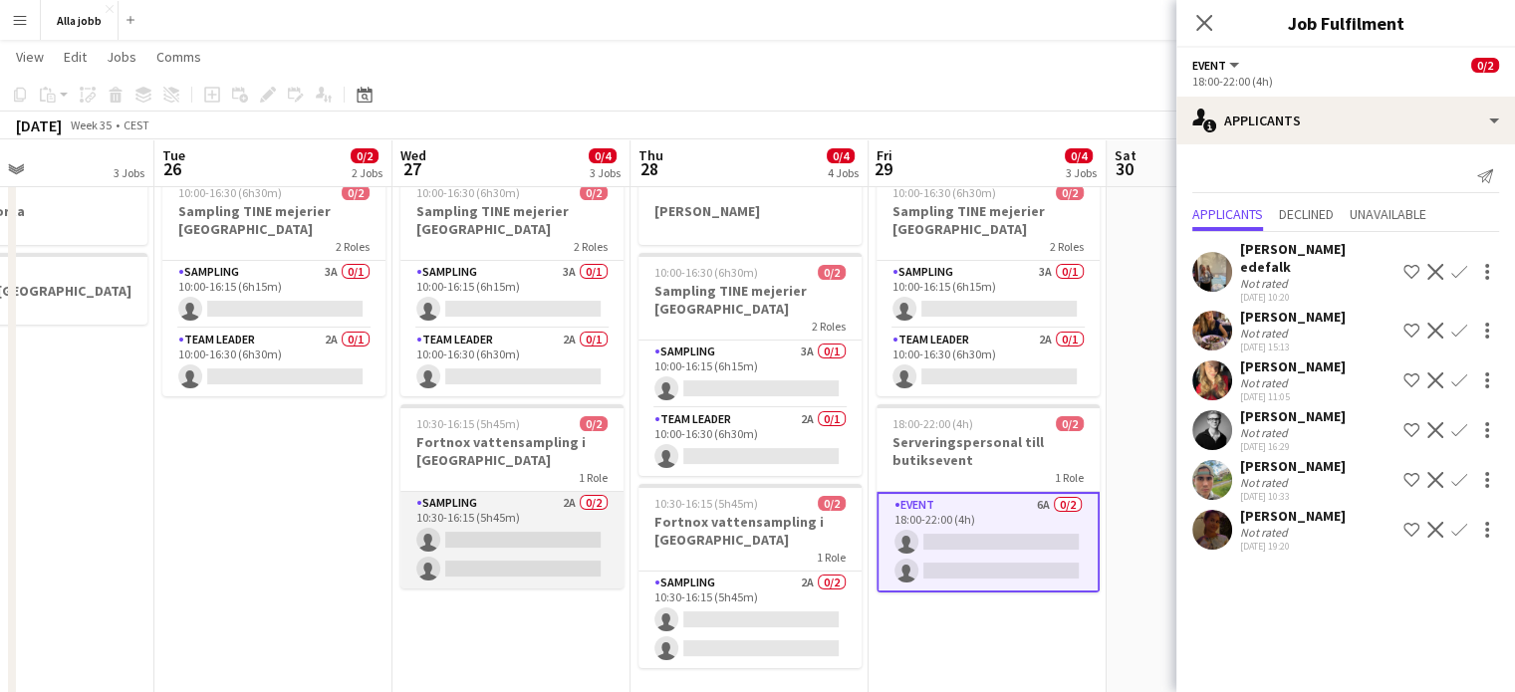
click at [540, 537] on app-card-role "Sampling 2A 0/2 10:30-16:15 (5h45m) single-neutral-actions single-neutral-actio…" at bounding box center [512, 540] width 223 height 97
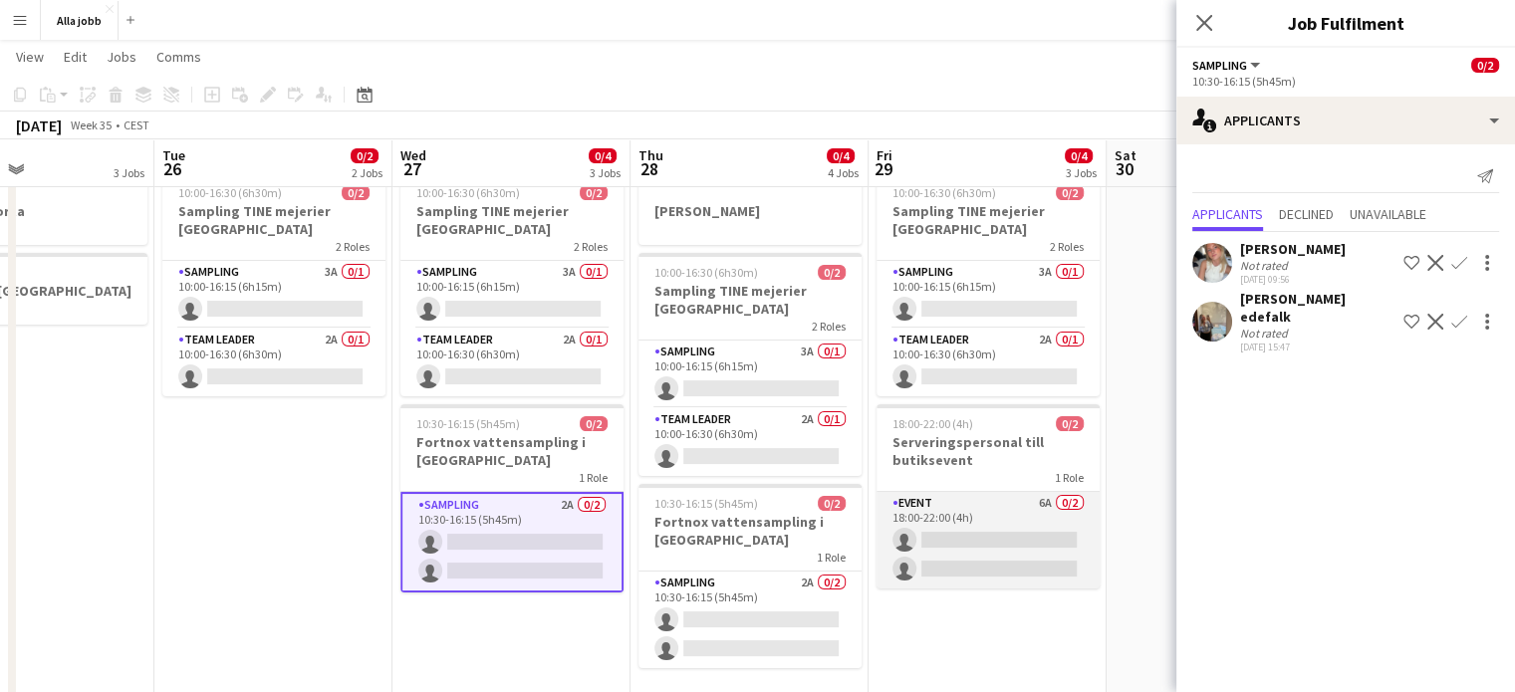
click at [983, 530] on app-card-role "Event 6A 0/2 18:00-22:00 (4h) single-neutral-actions single-neutral-actions" at bounding box center [988, 540] width 223 height 97
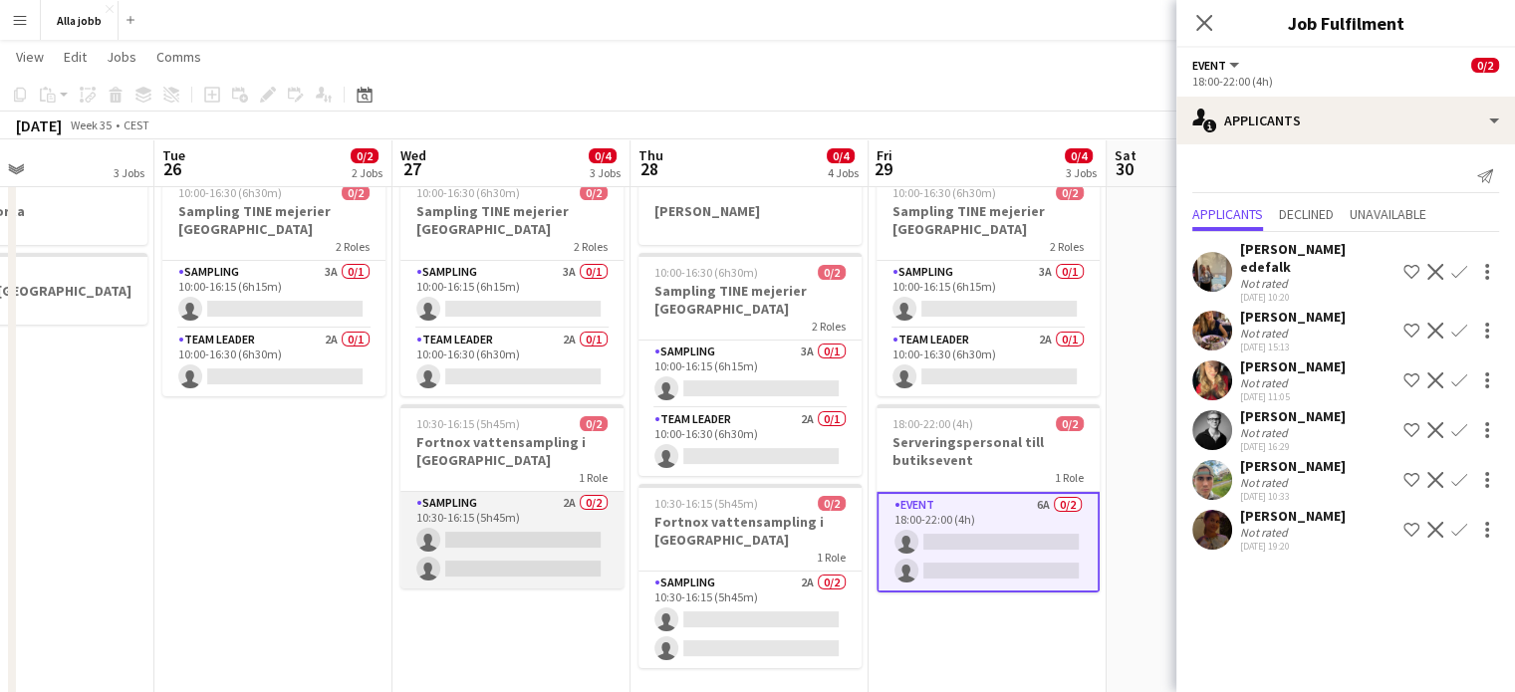
click at [558, 515] on app-card-role "Sampling 2A 0/2 10:30-16:15 (5h45m) single-neutral-actions single-neutral-actio…" at bounding box center [512, 540] width 223 height 97
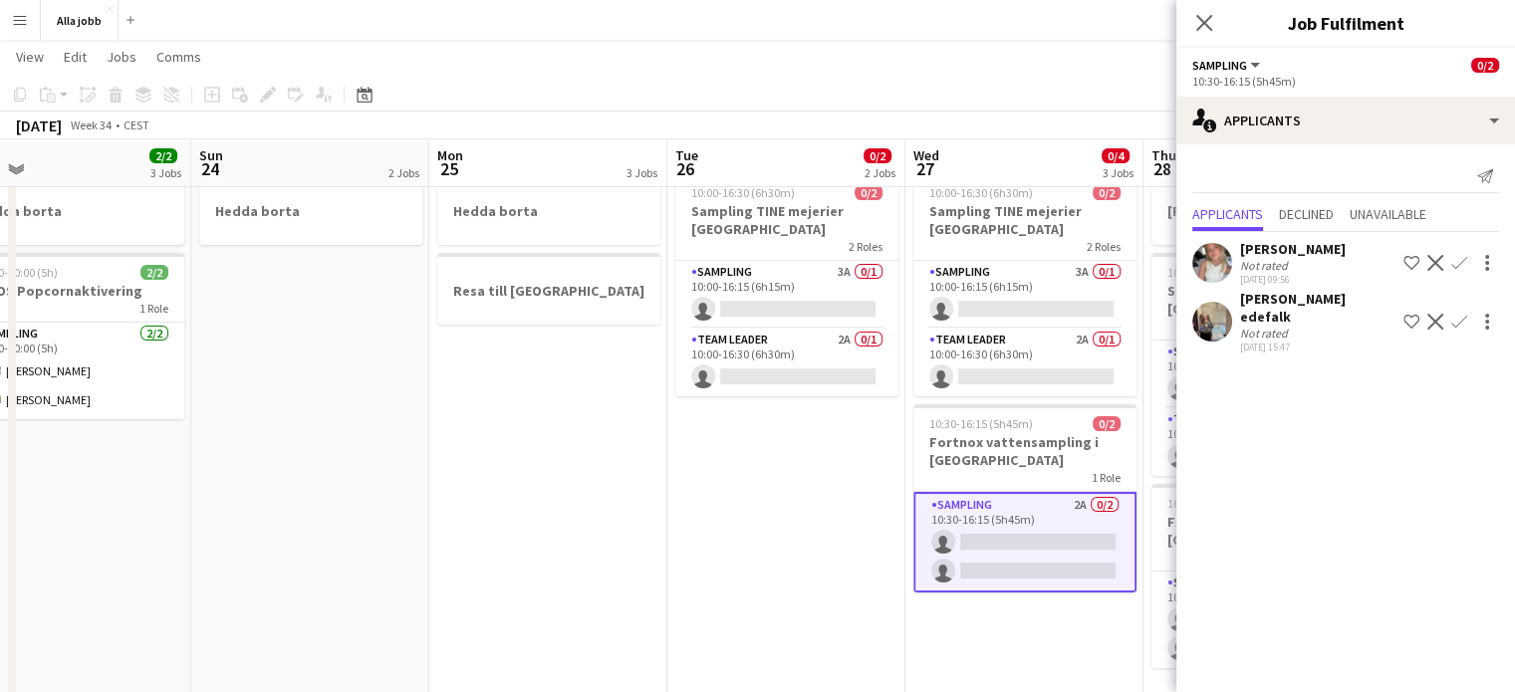
scroll to position [0, 0]
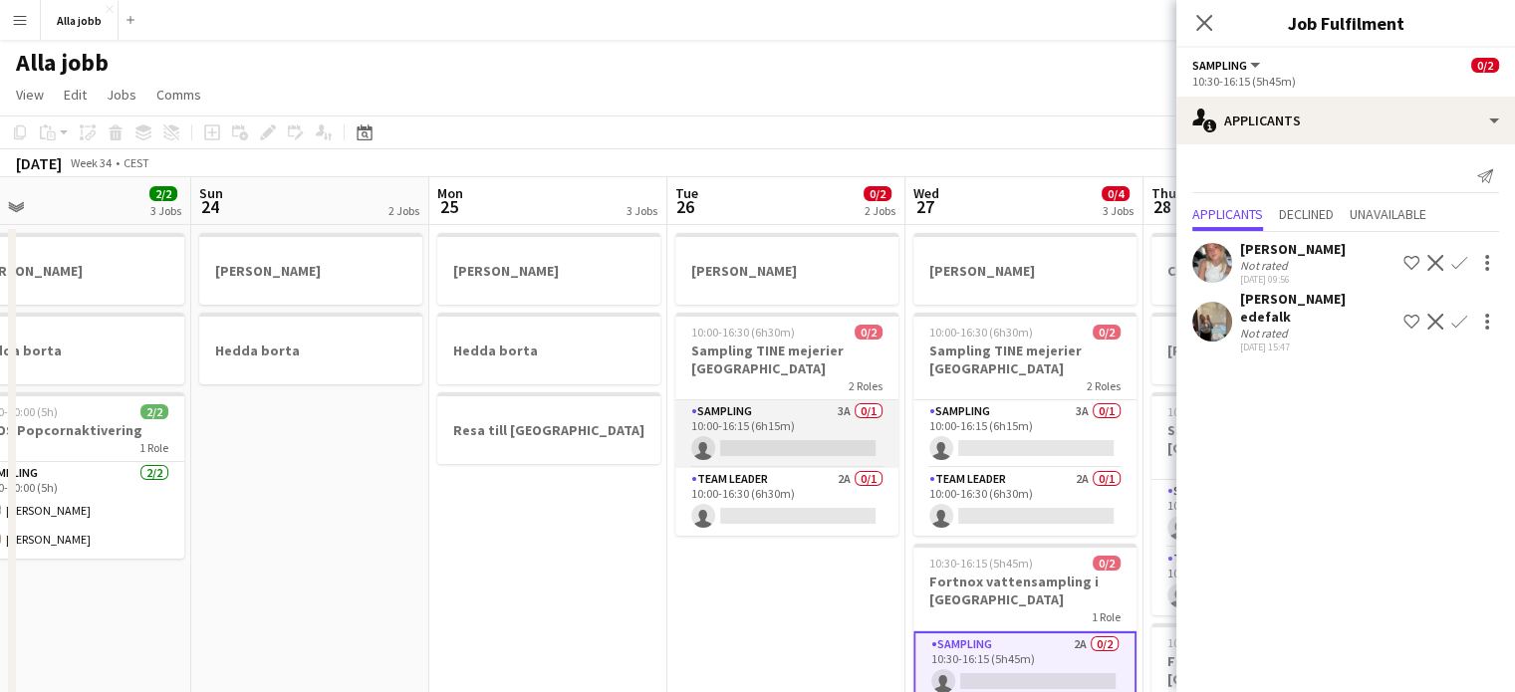
click at [753, 422] on app-card-role "Sampling 3A 0/1 10:00-16:15 (6h15m) single-neutral-actions" at bounding box center [787, 435] width 223 height 68
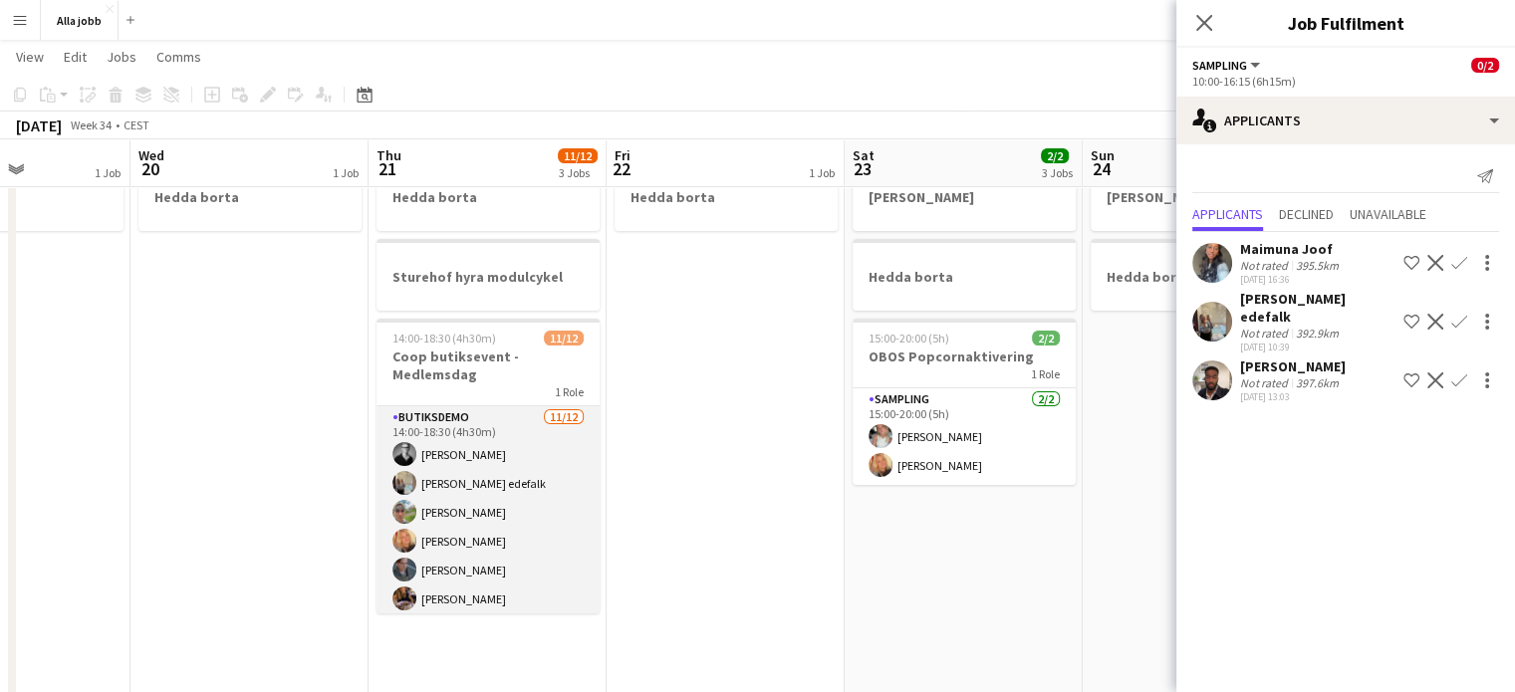
scroll to position [177, 0]
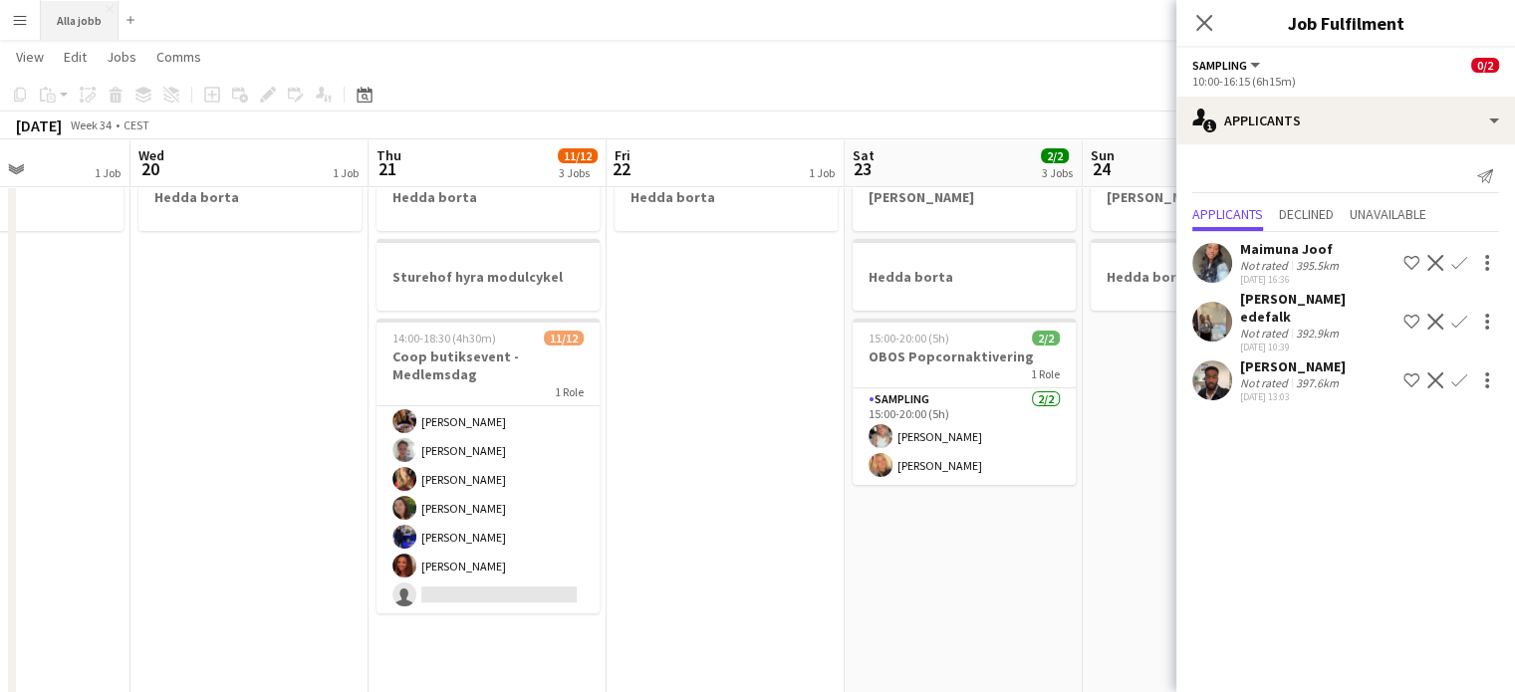
click at [76, 24] on button "Alla jobb Close" at bounding box center [80, 20] width 78 height 39
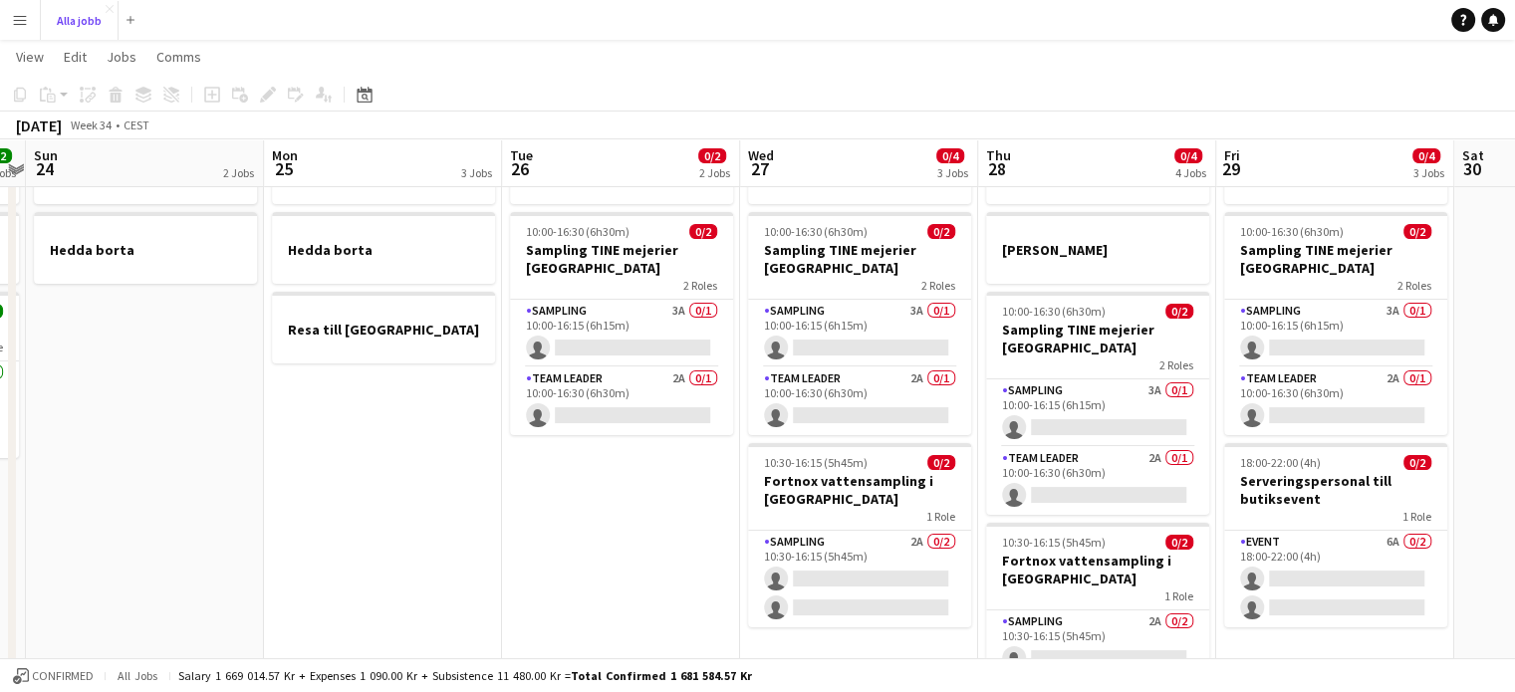
scroll to position [206, 0]
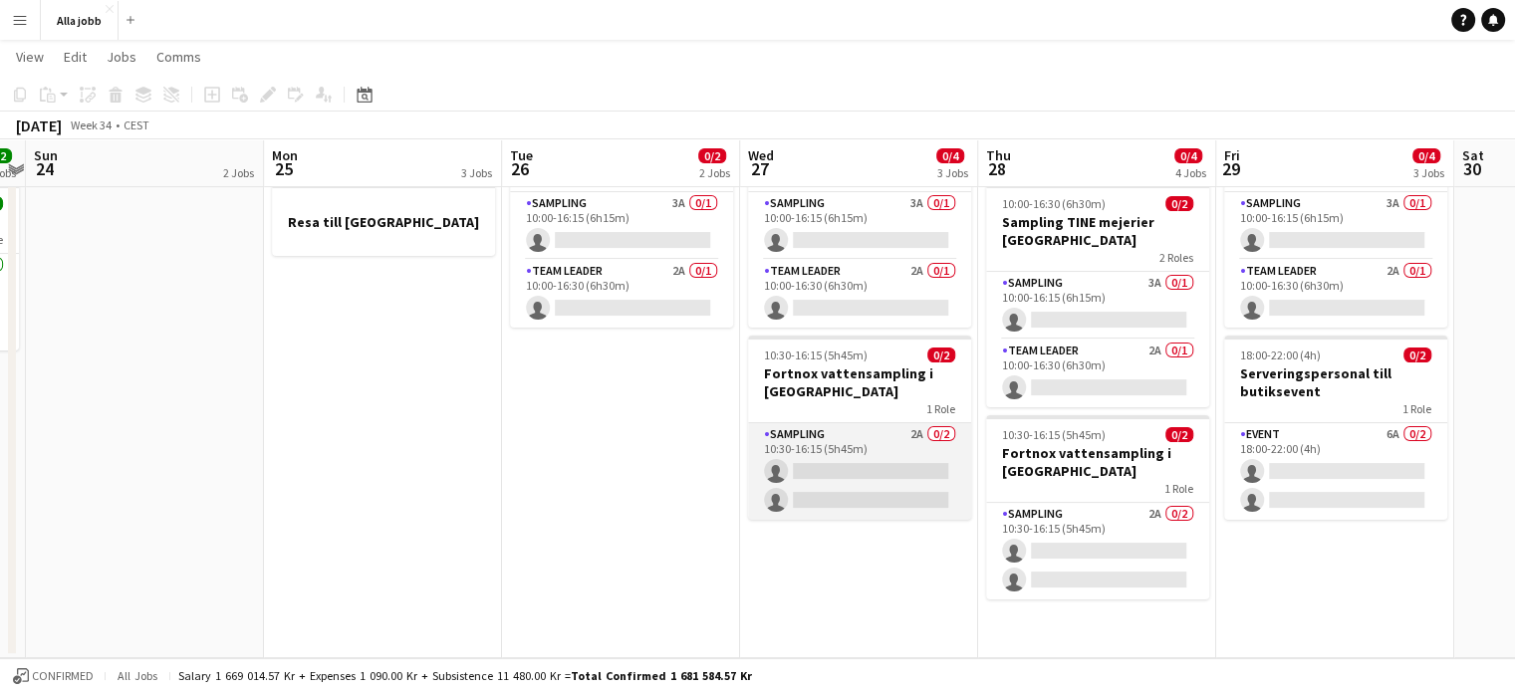
click at [881, 481] on app-card-role "Sampling 2A 0/2 10:30-16:15 (5h45m) single-neutral-actions single-neutral-actio…" at bounding box center [859, 471] width 223 height 97
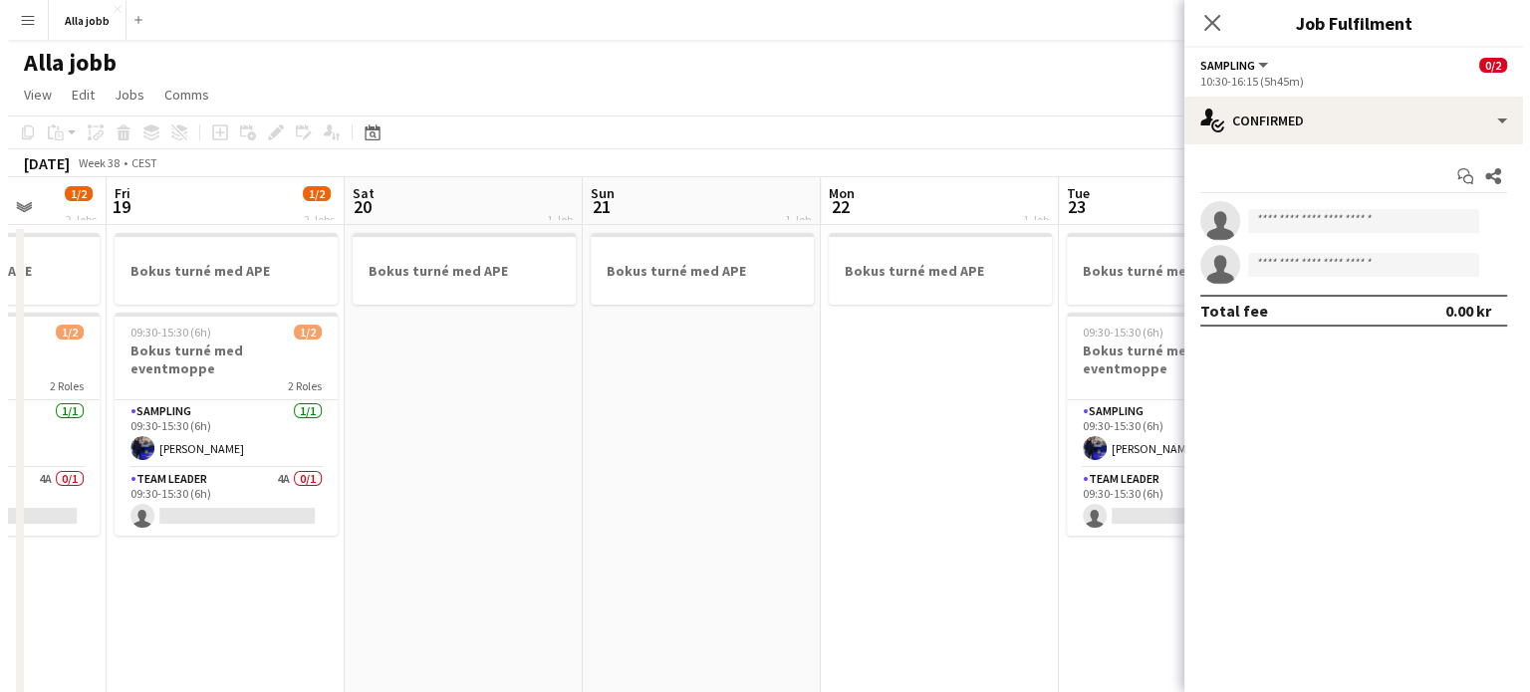
scroll to position [0, 862]
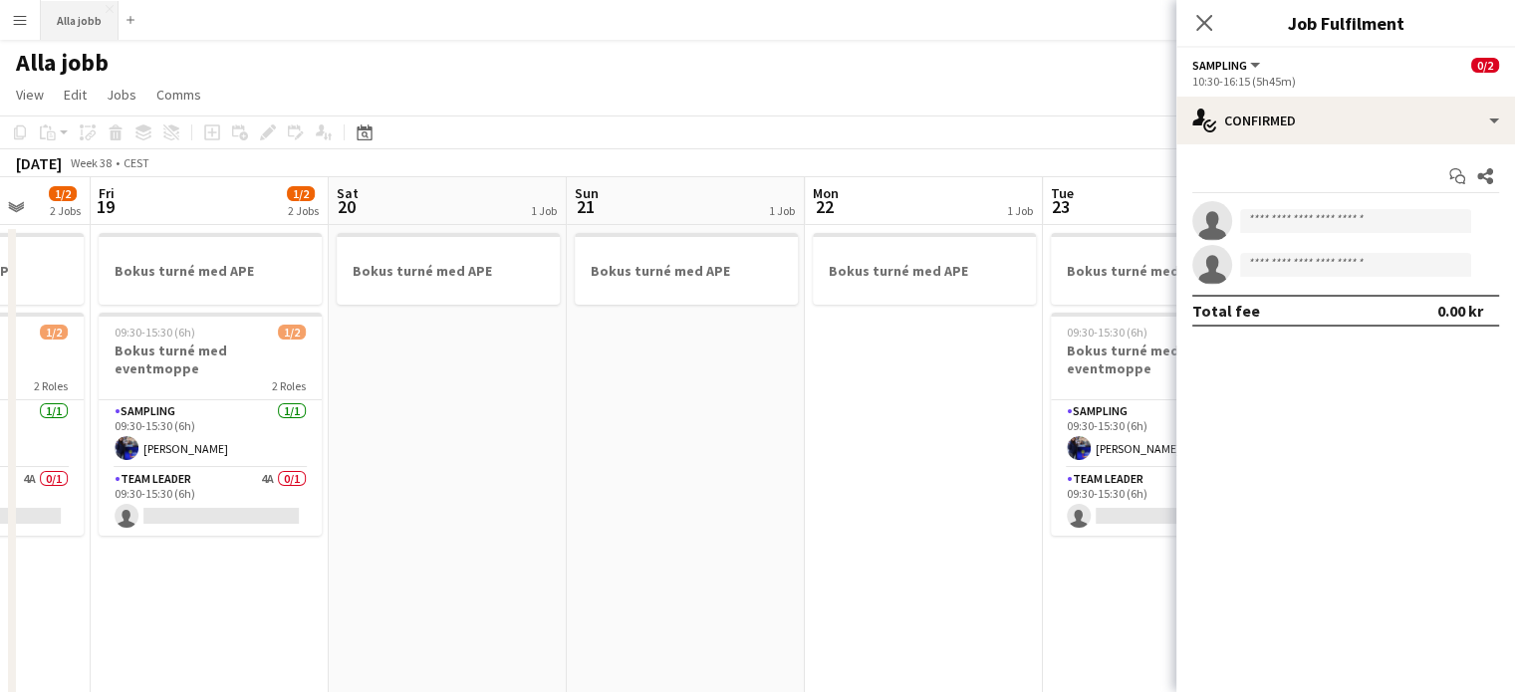
click at [99, 34] on button "Alla jobb Close" at bounding box center [80, 20] width 78 height 39
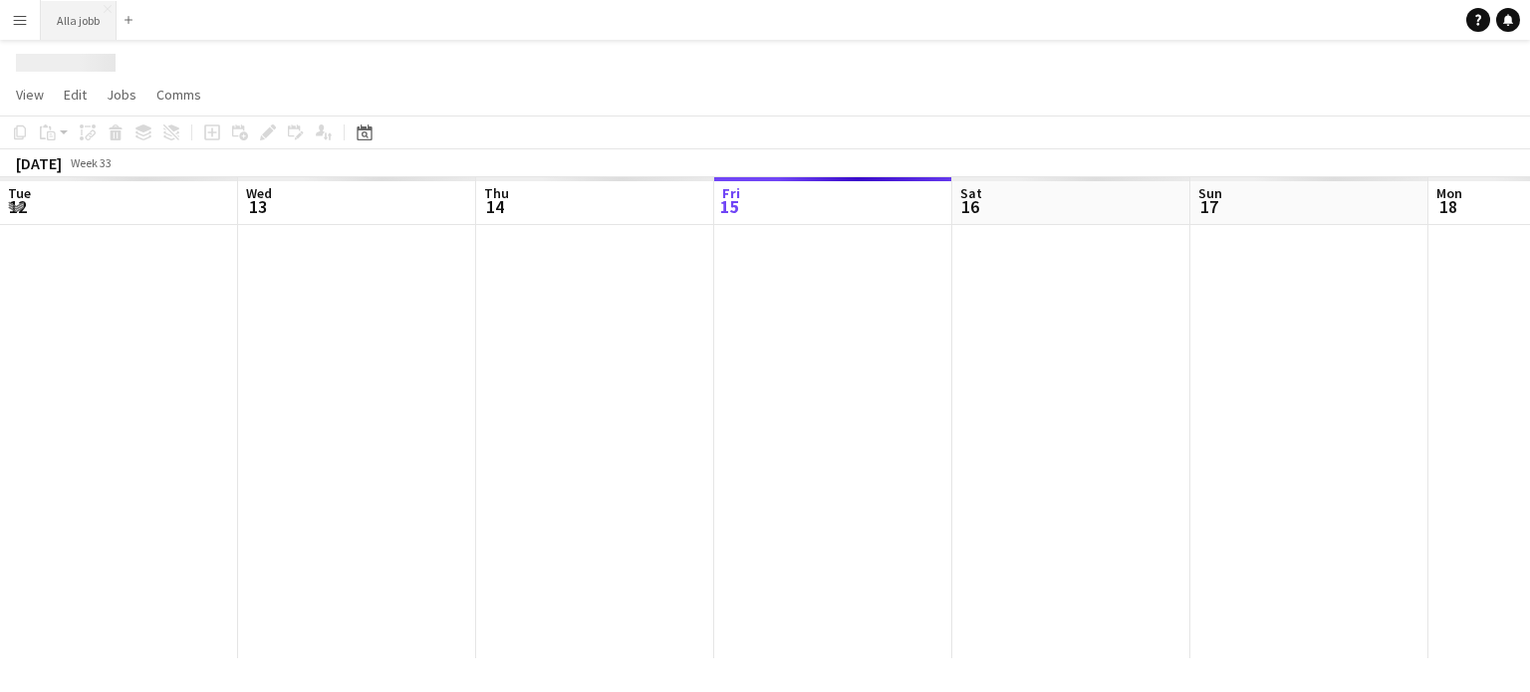
scroll to position [0, 476]
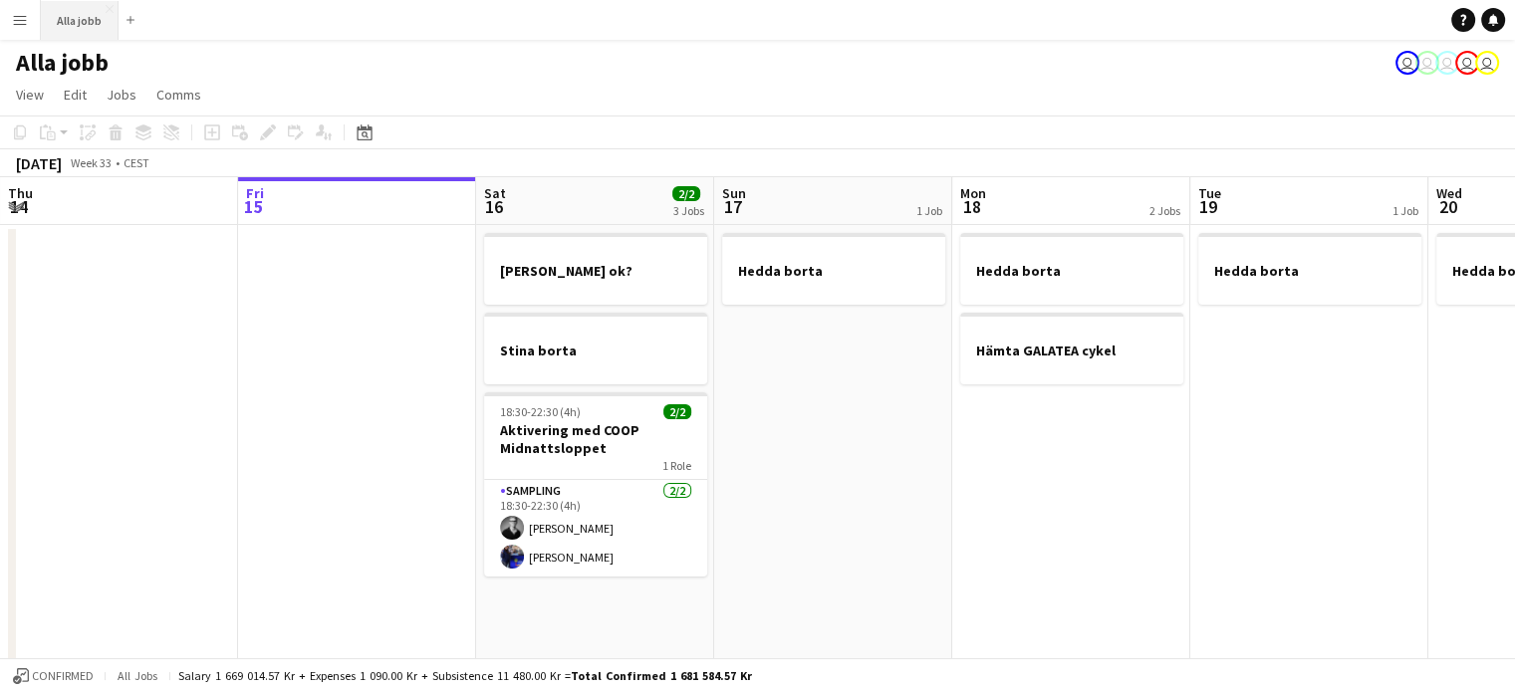
click at [99, 34] on button "Alla jobb Close" at bounding box center [80, 20] width 78 height 39
